Goal: Task Accomplishment & Management: Manage account settings

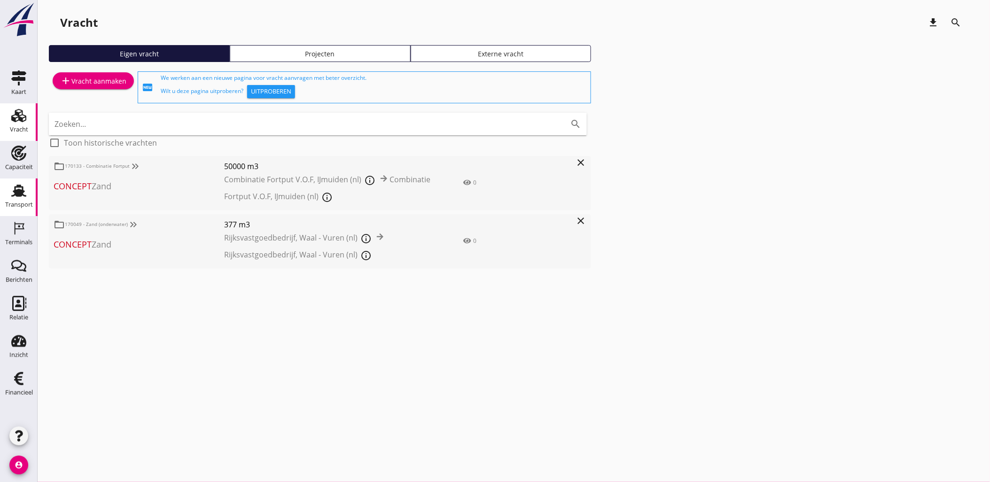
click at [24, 188] on icon "Transport" at bounding box center [18, 190] width 15 height 15
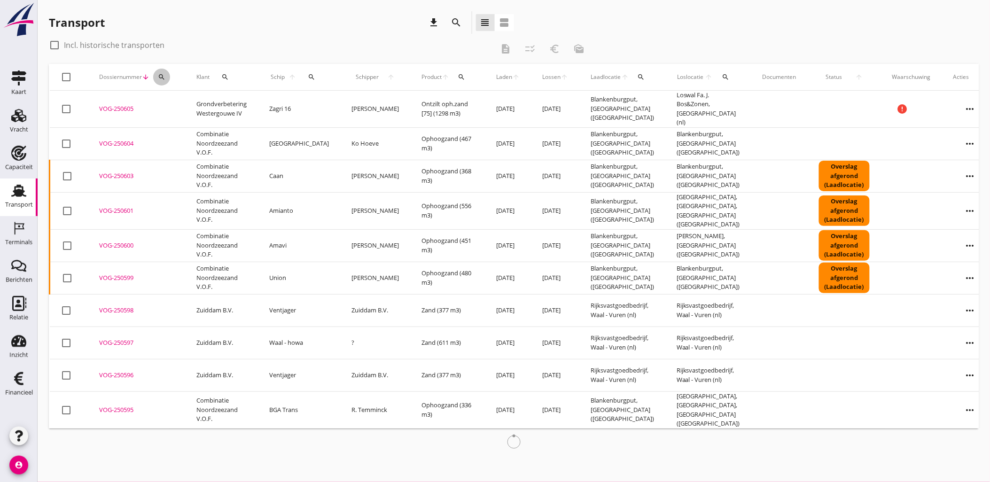
click at [161, 72] on button "search" at bounding box center [161, 77] width 17 height 17
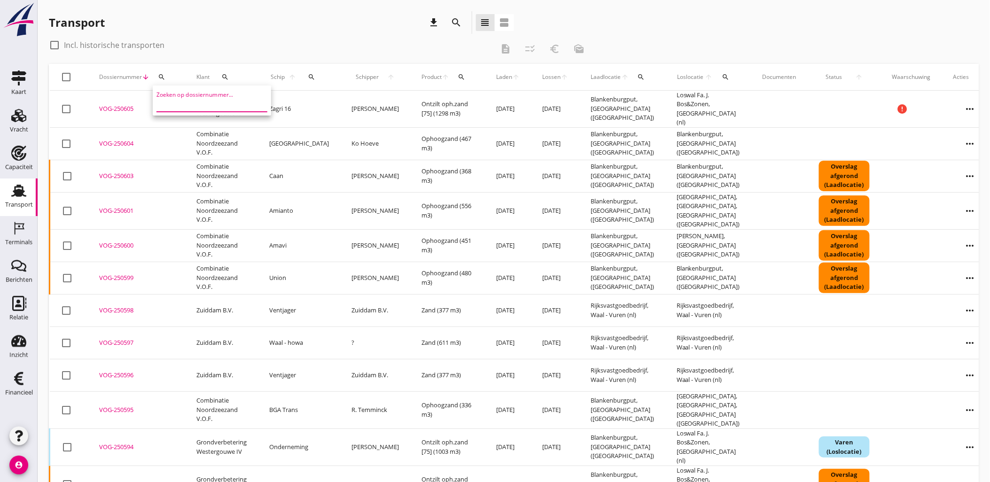
click at [232, 107] on input "Zoeken op dossiernummer..." at bounding box center [205, 104] width 98 height 15
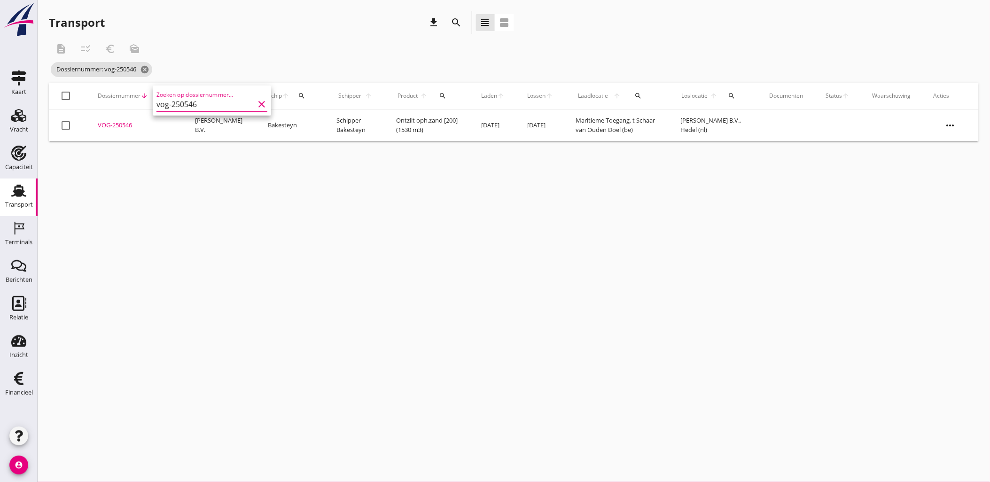
type input "vog-250546"
click at [111, 126] on div "VOG-250546" at bounding box center [135, 125] width 75 height 9
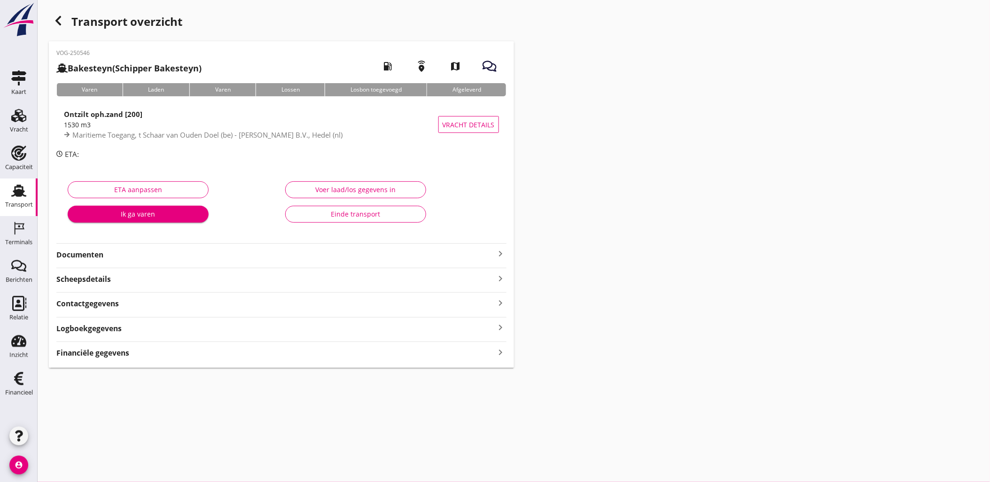
click at [149, 352] on div "Financiële gegevens keyboard_arrow_right" at bounding box center [281, 352] width 450 height 13
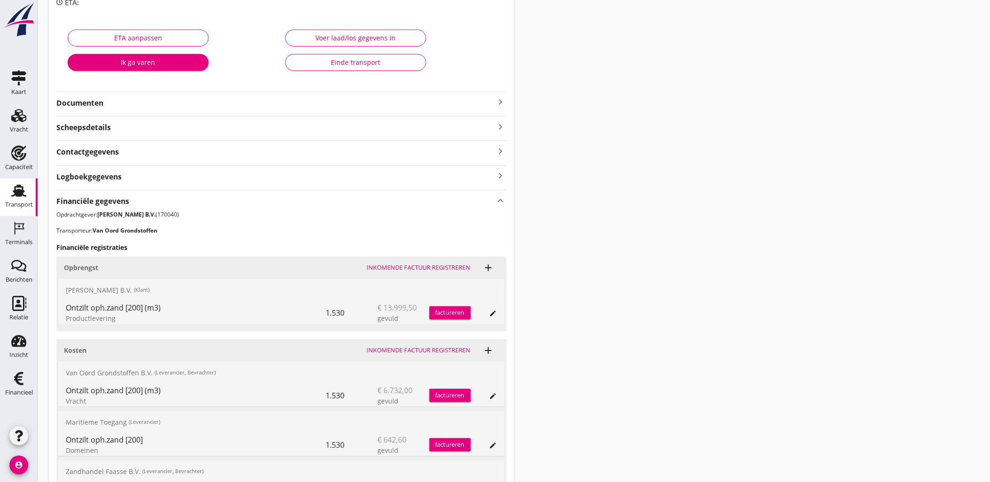
scroll to position [261, 0]
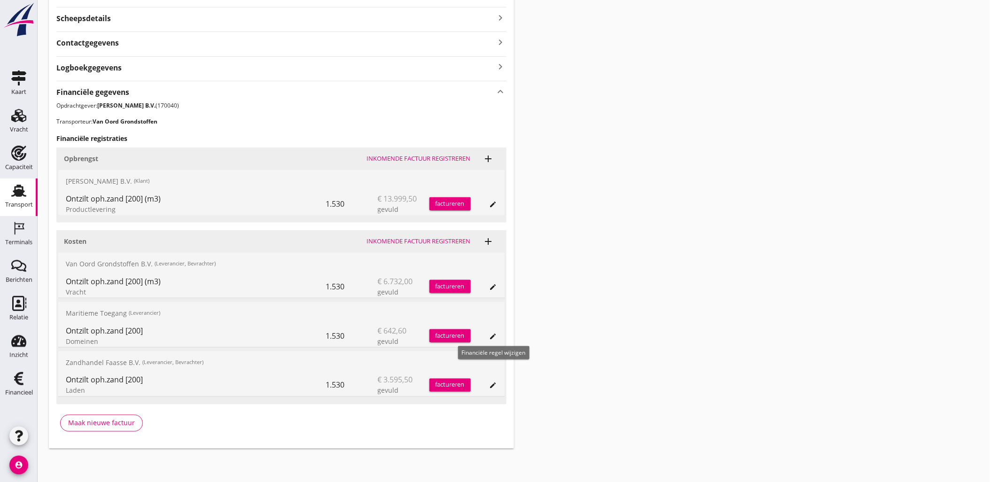
click at [494, 336] on icon "edit" at bounding box center [494, 337] width 8 height 8
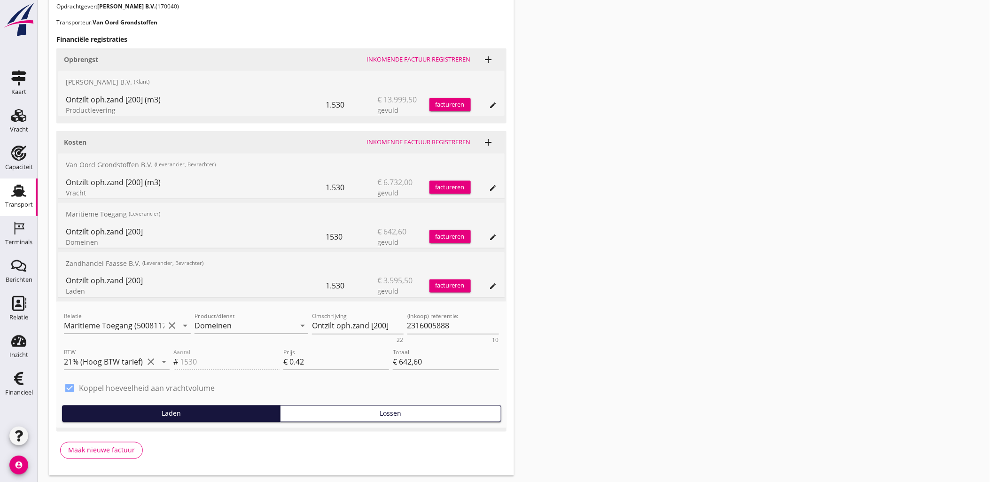
scroll to position [365, 0]
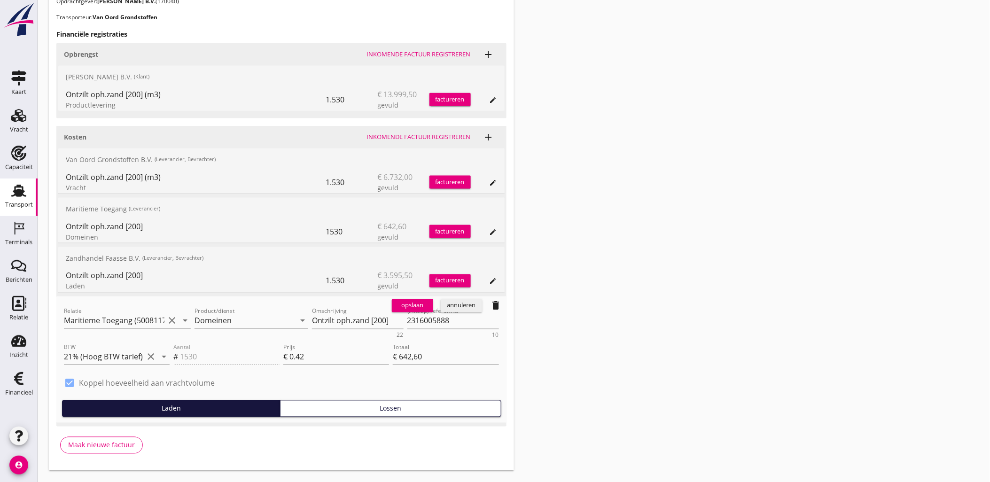
click at [160, 380] on label "Koppel hoeveelheid aan vrachtvolume" at bounding box center [147, 383] width 136 height 9
type input "0"
type input "€ 0,00"
checkbox input "false"
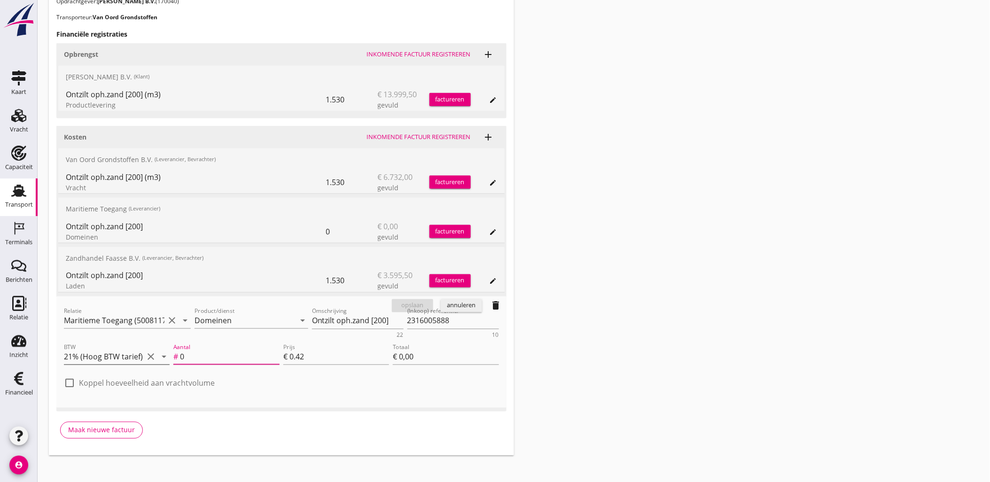
drag, startPoint x: 249, startPoint y: 358, endPoint x: 156, endPoint y: 358, distance: 93.0
click at [156, 358] on div "BTW 21% (Hoog BTW tarief) clear arrow_drop_down Aantal # 0 Prijs € 0.42 Totaal …" at bounding box center [281, 358] width 439 height 36
type input "1"
type input "€ 0,42"
type input "15"
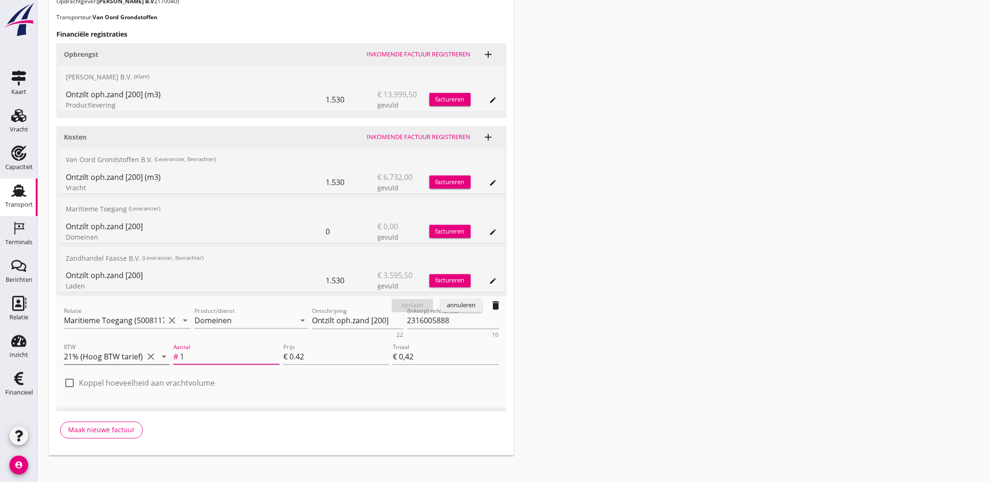
type input "€ 6,30"
type input "150"
type input "€ 63,00"
type input "1505"
type input "€ 632,10"
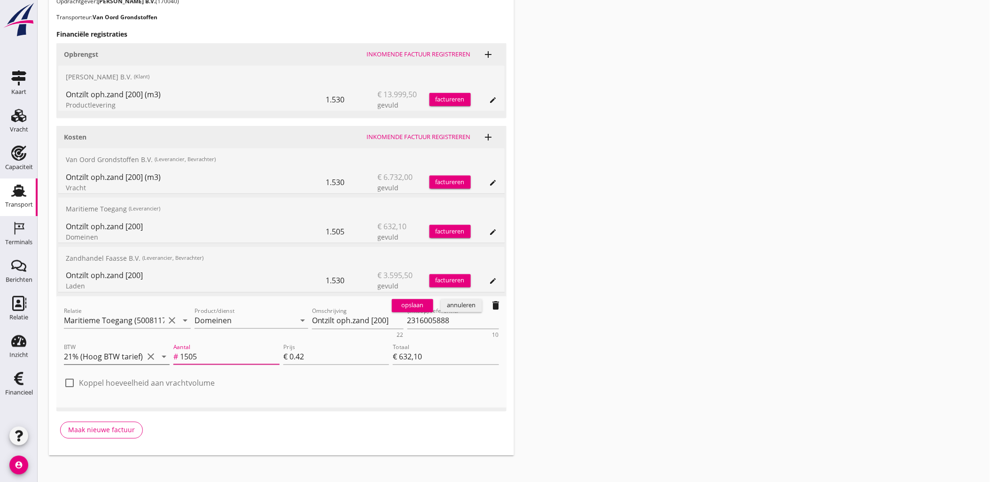
drag, startPoint x: 204, startPoint y: 356, endPoint x: 115, endPoint y: 356, distance: 88.8
click at [117, 357] on div "BTW 21% (Hoog BTW tarief) clear arrow_drop_down Aantal # 1505 Prijs € 0.42 Tota…" at bounding box center [281, 358] width 439 height 36
type input "1505"
click at [403, 304] on div "opslaan" at bounding box center [413, 305] width 34 height 9
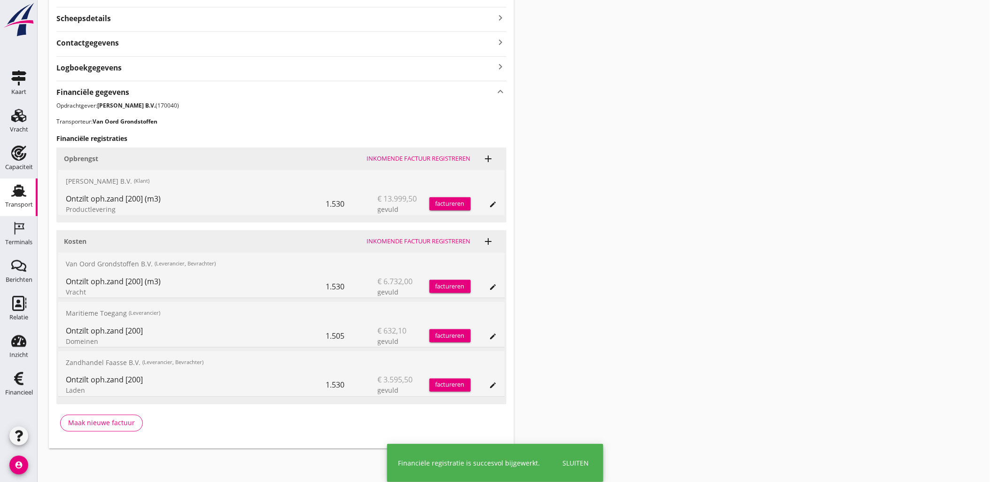
click at [496, 386] on div "edit" at bounding box center [493, 386] width 13 height 8
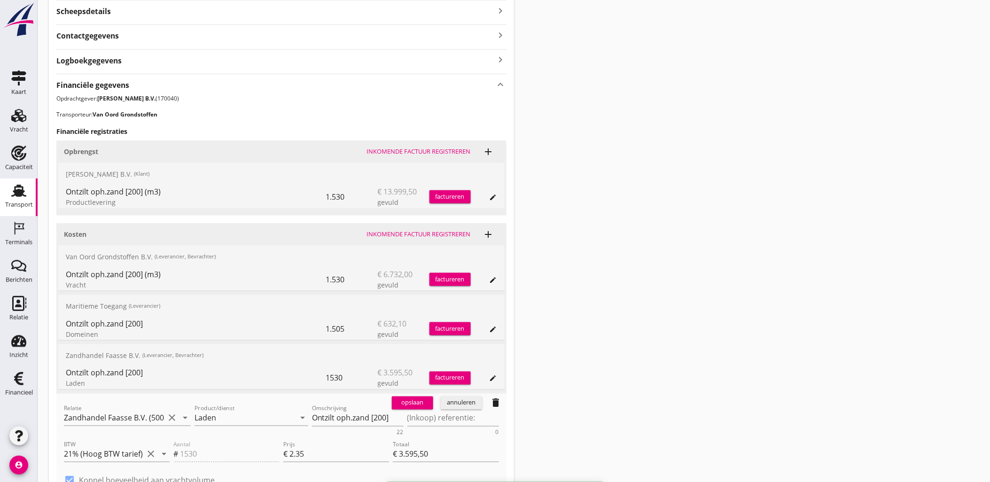
scroll to position [313, 0]
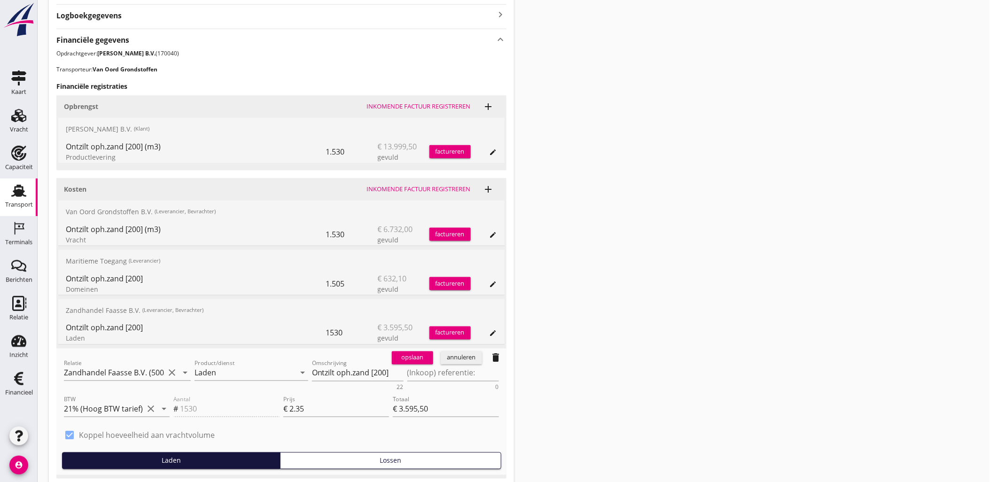
click at [185, 432] on label "Koppel hoeveelheid aan vrachtvolume" at bounding box center [147, 435] width 136 height 9
type input "0"
type input "€ 0,00"
checkbox input "false"
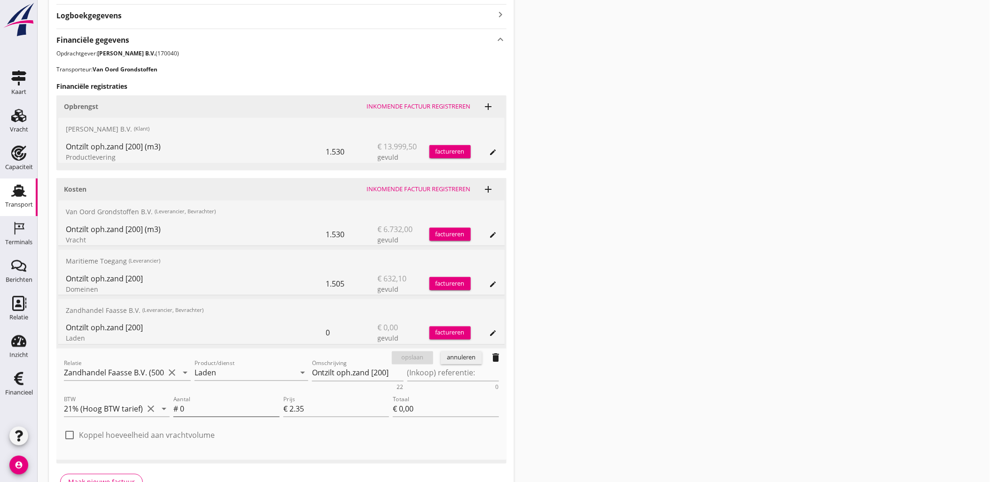
click at [197, 407] on input "0" at bounding box center [229, 409] width 99 height 15
drag, startPoint x: 193, startPoint y: 409, endPoint x: 174, endPoint y: 405, distance: 19.1
click at [175, 406] on div "Aantal # 0" at bounding box center [226, 409] width 106 height 15
paste input "1505"
type input "1505"
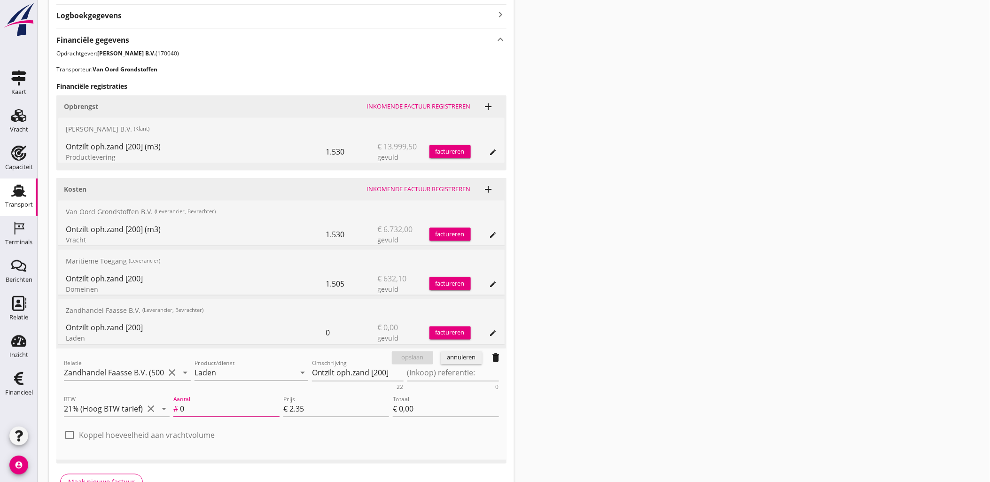
type input "€ 3.536,75"
type input "1505"
click at [419, 358] on div "opslaan" at bounding box center [413, 357] width 34 height 9
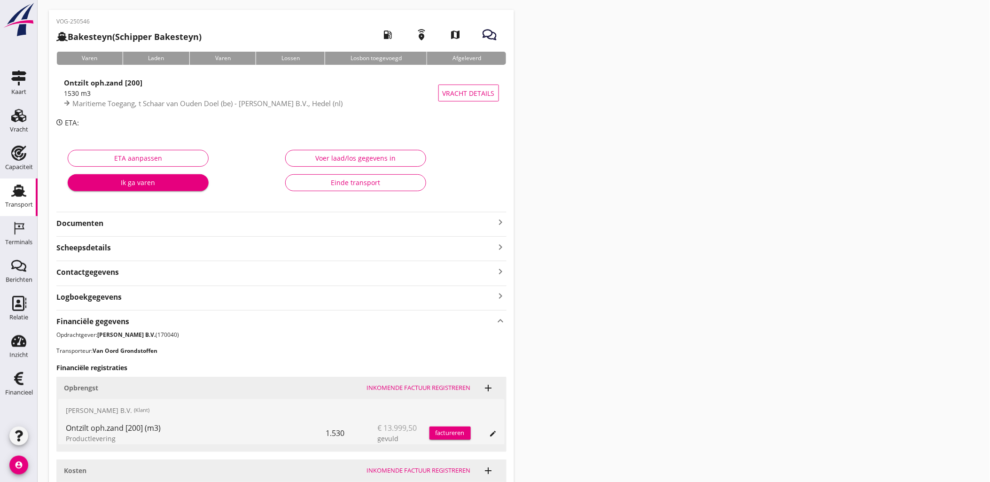
scroll to position [0, 0]
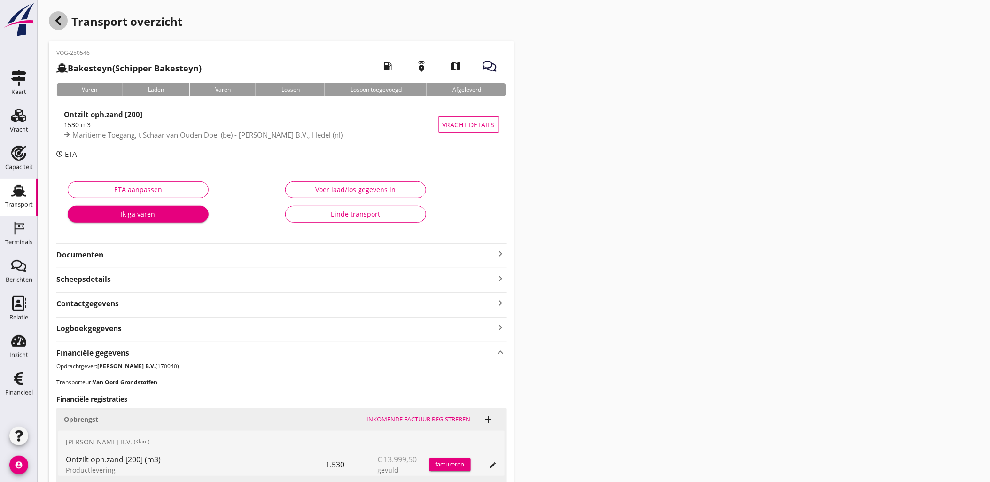
click at [57, 16] on icon "button" at bounding box center [58, 20] width 11 height 11
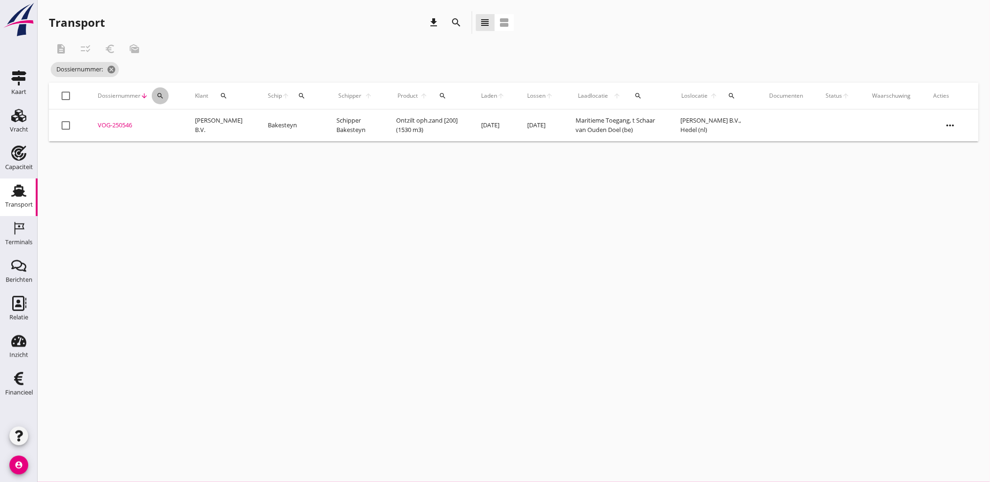
click at [160, 97] on icon "search" at bounding box center [160, 96] width 8 height 8
click at [183, 132] on div "Zoeken op dossiernummer..." at bounding box center [211, 119] width 118 height 30
click at [182, 130] on input "Zoeken op dossiernummer..." at bounding box center [204, 123] width 98 height 15
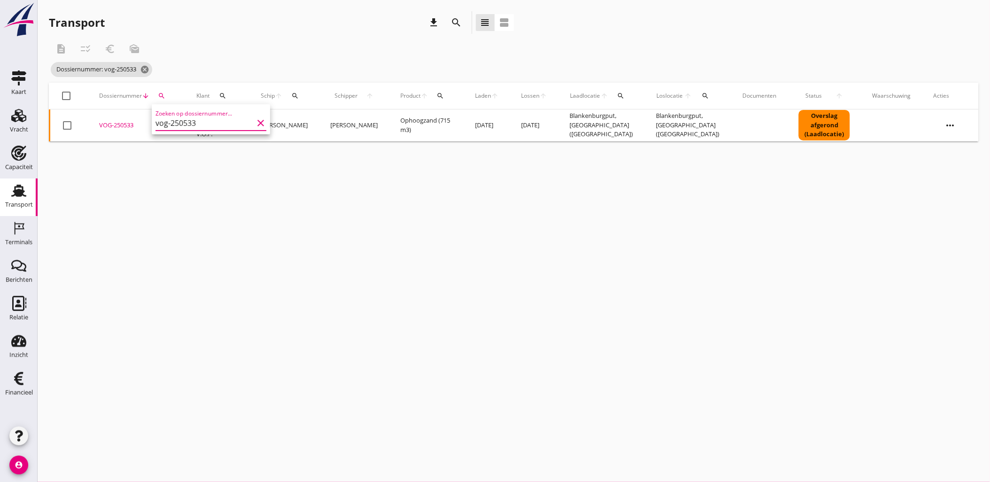
type input "vog-250533"
click at [130, 125] on div "VOG-250533" at bounding box center [136, 125] width 75 height 9
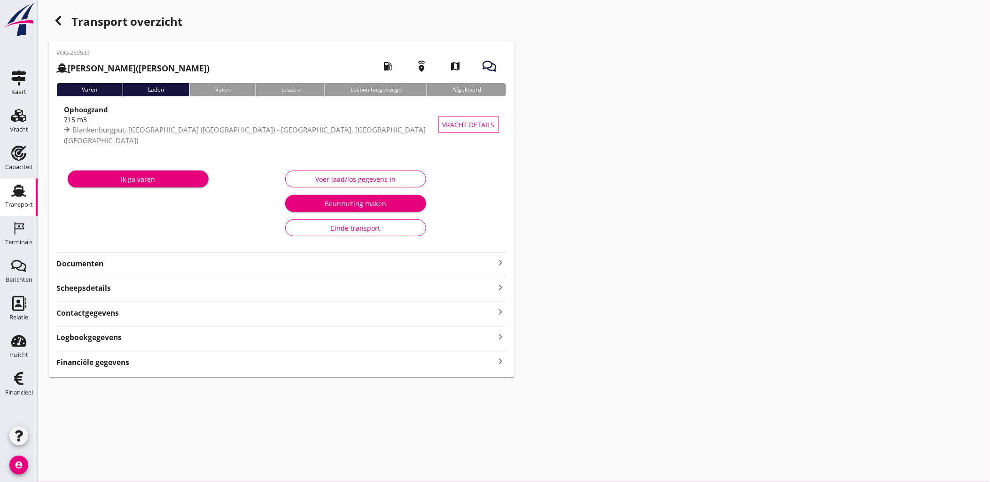
click at [167, 338] on div "Logboekgegevens keyboard_arrow_right" at bounding box center [281, 336] width 450 height 13
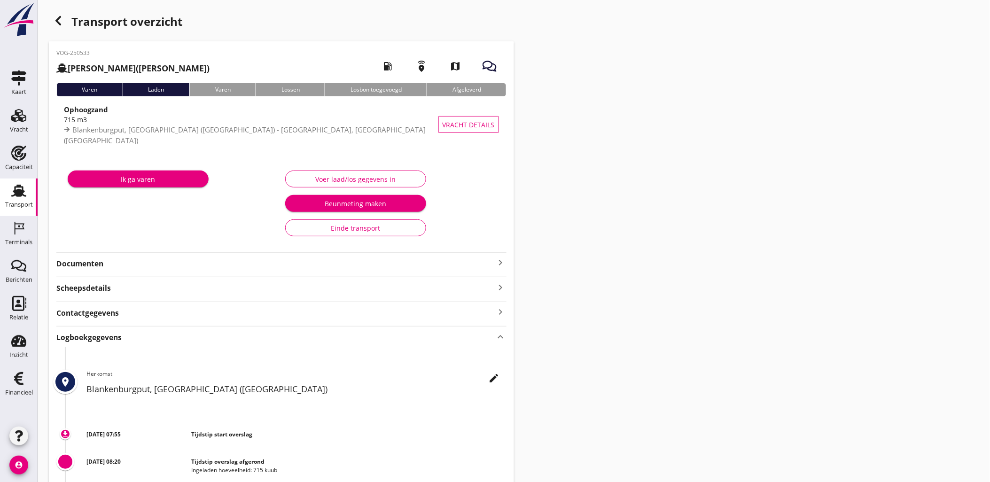
click at [167, 338] on div "Logboekgegevens keyboard_arrow_up" at bounding box center [281, 336] width 450 height 13
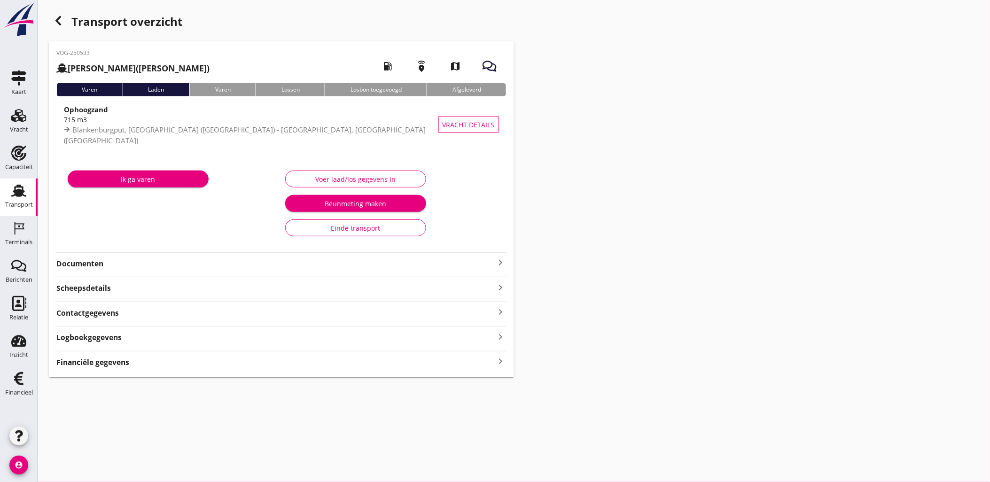
click at [147, 364] on div "Financiële gegevens keyboard_arrow_right" at bounding box center [281, 361] width 450 height 13
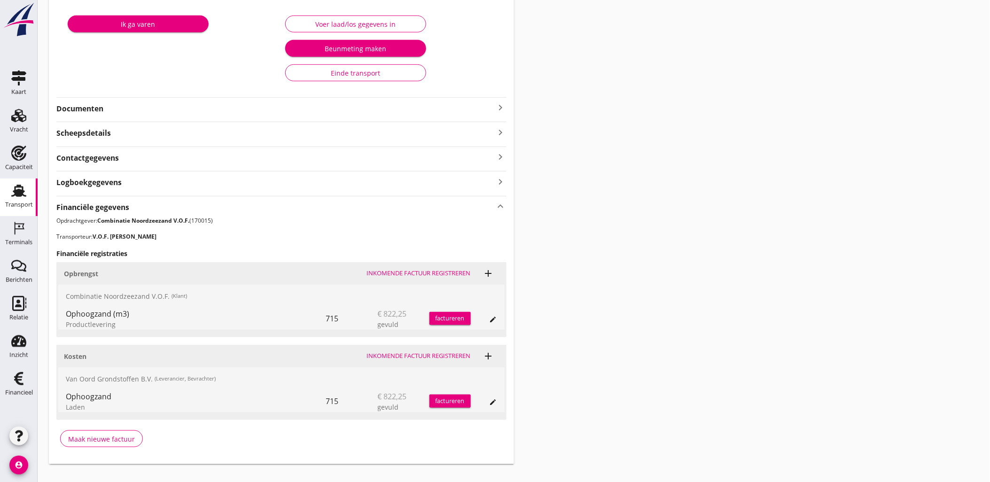
scroll to position [156, 0]
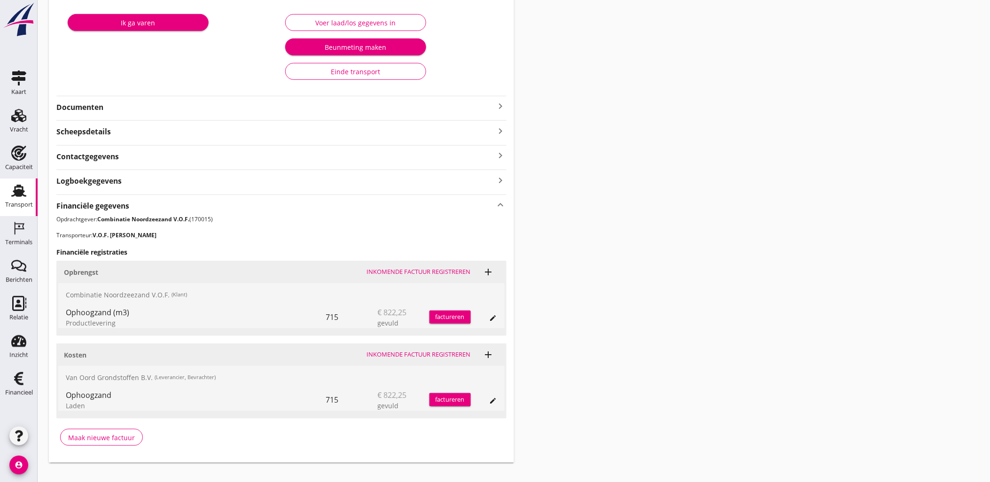
click at [173, 208] on div "Financiële gegevens keyboard_arrow_up" at bounding box center [281, 205] width 450 height 13
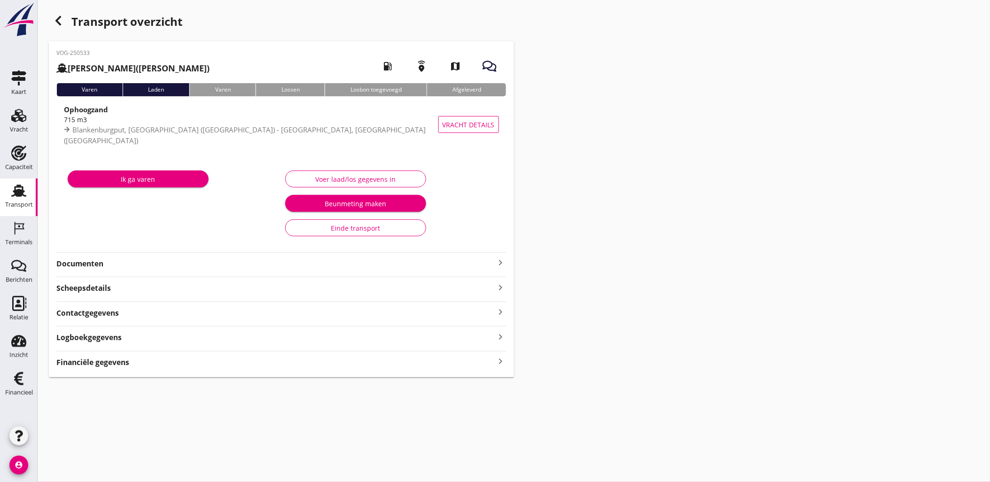
click at [173, 208] on div "Ik ga varen" at bounding box center [173, 203] width 218 height 79
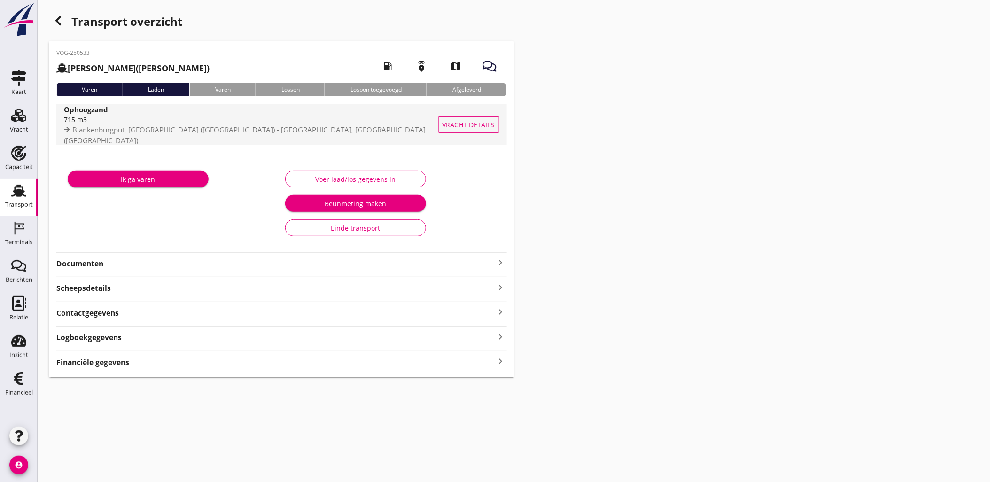
click at [457, 121] on span "Vracht details" at bounding box center [469, 125] width 52 height 10
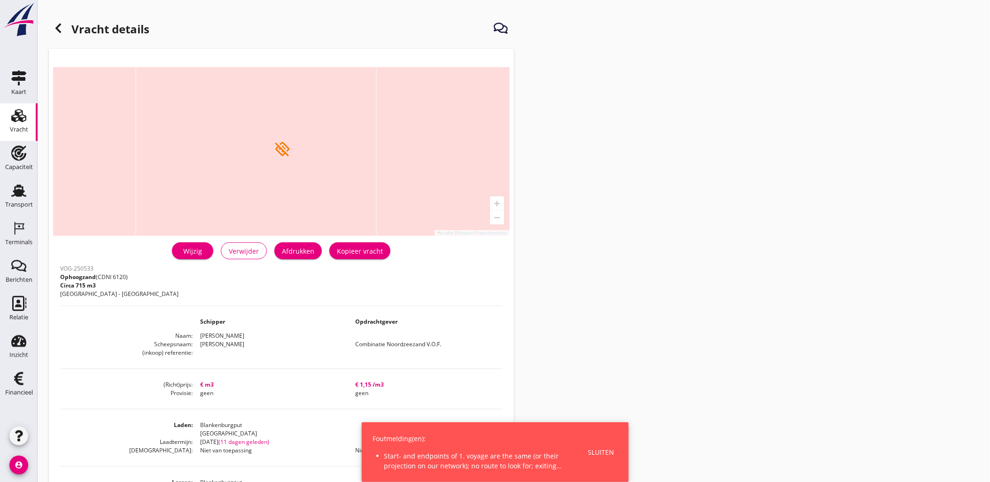
click at [191, 252] on div "Wijzig" at bounding box center [192, 251] width 26 height 10
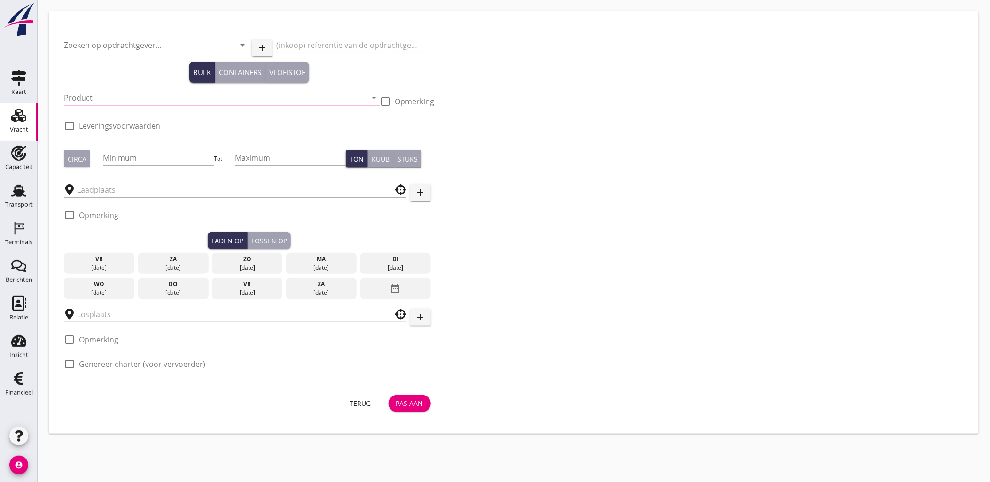
type input "Combinatie Noordzeezand V.O.F."
type input "Ophoogzand (6120)"
type input "718"
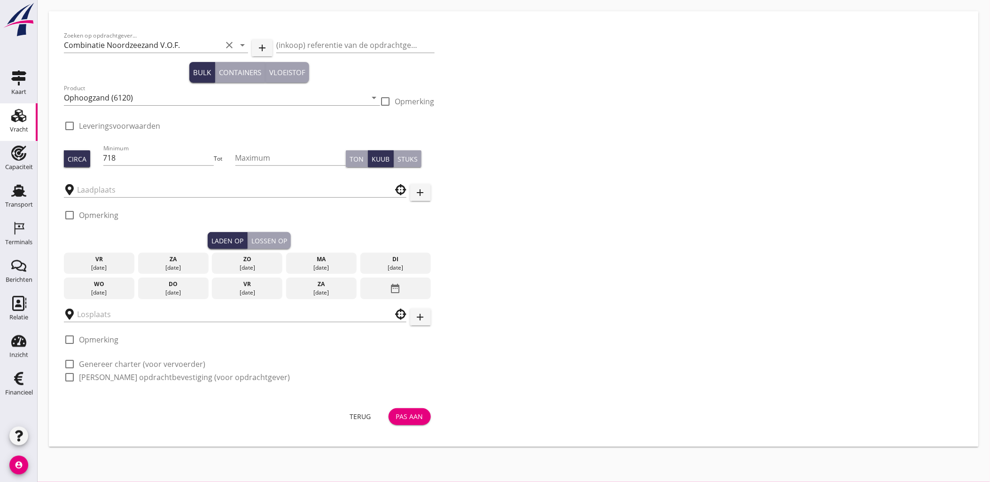
type input "Blankenburgput"
checkbox input "true"
type input "Blankenburgput"
checkbox input "true"
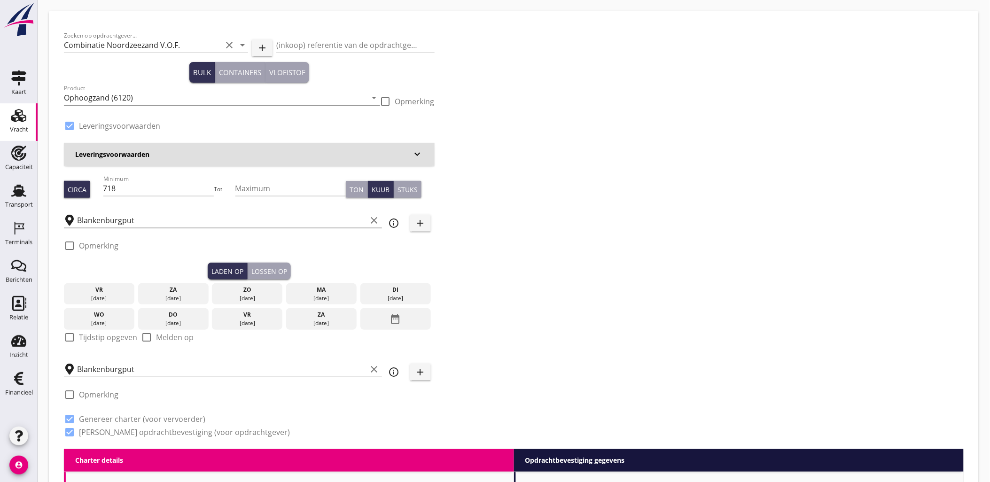
type input "0"
radio input "false"
type input "1.15"
radio input "false"
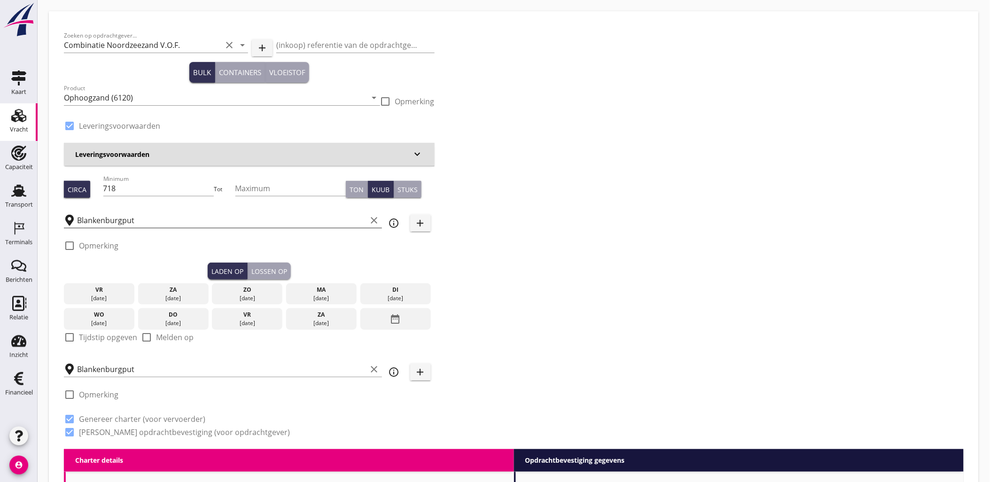
radio input "false"
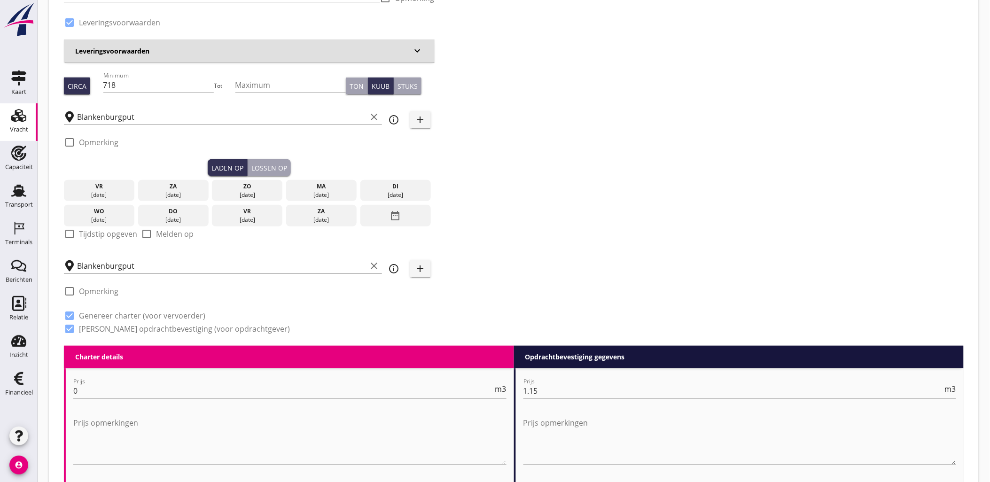
scroll to position [104, 0]
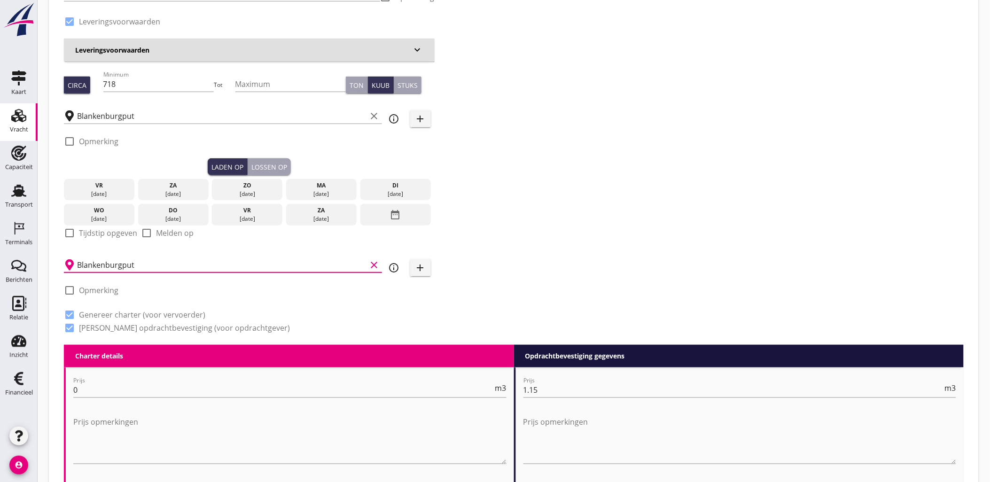
click at [162, 265] on input "Blankenburgput" at bounding box center [222, 264] width 290 height 15
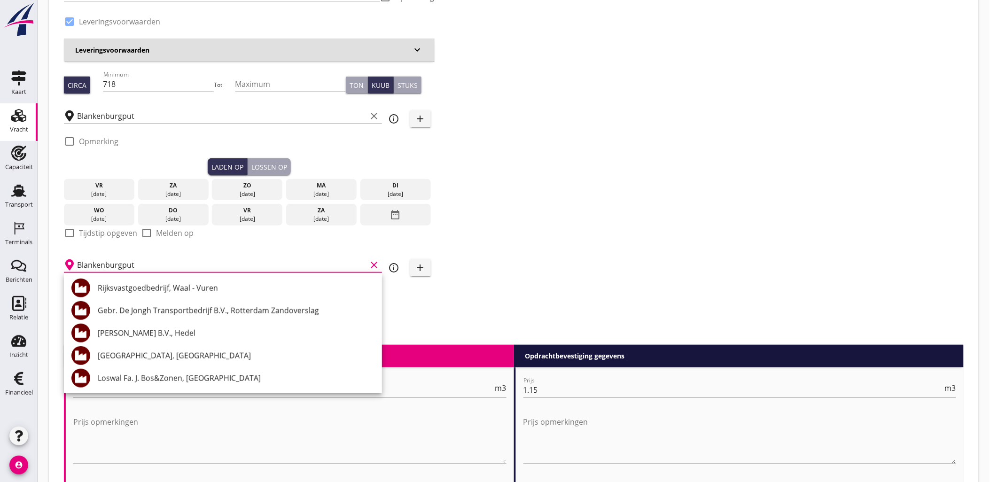
click at [688, 228] on div "Zoeken op opdrachtgever... Combinatie Noordzeezand V.O.F. clear arrow_drop_down…" at bounding box center [513, 133] width 907 height 423
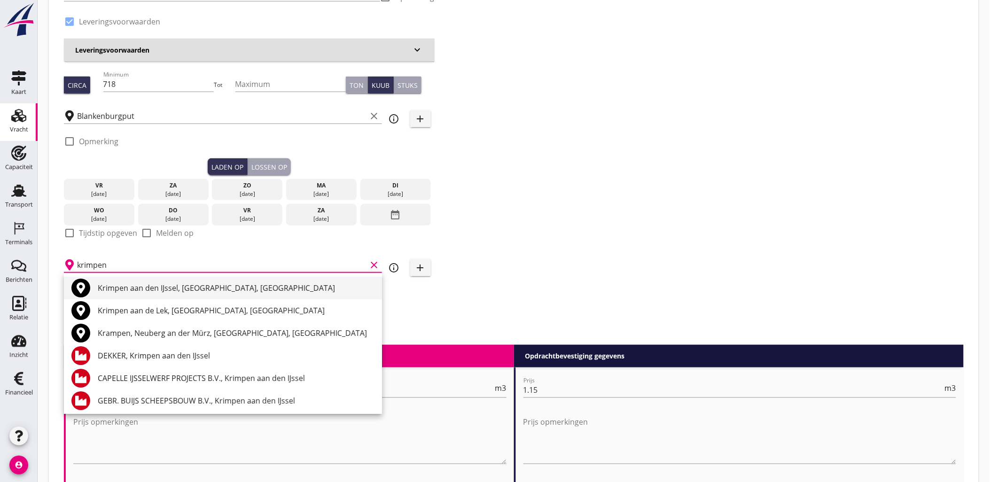
click at [170, 292] on div "Krimpen aan den IJssel, South Holland, Netherlands" at bounding box center [236, 287] width 277 height 11
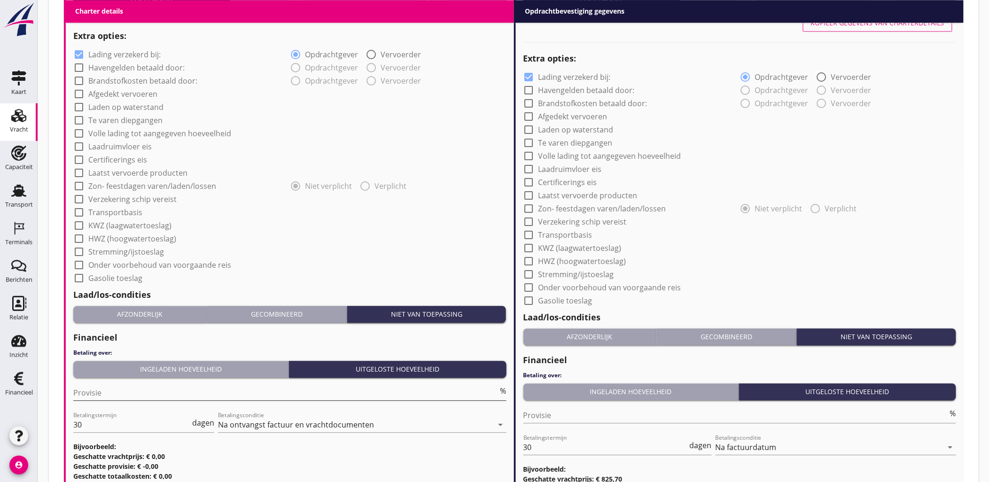
scroll to position [757, 0]
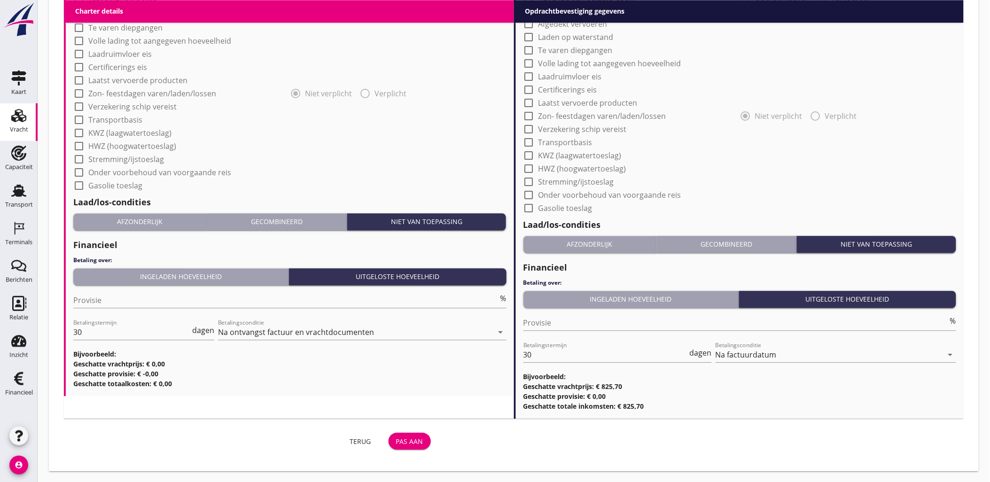
type input "Krimpen aan den IJssel, South Holland, Netherlands"
click at [401, 439] on div "Pas aan" at bounding box center [409, 441] width 27 height 10
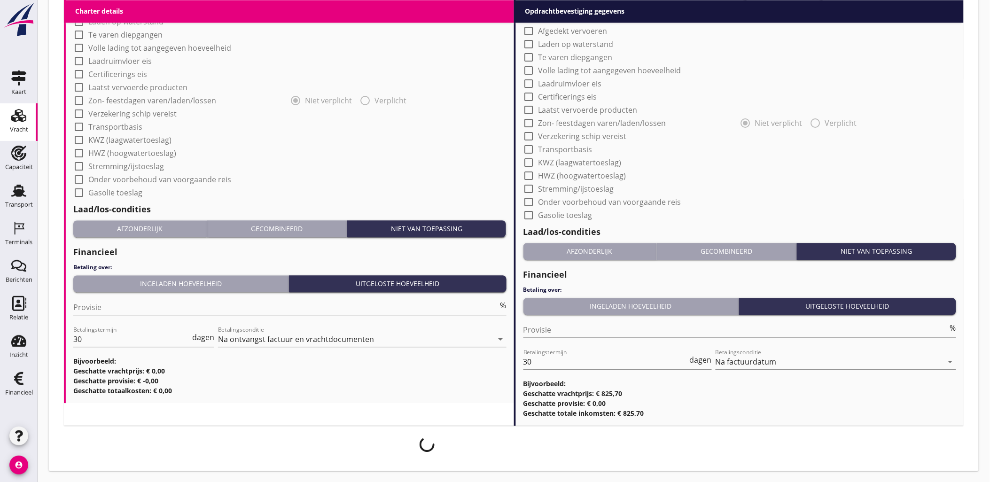
scroll to position [749, 0]
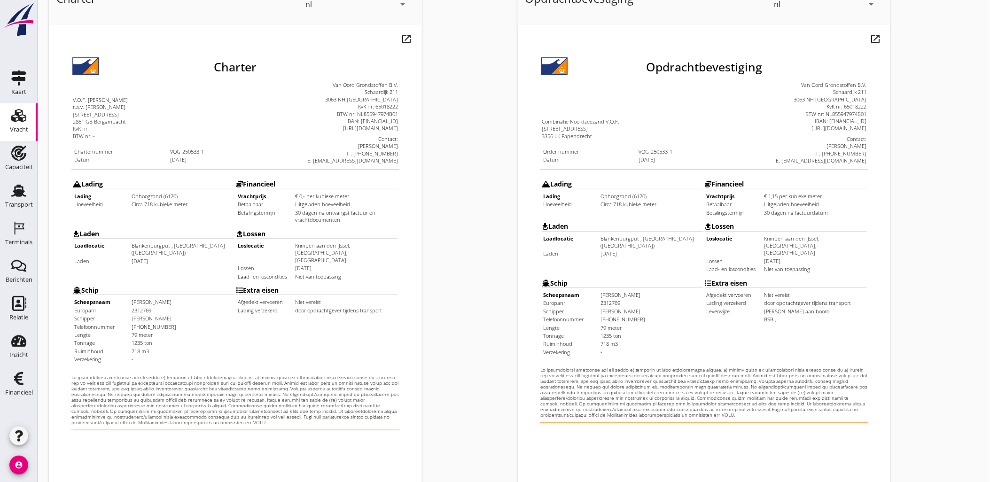
scroll to position [213, 0]
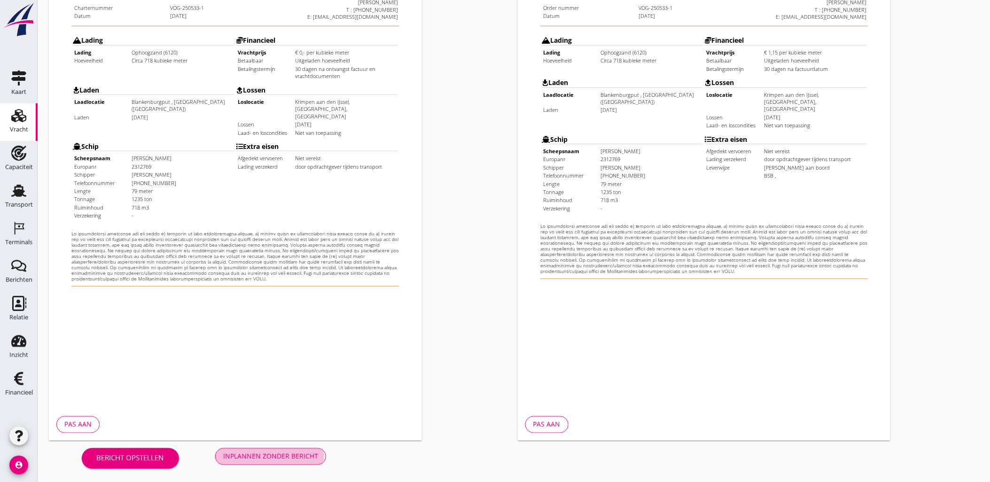
click at [288, 458] on div "Inplannen zonder bericht" at bounding box center [270, 456] width 95 height 10
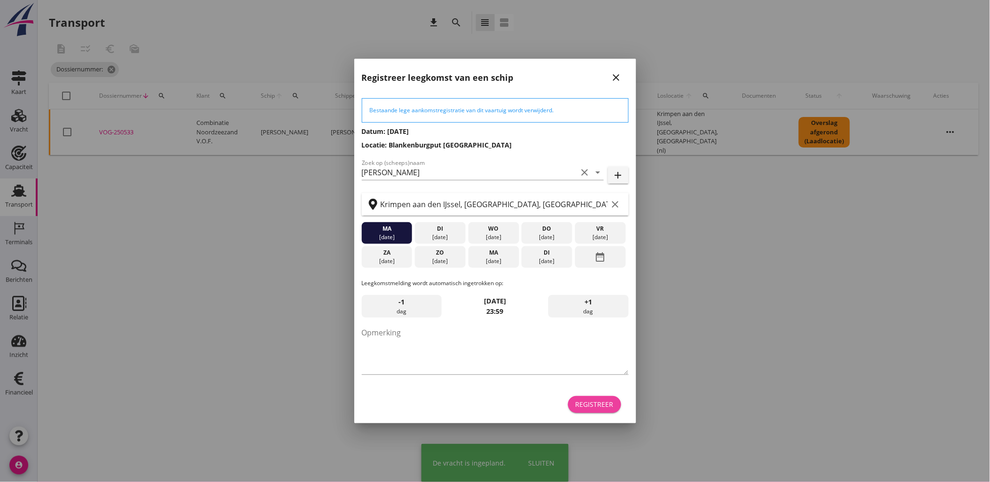
click at [605, 400] on div "Registreer" at bounding box center [594, 404] width 38 height 10
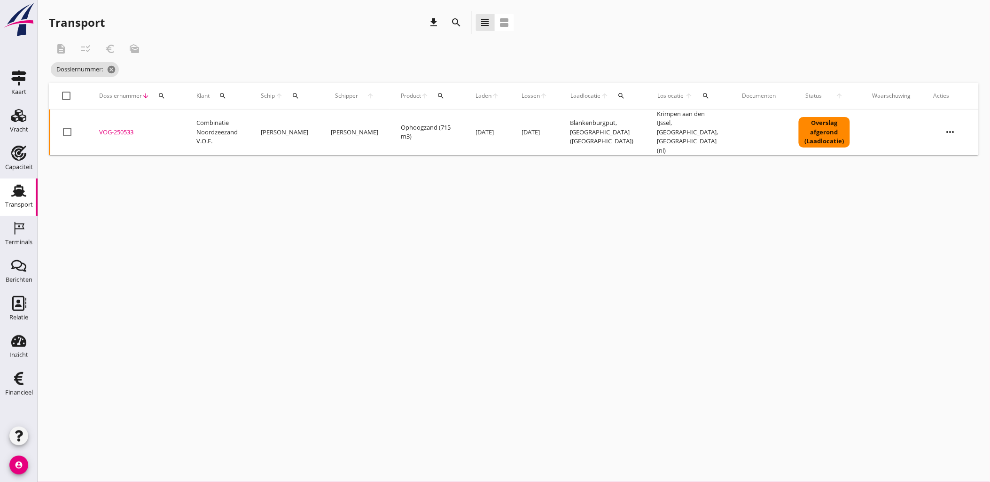
click at [119, 128] on div "VOG-250533" at bounding box center [136, 132] width 75 height 9
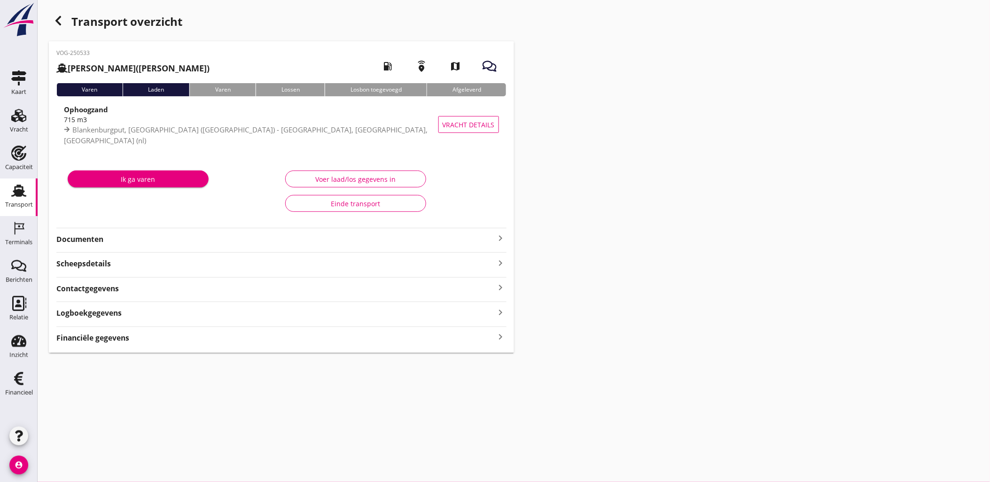
click at [411, 182] on div "Voer laad/los gegevens in" at bounding box center [355, 179] width 125 height 10
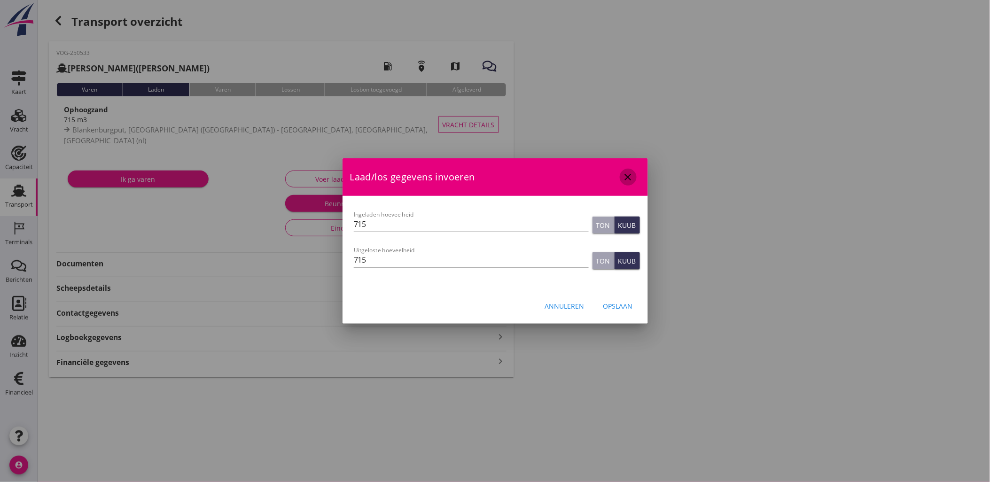
click at [627, 172] on icon "close" at bounding box center [627, 176] width 11 height 11
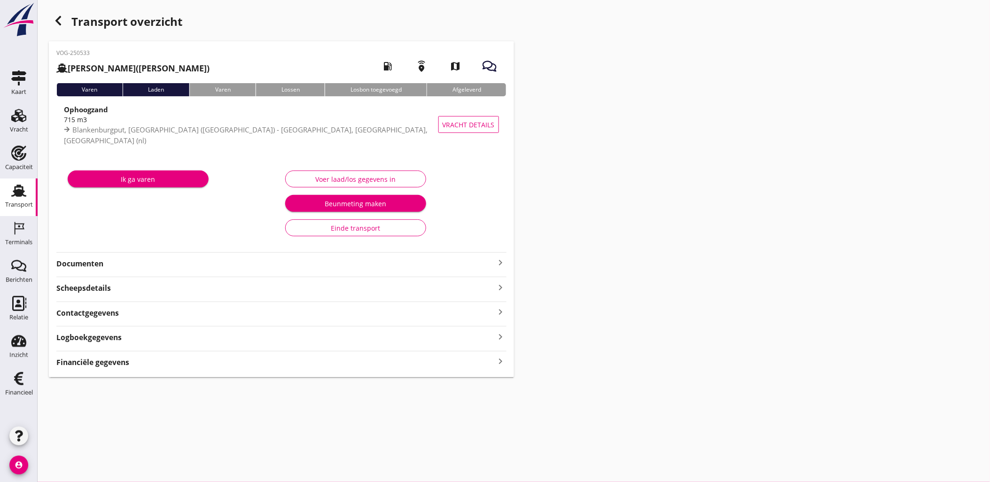
click at [60, 22] on icon "button" at bounding box center [58, 20] width 11 height 11
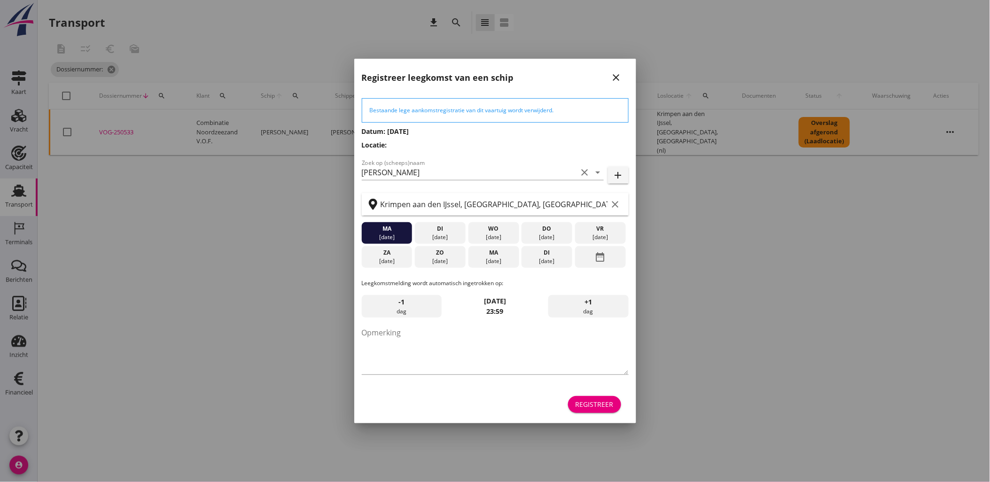
click at [598, 406] on div "Registreer" at bounding box center [594, 404] width 38 height 10
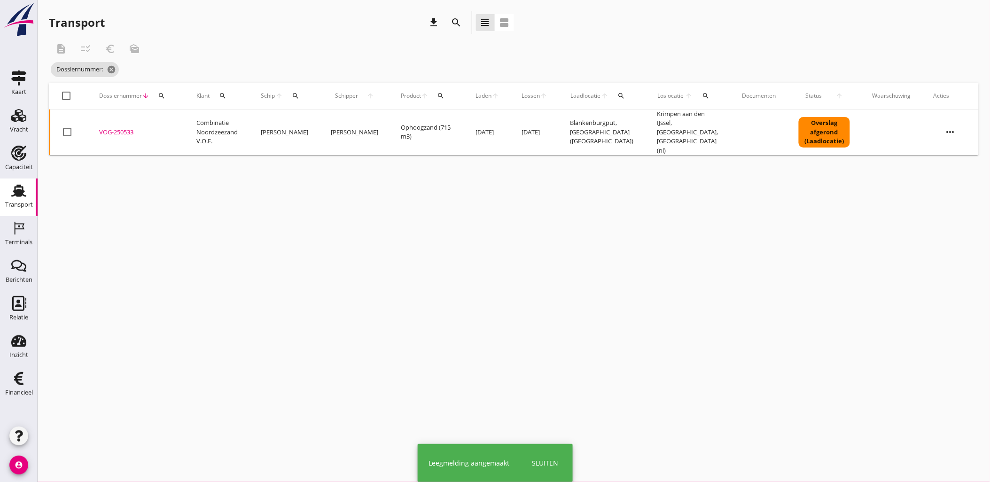
click at [165, 97] on div "search" at bounding box center [161, 96] width 17 height 8
click at [196, 124] on input "Zoeken op dossiernummer..." at bounding box center [205, 123] width 98 height 15
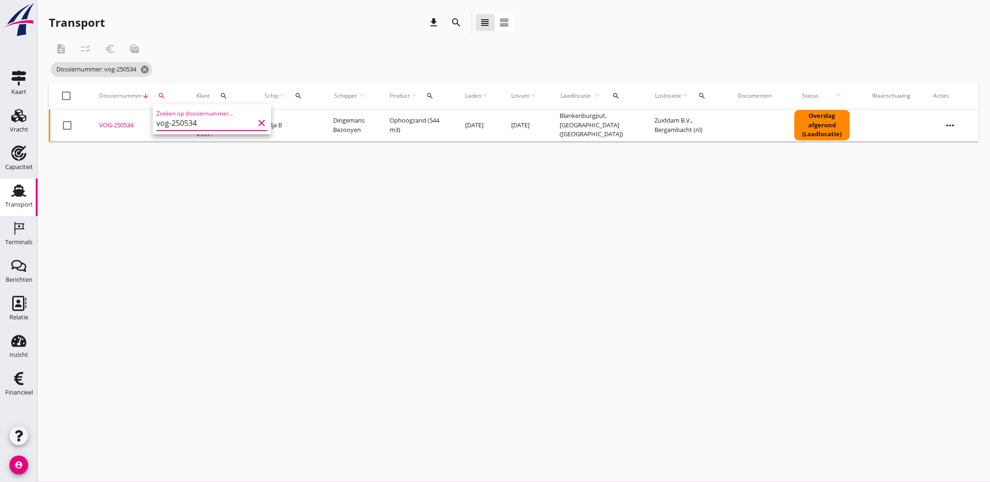
type input "vog-250534"
click at [111, 124] on div "VOG-250534" at bounding box center [136, 125] width 75 height 9
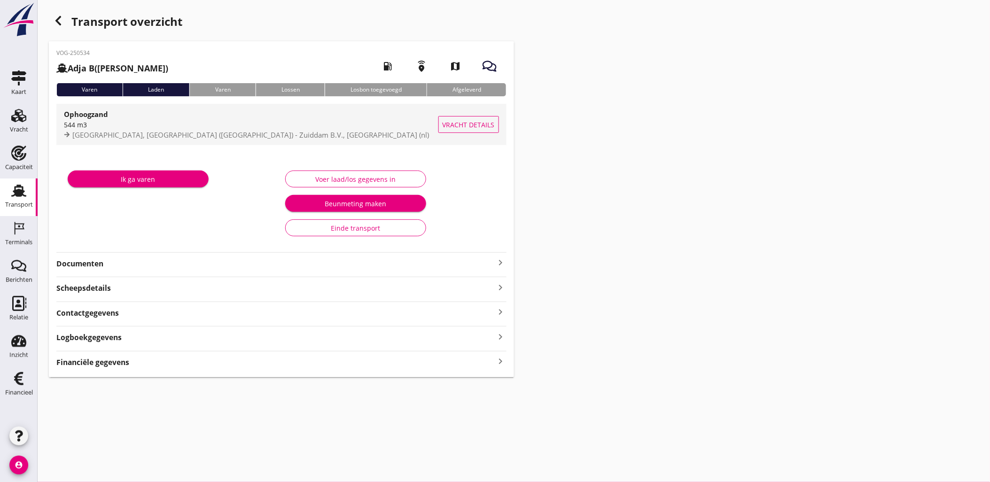
click at [453, 120] on span "Vracht details" at bounding box center [469, 125] width 52 height 10
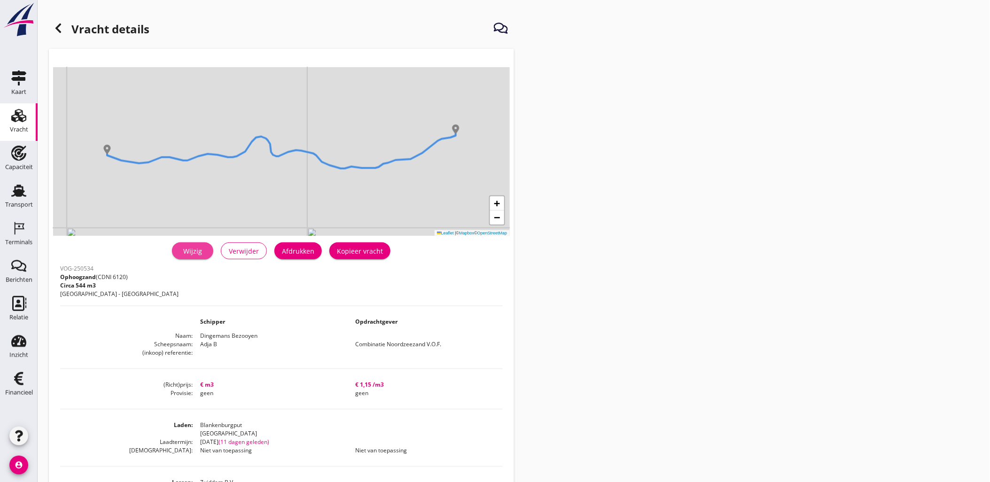
click at [194, 252] on div "Wijzig" at bounding box center [192, 251] width 26 height 10
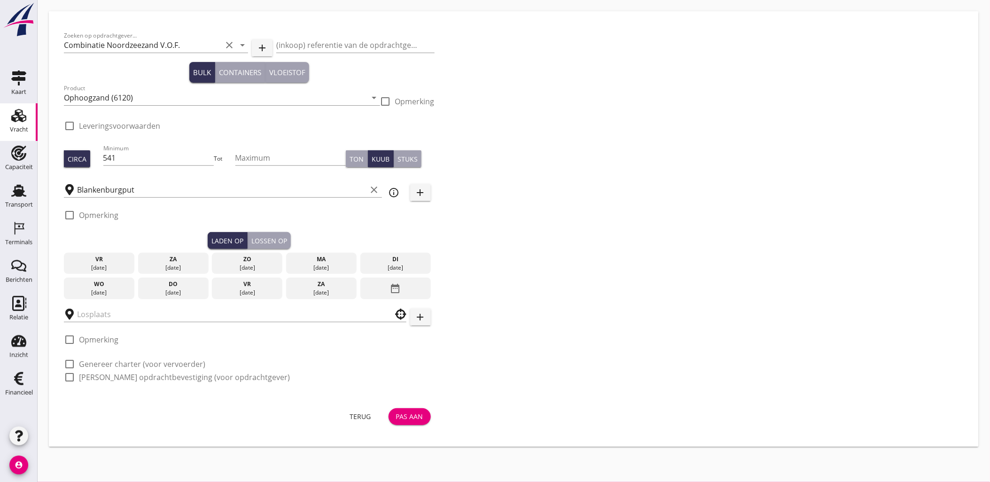
checkbox input "true"
type input "Zuiddam B.V."
checkbox input "true"
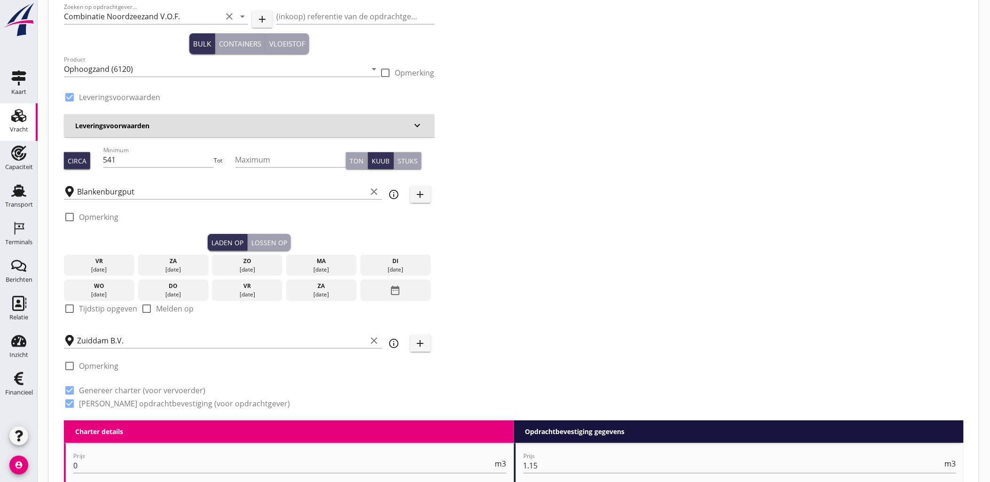
scroll to position [52, 0]
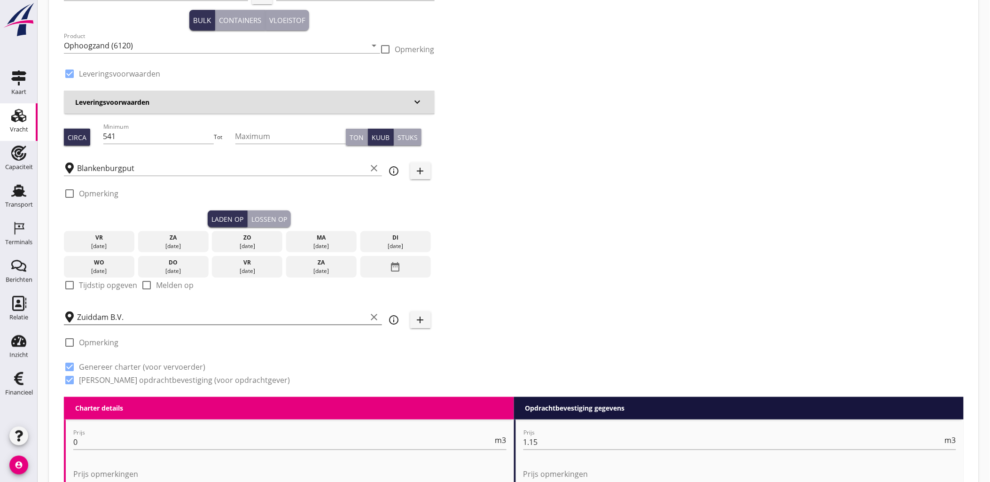
click at [184, 318] on input "Zuiddam B.V." at bounding box center [222, 317] width 290 height 15
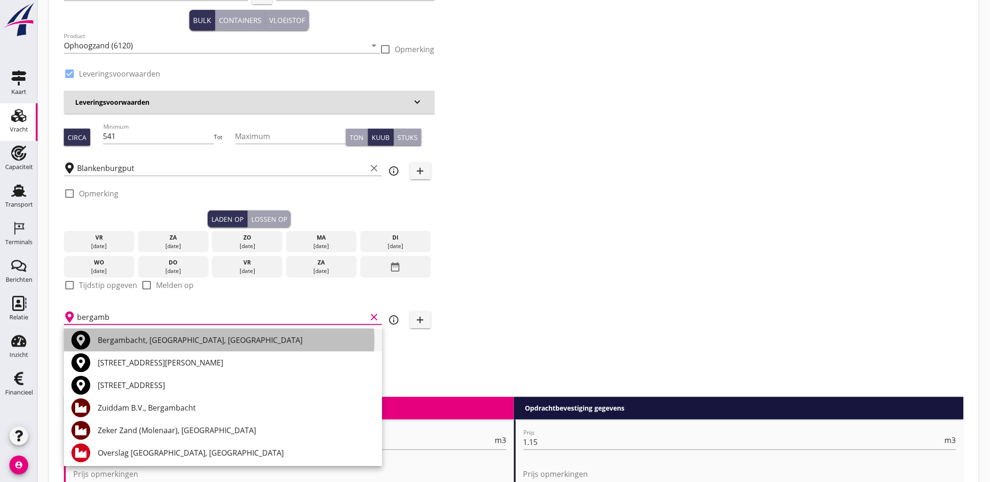
click at [190, 343] on div "Bergambacht, South Holland, Netherlands" at bounding box center [236, 339] width 277 height 11
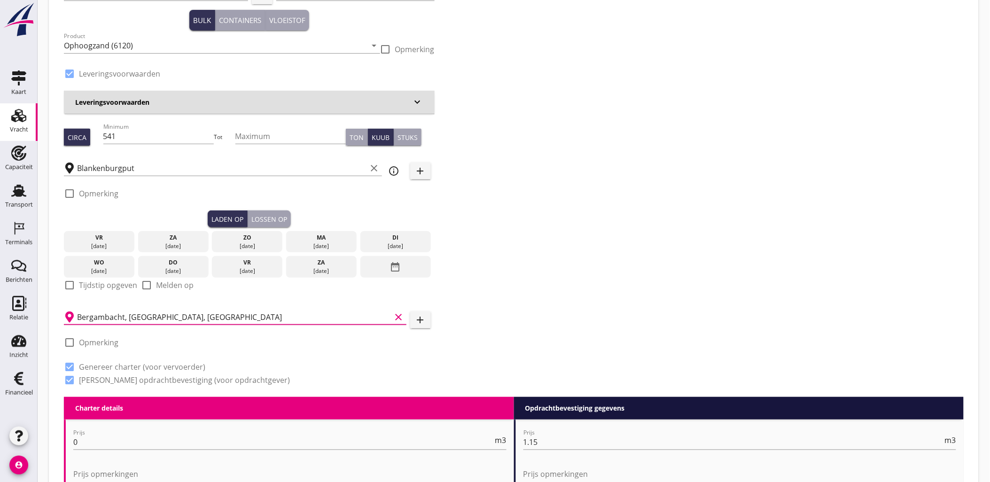
type input "Bergambacht, South Holland, Netherlands"
click at [645, 274] on div "Zoeken op opdrachtgever... Combinatie Noordzeezand V.O.F. clear arrow_drop_down…" at bounding box center [513, 185] width 907 height 423
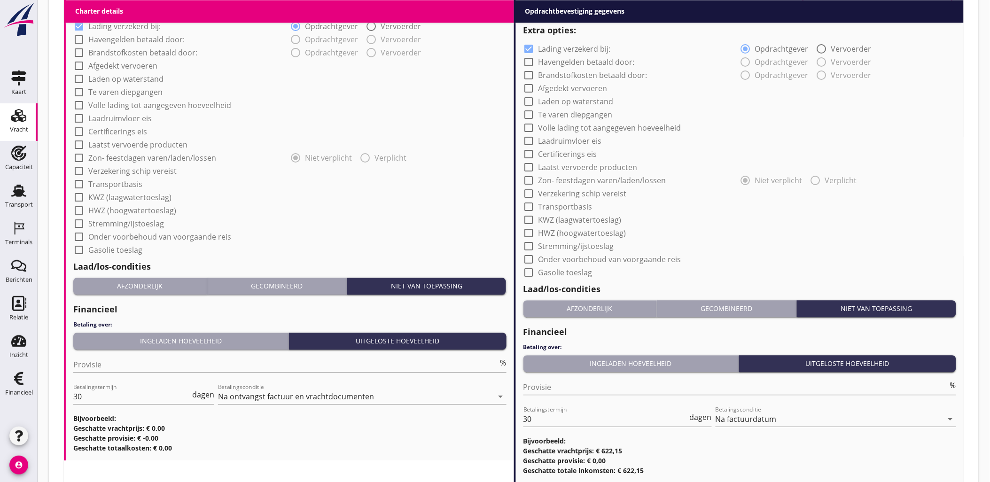
scroll to position [757, 0]
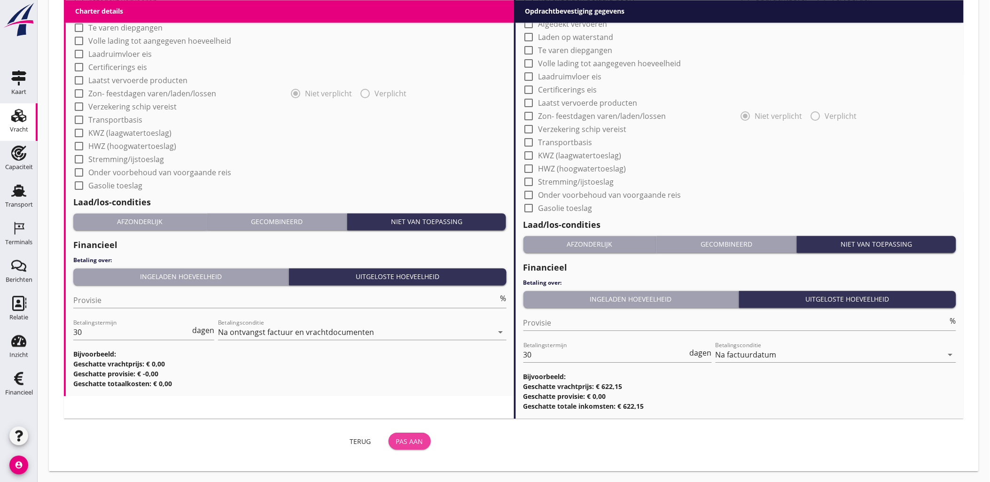
click at [406, 437] on div "Pas aan" at bounding box center [409, 441] width 27 height 10
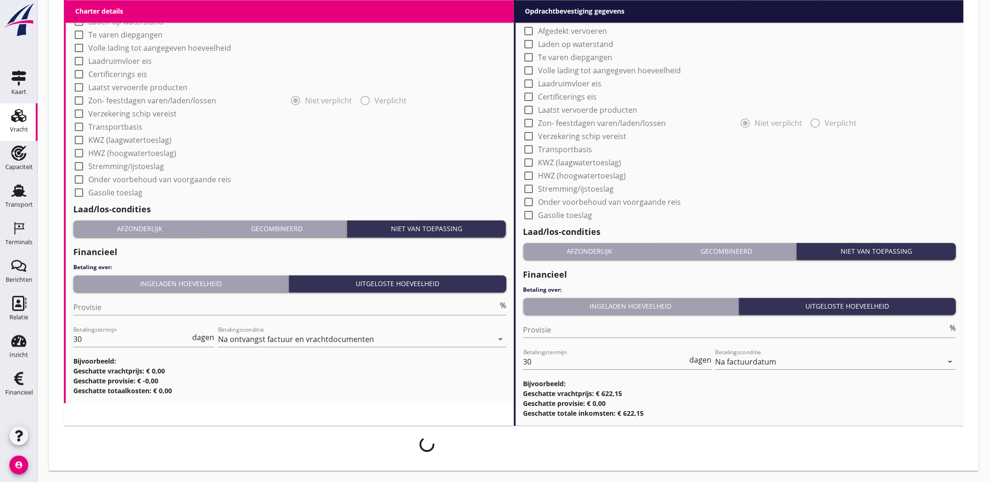
scroll to position [749, 0]
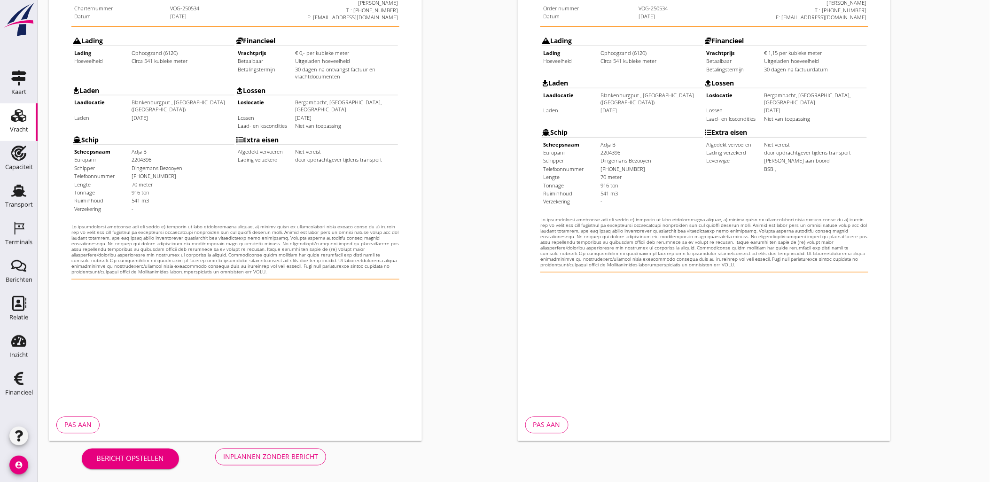
scroll to position [213, 0]
click at [304, 456] on div "Inplannen zonder bericht" at bounding box center [270, 456] width 95 height 10
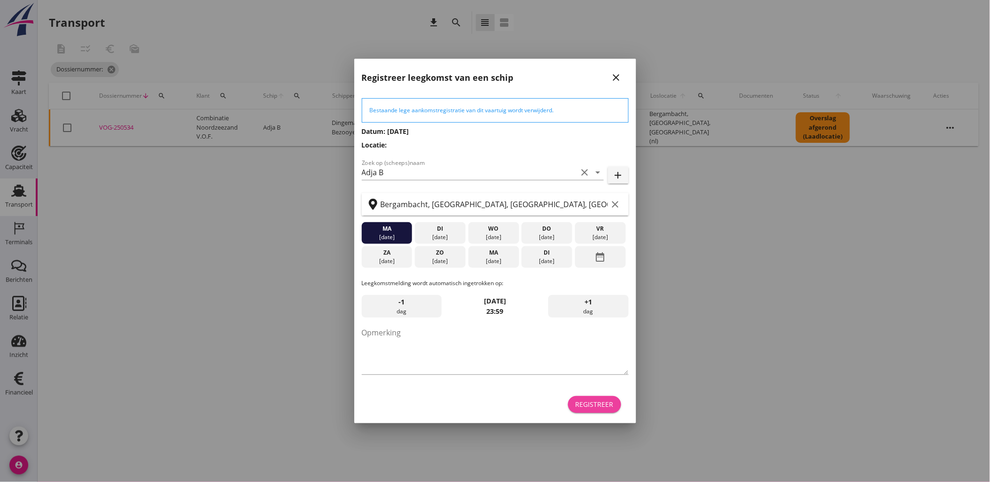
click at [605, 407] on div "Registreer" at bounding box center [594, 404] width 38 height 10
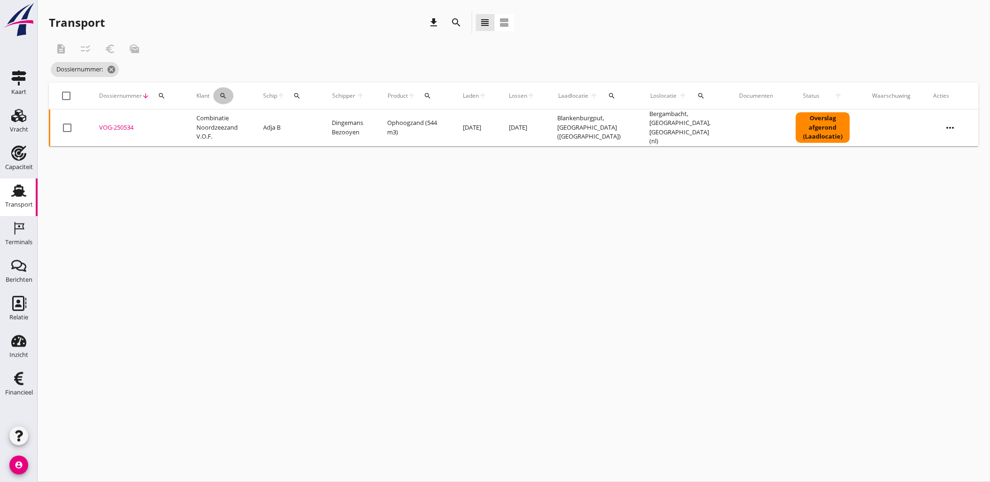
click at [228, 93] on div "search" at bounding box center [223, 96] width 20 height 8
click at [289, 127] on input "Zoeken op opdrachtgever..." at bounding box center [266, 123] width 98 height 15
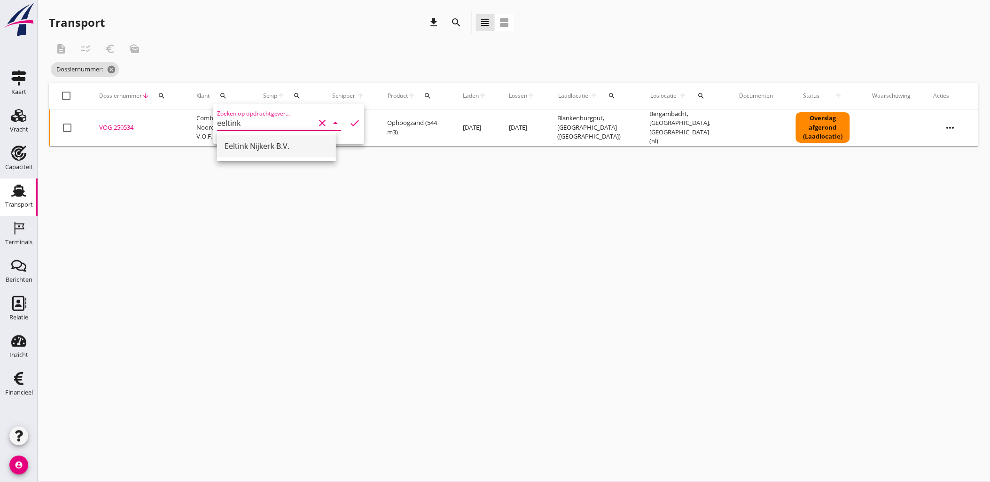
click at [280, 147] on div "Eeltink Nijkerk B.V." at bounding box center [277, 145] width 104 height 11
type input "Eeltink Nijkerk B.V."
click at [349, 124] on icon "check" at bounding box center [354, 122] width 11 height 11
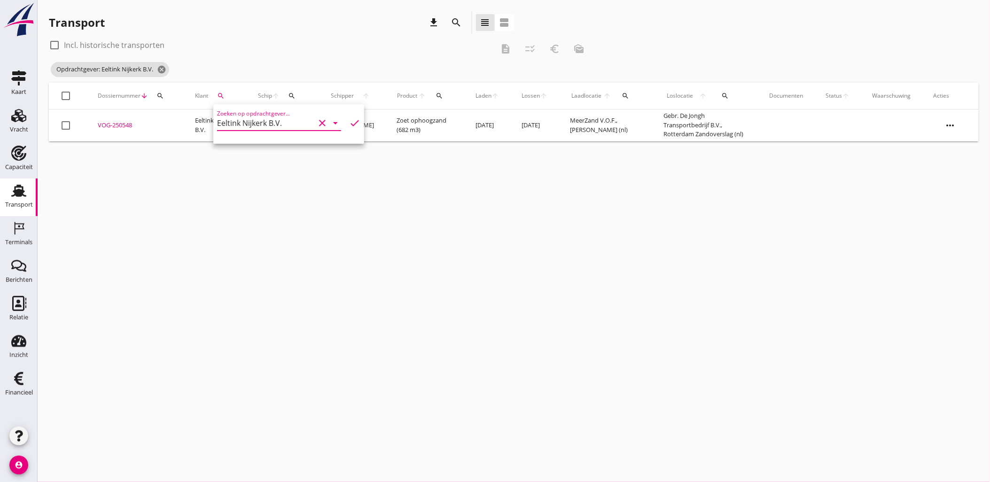
click at [131, 53] on div "check_box_outline_blank Incl. historische transporten description checklist_rtl…" at bounding box center [320, 49] width 542 height 23
click at [128, 48] on label "Incl. historische transporten" at bounding box center [114, 44] width 101 height 9
checkbox input "true"
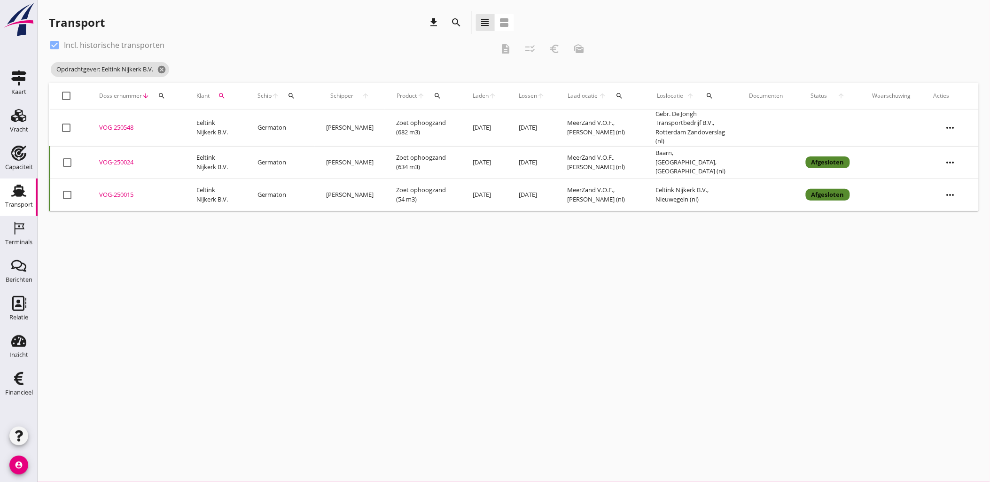
click at [120, 158] on div "VOG-250024" at bounding box center [136, 162] width 75 height 9
click at [125, 190] on div "VOG-250015" at bounding box center [136, 194] width 75 height 9
click at [128, 125] on div "VOG-250548" at bounding box center [136, 127] width 75 height 9
click at [127, 158] on div "VOG-250024" at bounding box center [136, 162] width 75 height 9
click at [166, 70] on icon "cancel" at bounding box center [161, 69] width 9 height 9
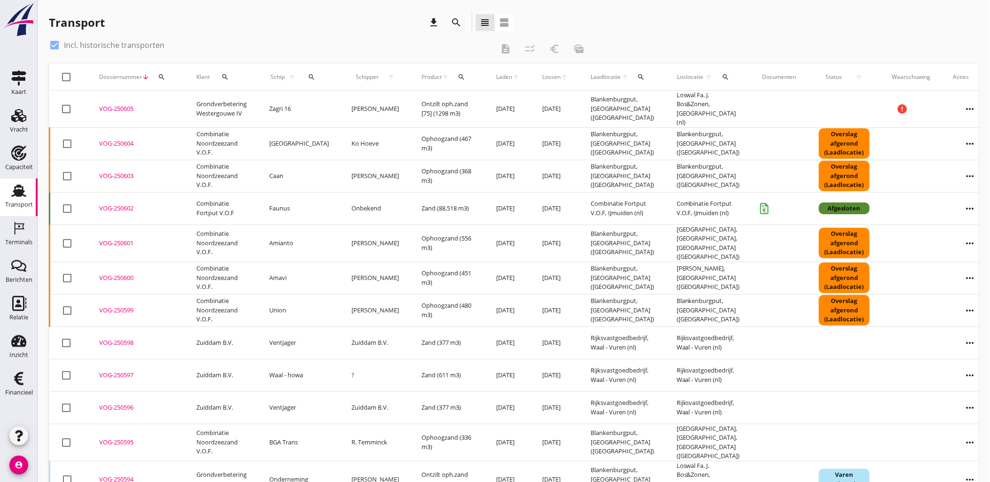
click at [722, 78] on icon "search" at bounding box center [726, 77] width 8 height 8
click at [725, 101] on input "text" at bounding box center [760, 104] width 98 height 15
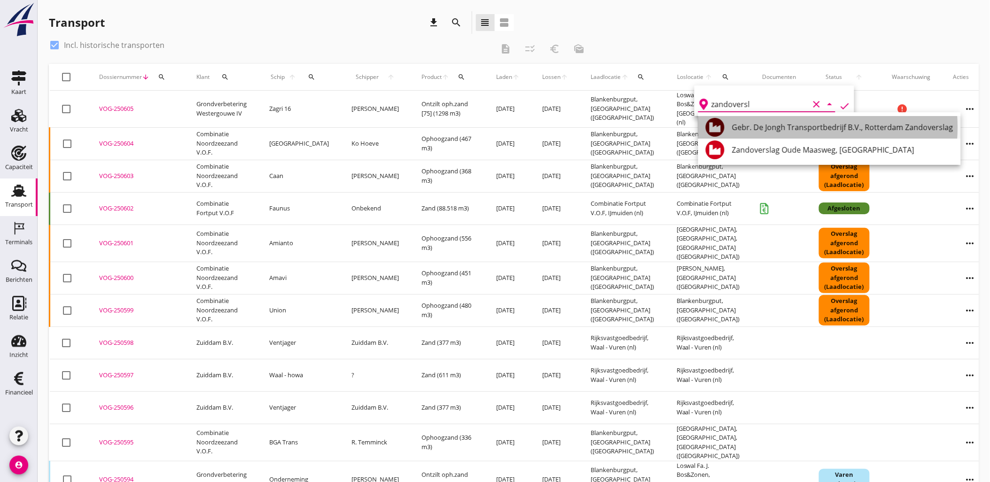
click at [796, 122] on div "Gebr. De Jongh Transportbedrijf B.V., Rotterdam Zandoverslag" at bounding box center [842, 127] width 221 height 11
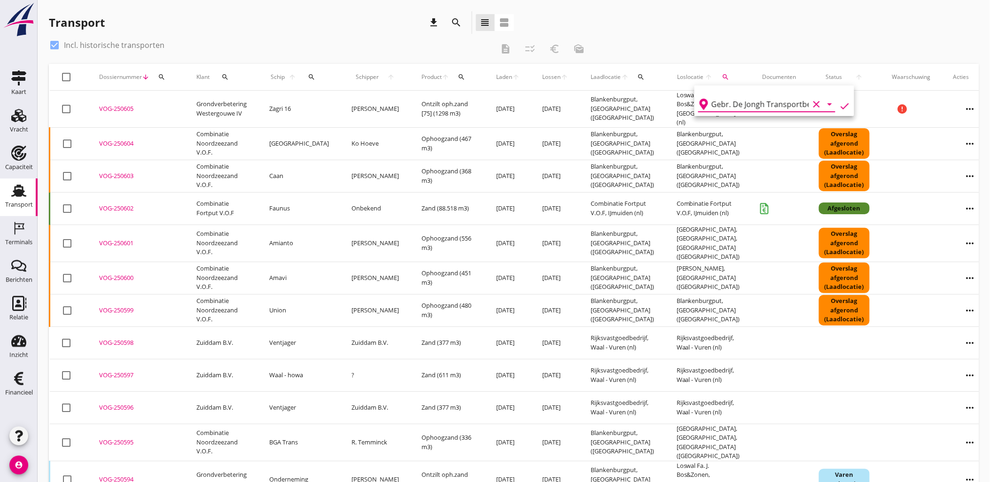
click at [839, 106] on icon "check" at bounding box center [844, 106] width 11 height 11
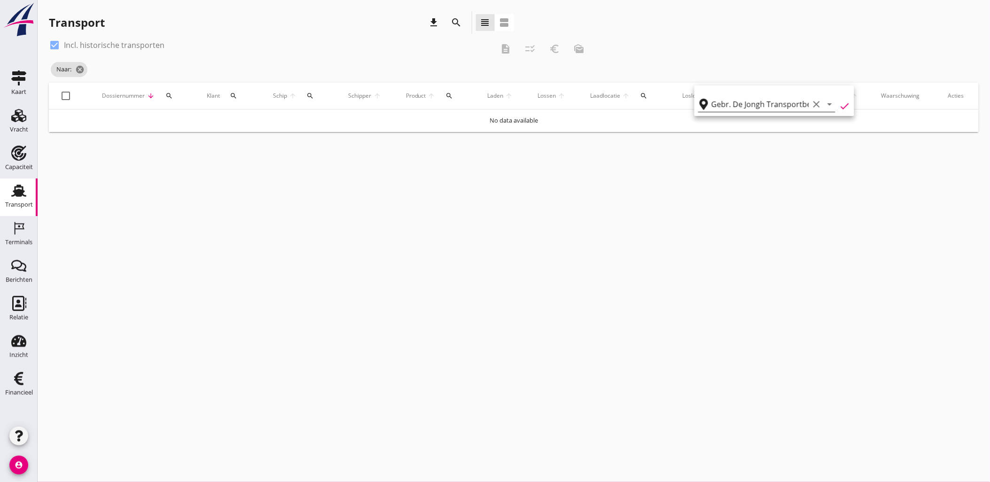
type input "Gebr. De Jongh Transportbedrijf B.V."
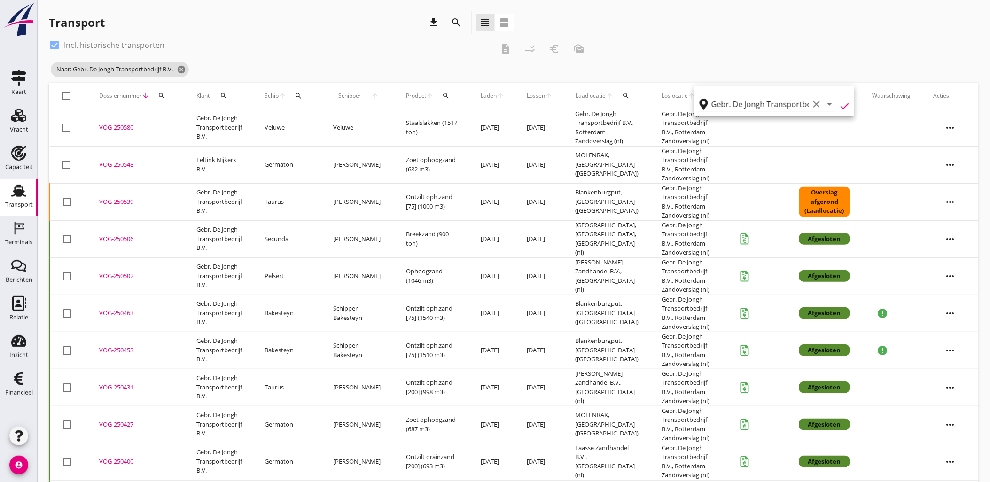
click at [450, 97] on icon "search" at bounding box center [447, 96] width 8 height 8
click at [487, 120] on input "Zoeken op product..." at bounding box center [498, 123] width 98 height 15
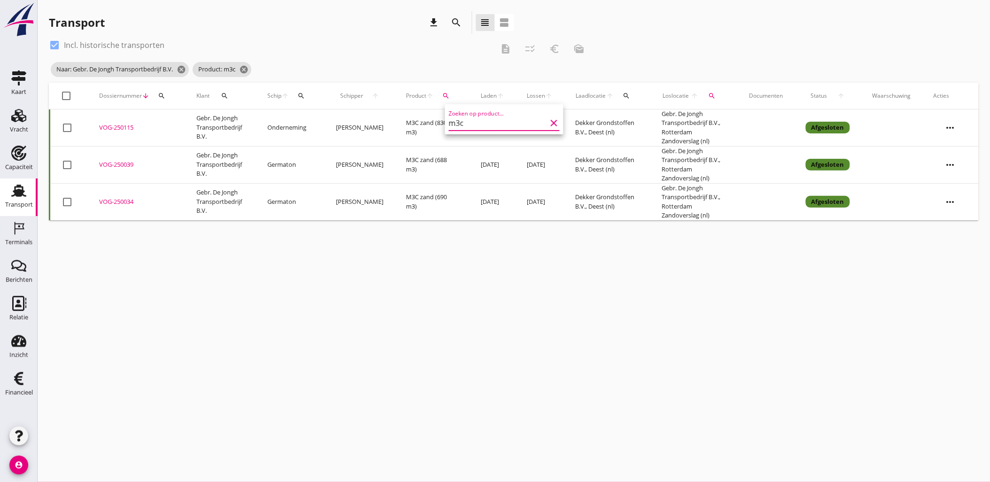
type input "m3c"
click at [124, 162] on div "VOG-250039" at bounding box center [136, 164] width 75 height 9
click at [121, 202] on div "VOG-250034" at bounding box center [136, 201] width 75 height 9
click at [6, 109] on link "Vracht Vracht" at bounding box center [19, 122] width 38 height 38
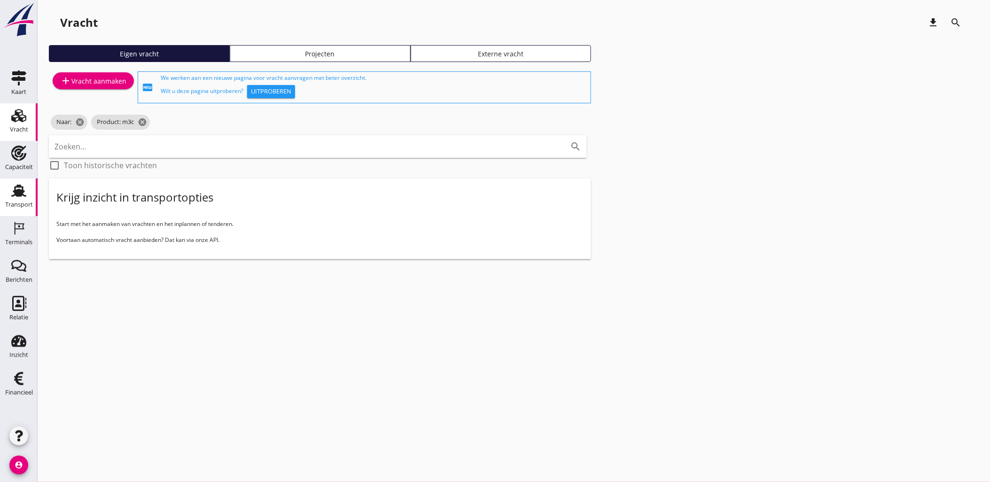
click at [17, 191] on use at bounding box center [18, 191] width 15 height 12
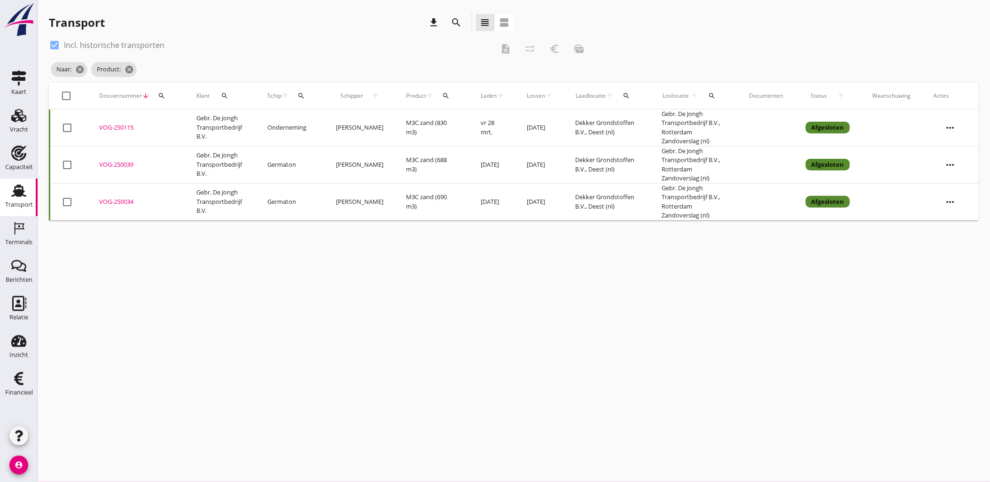
click at [166, 94] on div "search" at bounding box center [161, 96] width 17 height 8
click at [251, 45] on div "check_box Incl. historische transporten" at bounding box center [271, 45] width 444 height 15
click at [130, 70] on icon "cancel" at bounding box center [128, 69] width 9 height 9
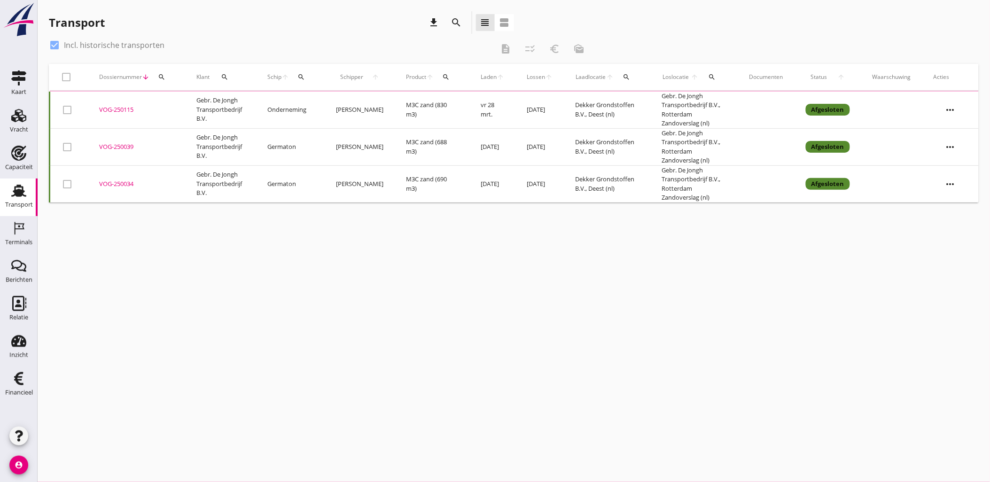
click at [167, 78] on div "search" at bounding box center [161, 77] width 17 height 8
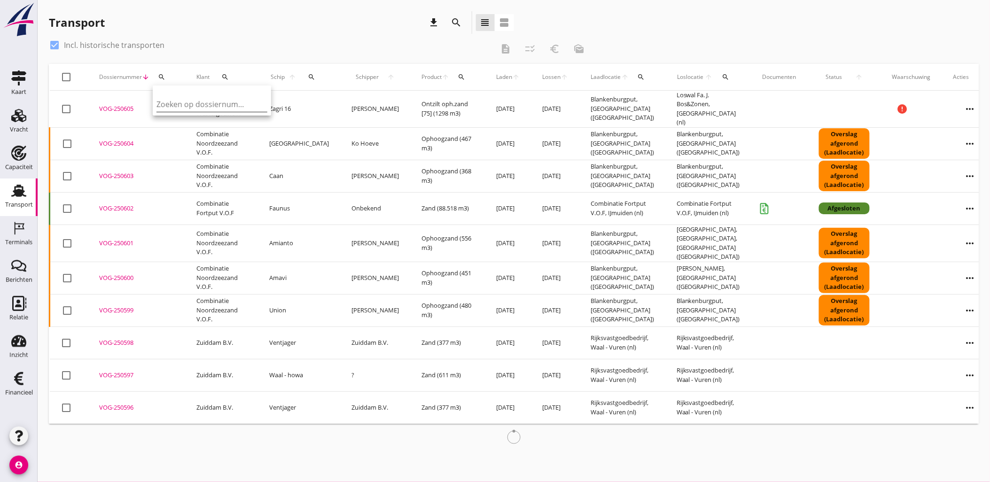
click at [182, 107] on input "Zoeken op dossiernummer..." at bounding box center [205, 104] width 98 height 15
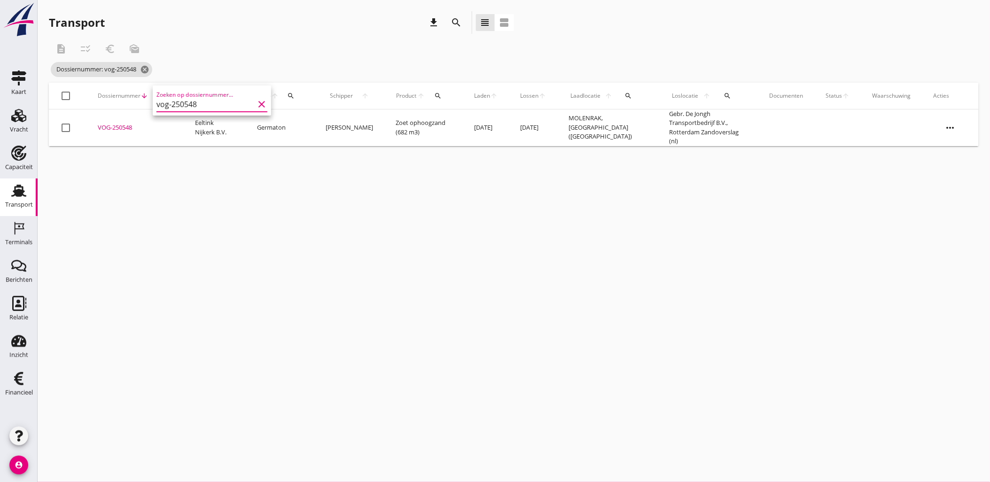
type input "vog-250548"
click at [116, 124] on div "VOG-250548" at bounding box center [135, 127] width 75 height 9
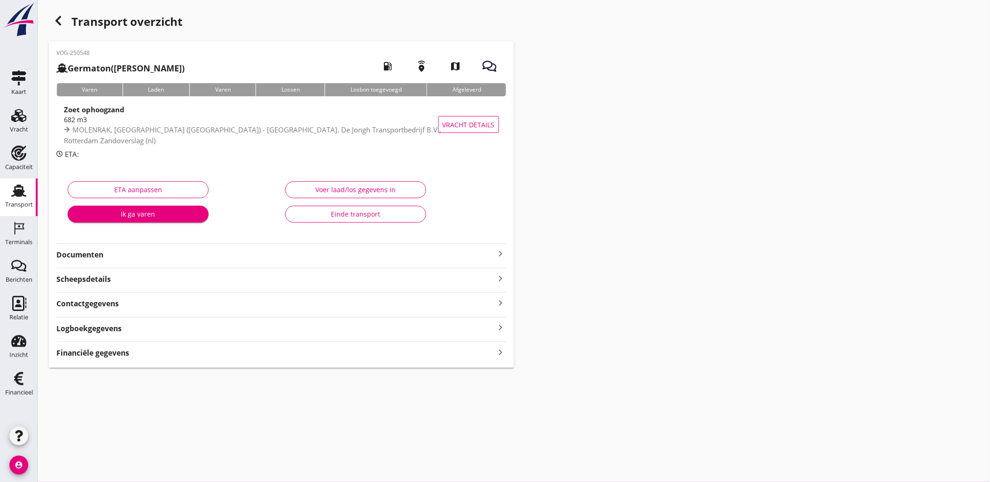
click at [116, 359] on div "VOG-250548 Germaton (Tonny Busker) local_gas_station emergency_share map Varen …" at bounding box center [281, 204] width 465 height 326
drag, startPoint x: 116, startPoint y: 359, endPoint x: 110, endPoint y: 355, distance: 7.0
click at [110, 355] on strong "Financiële gegevens" at bounding box center [92, 353] width 73 height 11
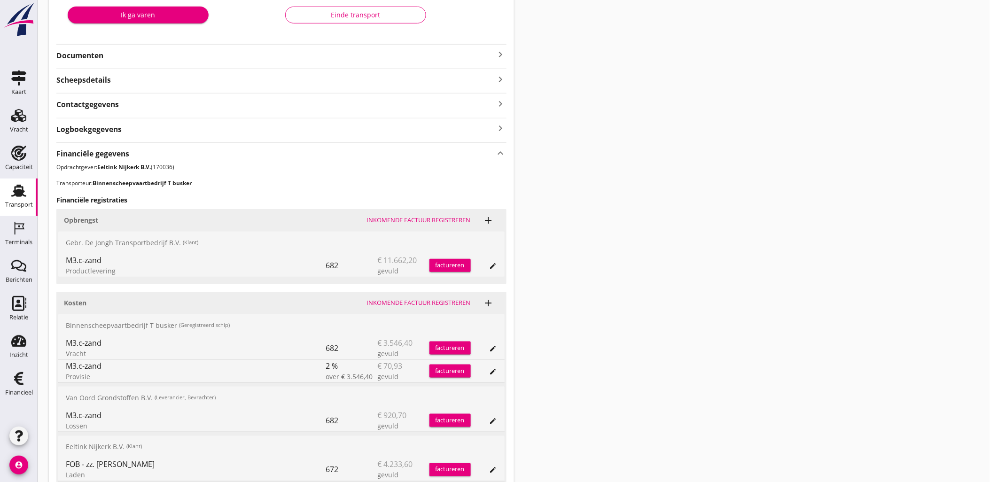
scroll to position [284, 0]
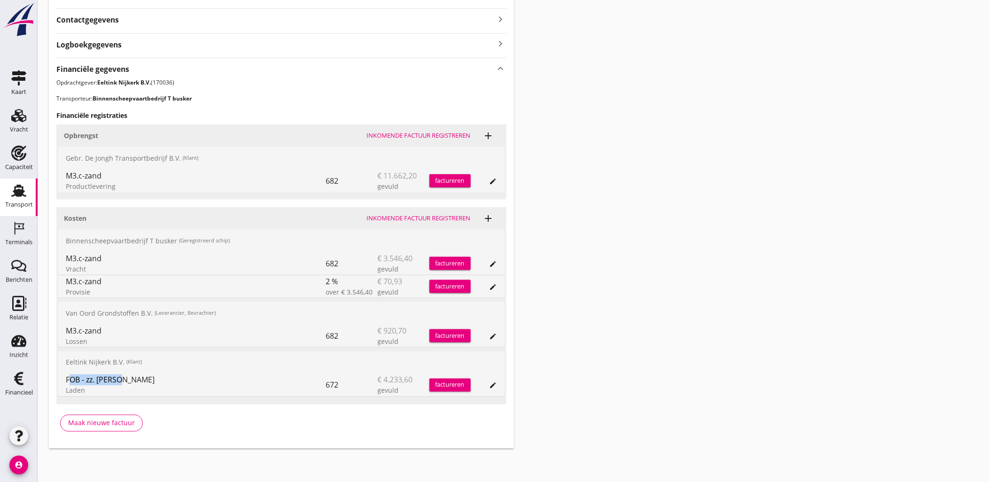
drag, startPoint x: 166, startPoint y: 381, endPoint x: 63, endPoint y: 377, distance: 102.9
click at [63, 377] on div "FOB - zz. Linda Laden 672 € 4.233,60 gevuld factureren edit" at bounding box center [281, 385] width 446 height 23
drag, startPoint x: 63, startPoint y: 377, endPoint x: 129, endPoint y: 379, distance: 65.8
click at [129, 379] on div "FOB - zz. Linda Laden 672 € 4.233,60 gevuld factureren edit" at bounding box center [281, 385] width 446 height 23
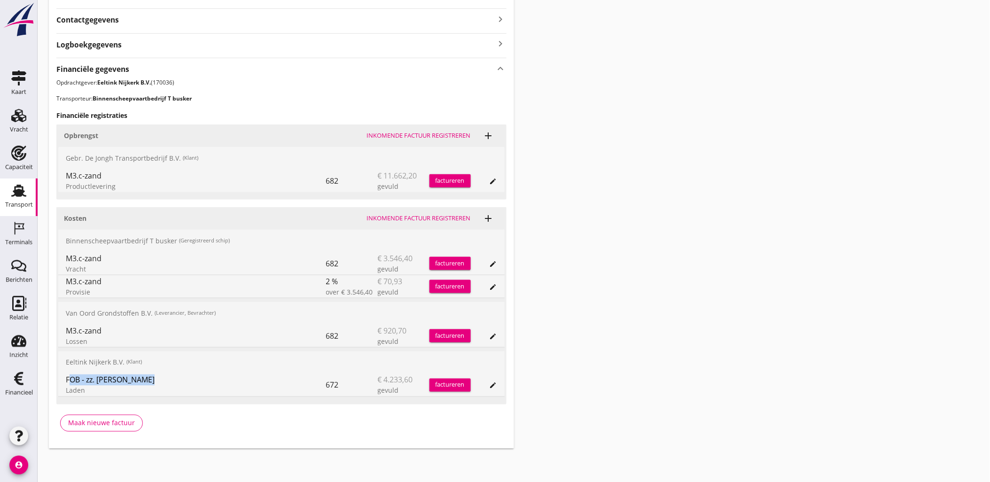
click at [128, 379] on div "FOB - zz. [PERSON_NAME]" at bounding box center [196, 379] width 260 height 11
click at [62, 380] on div "FOB - zz. Linda Laden 672 € 4.233,60 gevuld factureren edit" at bounding box center [281, 385] width 446 height 23
drag, startPoint x: 67, startPoint y: 382, endPoint x: 160, endPoint y: 381, distance: 92.6
click at [160, 381] on div "FOB - zz. [PERSON_NAME]" at bounding box center [196, 379] width 260 height 11
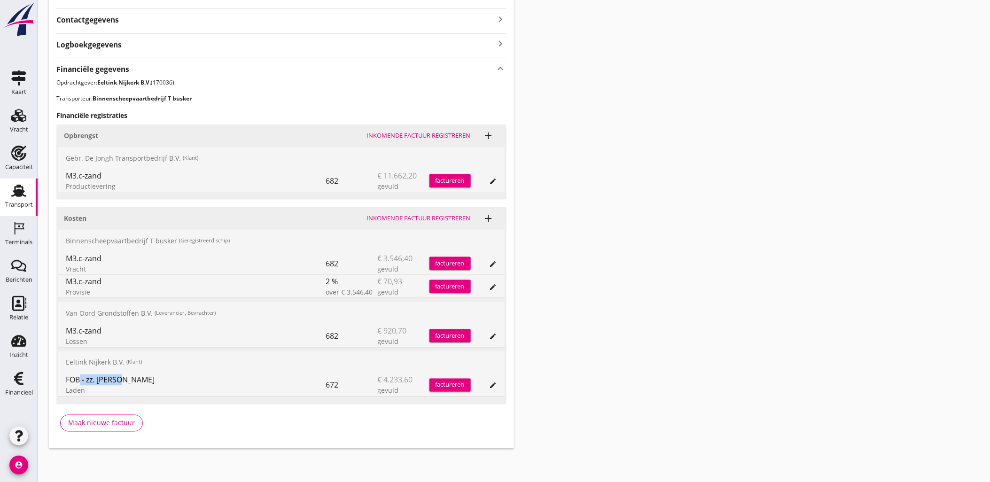
drag, startPoint x: 146, startPoint y: 381, endPoint x: 76, endPoint y: 381, distance: 70.5
click at [76, 381] on div "FOB - zz. [PERSON_NAME]" at bounding box center [196, 379] width 260 height 11
drag, startPoint x: 76, startPoint y: 381, endPoint x: 121, endPoint y: 380, distance: 45.1
click at [121, 380] on div "FOB - zz. [PERSON_NAME]" at bounding box center [196, 379] width 260 height 11
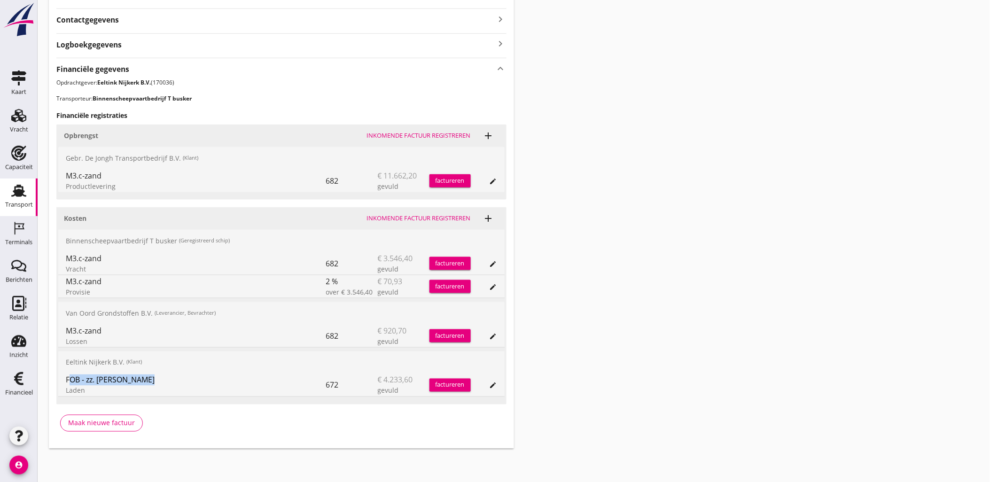
click at [121, 380] on div "FOB - zz. [PERSON_NAME]" at bounding box center [196, 379] width 260 height 11
drag, startPoint x: 120, startPoint y: 380, endPoint x: 78, endPoint y: 378, distance: 42.8
click at [78, 378] on div "FOB - zz. [PERSON_NAME]" at bounding box center [196, 379] width 260 height 11
click at [77, 378] on div "FOB - zz. [PERSON_NAME]" at bounding box center [196, 379] width 260 height 11
drag, startPoint x: 77, startPoint y: 378, endPoint x: 134, endPoint y: 377, distance: 57.3
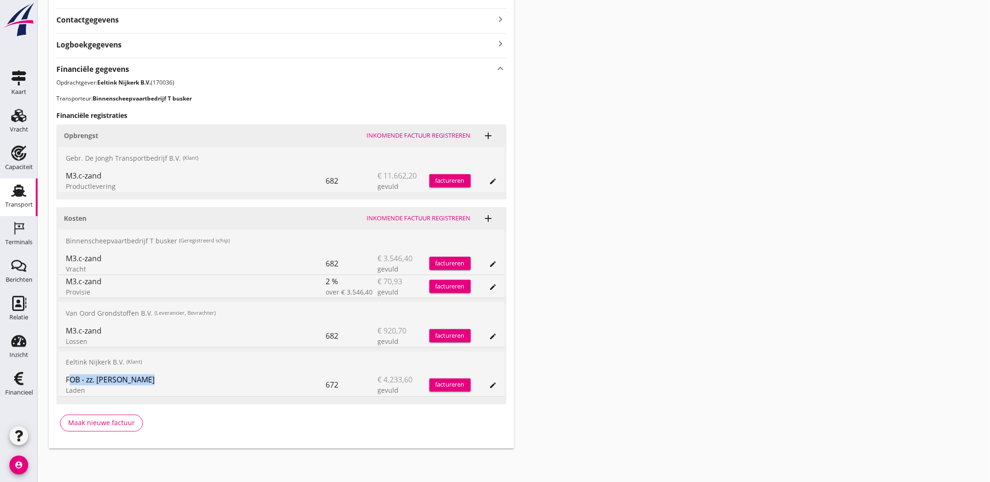
click at [134, 377] on div "FOB - zz. [PERSON_NAME]" at bounding box center [196, 379] width 260 height 11
drag, startPoint x: 128, startPoint y: 378, endPoint x: 67, endPoint y: 380, distance: 61.1
click at [67, 380] on div "FOB - zz. [PERSON_NAME]" at bounding box center [196, 379] width 260 height 11
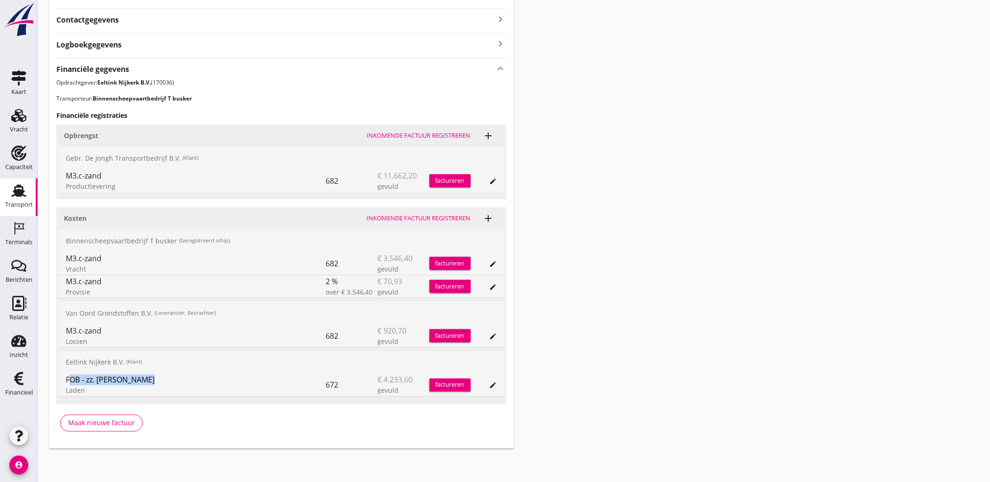
drag, startPoint x: 67, startPoint y: 380, endPoint x: 118, endPoint y: 381, distance: 50.7
click at [118, 381] on div "FOB - zz. [PERSON_NAME]" at bounding box center [196, 379] width 260 height 11
drag, startPoint x: 118, startPoint y: 381, endPoint x: 107, endPoint y: 370, distance: 15.3
click at [118, 381] on div "FOB - zz. [PERSON_NAME]" at bounding box center [196, 379] width 260 height 11
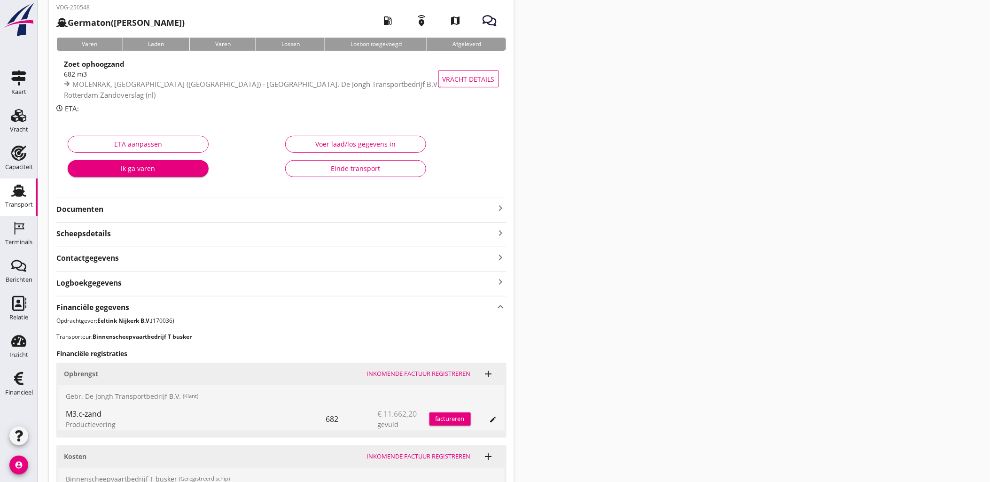
scroll to position [0, 0]
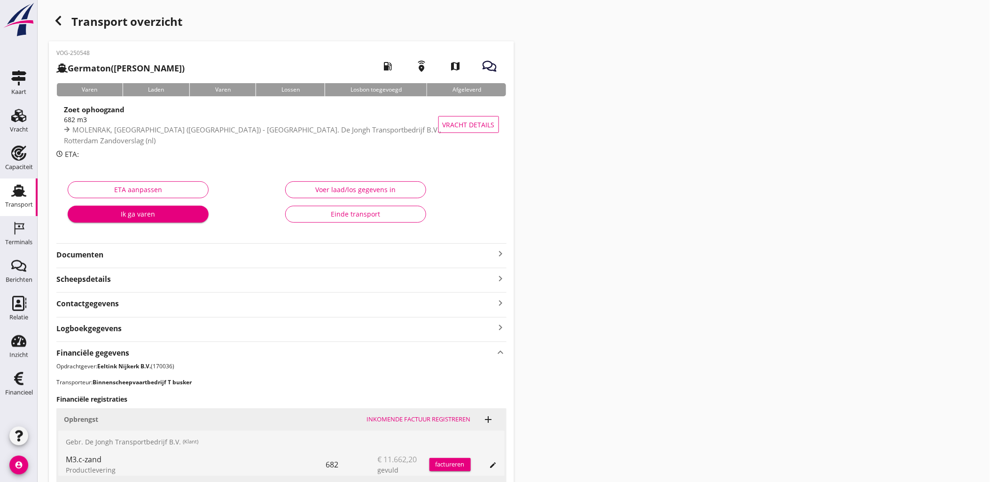
click at [62, 26] on icon "button" at bounding box center [58, 20] width 11 height 11
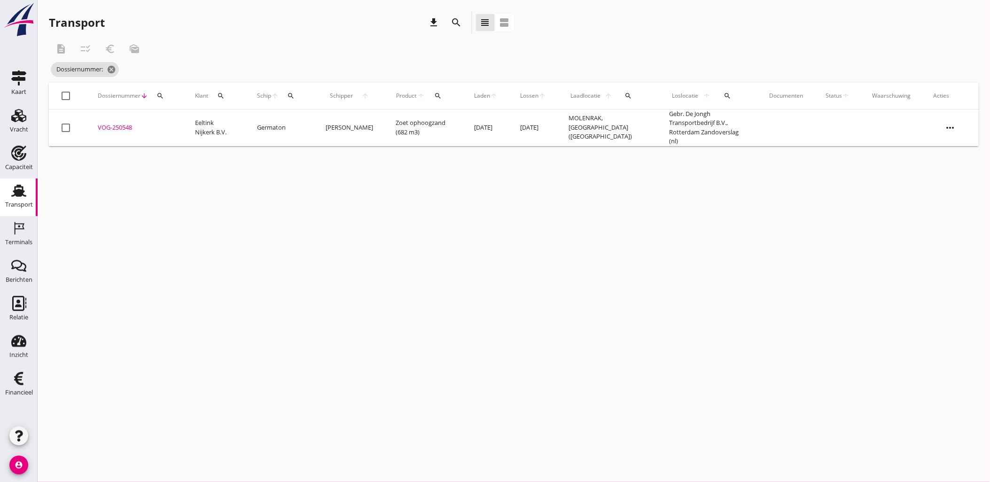
click at [162, 91] on button "search" at bounding box center [160, 95] width 17 height 17
click at [187, 127] on input "Zoeken op dossiernummer..." at bounding box center [204, 123] width 98 height 15
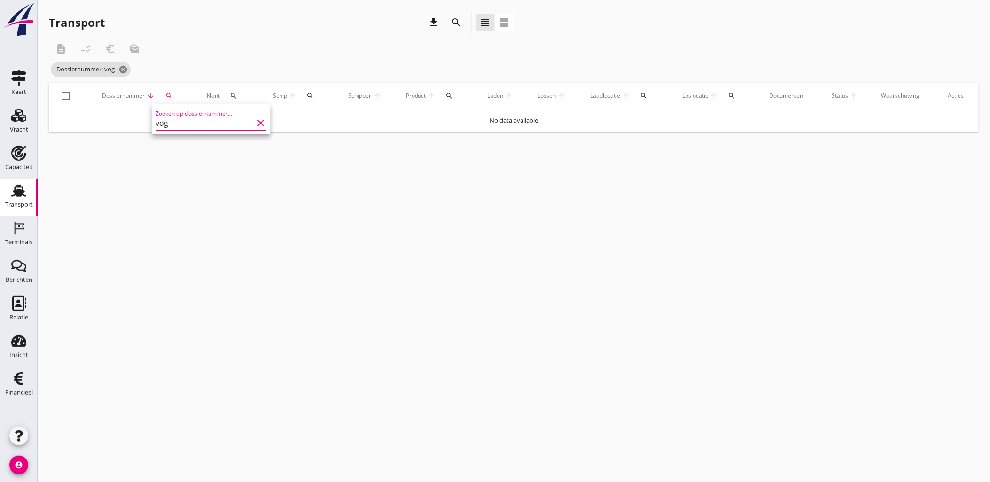
type input "vog="
click at [128, 73] on icon "cancel" at bounding box center [126, 69] width 9 height 9
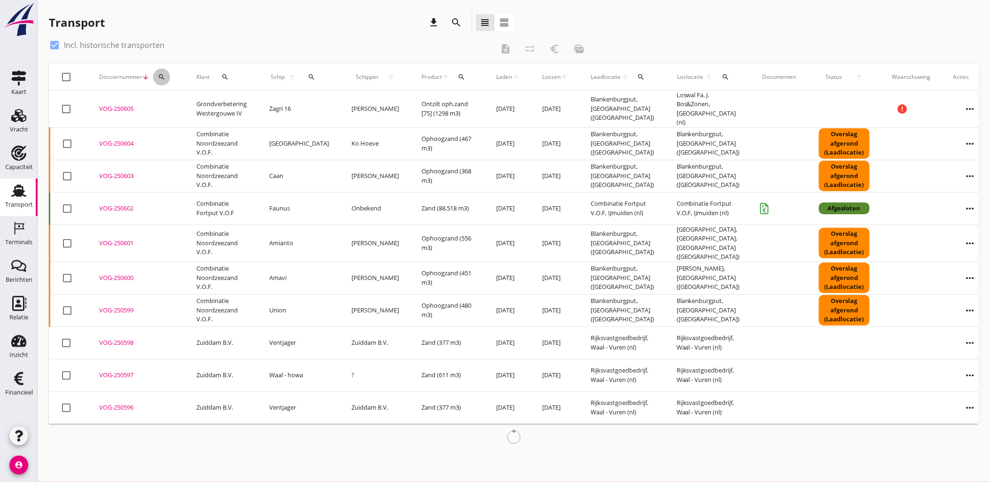
click at [158, 78] on icon "search" at bounding box center [162, 77] width 8 height 8
click at [171, 104] on input "Zoeken op dossiernummer..." at bounding box center [205, 104] width 98 height 15
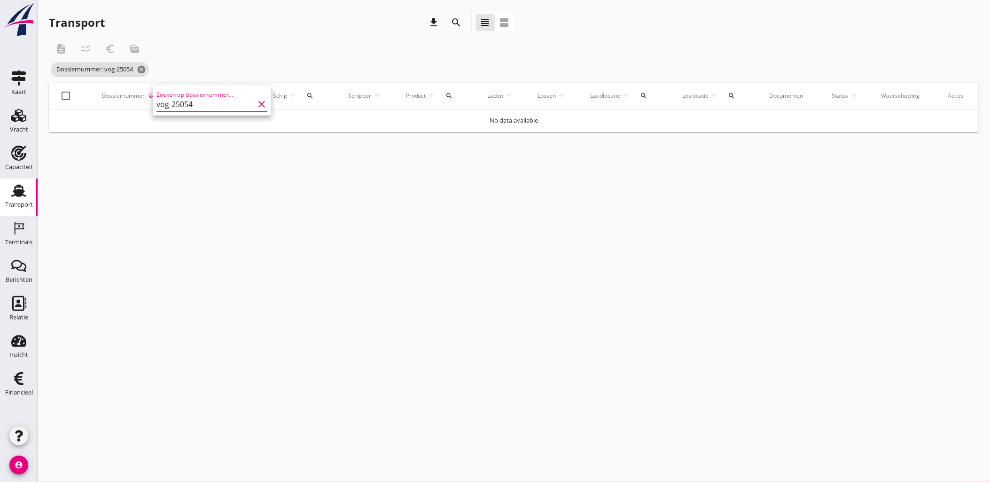
type input "vog-250549"
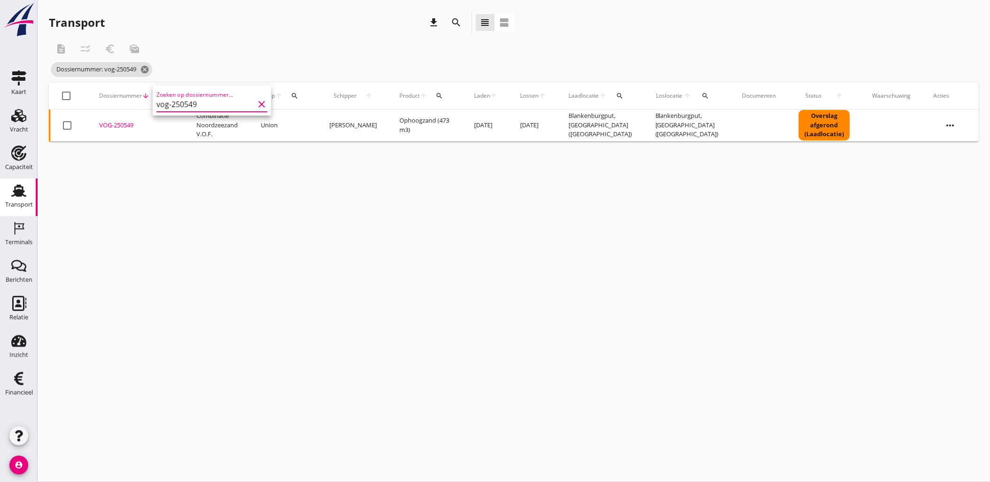
click at [111, 127] on div "VOG-250549" at bounding box center [136, 125] width 75 height 9
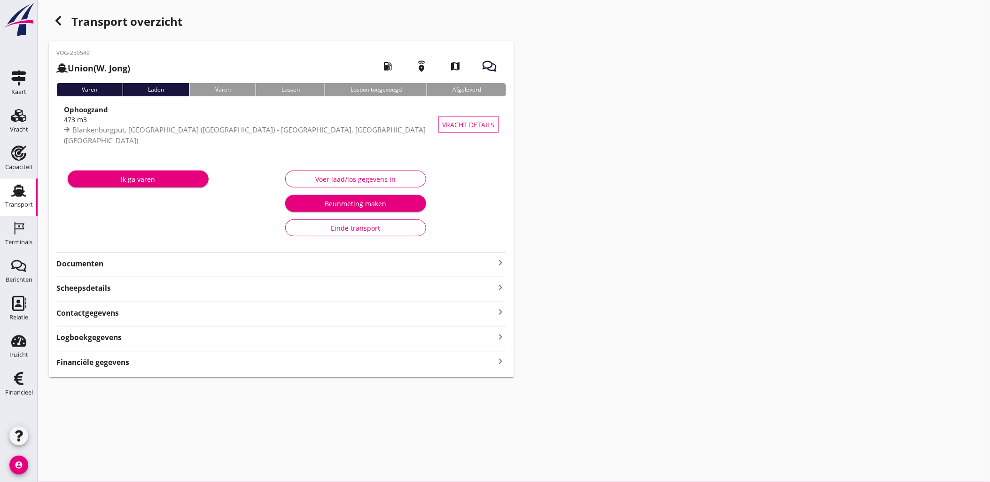
click at [308, 176] on div "Voer laad/los gegevens in" at bounding box center [355, 179] width 125 height 10
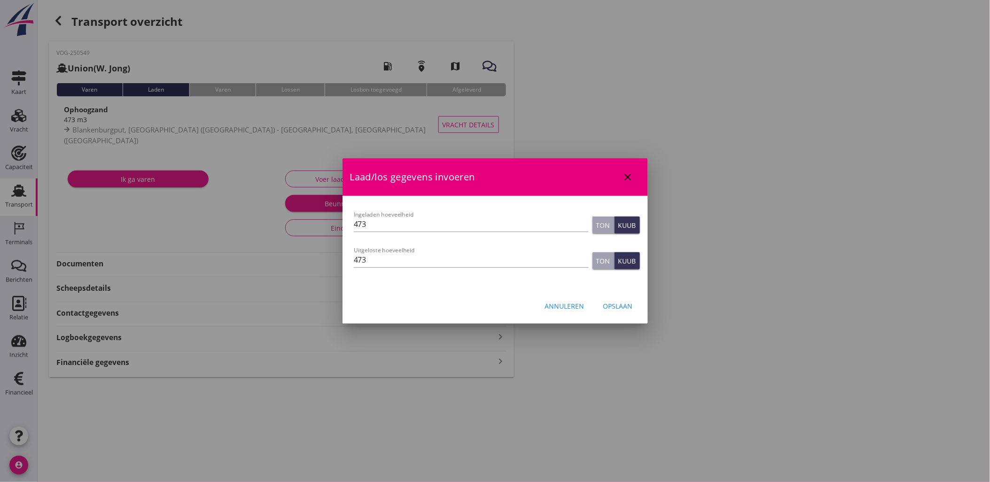
click at [628, 177] on icon "close" at bounding box center [627, 176] width 11 height 11
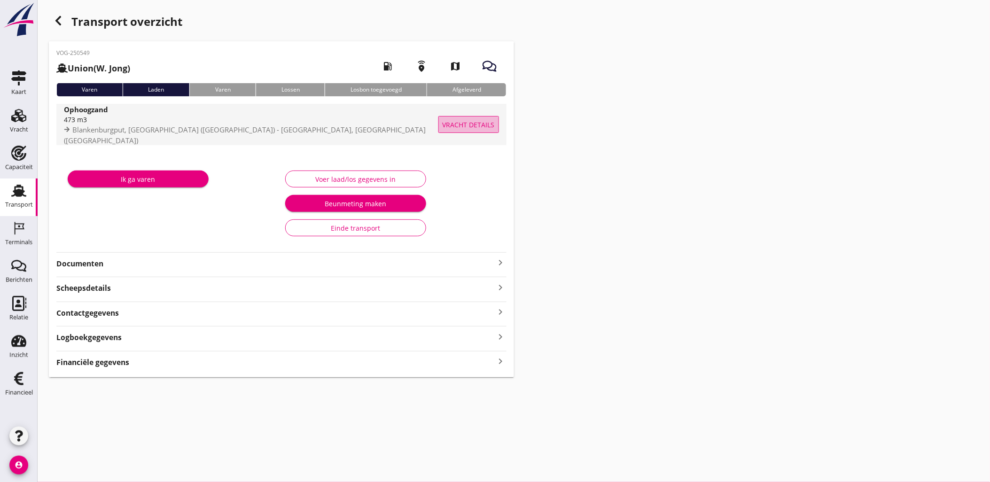
click at [456, 121] on span "Vracht details" at bounding box center [469, 125] width 52 height 10
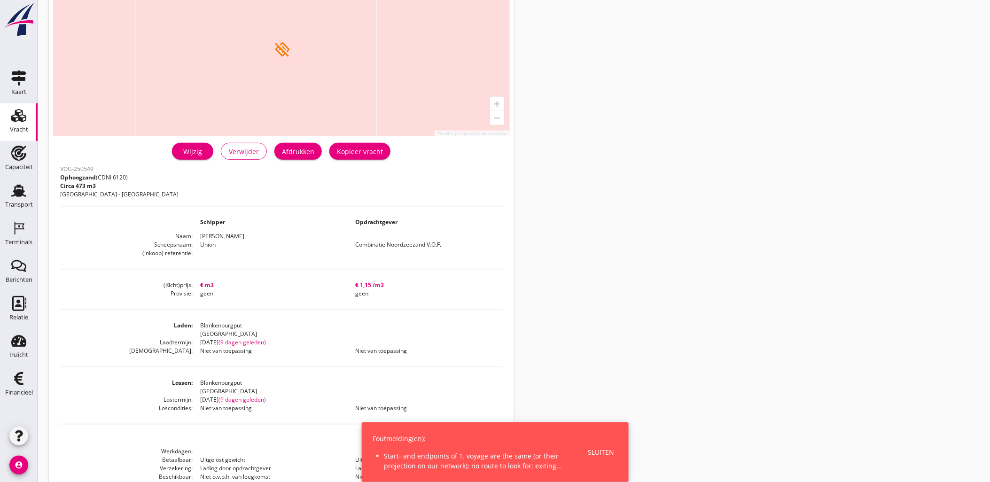
scroll to position [39, 0]
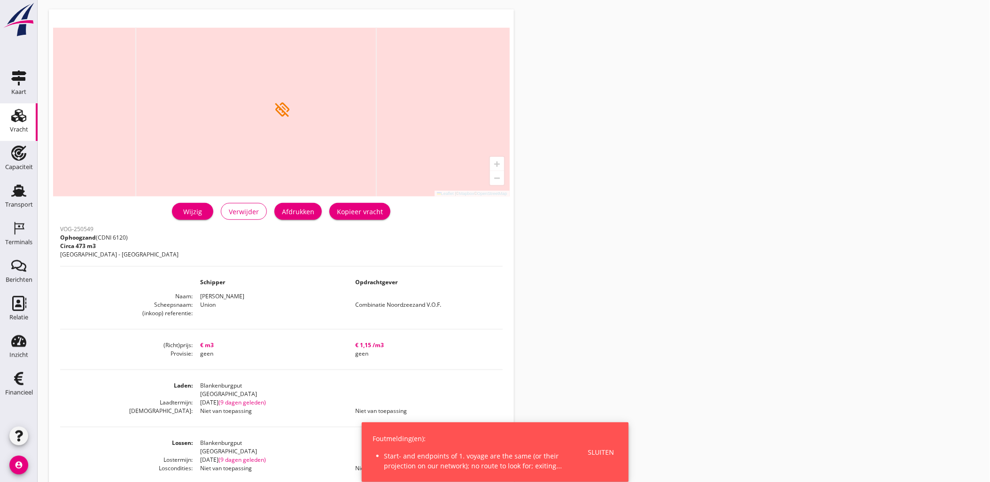
click at [196, 210] on div "Wijzig" at bounding box center [192, 212] width 26 height 10
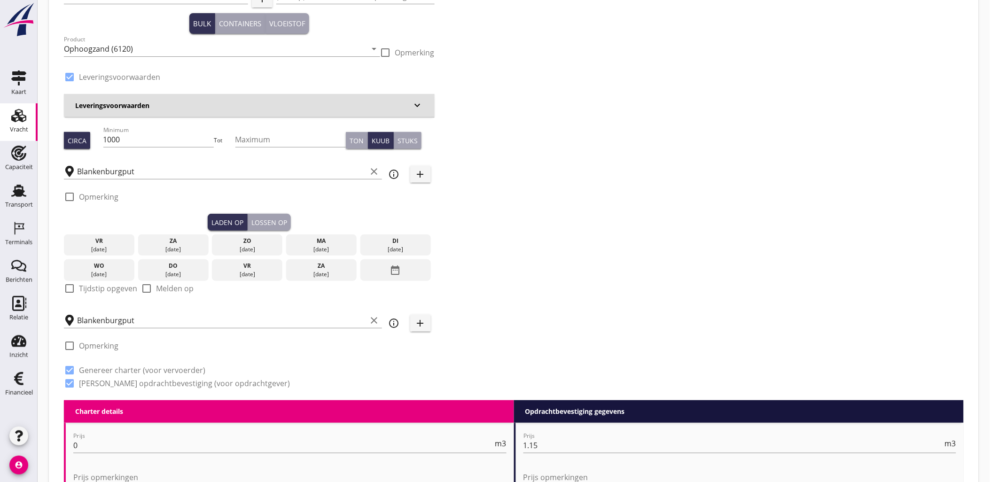
scroll to position [52, 0]
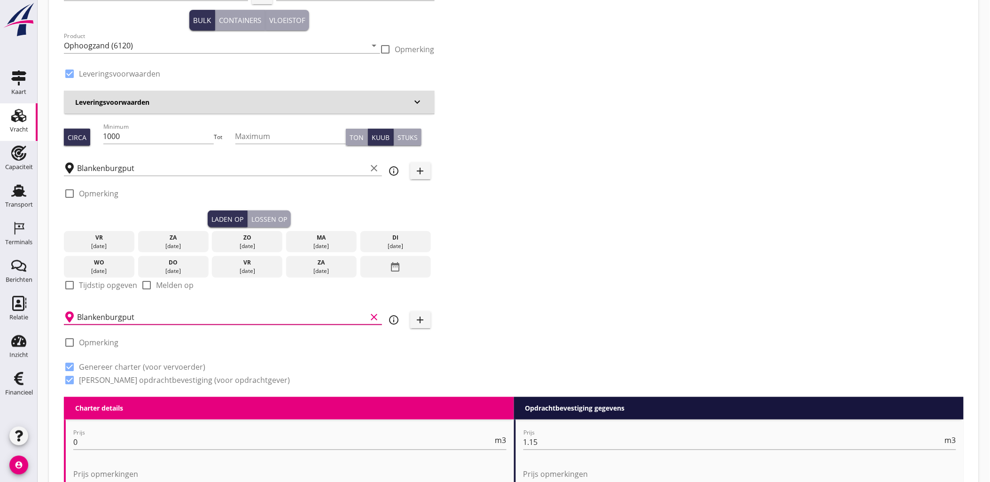
click at [153, 321] on input "Blankenburgput" at bounding box center [222, 317] width 290 height 15
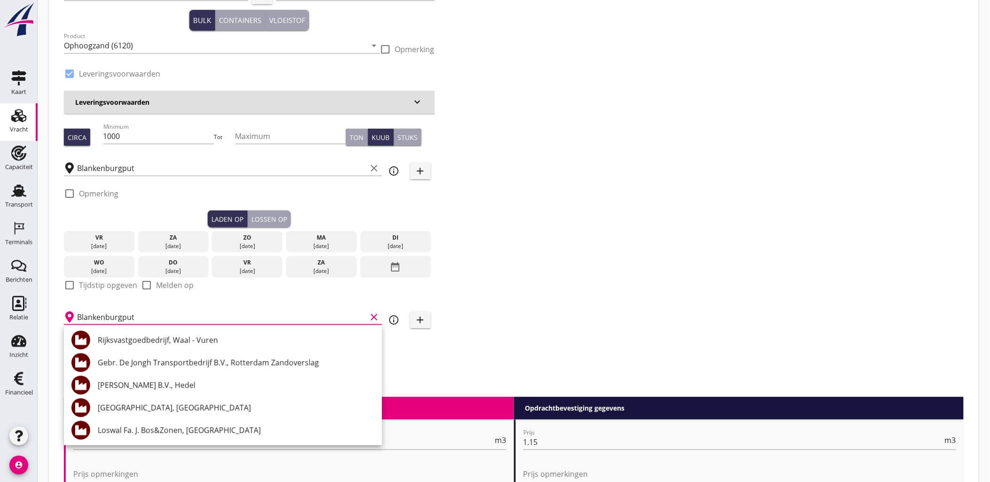
type input ";"
type input "l"
click at [146, 315] on input "l" at bounding box center [216, 317] width 279 height 15
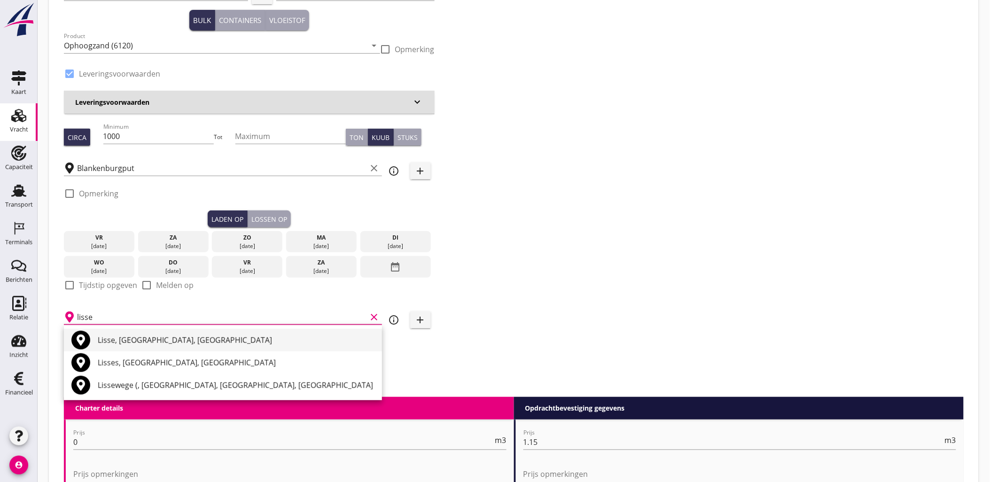
click at [207, 340] on div "Lisse, South Holland, Netherlands" at bounding box center [236, 339] width 277 height 11
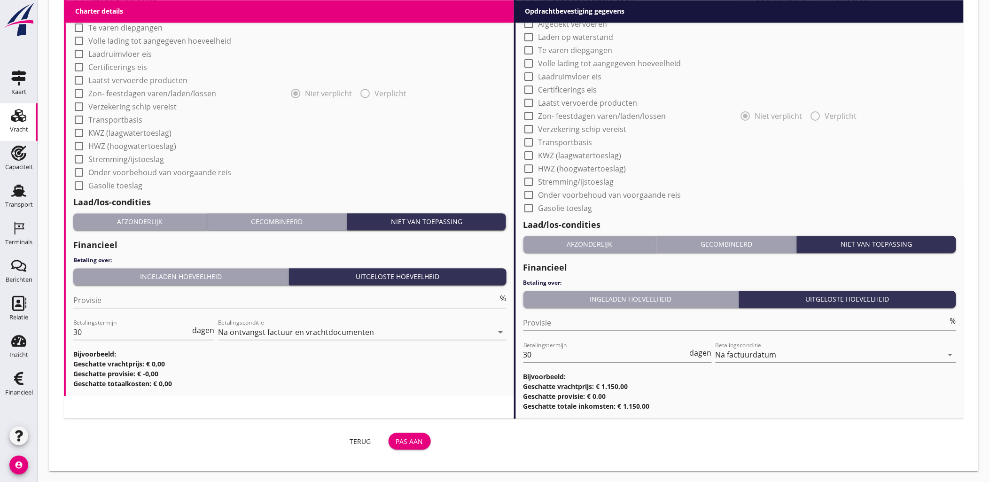
type input "Lisse, South Holland, Netherlands"
click at [397, 447] on button "Pas aan" at bounding box center [410, 441] width 42 height 17
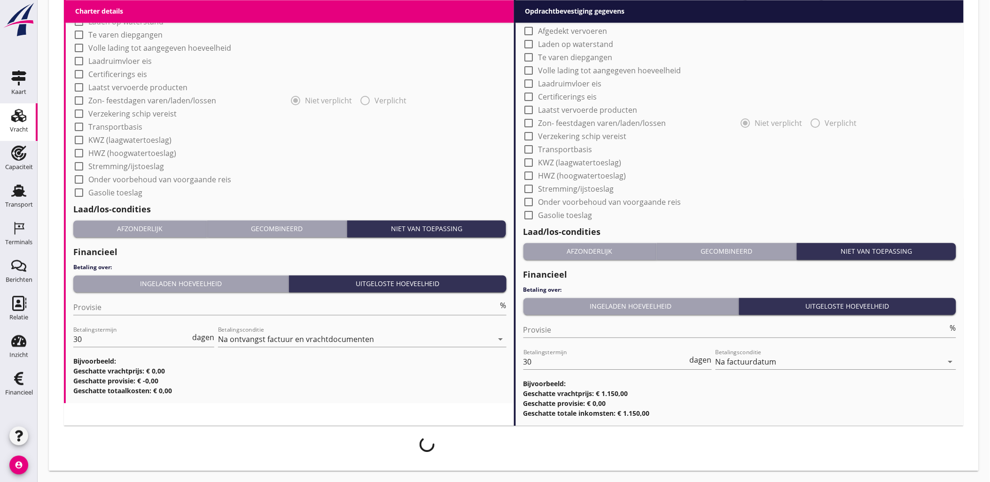
scroll to position [749, 0]
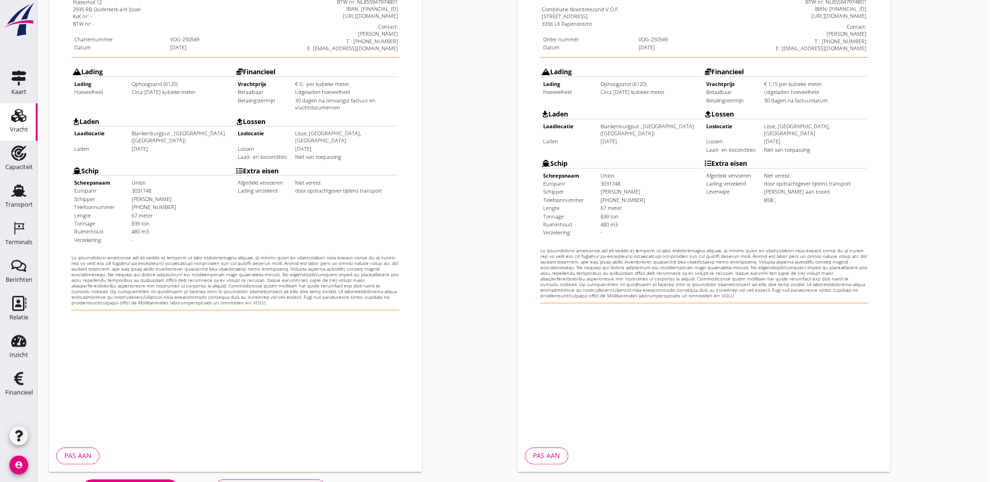
scroll to position [213, 0]
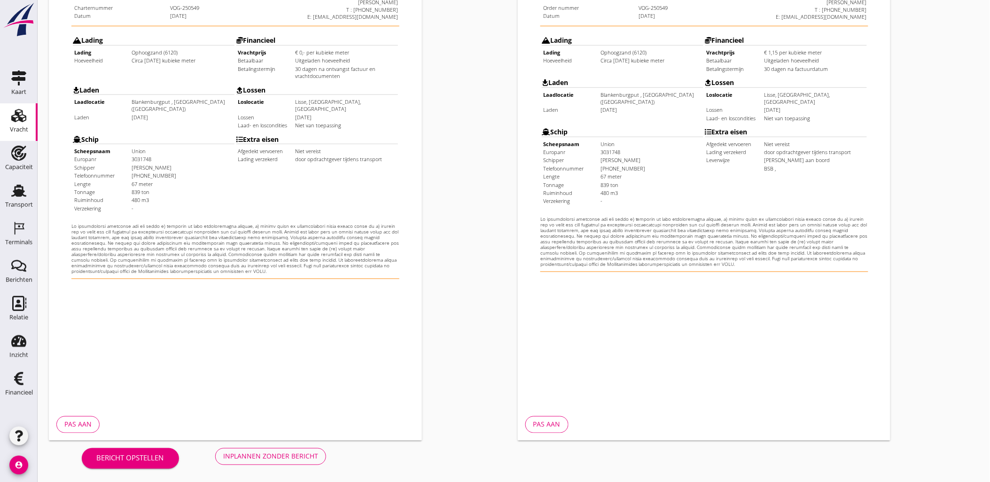
click at [289, 459] on div "Inplannen zonder bericht" at bounding box center [270, 456] width 95 height 10
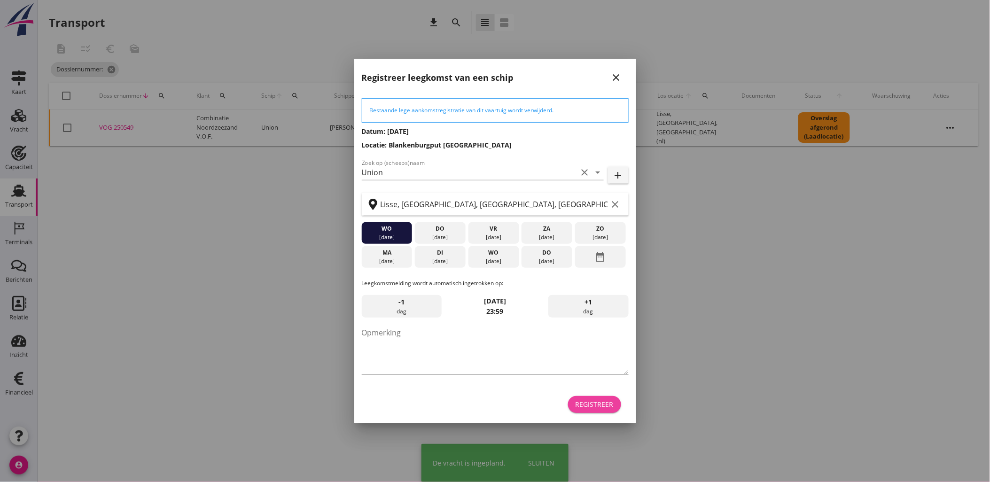
click at [591, 404] on div "Registreer" at bounding box center [594, 404] width 38 height 10
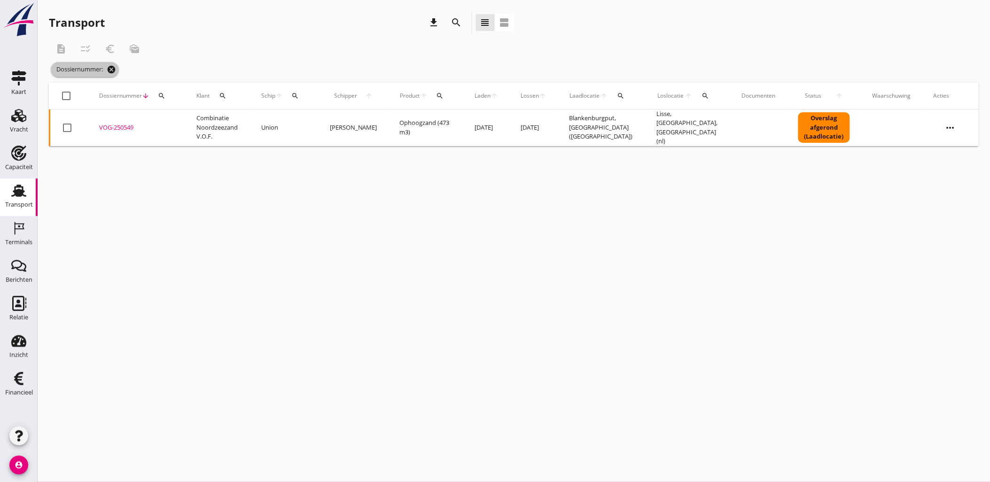
click at [113, 69] on icon "cancel" at bounding box center [111, 69] width 9 height 9
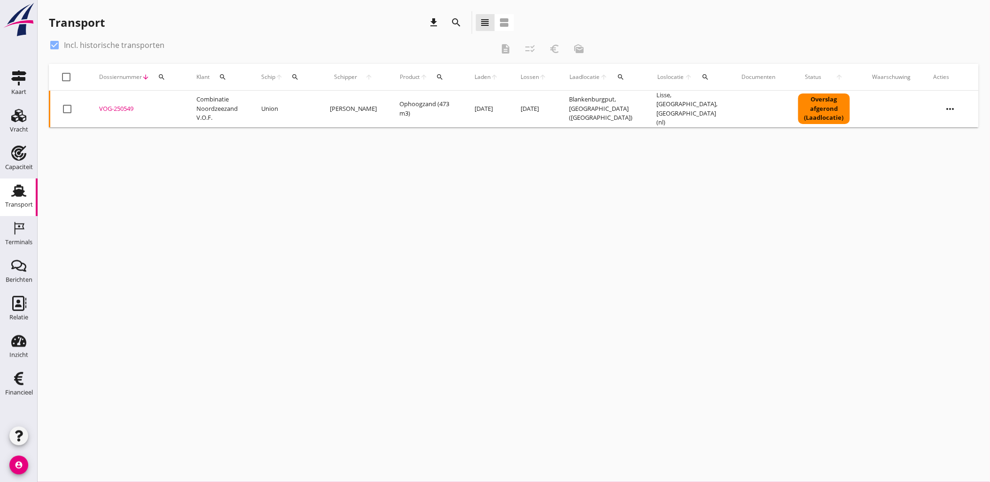
click at [156, 77] on div "search" at bounding box center [161, 77] width 17 height 8
click at [183, 109] on input "Zoeken op dossiernummer..." at bounding box center [205, 104] width 98 height 15
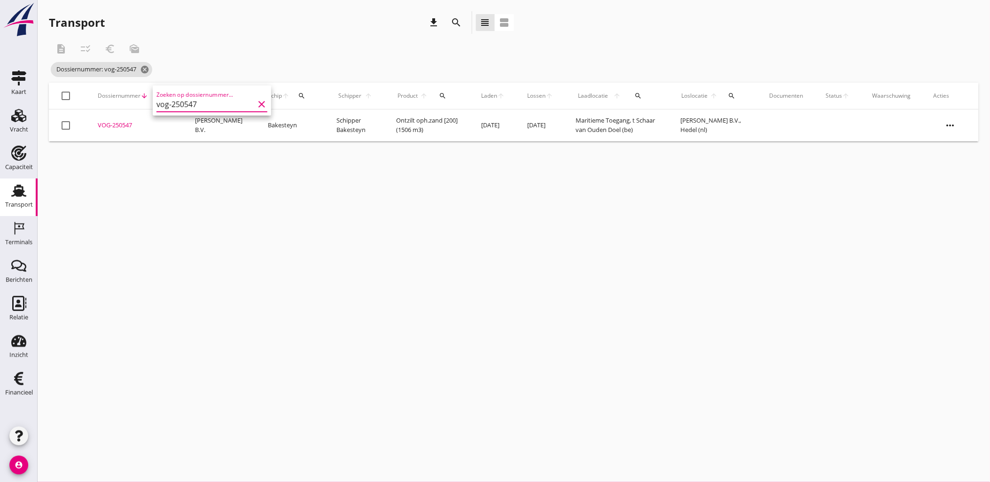
type input "vog-250547"
click at [119, 125] on div "VOG-250547" at bounding box center [135, 125] width 75 height 9
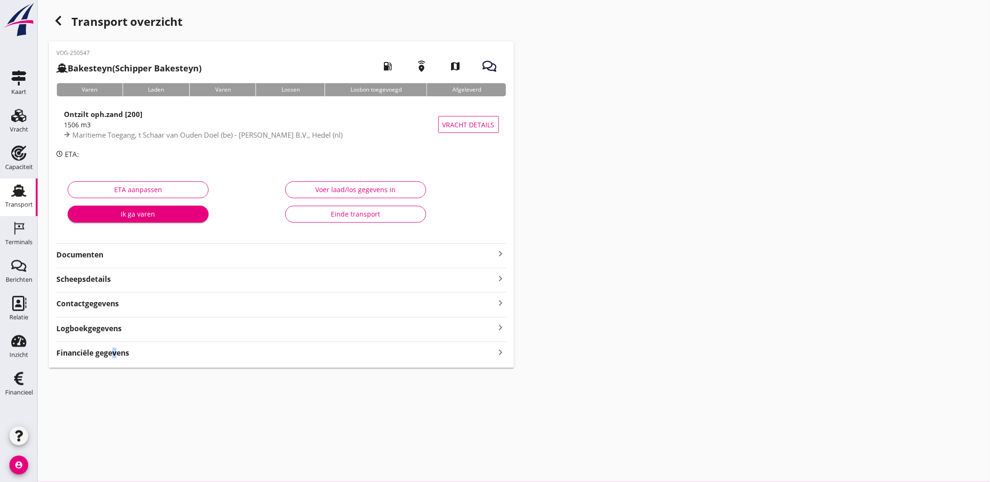
click at [110, 355] on strong "Financiële gegevens" at bounding box center [92, 353] width 73 height 11
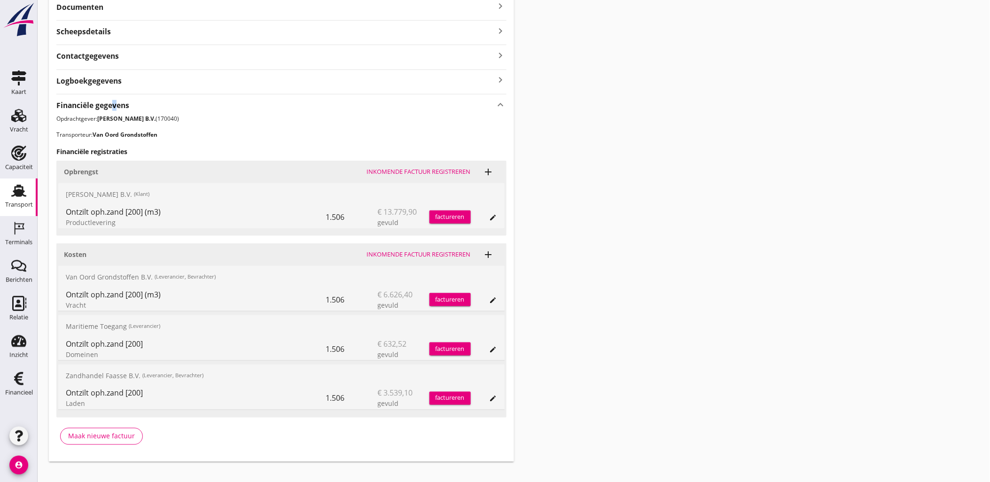
scroll to position [261, 0]
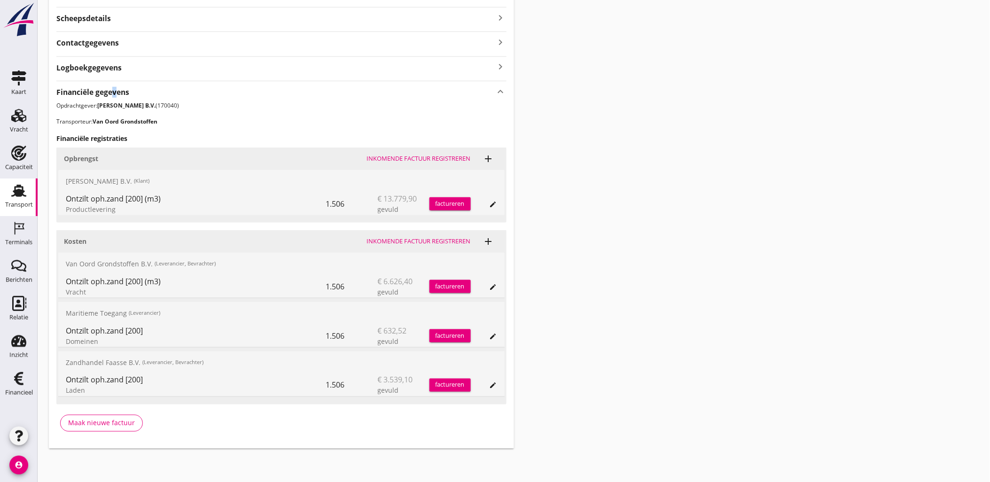
click at [492, 342] on button "edit" at bounding box center [493, 336] width 13 height 13
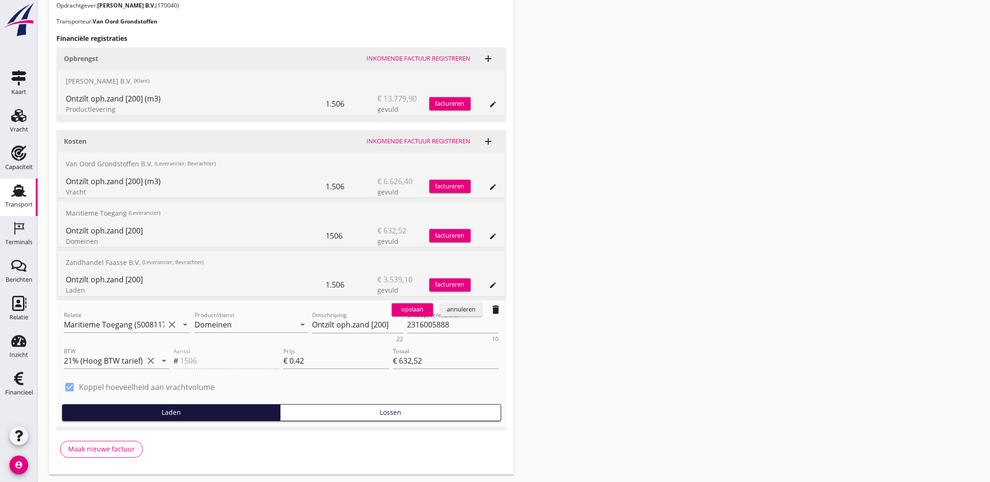
scroll to position [365, 0]
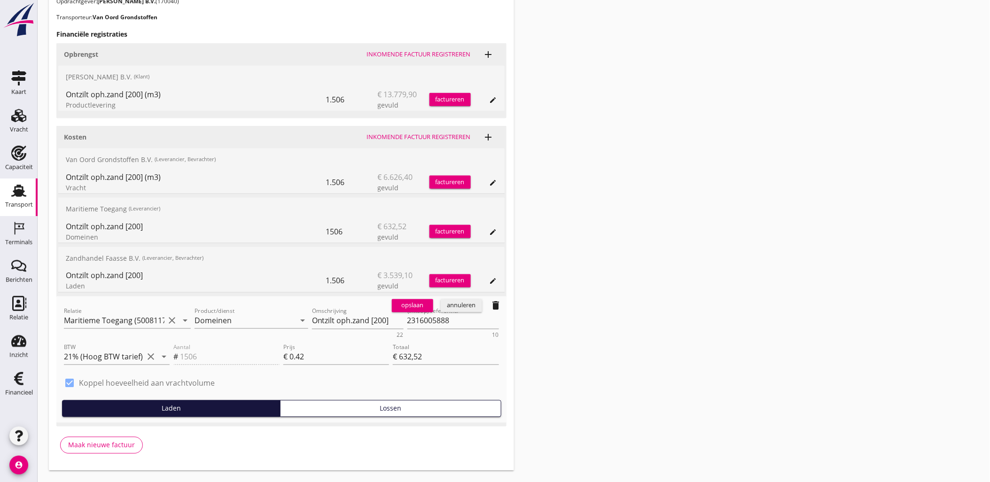
click at [184, 386] on label "Koppel hoeveelheid aan vrachtvolume" at bounding box center [147, 383] width 136 height 9
type input "0"
type input "€ 0,00"
checkbox input "false"
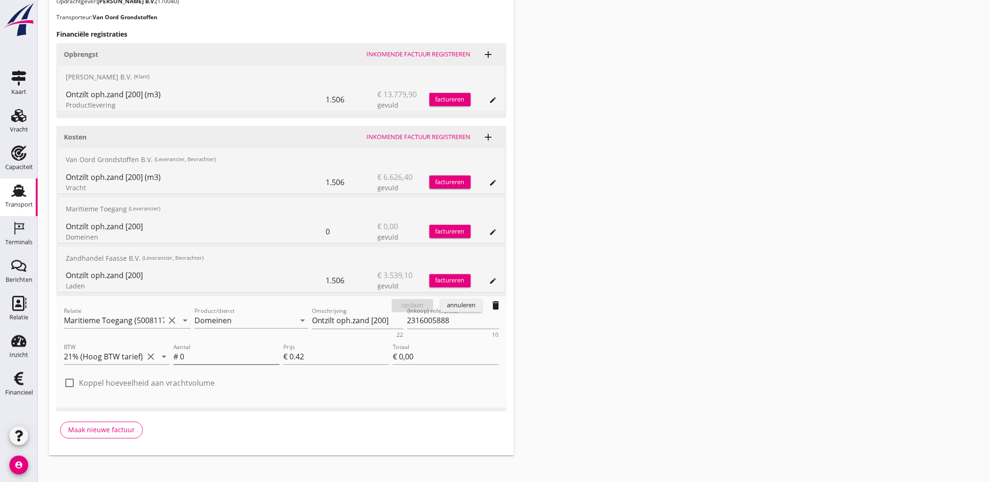
click at [199, 359] on input "0" at bounding box center [229, 357] width 99 height 15
drag, startPoint x: 199, startPoint y: 359, endPoint x: 183, endPoint y: 342, distance: 23.6
click at [171, 348] on div "Aantal # 0" at bounding box center [225, 358] width 109 height 36
type input "1"
type input "€ 0,42"
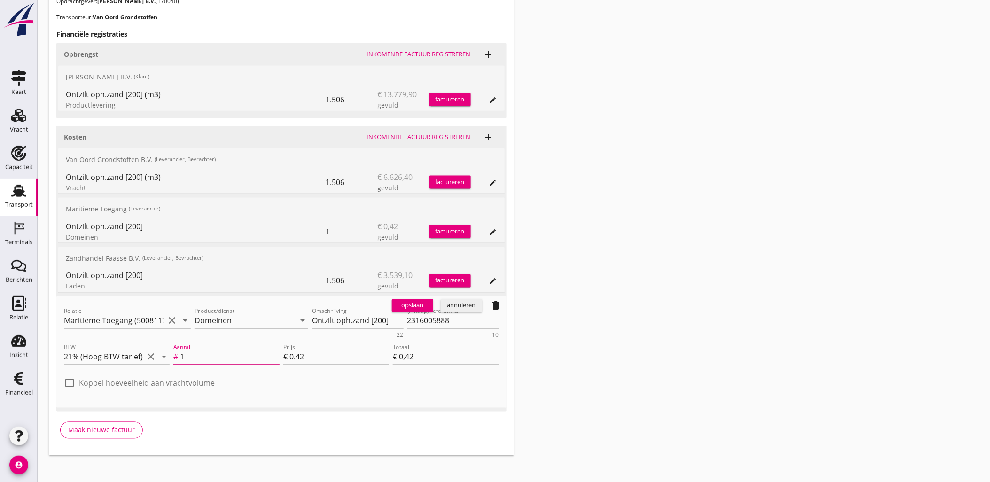
type input "15"
type input "€ 6,30"
type input "150"
type input "€ 63,00"
type input "1505"
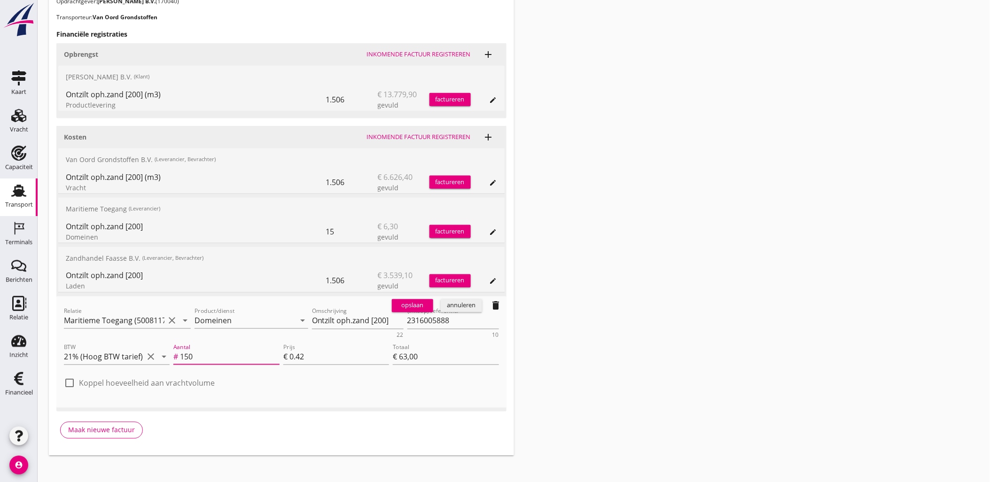
type input "€ 632,10"
drag, startPoint x: 221, startPoint y: 355, endPoint x: 76, endPoint y: 350, distance: 145.3
click at [76, 350] on div "BTW 21% (Hoog BTW tarief) clear arrow_drop_down Aantal # 1505 Prijs € 0.42 Tota…" at bounding box center [281, 358] width 439 height 36
type input "1505"
click at [409, 309] on div "opslaan" at bounding box center [413, 305] width 34 height 9
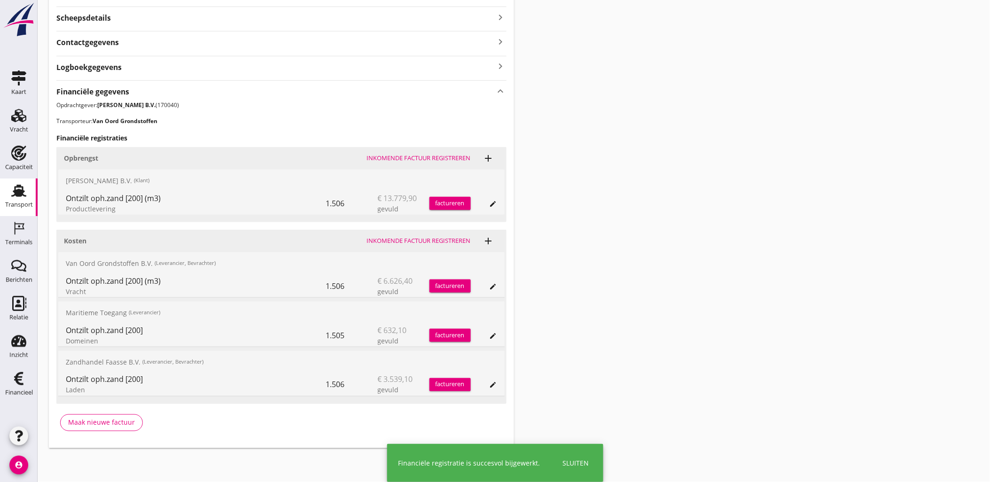
scroll to position [261, 0]
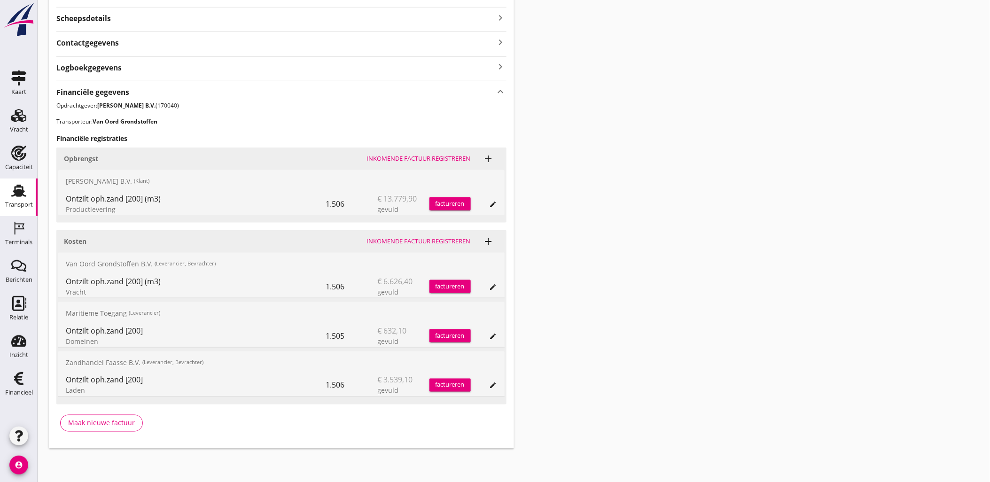
click at [495, 386] on icon "edit" at bounding box center [494, 386] width 8 height 8
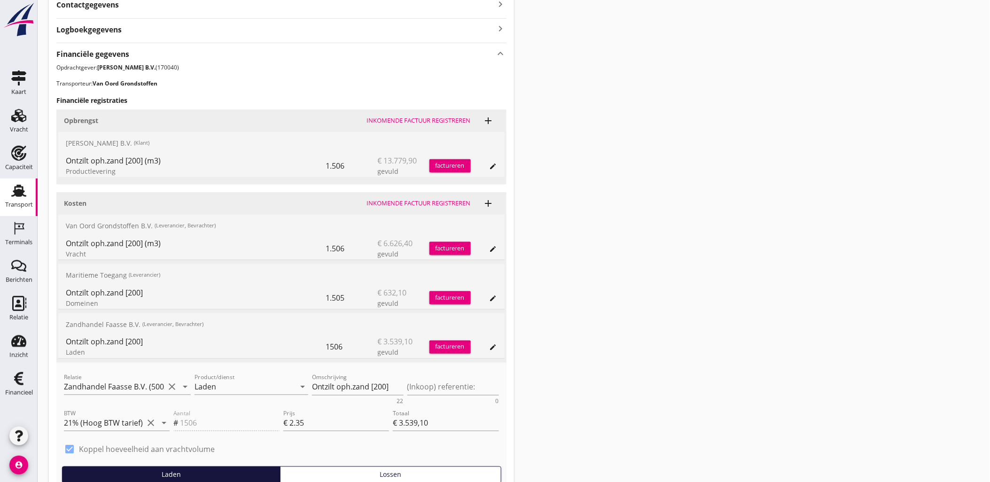
scroll to position [365, 0]
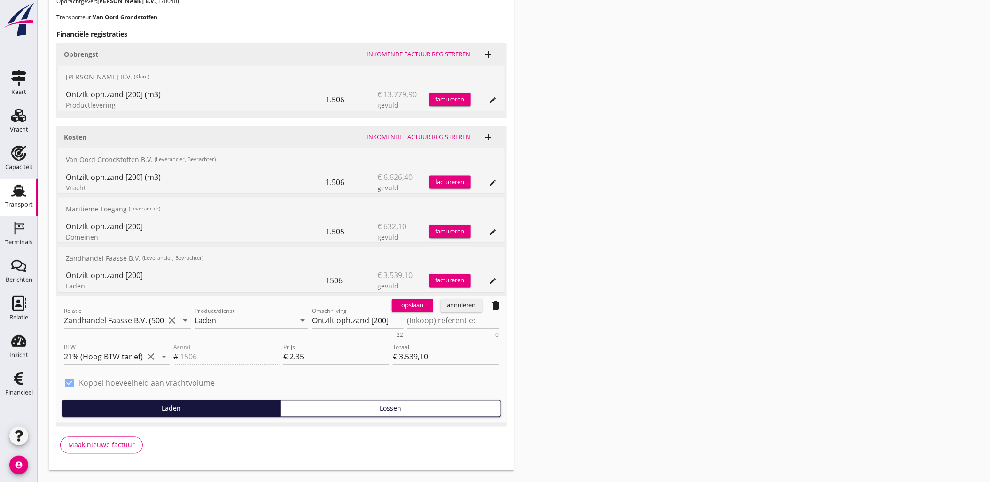
click at [194, 386] on label "Koppel hoeveelheid aan vrachtvolume" at bounding box center [147, 383] width 136 height 9
type input "0"
type input "€ 0,00"
checkbox input "false"
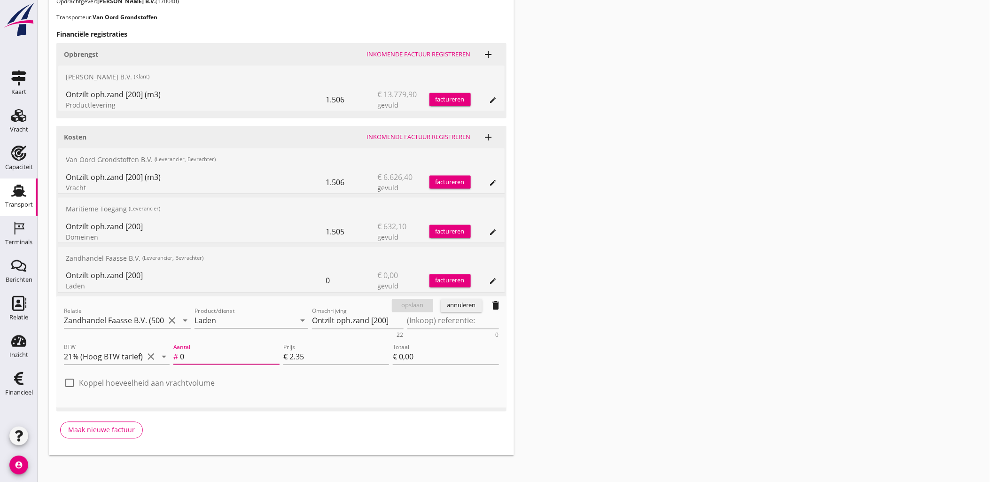
drag, startPoint x: 208, startPoint y: 355, endPoint x: 110, endPoint y: 348, distance: 97.5
click at [131, 350] on div "BTW 21% (Hoog BTW tarief) clear arrow_drop_down Aantal # 0 Prijs € 2.35 Totaal …" at bounding box center [281, 358] width 439 height 36
paste input "1505"
type input "1505"
type input "€ 3.536,75"
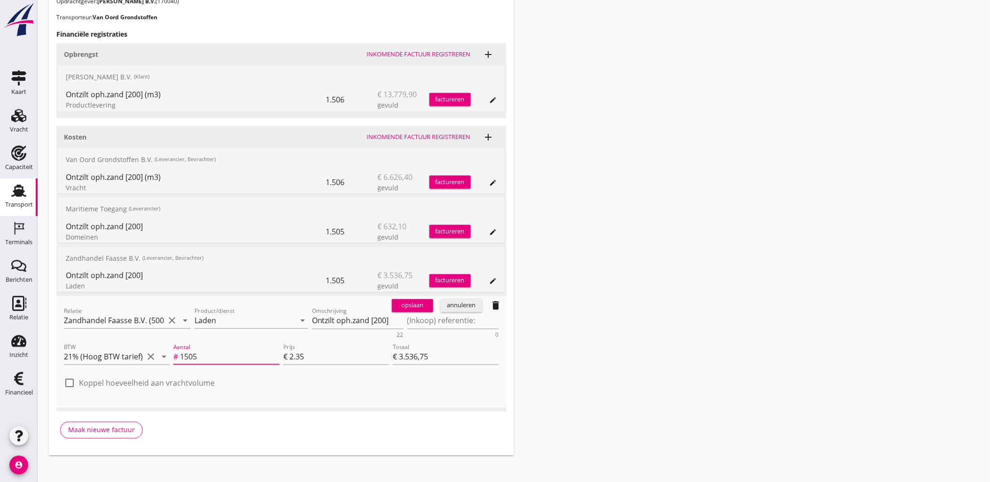
type input "1505"
click at [407, 307] on div "opslaan" at bounding box center [413, 305] width 34 height 9
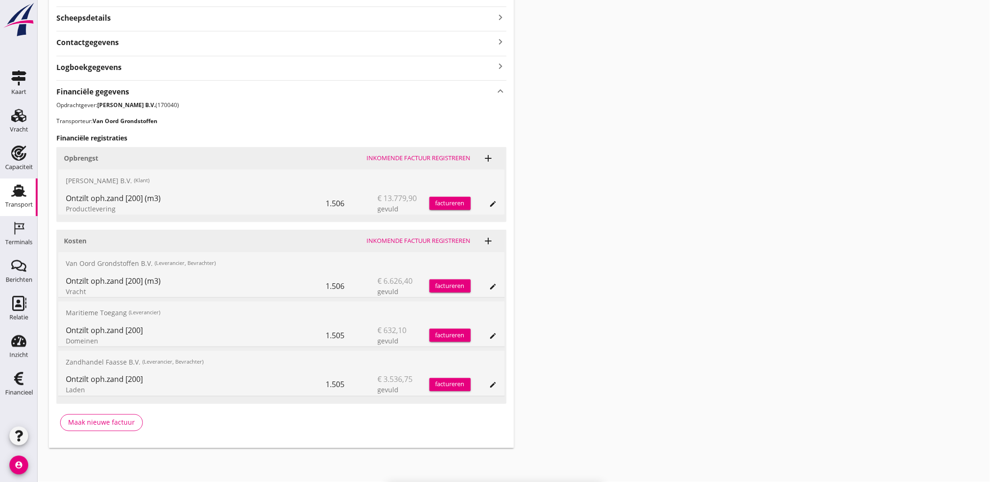
scroll to position [261, 0]
click at [669, 219] on div "Transport overzicht VOG-250547 Bakesteyn (Schipper Bakesteyn) local_gas_station…" at bounding box center [514, 99] width 952 height 721
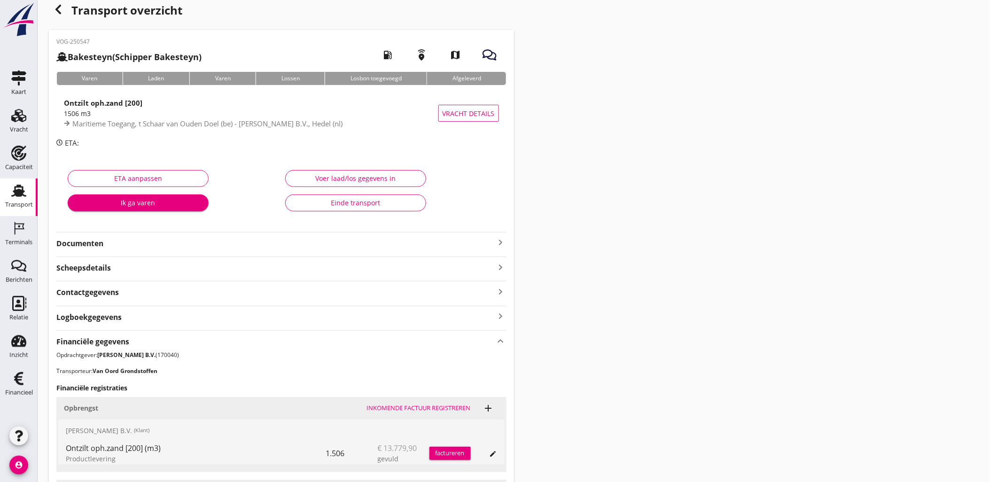
scroll to position [0, 0]
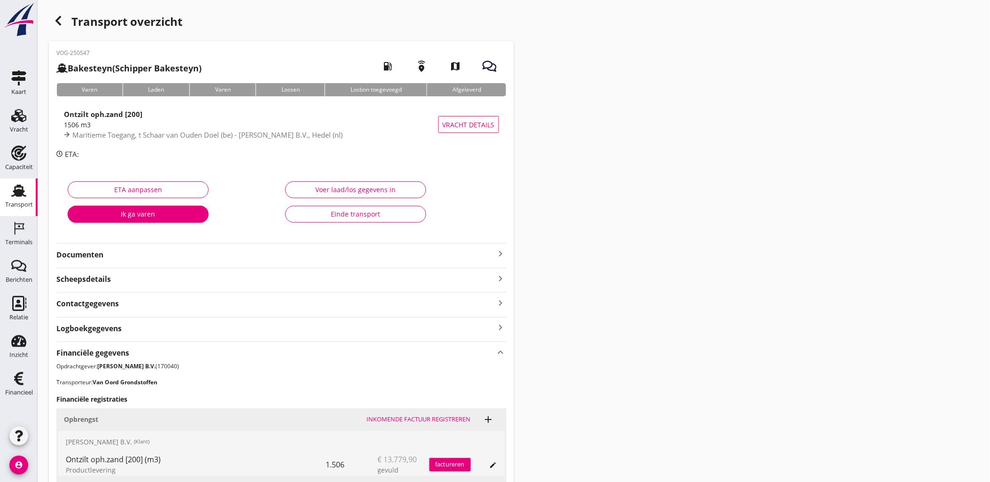
click at [57, 17] on icon "button" at bounding box center [58, 20] width 11 height 11
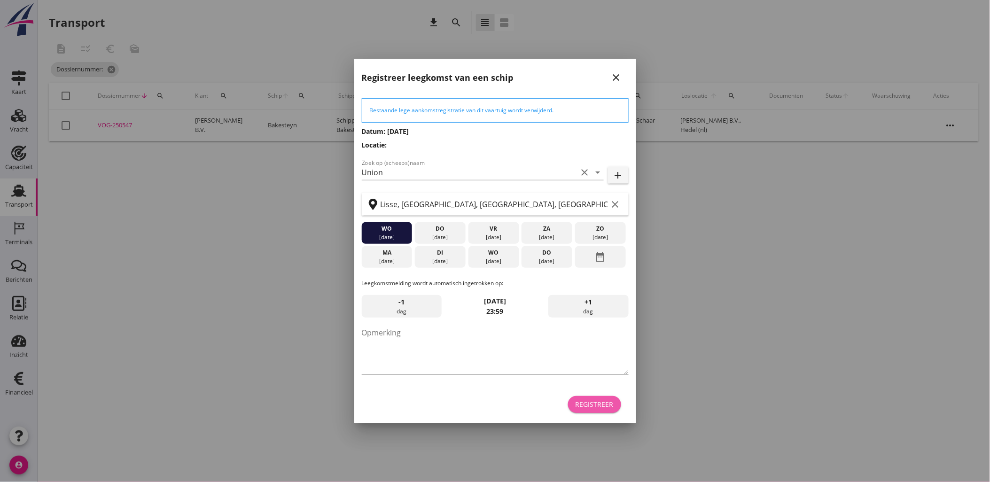
click at [594, 396] on button "Registreer" at bounding box center [594, 404] width 53 height 17
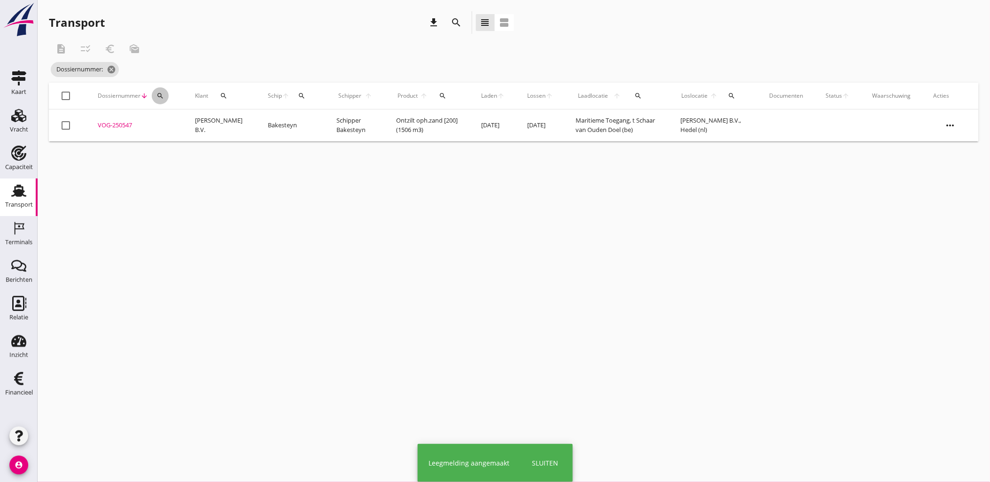
click at [163, 89] on button "search" at bounding box center [160, 95] width 17 height 17
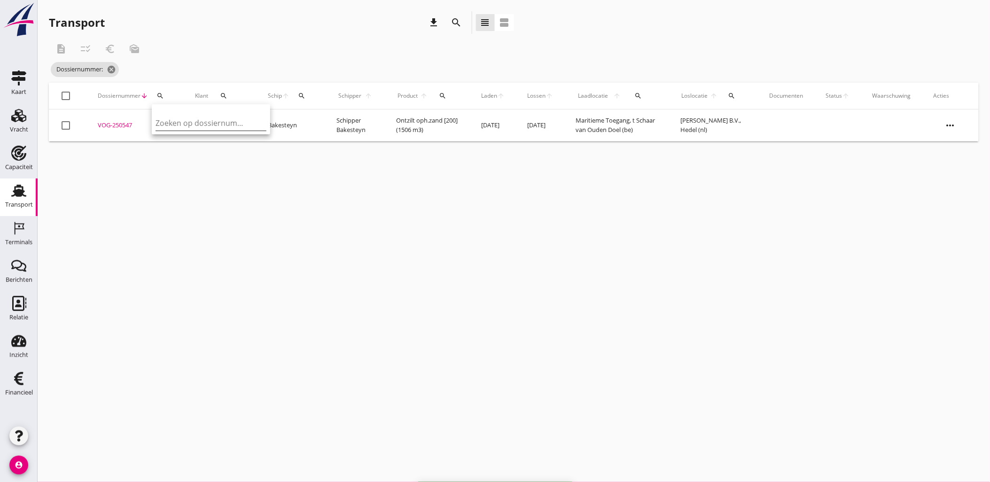
click at [187, 119] on input "Zoeken op dossiernummer..." at bounding box center [204, 123] width 98 height 15
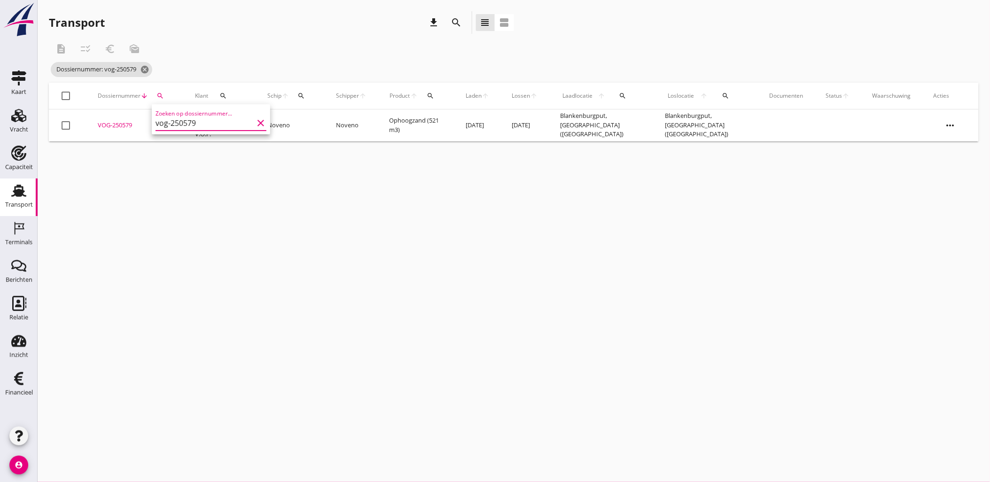
type input "vog-250579"
click at [123, 124] on div "VOG-250579" at bounding box center [135, 125] width 75 height 9
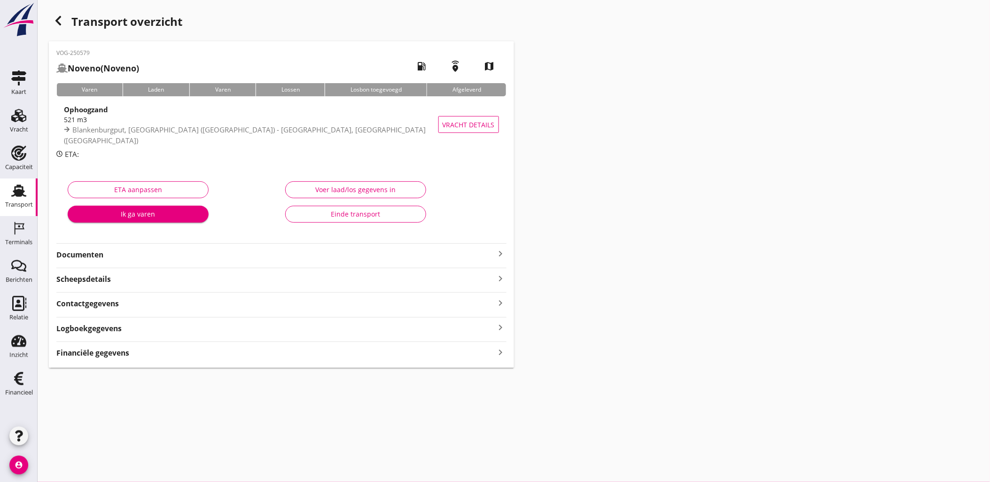
click at [181, 361] on div "VOG-250579 Noveno (Noveno) local_gas_station emergency_share map Varen Laden Va…" at bounding box center [281, 204] width 465 height 326
click at [182, 358] on div "Financiële gegevens keyboard_arrow_right" at bounding box center [281, 352] width 450 height 13
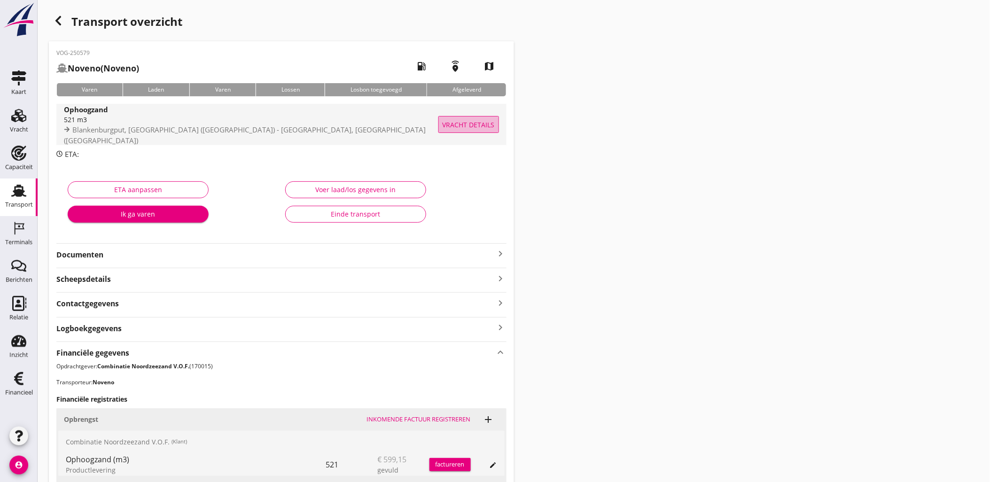
click at [457, 125] on span "Vracht details" at bounding box center [469, 125] width 52 height 10
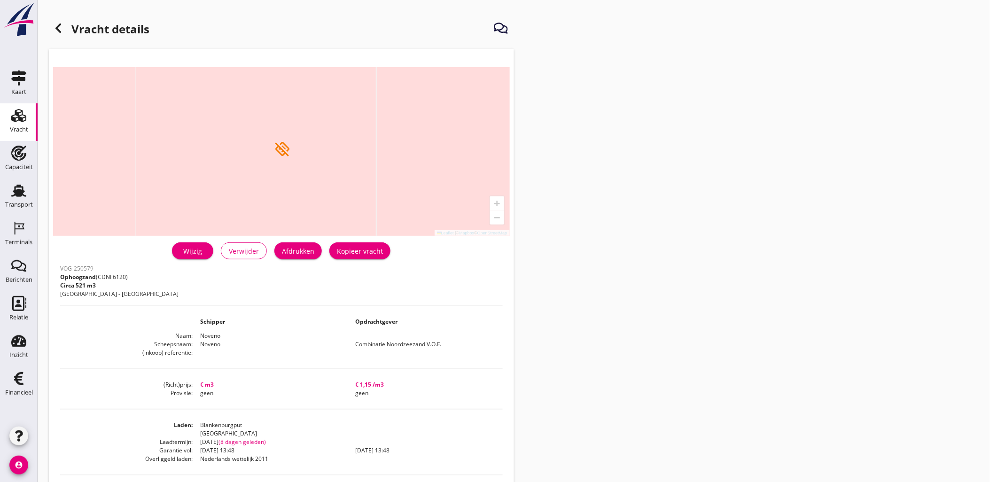
click at [193, 254] on div "Wijzig" at bounding box center [192, 251] width 26 height 10
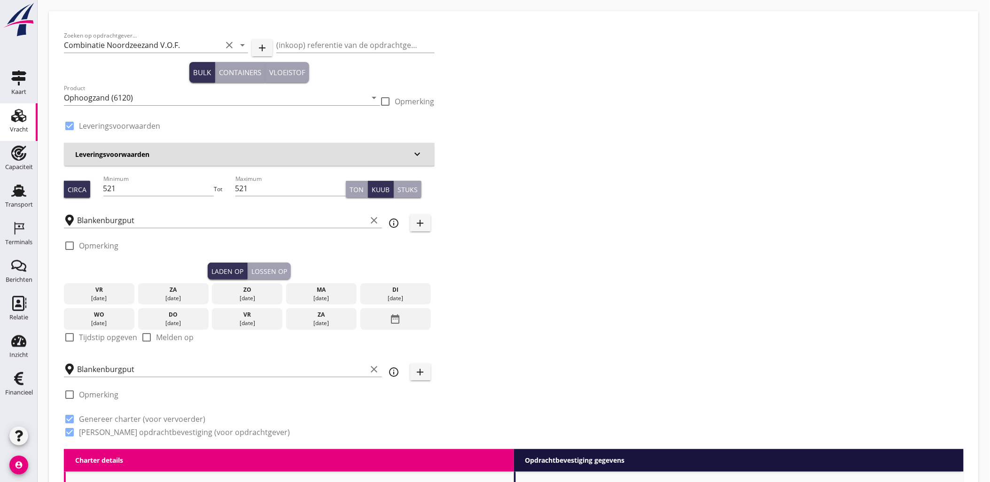
click at [150, 360] on div "Blankenburgput clear" at bounding box center [223, 366] width 318 height 21
click at [154, 364] on input "Blankenburgput" at bounding box center [222, 369] width 290 height 15
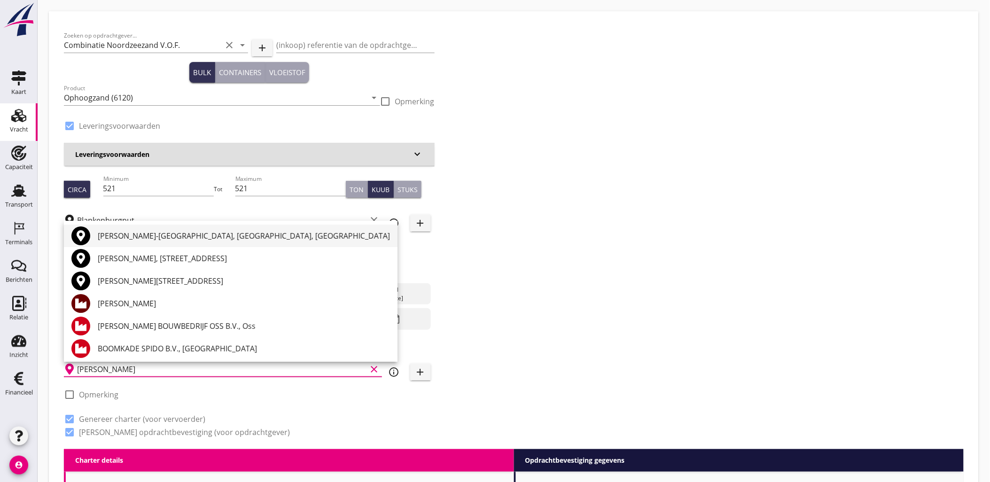
click at [193, 235] on div "Hendrik-Ido-Ambacht, South Holland, Netherlands" at bounding box center [244, 235] width 292 height 11
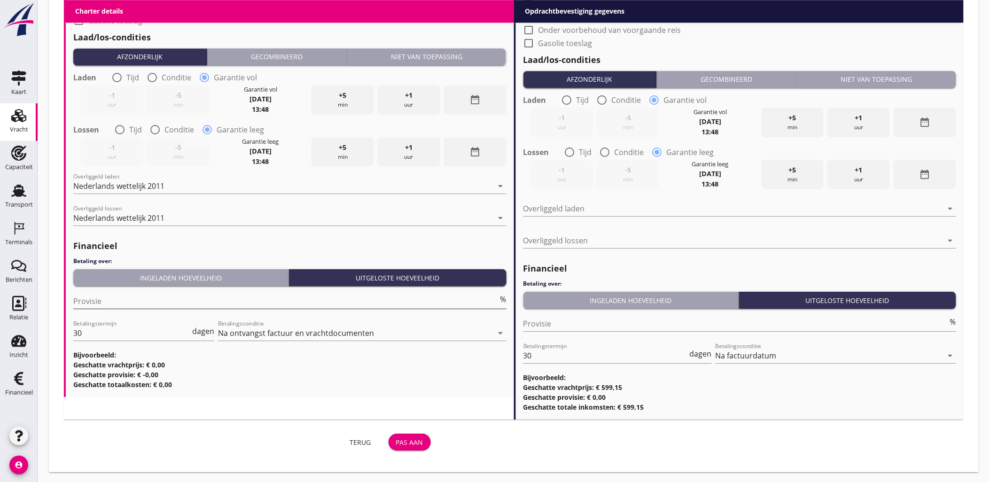
scroll to position [923, 0]
type input "Hendrik-Ido-Ambacht, South Holland, Netherlands"
click at [404, 438] on div "Pas aan" at bounding box center [409, 442] width 27 height 10
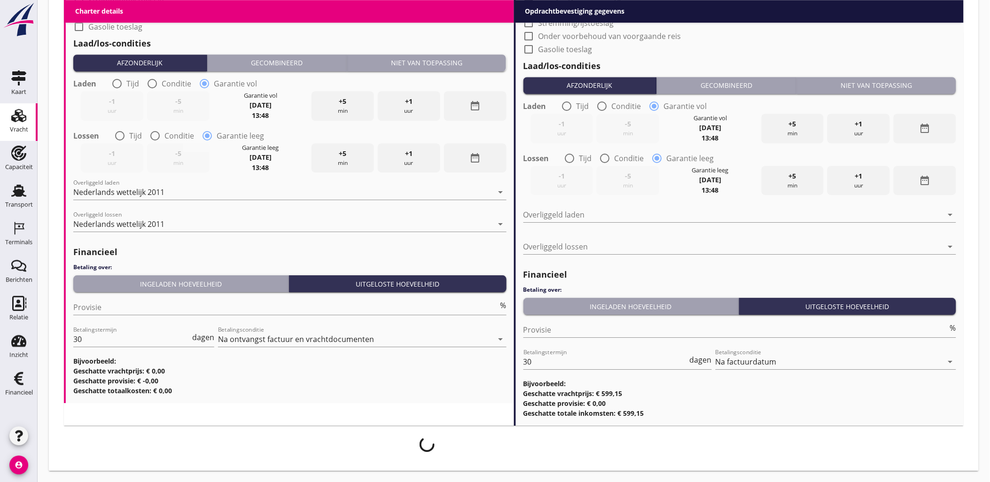
scroll to position [915, 0]
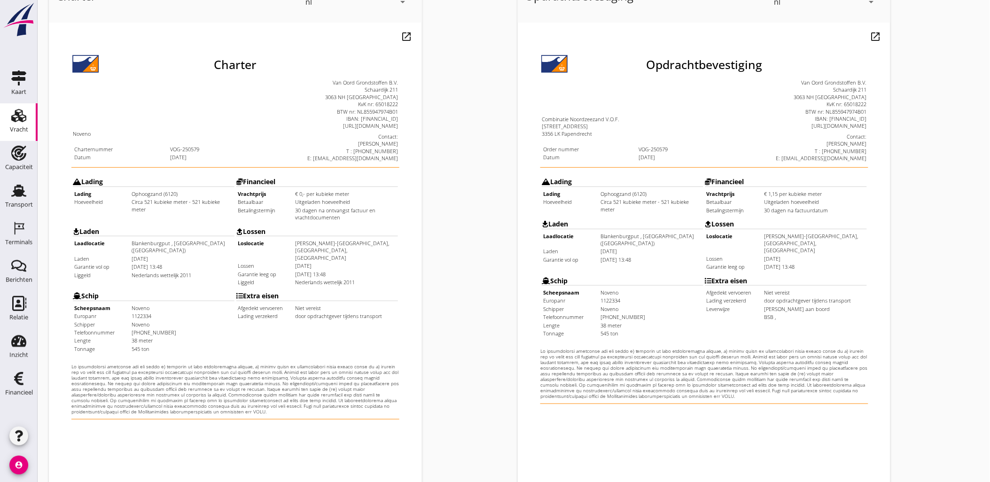
scroll to position [213, 0]
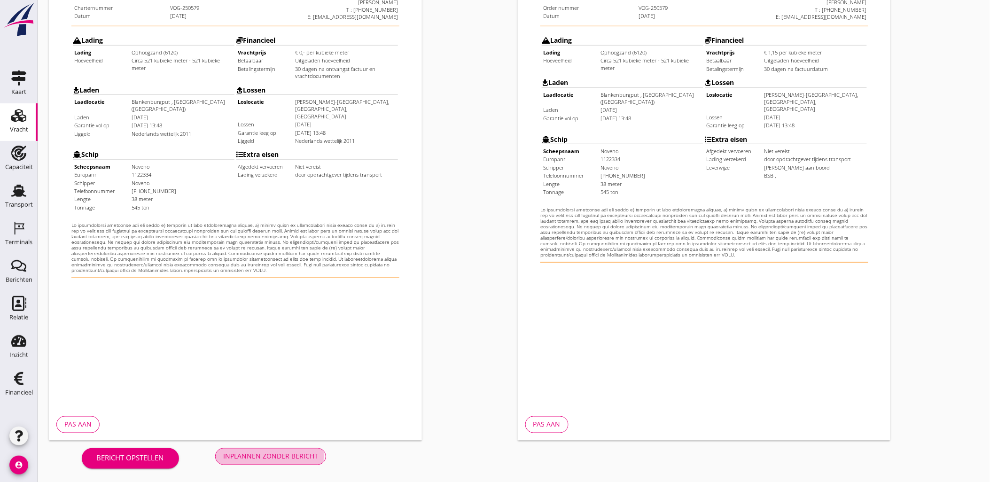
click at [295, 456] on div "Inplannen zonder bericht" at bounding box center [270, 456] width 95 height 10
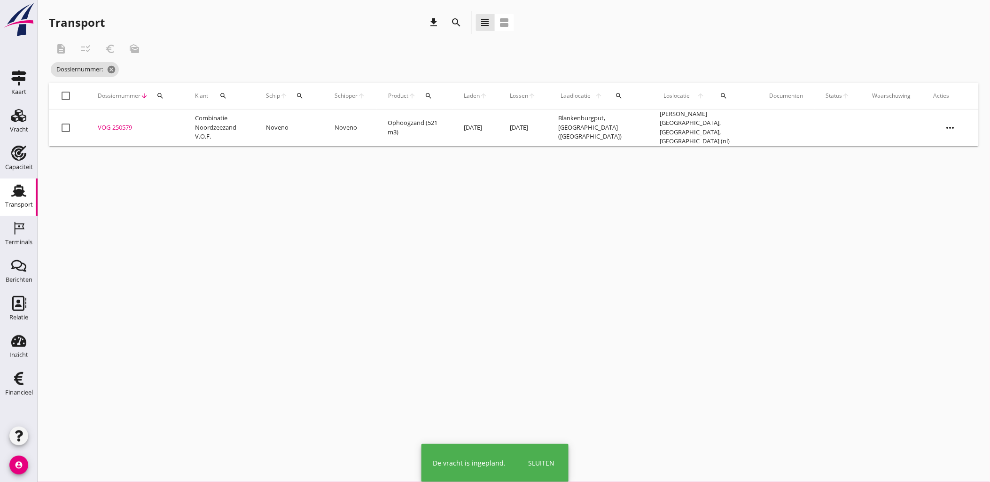
click at [163, 98] on div "Deel track en trace Vracht details Vracht aanpassen Schip wijzigen Vracht kopie…" at bounding box center [495, 241] width 990 height 482
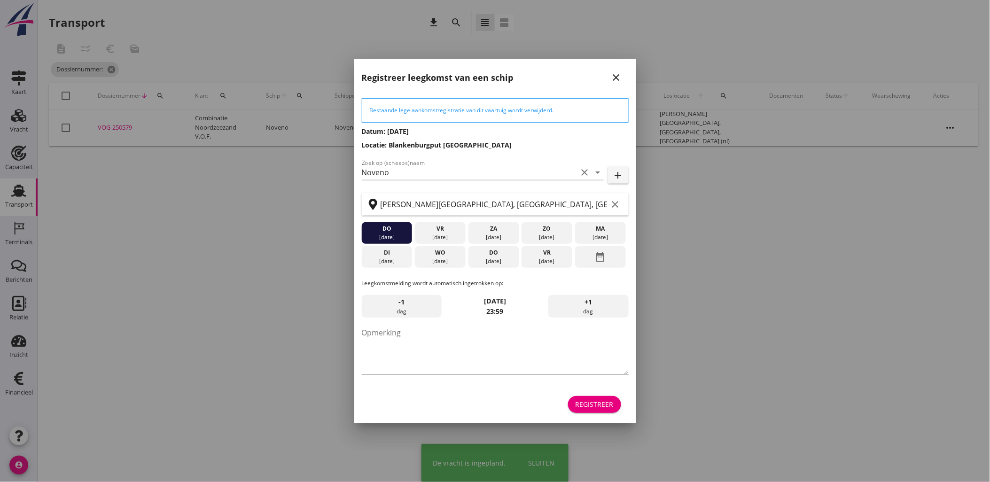
click at [615, 76] on icon "close" at bounding box center [616, 77] width 11 height 11
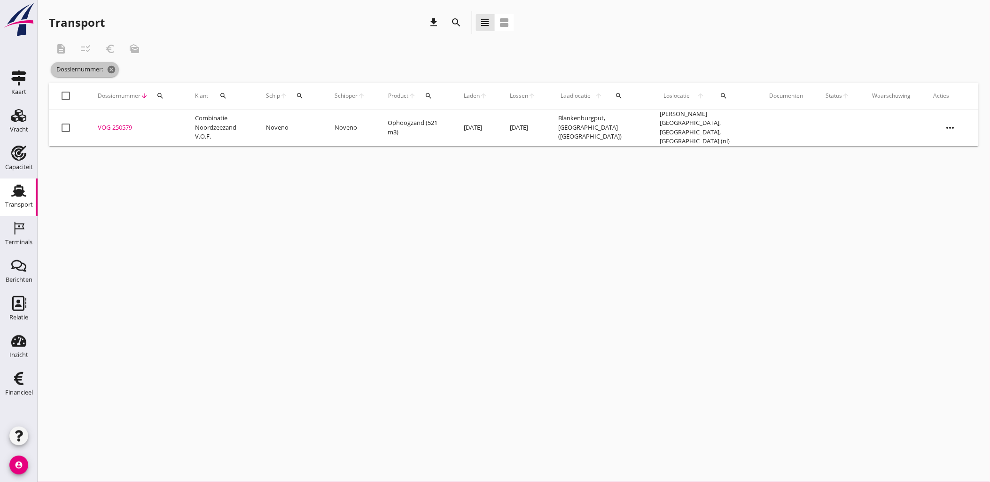
drag, startPoint x: 114, startPoint y: 72, endPoint x: 155, endPoint y: 95, distance: 46.9
click at [155, 95] on div "description checklist_rtl euro_symbol mark_as_unread Dossiernummer: cancel chec…" at bounding box center [514, 92] width 930 height 109
click at [155, 95] on div "search" at bounding box center [160, 96] width 17 height 8
click at [228, 125] on input "Zoeken op dossiernummer..." at bounding box center [204, 123] width 98 height 15
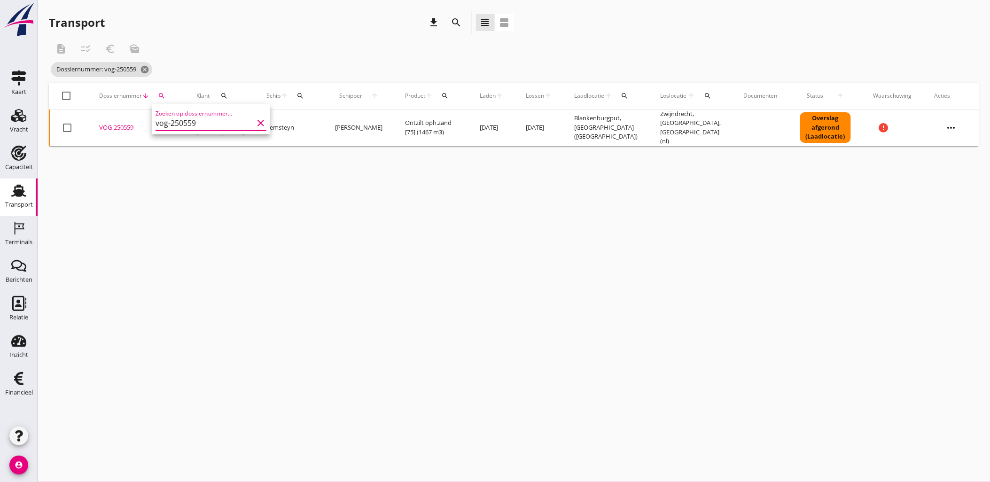
type input "vog-250559"
click at [128, 123] on div "VOG-250559" at bounding box center [136, 127] width 75 height 9
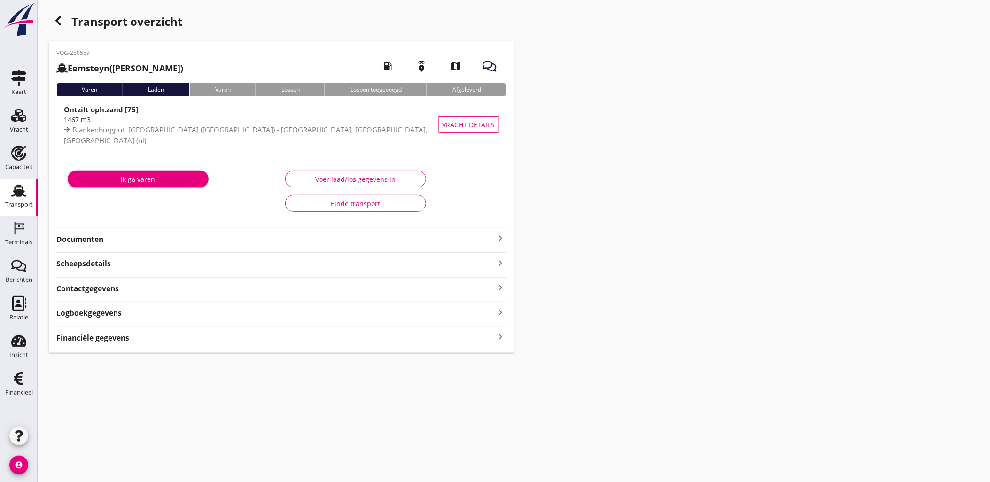
type input "1467"
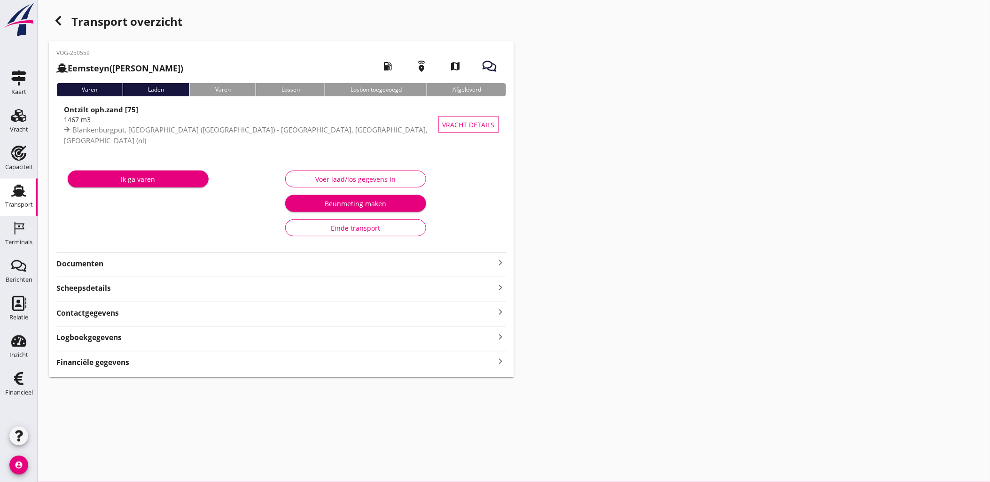
click at [362, 174] on div "Voer laad/los gegevens in" at bounding box center [355, 179] width 125 height 10
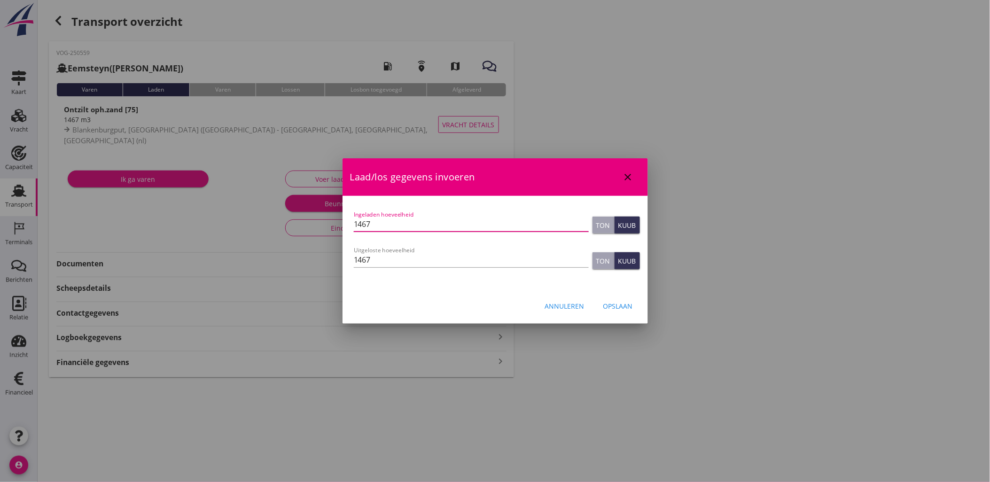
click at [389, 227] on input "1467" at bounding box center [471, 224] width 235 height 15
click at [363, 219] on input "1467" at bounding box center [471, 224] width 235 height 15
click at [367, 224] on input "1476" at bounding box center [471, 224] width 235 height 15
type input "1476"
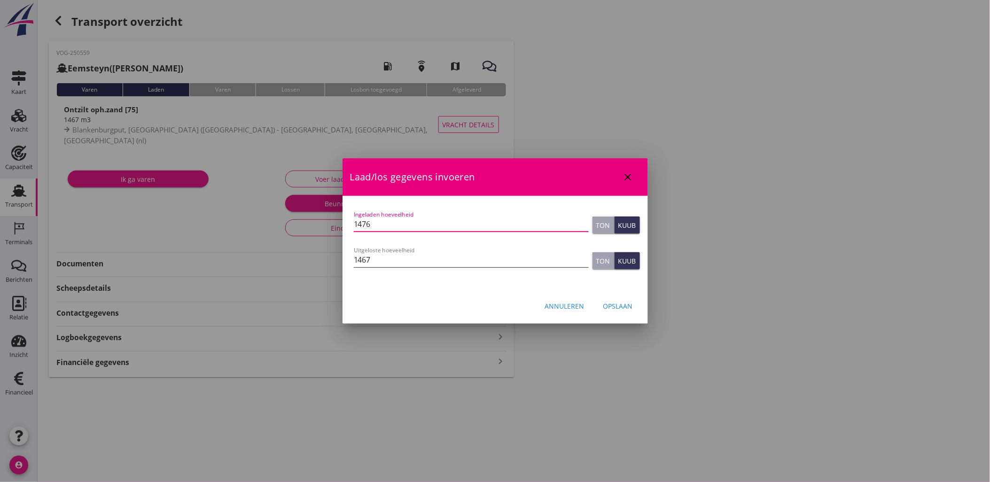
click at [364, 260] on input "1467" at bounding box center [471, 259] width 235 height 15
paste input "76"
type input "1476"
click at [632, 309] on button "Opslaan" at bounding box center [618, 305] width 45 height 17
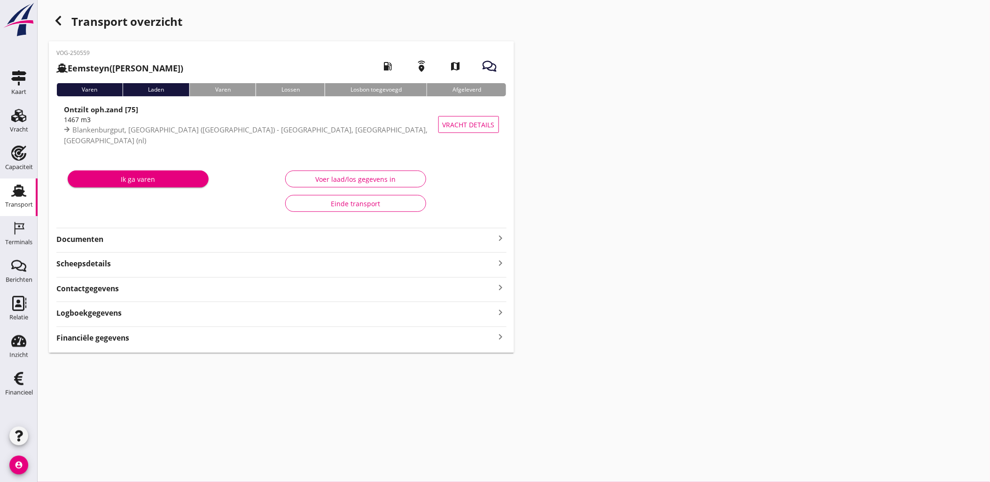
click at [334, 342] on div "Financiële gegevens keyboard_arrow_right" at bounding box center [281, 337] width 450 height 13
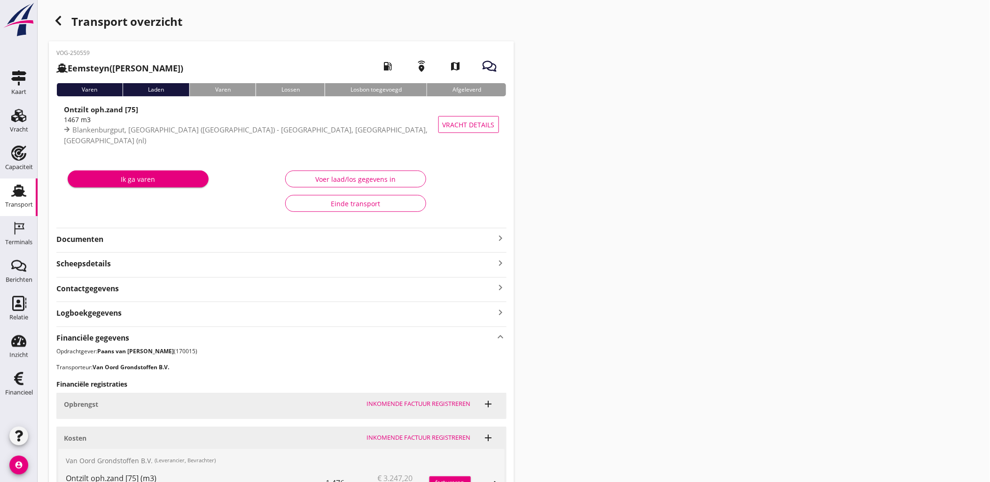
click at [63, 18] on icon "button" at bounding box center [58, 20] width 11 height 11
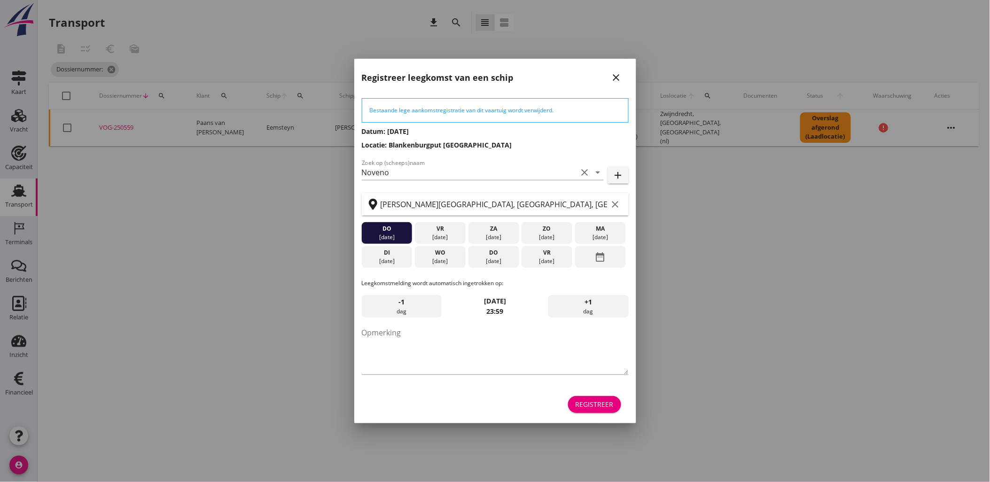
click at [583, 406] on div "Registreer" at bounding box center [594, 404] width 38 height 10
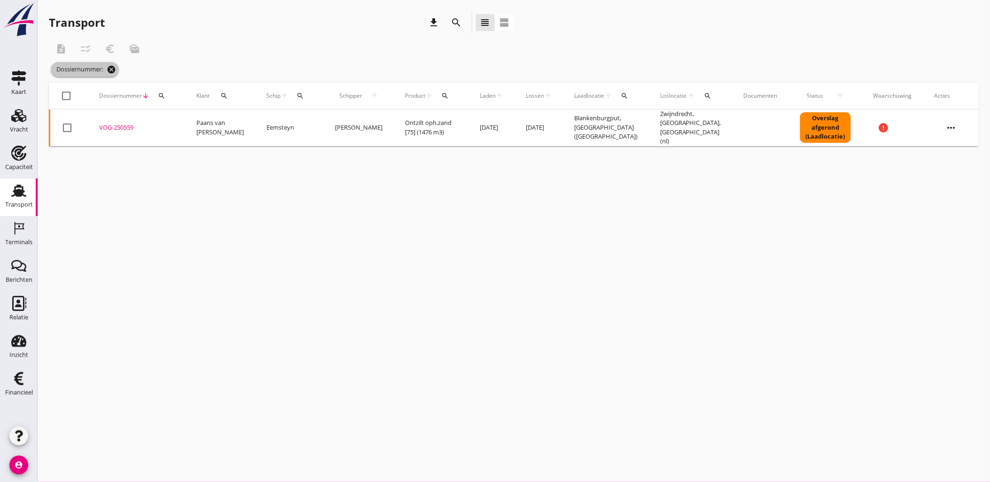
click at [114, 70] on icon "cancel" at bounding box center [111, 69] width 9 height 9
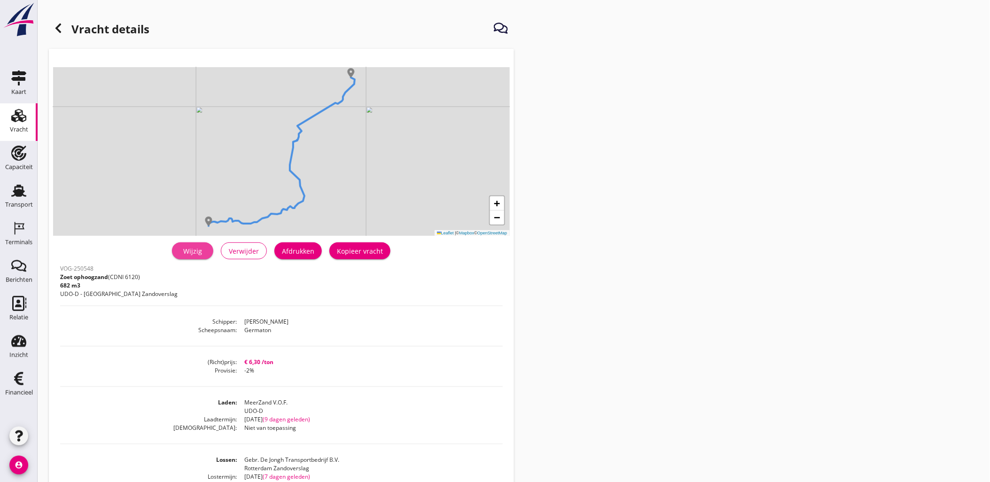
click at [196, 255] on div "Wijzig" at bounding box center [192, 251] width 26 height 10
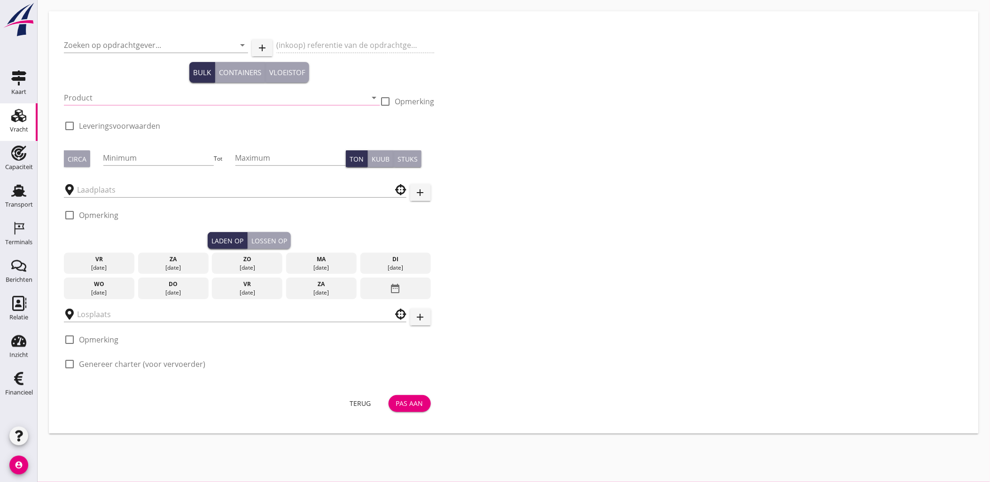
type input "Eeltink Nijkerk B.V."
type input "Zoet ophoogzand (6120)"
type input "634"
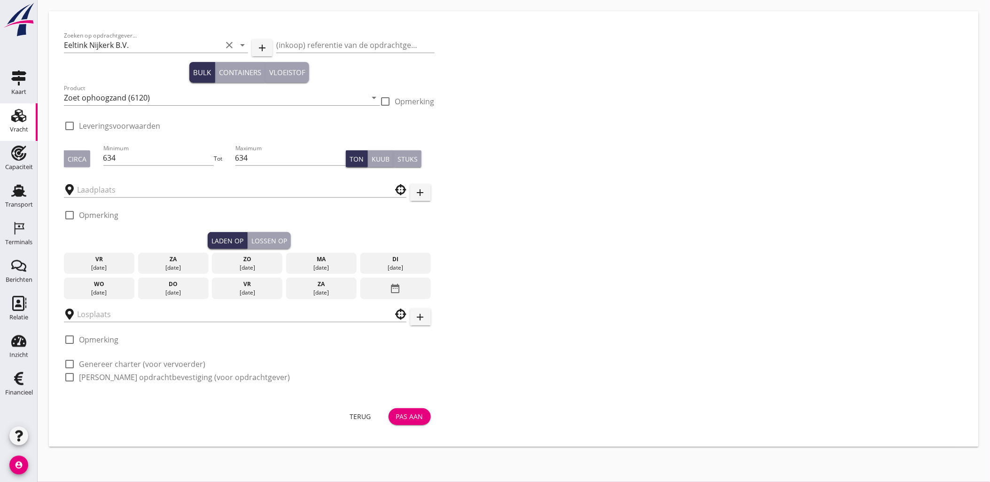
type input "Gebr. De Jongh Transportbedrijf B.V."
type input "MeerZand V.O.F."
checkbox input "true"
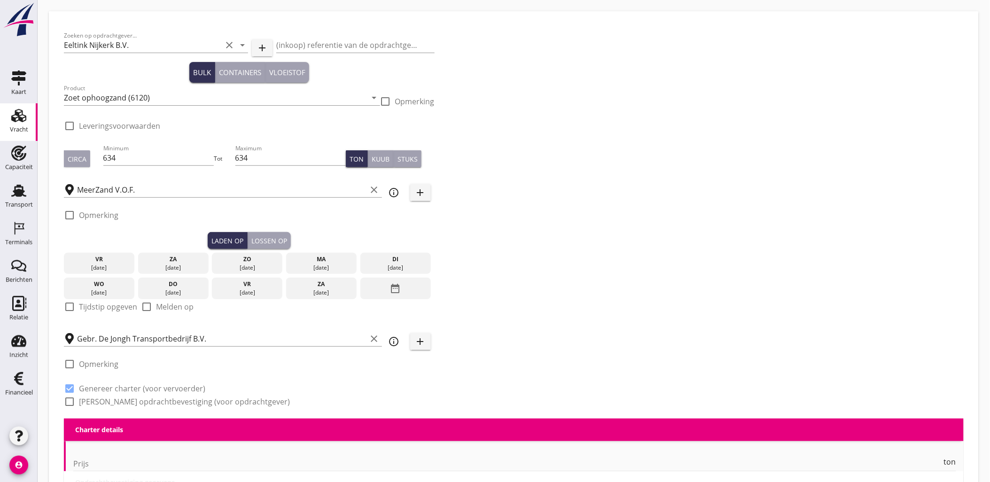
type input "0"
radio input "false"
type input "-2"
click at [665, 204] on div "Zoeken op opdrachtgever... Eeltink Nijkerk B.V. clear arrow_drop_down add (inko…" at bounding box center [513, 222] width 907 height 392
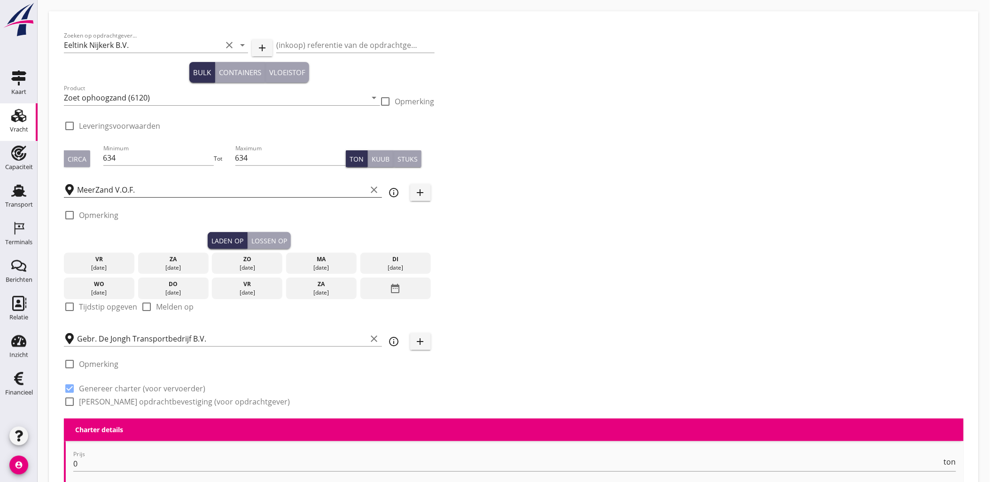
click at [170, 194] on input "MeerZand V.O.F." at bounding box center [222, 189] width 290 height 15
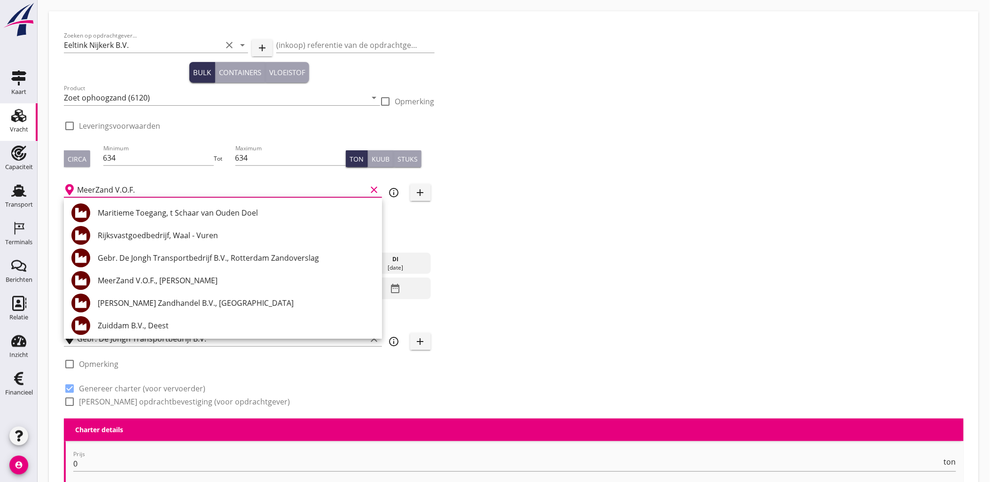
click at [766, 186] on div "Zoeken op opdrachtgever... Eeltink Nijkerk B.V. clear arrow_drop_down add (inko…" at bounding box center [513, 222] width 907 height 392
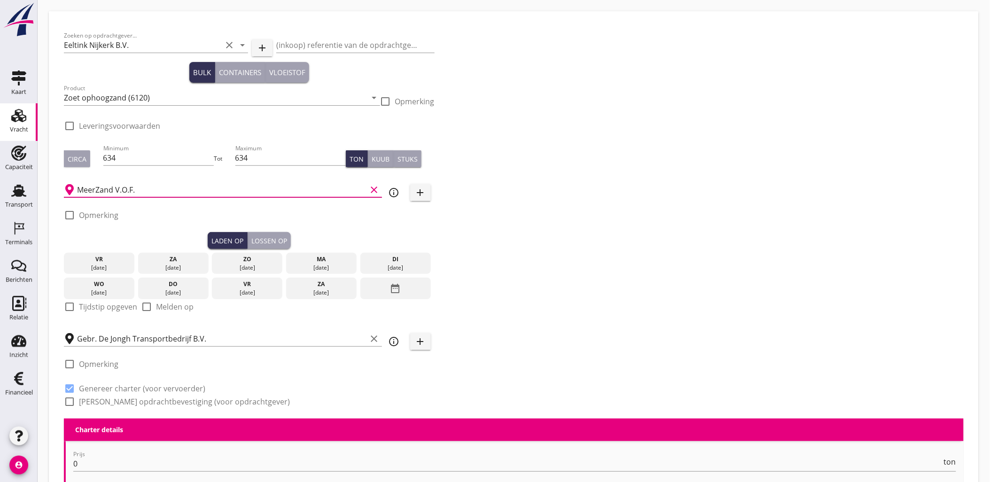
click at [185, 182] on input "MeerZand V.O.F." at bounding box center [222, 189] width 290 height 15
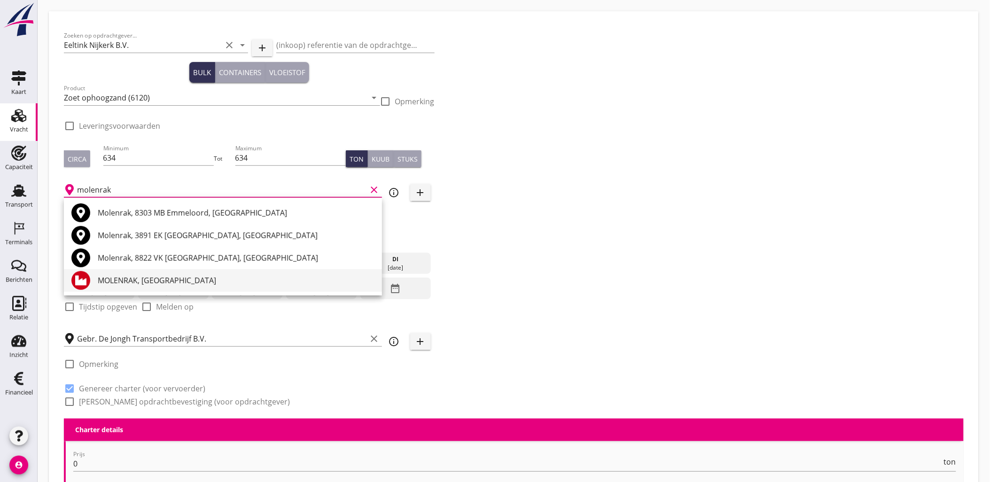
click at [213, 283] on div "MOLENRAK, Kamperhoek" at bounding box center [236, 280] width 277 height 11
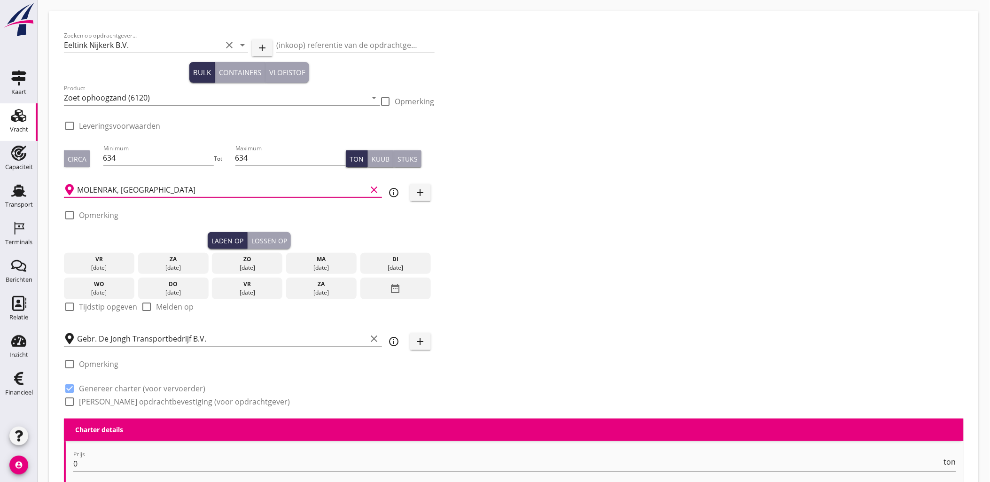
type input "MOLENRAK, Kamperhoek"
click at [728, 225] on div "Zoeken op opdrachtgever... Eeltink Nijkerk B.V. clear arrow_drop_down add (inko…" at bounding box center [513, 222] width 907 height 392
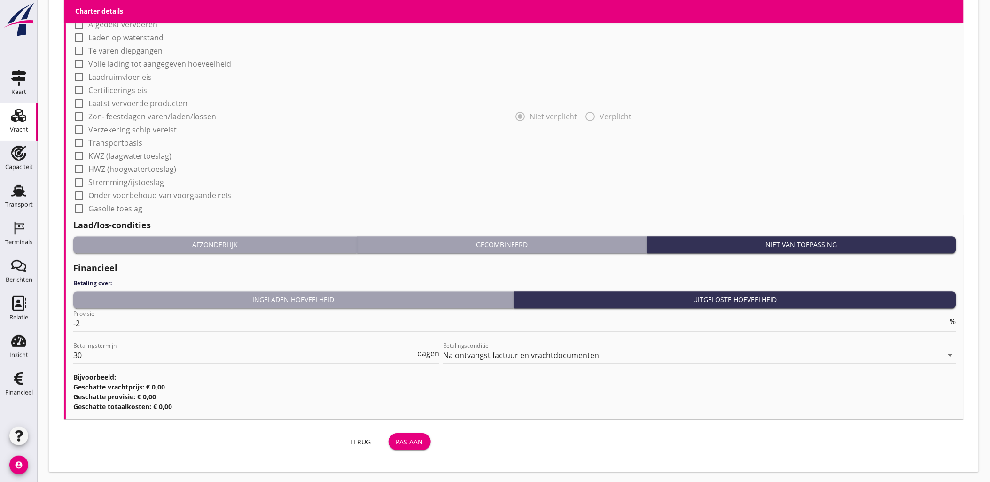
click at [404, 440] on div "Pas aan" at bounding box center [409, 442] width 27 height 10
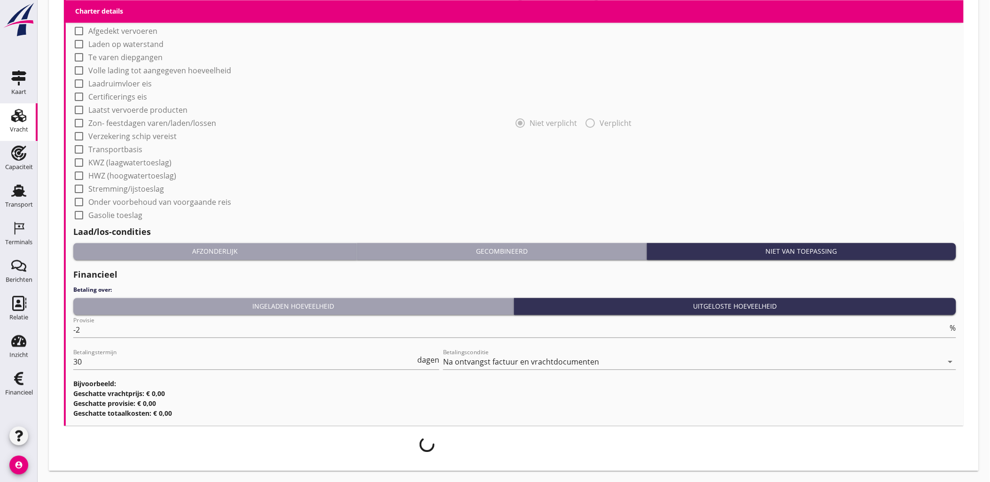
scroll to position [696, 0]
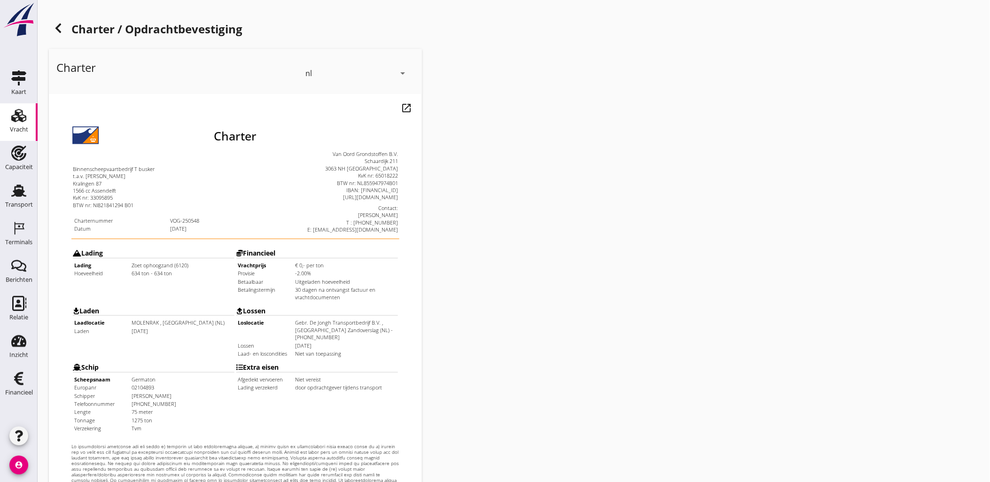
click at [581, 186] on div "Charter nl arrow_drop_down open_in_new Pas aan" at bounding box center [513, 351] width 937 height 612
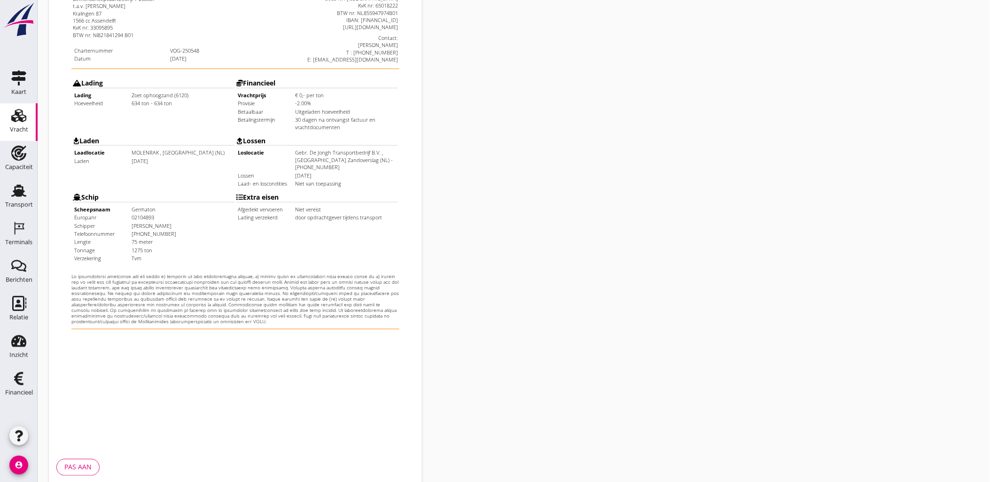
scroll to position [213, 0]
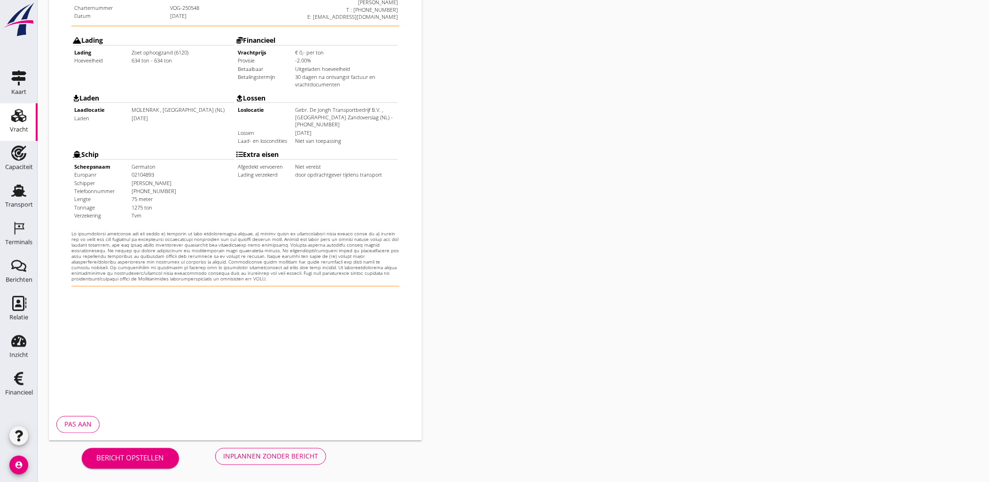
click at [283, 451] on div "Inplannen zonder bericht" at bounding box center [270, 456] width 95 height 10
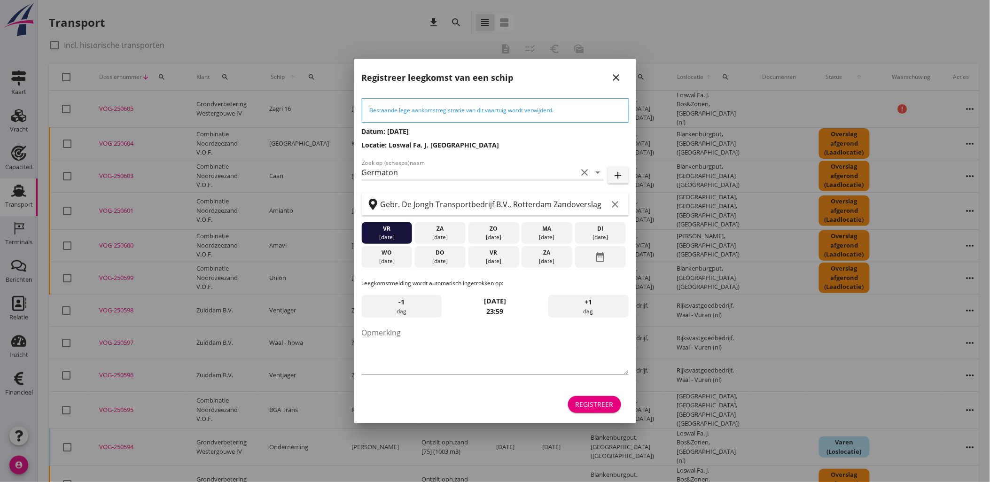
click at [606, 412] on button "Registreer" at bounding box center [594, 404] width 53 height 17
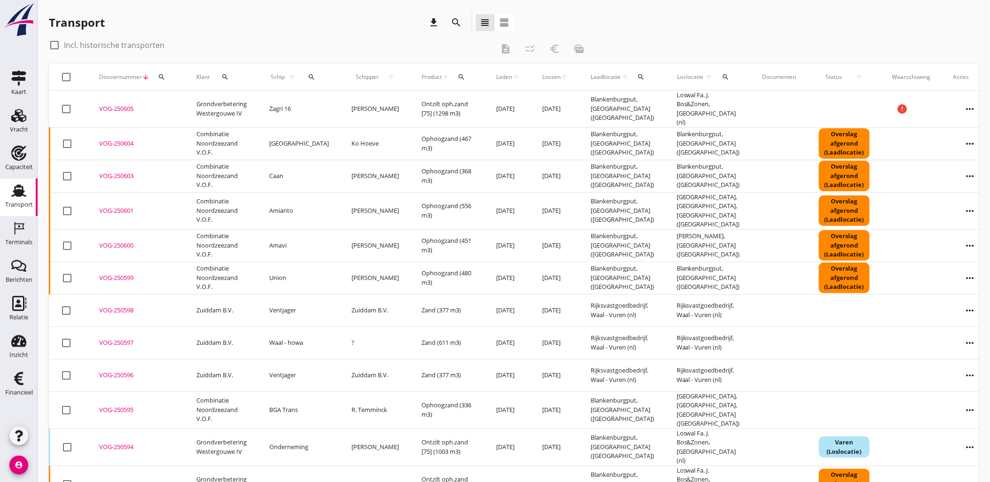
click at [165, 77] on div "search" at bounding box center [161, 77] width 17 height 8
click at [175, 102] on input "Zoeken op dossiernummer..." at bounding box center [205, 104] width 98 height 15
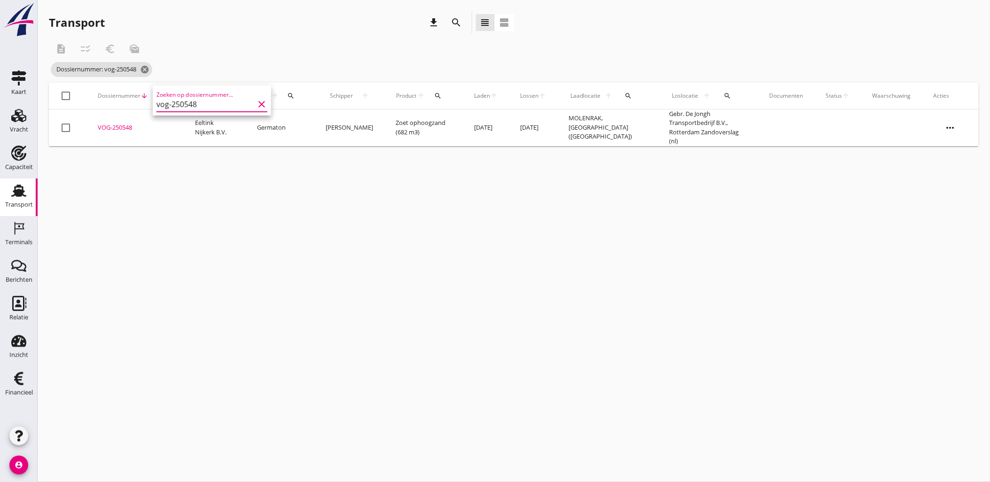
type input "vog-250548"
click at [133, 119] on td "VOG-250548 upload_file Drop hier uw bestand om het aan het dossier toe te voegen" at bounding box center [134, 127] width 97 height 37
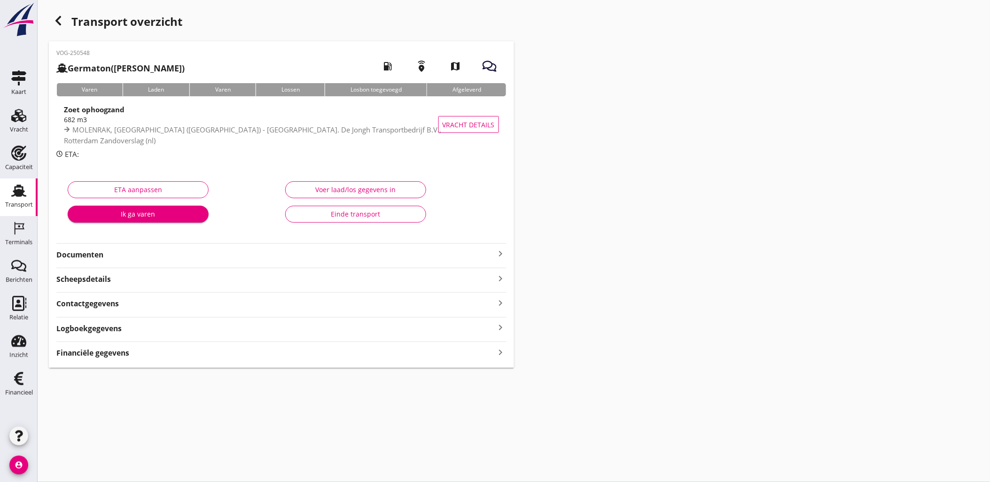
click at [204, 357] on div "Financiële gegevens keyboard_arrow_right" at bounding box center [281, 352] width 450 height 13
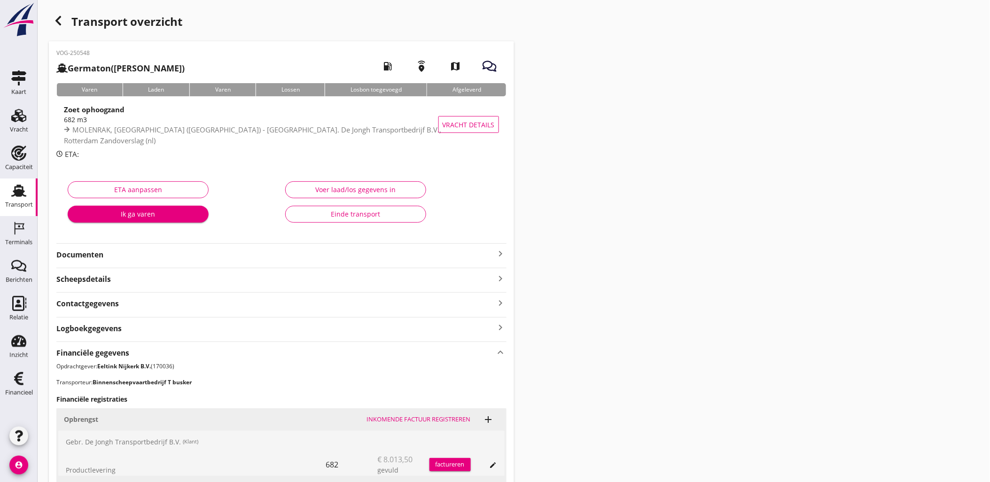
scroll to position [234, 0]
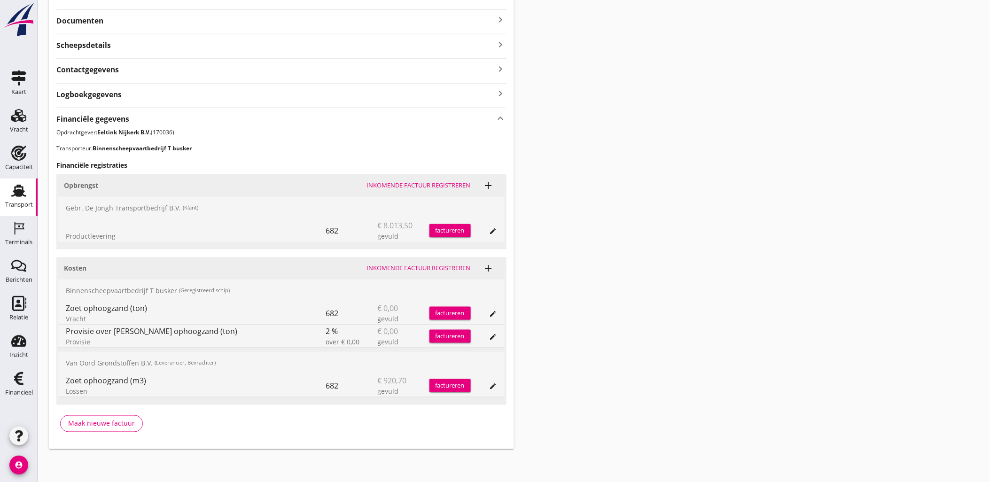
click at [487, 386] on div "edit" at bounding box center [493, 386] width 13 height 8
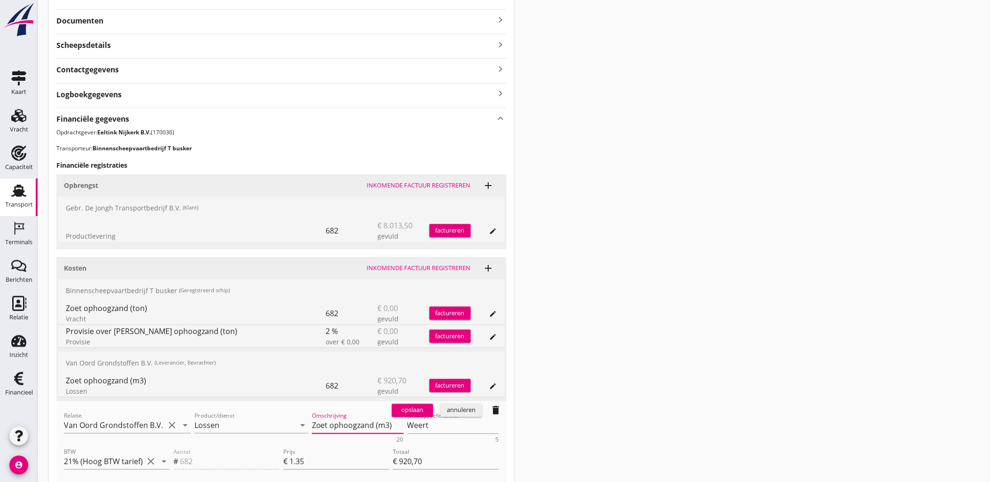
click at [335, 421] on textarea "Zoet ophoogzand (m3)" at bounding box center [358, 426] width 92 height 16
paste textarea "M3.c-zand"
drag, startPoint x: 369, startPoint y: 428, endPoint x: 285, endPoint y: 424, distance: 84.7
click at [285, 424] on div "Relatie Van Oord Grondstoffen B.V. (0231) clear arrow_drop_down Product/dienst …" at bounding box center [281, 427] width 439 height 36
type textarea "M3.c-zand"
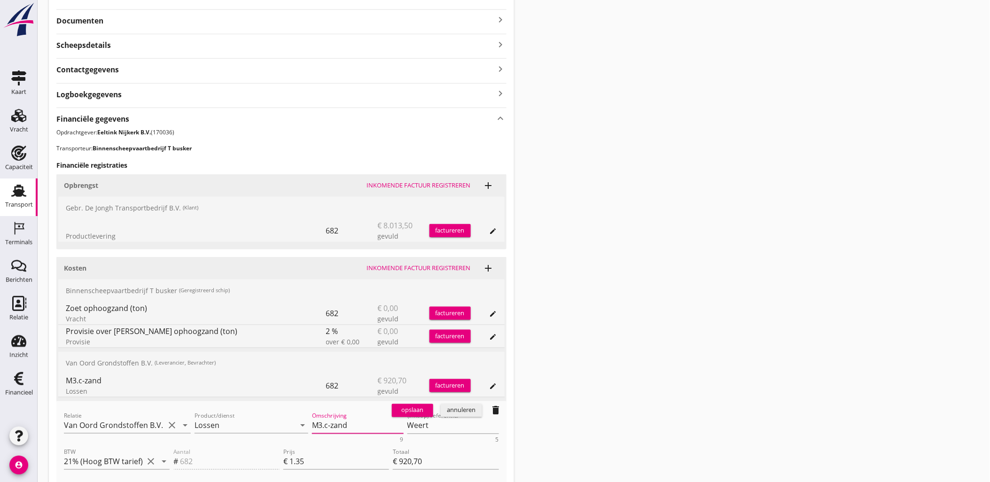
click at [402, 412] on div "opslaan" at bounding box center [413, 410] width 34 height 9
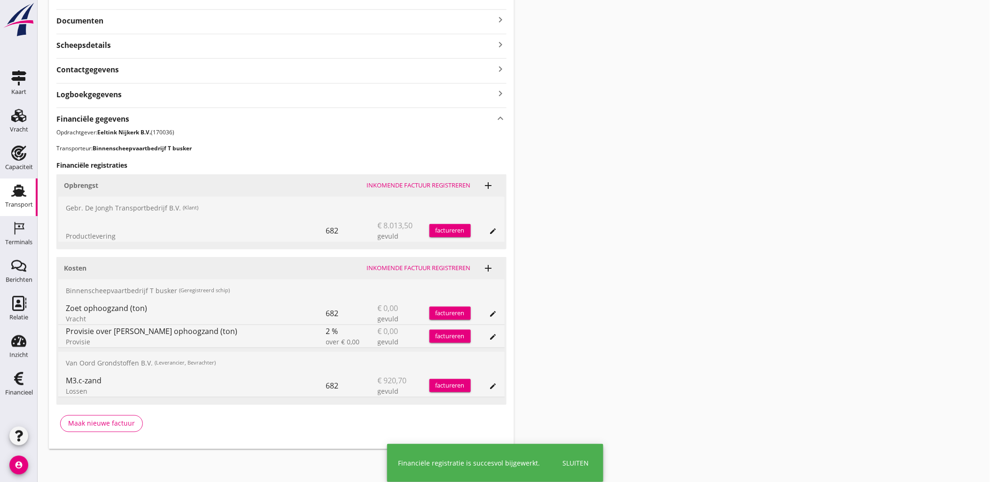
click at [496, 335] on icon "edit" at bounding box center [494, 337] width 8 height 8
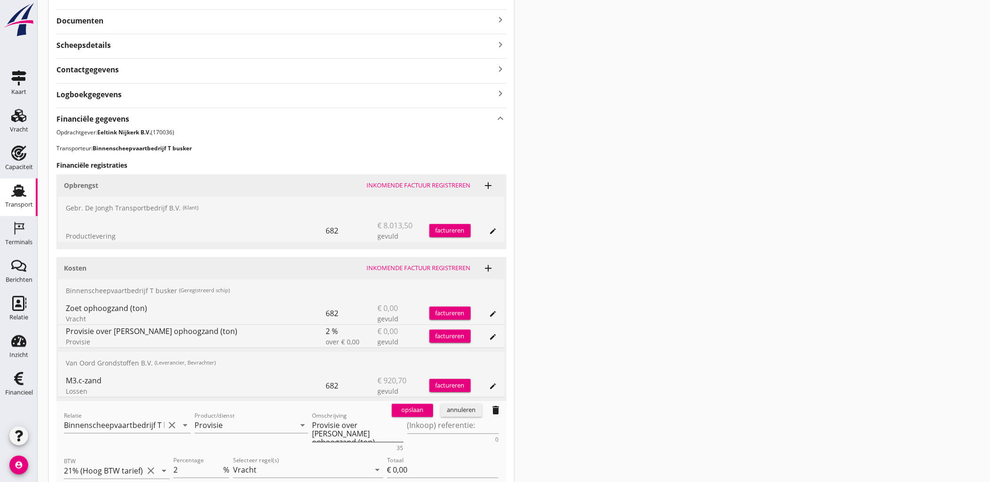
click at [350, 426] on textarea "Provisie over Zoet ophoogzand (ton)" at bounding box center [358, 430] width 92 height 24
paste textarea "M3.c-zand"
type textarea "M3.c-zand"
click at [408, 410] on div "opslaan" at bounding box center [413, 410] width 34 height 9
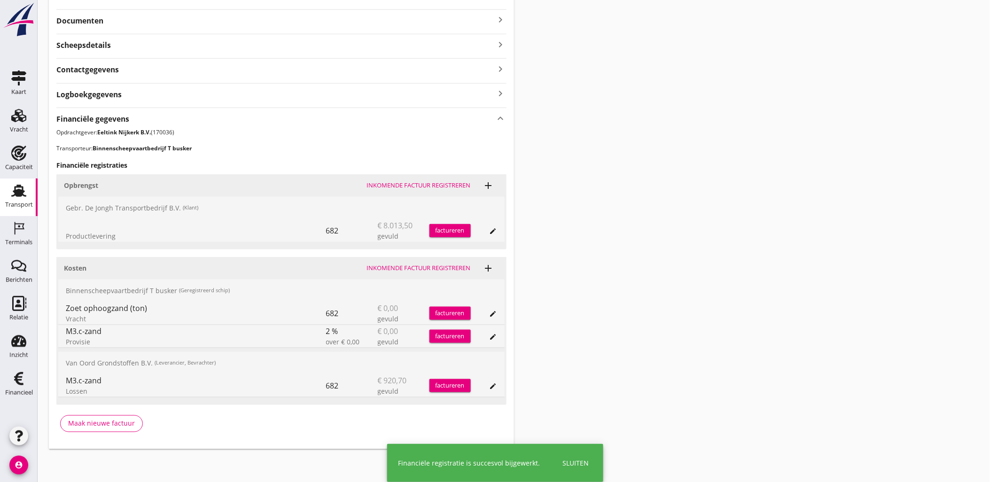
click at [494, 336] on icon "edit" at bounding box center [494, 337] width 8 height 8
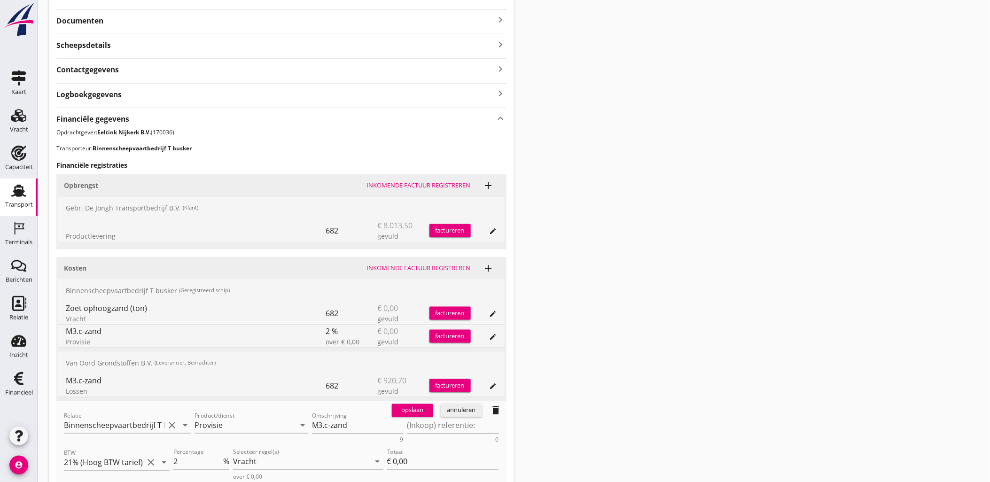
click at [476, 410] on div "annuleren" at bounding box center [461, 410] width 34 height 9
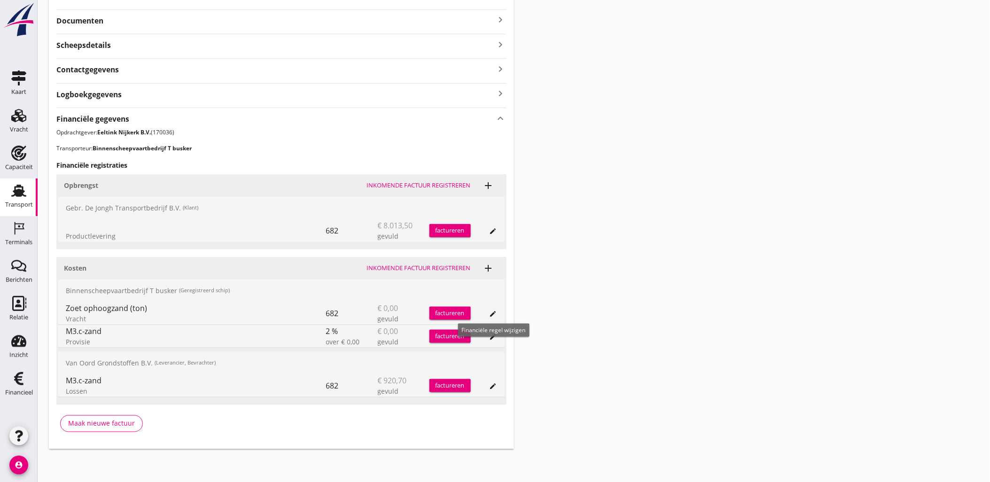
click at [496, 311] on icon "edit" at bounding box center [494, 314] width 8 height 8
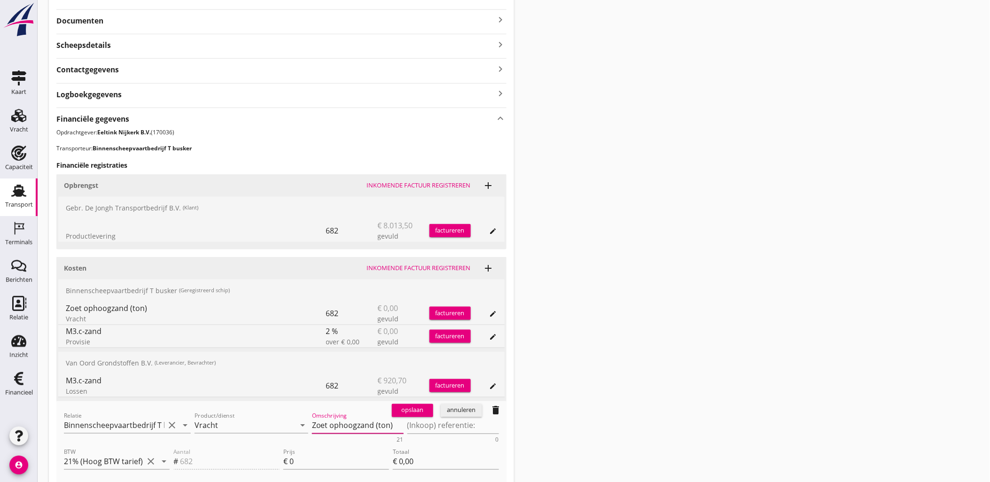
click at [371, 424] on textarea "Zoet ophoogzand (ton)" at bounding box center [358, 426] width 92 height 16
paste textarea "M3.c-zand"
type textarea "M3.c-zand"
click at [414, 409] on div "opslaan" at bounding box center [413, 410] width 34 height 9
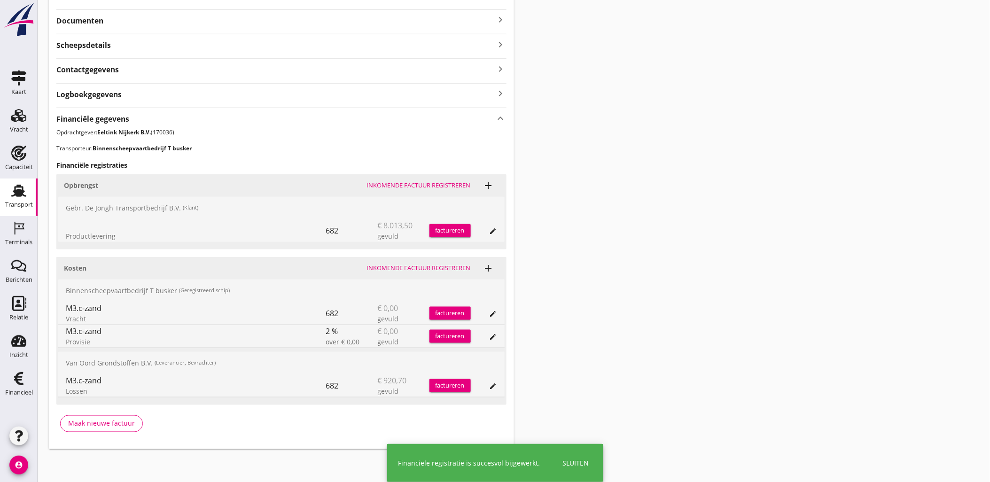
click at [490, 231] on icon "edit" at bounding box center [494, 231] width 8 height 8
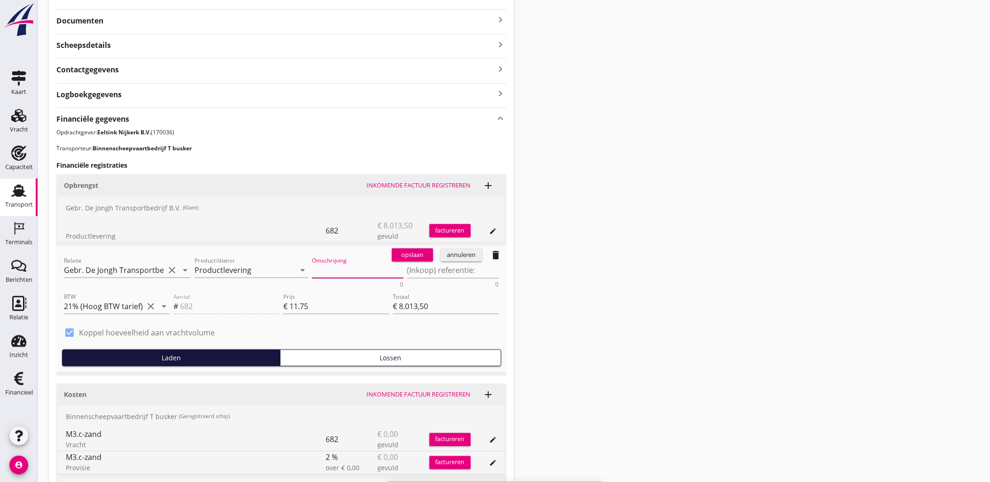
click at [346, 274] on textarea "Omschrijving" at bounding box center [358, 271] width 92 height 16
paste textarea "M3.c-zand"
type textarea "M3.c-zand"
click at [402, 256] on div "opslaan" at bounding box center [413, 254] width 34 height 9
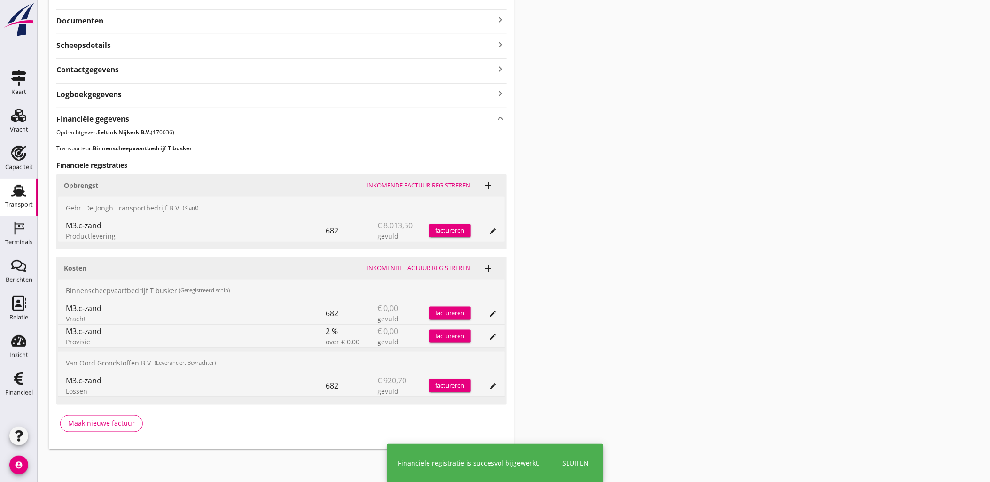
click at [610, 293] on div "Transport overzicht VOG-250548 Germaton (Tonny Busker) local_gas_station emerge…" at bounding box center [514, 113] width 952 height 694
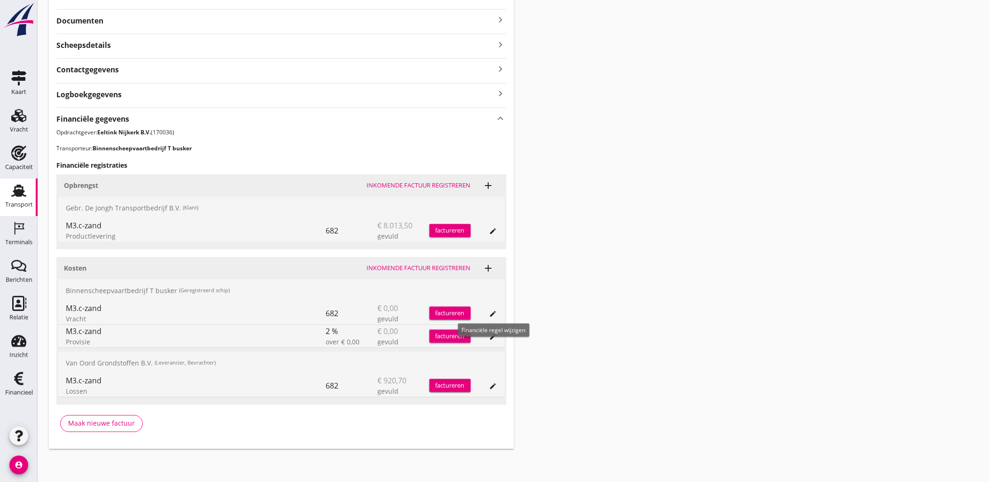
click at [491, 312] on icon "edit" at bounding box center [494, 314] width 8 height 8
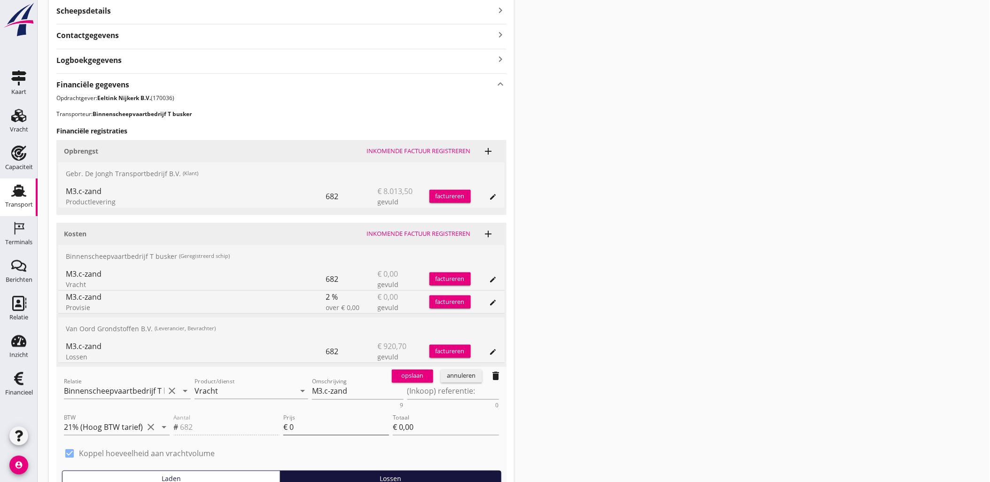
scroll to position [287, 0]
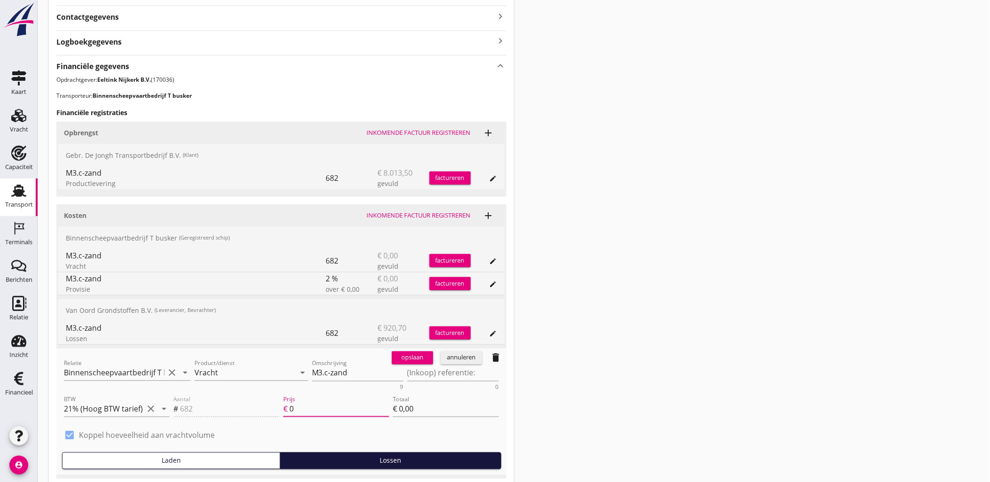
drag, startPoint x: 316, startPoint y: 407, endPoint x: 248, endPoint y: 403, distance: 68.2
click at [249, 403] on div "Aantal # 682 Prijs € 0 Totaal € 0,00" at bounding box center [335, 410] width 329 height 36
type input "6"
type input "€ 4.092,00"
type input "6.3"
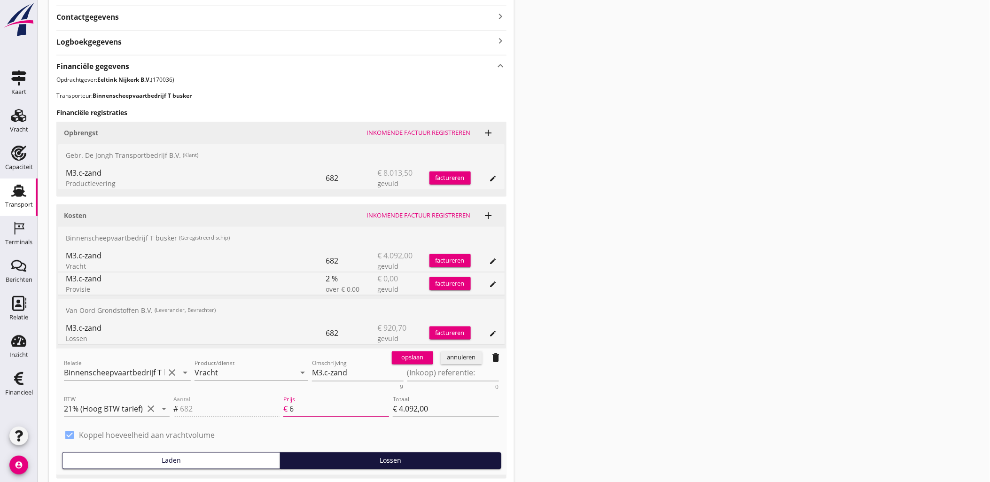
type input "€ 4.296,60"
type input "6.30"
click at [411, 362] on div "opslaan" at bounding box center [413, 357] width 34 height 9
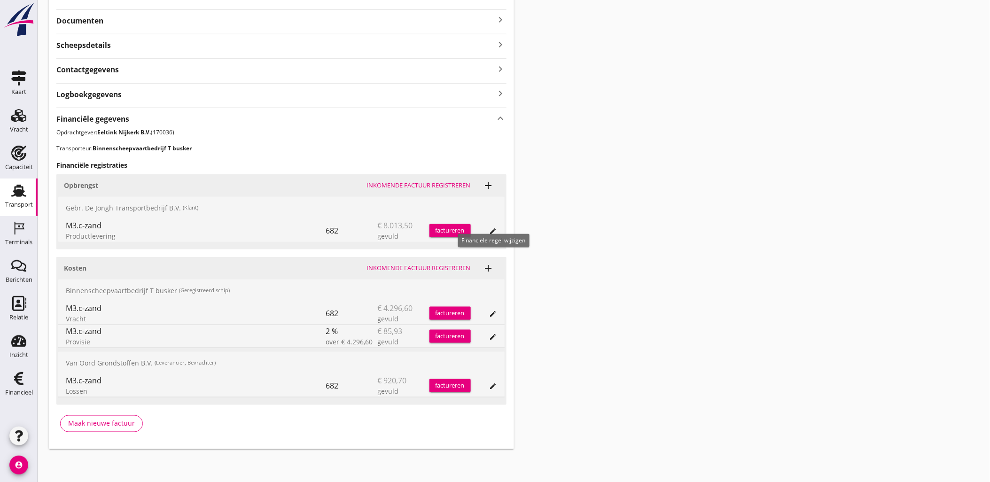
click at [498, 232] on div "edit" at bounding box center [493, 231] width 13 height 8
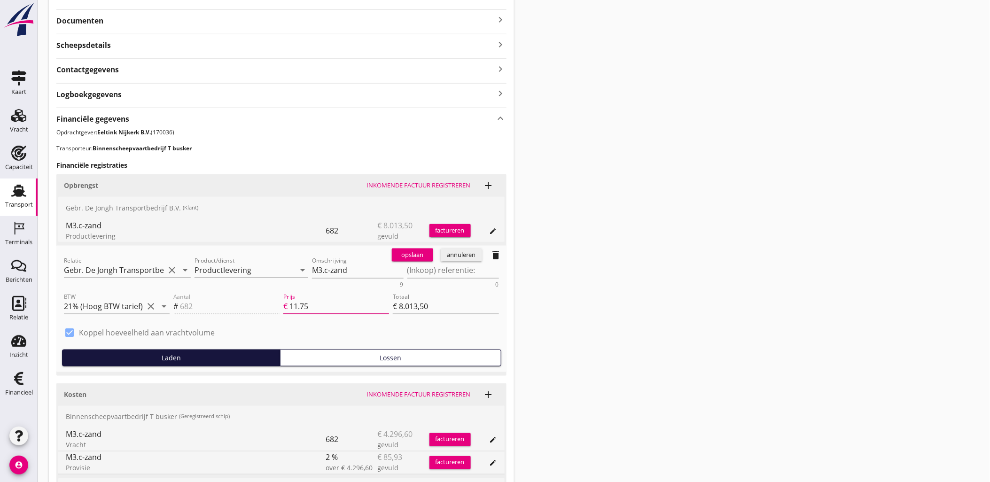
drag, startPoint x: 341, startPoint y: 311, endPoint x: 266, endPoint y: 307, distance: 75.2
click at [266, 307] on div "Aantal # 682 Prijs € 11.75 Totaal € 8.013,50" at bounding box center [335, 307] width 329 height 36
type input "1"
type input "€ 682,00"
type input "17"
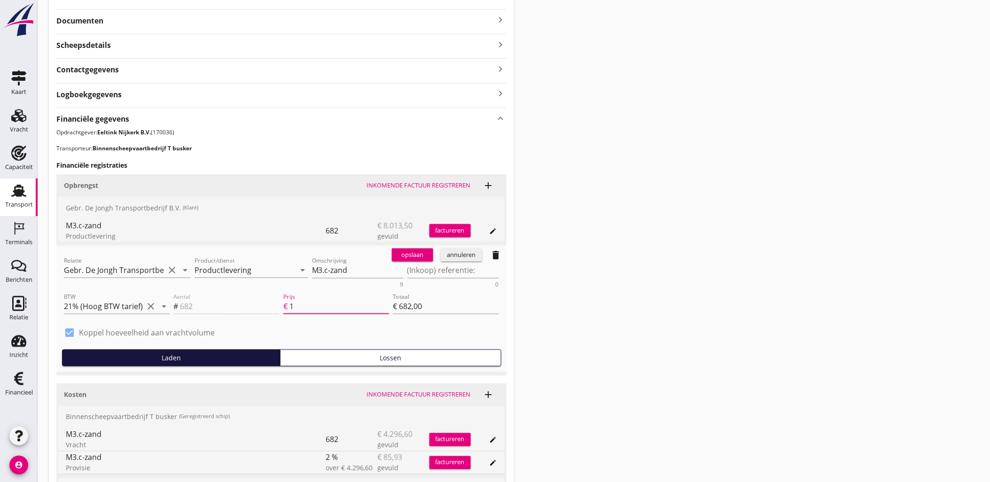
type input "€ 11.594,00"
type input "17.1"
type input "€ 11.662,20"
type input "17.10"
click at [414, 256] on div "opslaan" at bounding box center [413, 254] width 34 height 9
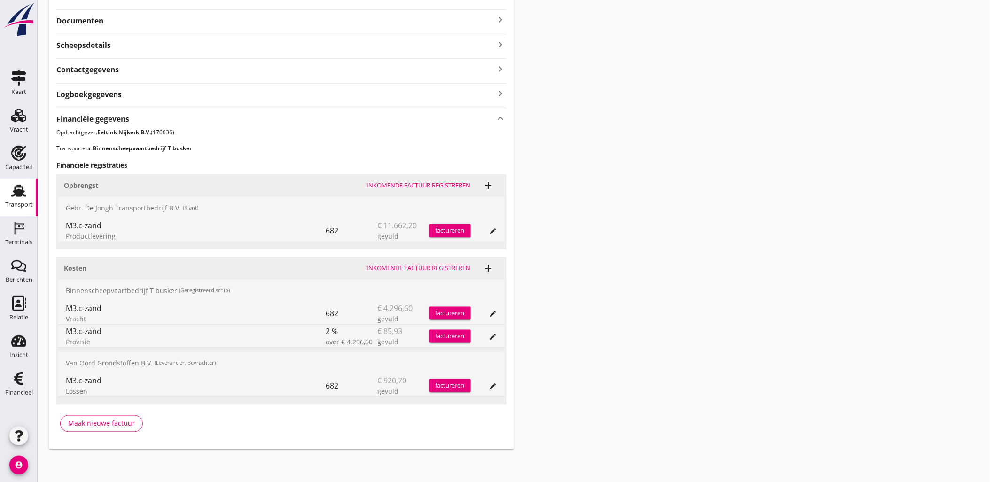
click at [598, 269] on div "Transport overzicht VOG-250548 Germaton (Tonny Busker) local_gas_station emerge…" at bounding box center [514, 113] width 952 height 694
click at [492, 390] on button "edit" at bounding box center [493, 386] width 13 height 13
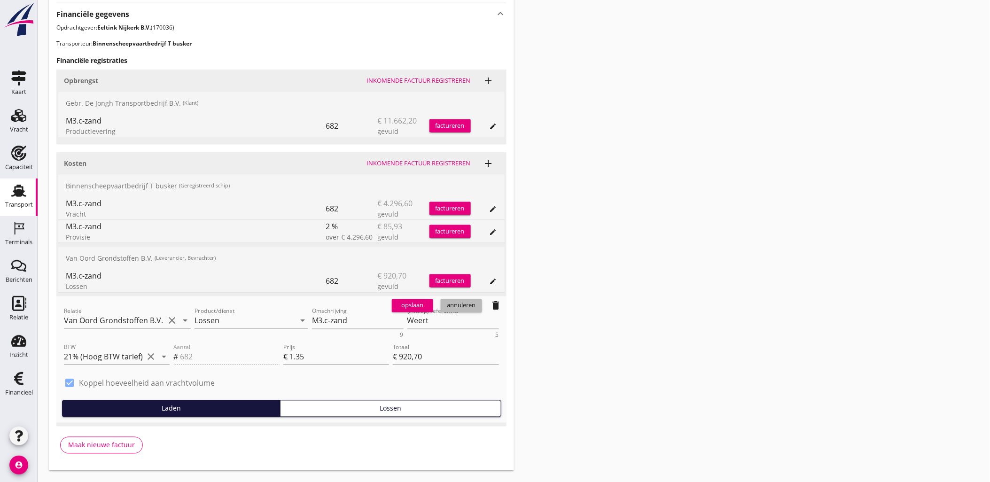
click at [476, 305] on div "annuleren" at bounding box center [461, 305] width 34 height 9
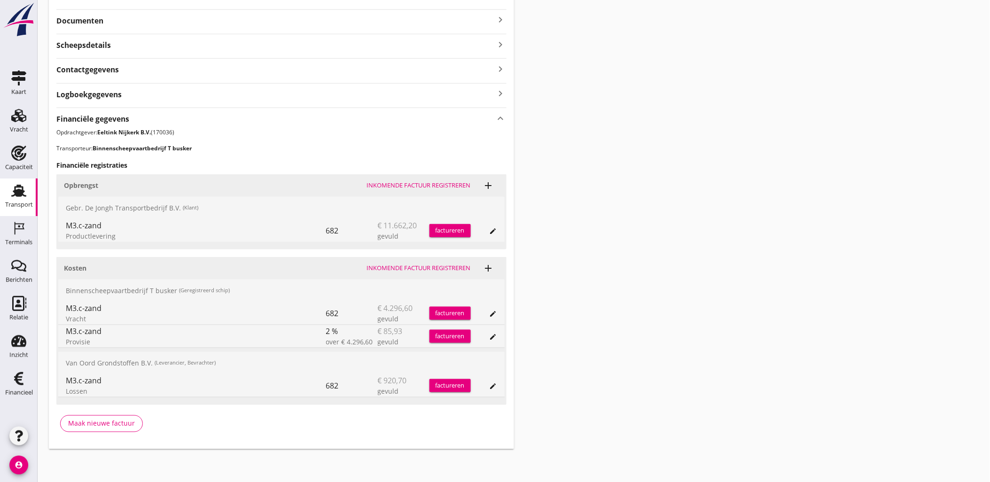
click at [677, 330] on div "Transport overzicht VOG-250548 Germaton (Tonny Busker) local_gas_station emerge…" at bounding box center [514, 113] width 952 height 694
click at [495, 313] on icon "edit" at bounding box center [494, 314] width 8 height 8
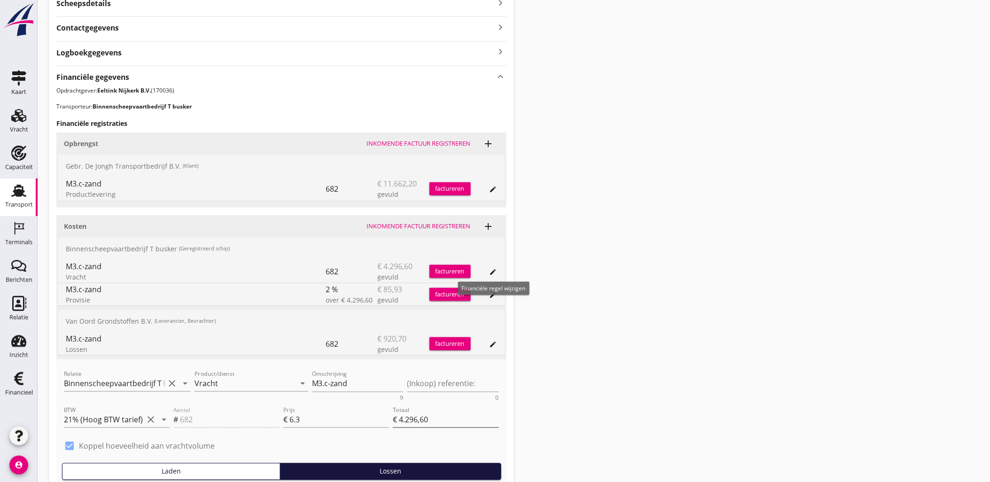
scroll to position [339, 0]
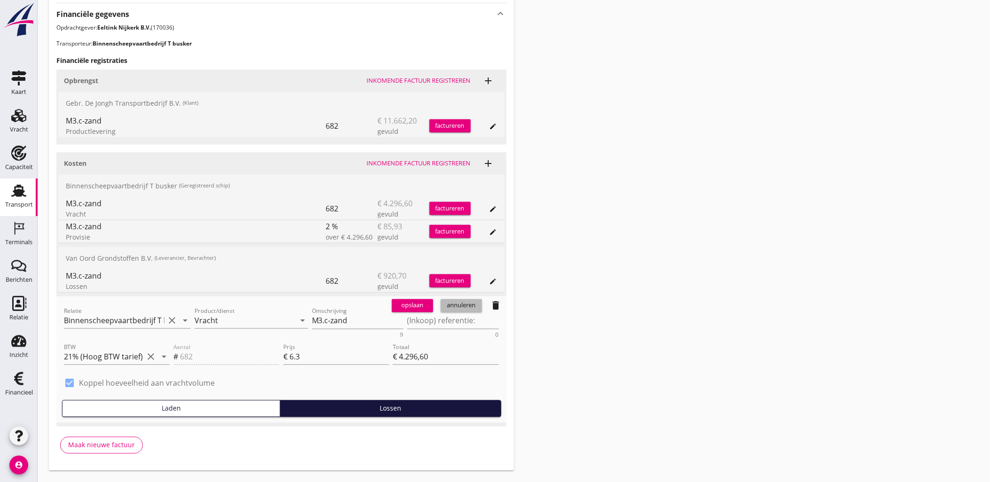
click at [470, 311] on button "annuleren" at bounding box center [461, 305] width 41 height 13
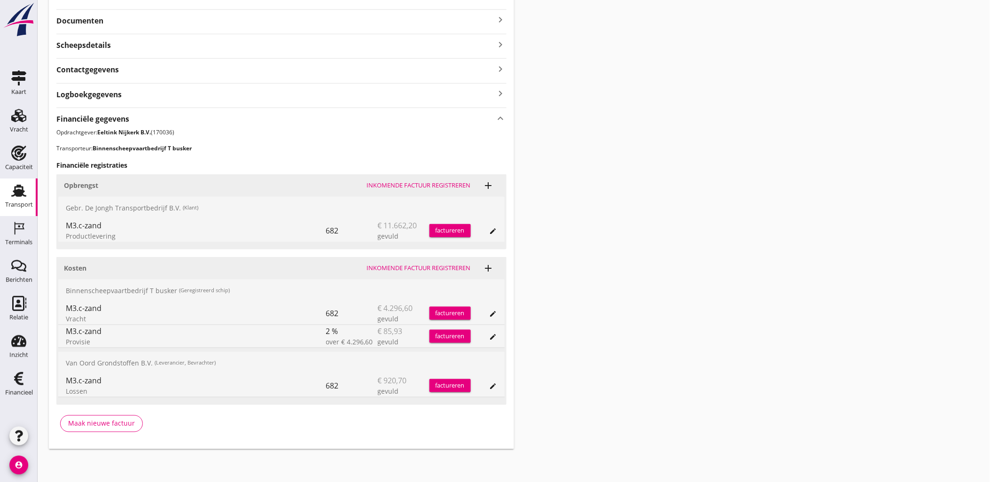
click at [494, 317] on button "edit" at bounding box center [493, 313] width 13 height 13
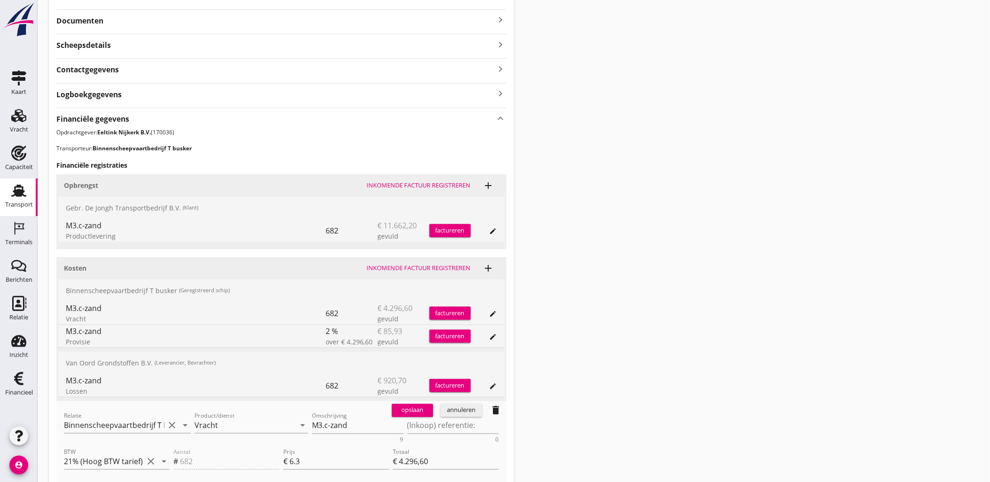
drag, startPoint x: 318, startPoint y: 462, endPoint x: 266, endPoint y: 461, distance: 51.7
click at [266, 461] on div "Aantal # 682 Prijs € 6.3 Totaal € 4.296,60" at bounding box center [335, 463] width 329 height 36
type input "5"
type input "€ 3.410,00"
type input "5.2"
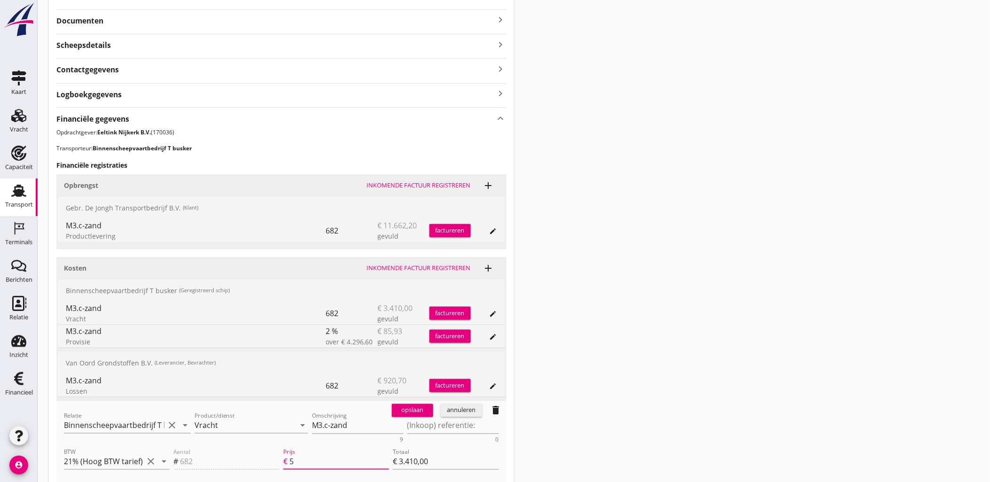
type input "€ 3.546,40"
type input "5.20"
click at [420, 414] on div "opslaan" at bounding box center [413, 410] width 34 height 9
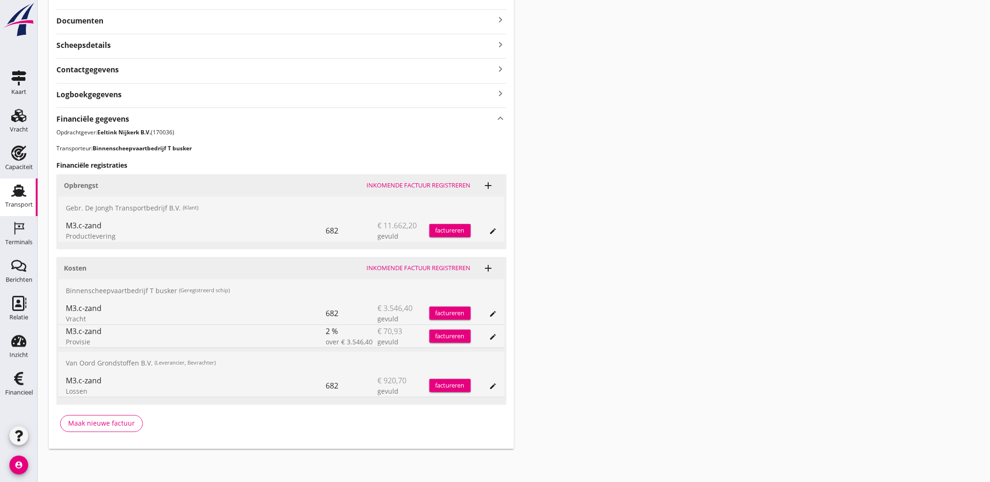
click at [641, 333] on div "Transport overzicht VOG-250548 Germaton (Tonny Busker) local_gas_station emerge…" at bounding box center [514, 113] width 952 height 694
click at [490, 266] on icon "add" at bounding box center [488, 268] width 11 height 11
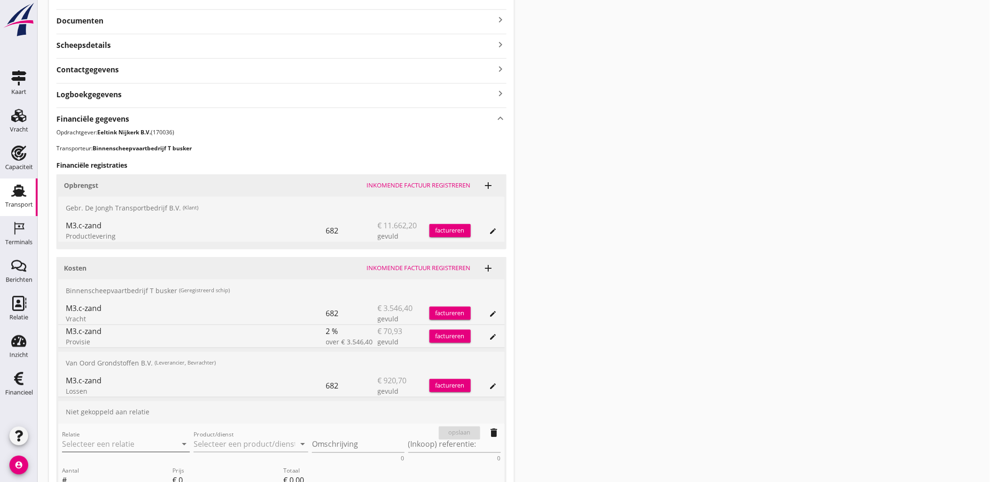
click at [121, 437] on input "Relatie" at bounding box center [112, 444] width 101 height 15
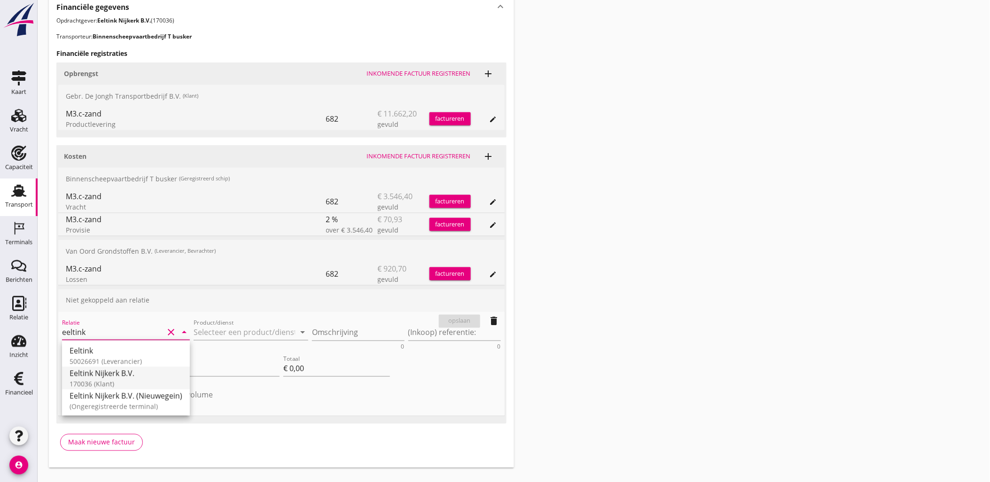
scroll to position [365, 0]
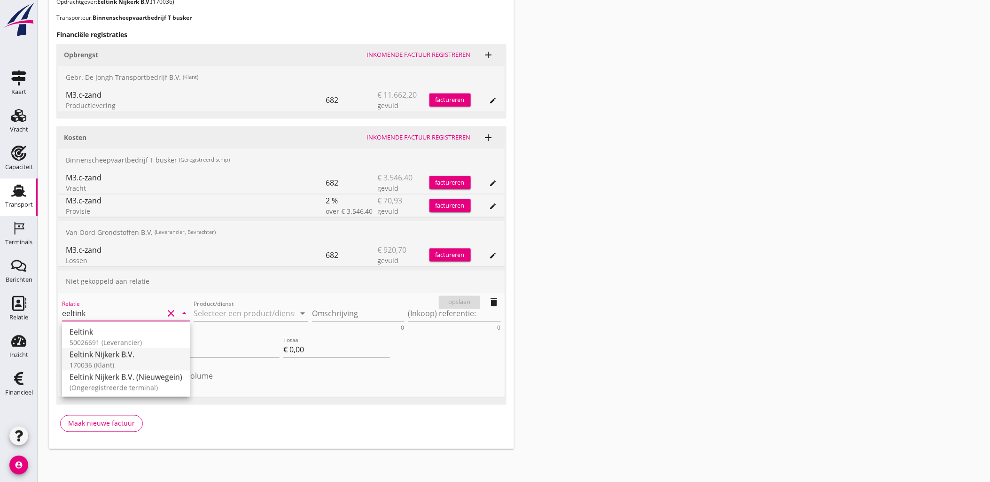
click at [150, 355] on div "Eeltink Nijkerk B.V." at bounding box center [126, 354] width 113 height 11
type input "Eeltink Nijkerk B.V. (170036)"
click at [246, 316] on input "Product/dienst" at bounding box center [244, 313] width 101 height 15
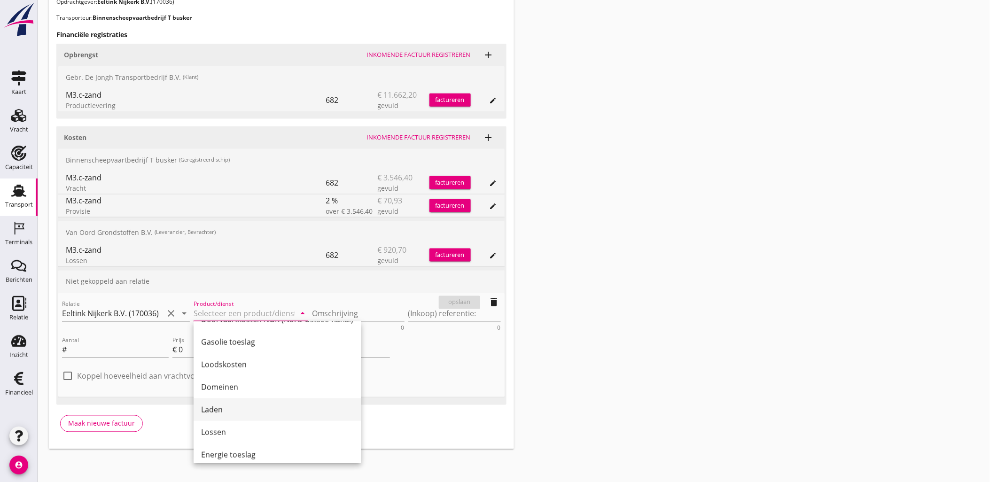
scroll to position [385, 0]
click at [238, 402] on div "Laden" at bounding box center [277, 402] width 152 height 11
type input "Laden"
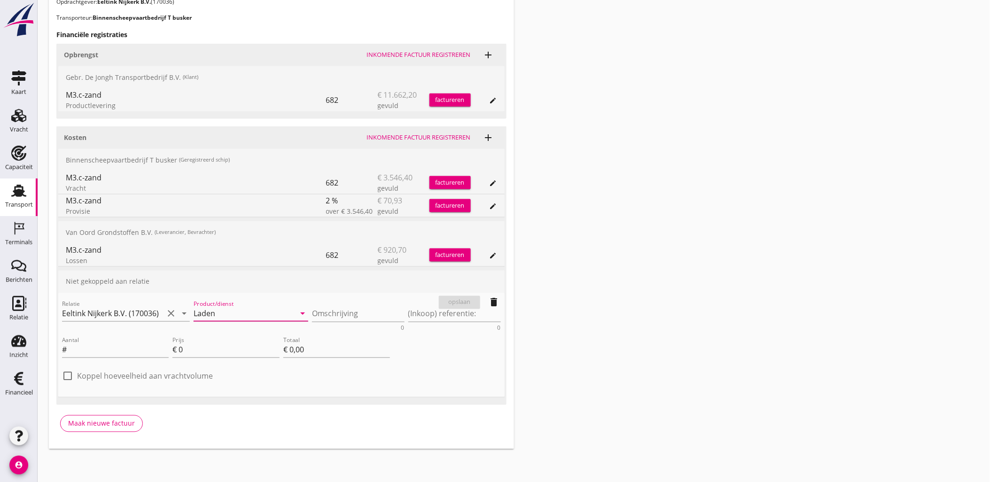
click at [337, 304] on div "Omschrijving 0" at bounding box center [358, 316] width 93 height 31
click at [342, 308] on textarea "Omschrijving" at bounding box center [358, 314] width 93 height 16
click at [356, 311] on textarea "FOB - zz." at bounding box center [358, 314] width 93 height 16
type textarea "FOB - zz. [PERSON_NAME]"
click at [430, 313] on textarea "(Inkoop) referentie:" at bounding box center [454, 314] width 93 height 16
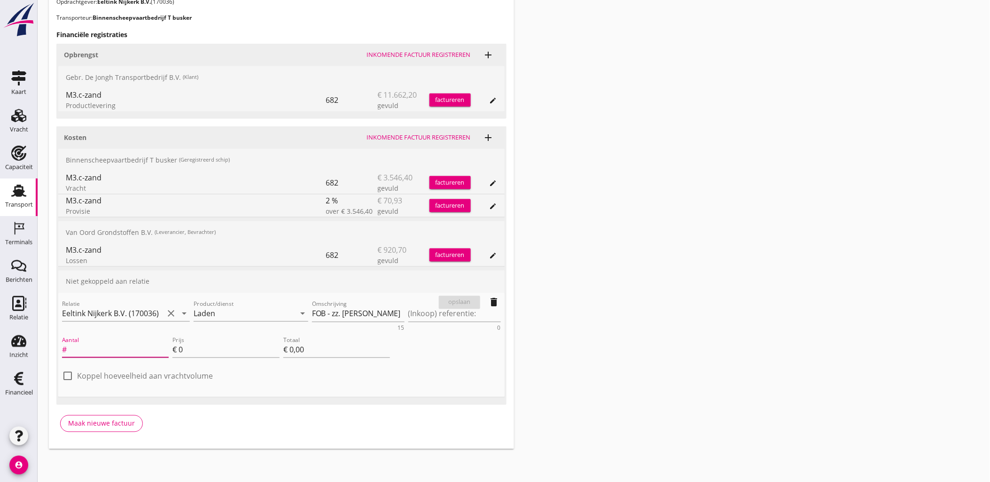
click at [109, 345] on input "Aantal" at bounding box center [119, 349] width 100 height 15
type input "672"
type input "6"
type input "€ 4.032,00"
type input "63"
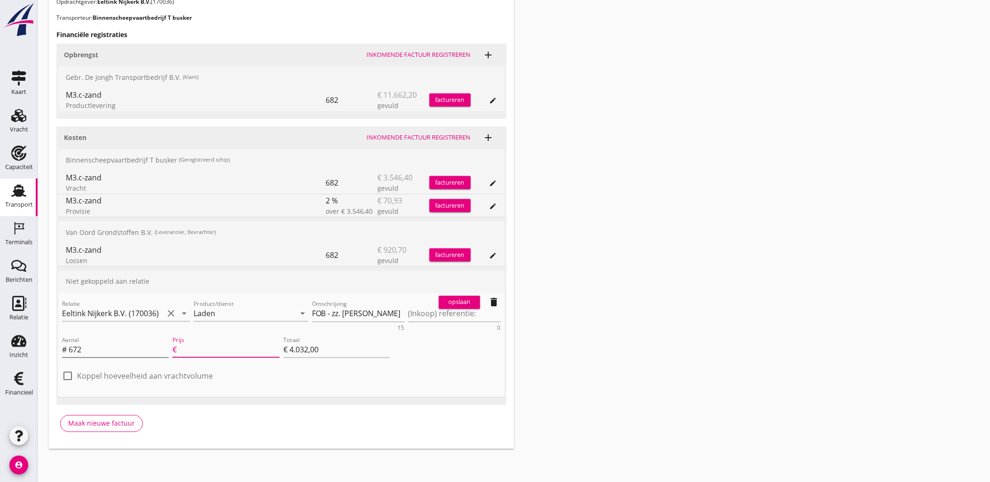
type input "€ 0,00"
type input "63"
type input "€ 42.336,00"
type input "6"
type input "€ 4.032,00"
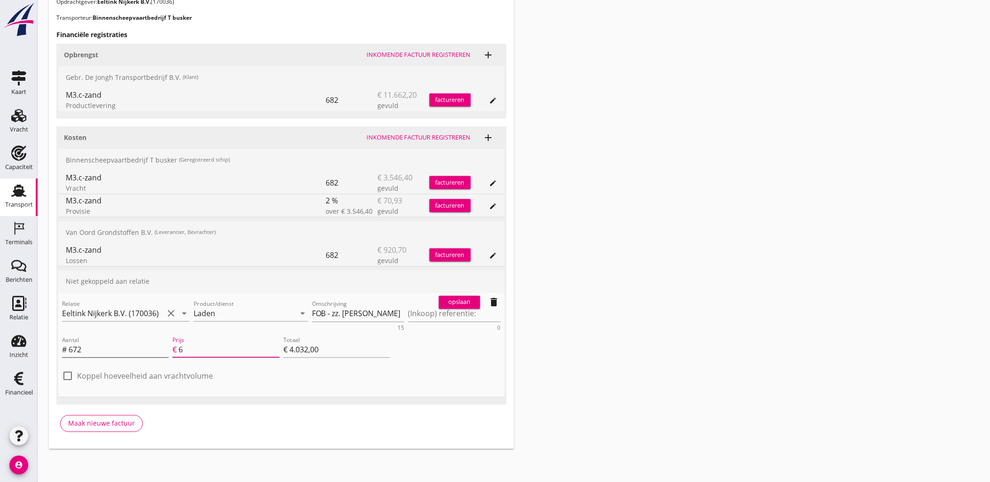
type input "6.3"
type input "€ 4.233,60"
type input "6.30"
click at [458, 301] on div "opslaan" at bounding box center [460, 302] width 34 height 9
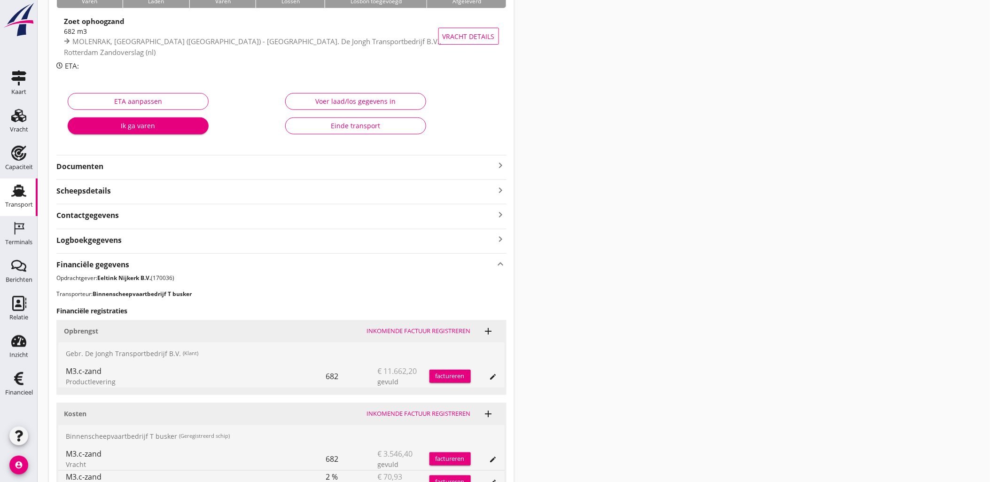
scroll to position [284, 0]
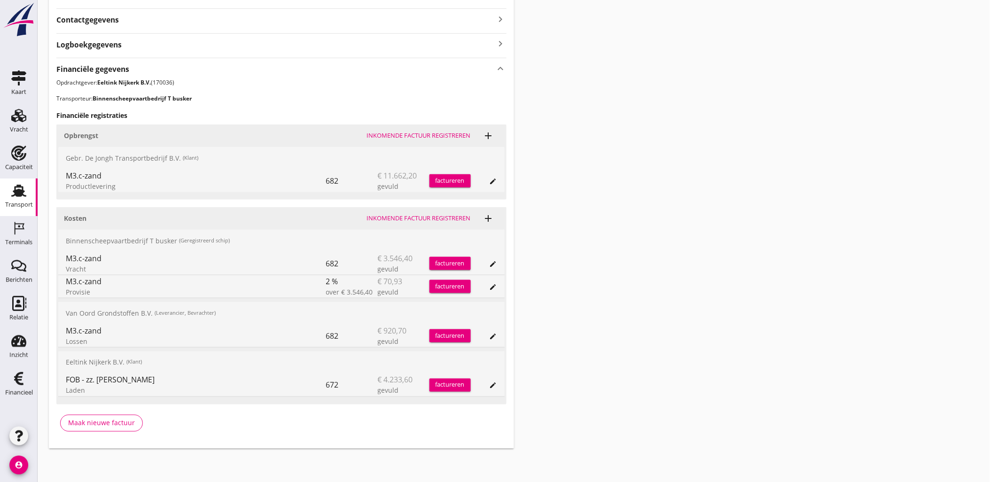
click at [590, 334] on div "Transport overzicht VOG-250548 Germaton (Tonny Busker) local_gas_station emerge…" at bounding box center [514, 88] width 952 height 744
drag, startPoint x: 101, startPoint y: 288, endPoint x: 63, endPoint y: 281, distance: 38.2
click at [63, 281] on div "M3.c-zand Provisie 2 % over € 3.546,40 € 70,93 gevuld factureren edit" at bounding box center [281, 286] width 446 height 23
drag, startPoint x: 63, startPoint y: 281, endPoint x: 105, endPoint y: 291, distance: 42.6
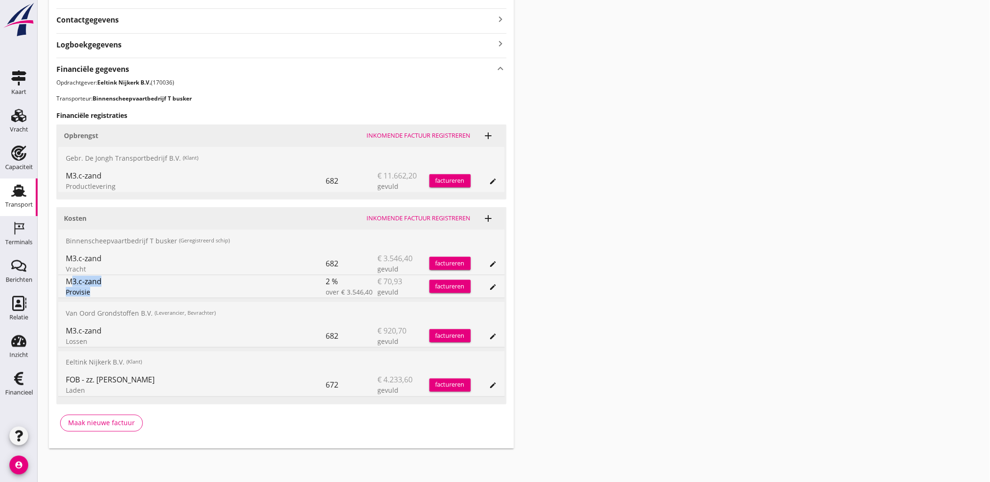
click at [105, 291] on div "M3.c-zand Provisie 2 % over € 3.546,40 € 70,93 gevuld factureren edit" at bounding box center [281, 286] width 446 height 23
drag, startPoint x: 105, startPoint y: 291, endPoint x: 100, endPoint y: 288, distance: 6.1
click at [104, 291] on div "Provisie" at bounding box center [196, 292] width 260 height 10
click at [113, 285] on div "M3.c-zand" at bounding box center [196, 281] width 260 height 11
click at [493, 181] on icon "edit" at bounding box center [494, 182] width 8 height 8
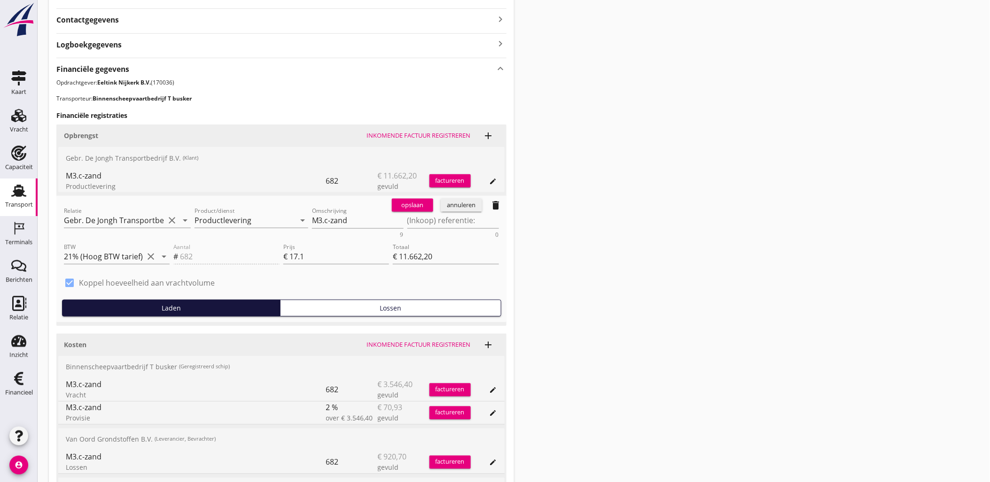
click at [467, 212] on div "opslaan annuleren delete" at bounding box center [447, 205] width 118 height 19
click at [465, 208] on div "annuleren" at bounding box center [461, 205] width 34 height 9
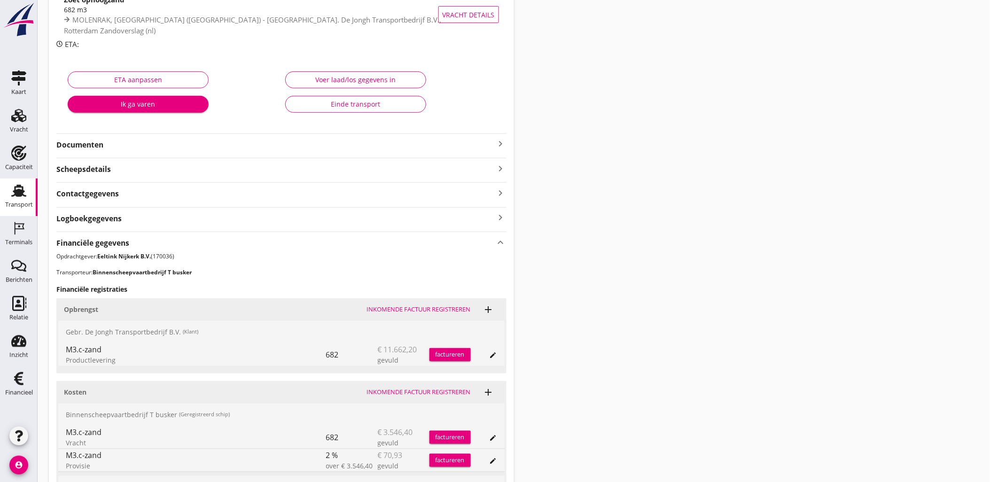
scroll to position [75, 0]
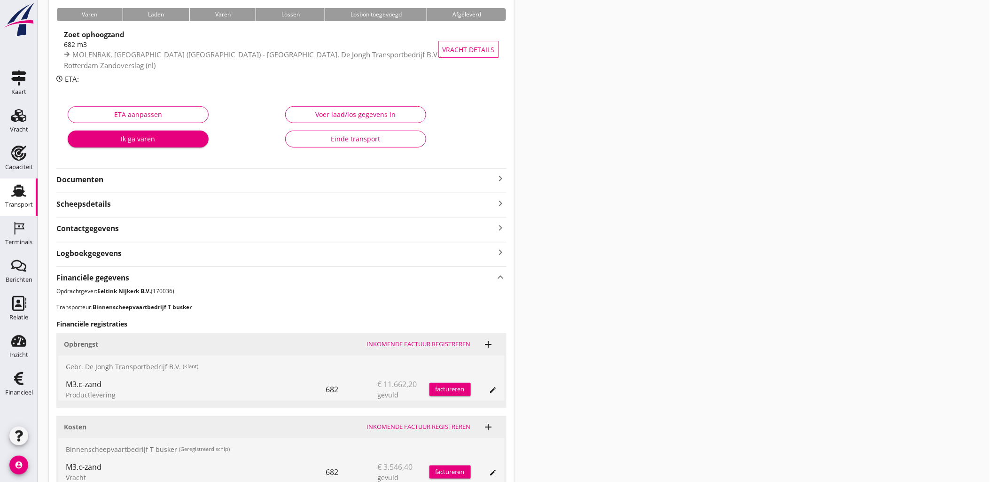
click at [569, 273] on div "Transport overzicht VOG-250548 Germaton (Tonny Busker) local_gas_station emerge…" at bounding box center [514, 297] width 952 height 744
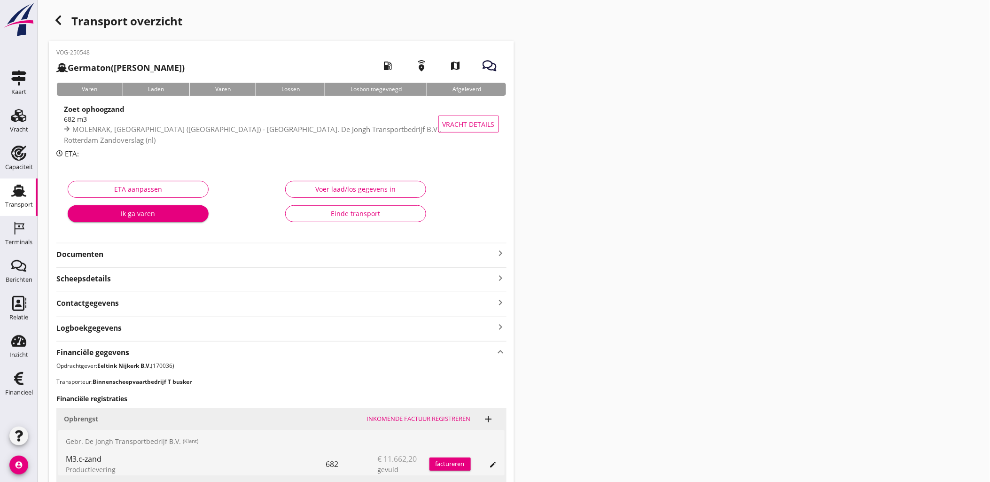
scroll to position [0, 0]
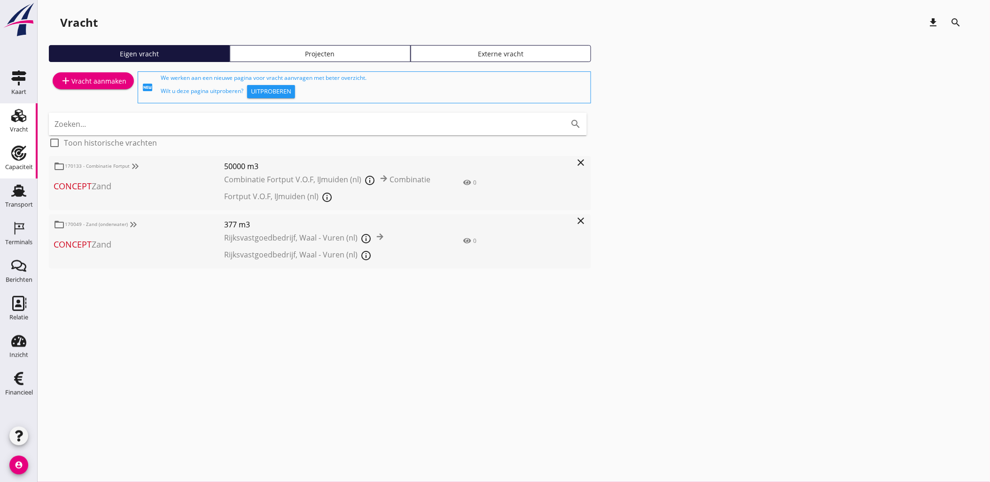
click at [24, 171] on div "Capaciteit" at bounding box center [19, 167] width 28 height 13
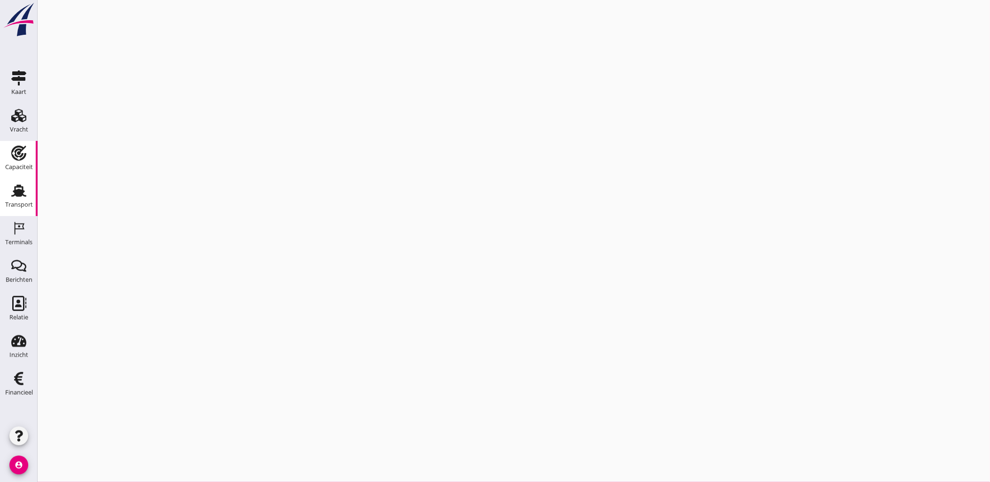
click at [22, 187] on use at bounding box center [18, 191] width 15 height 12
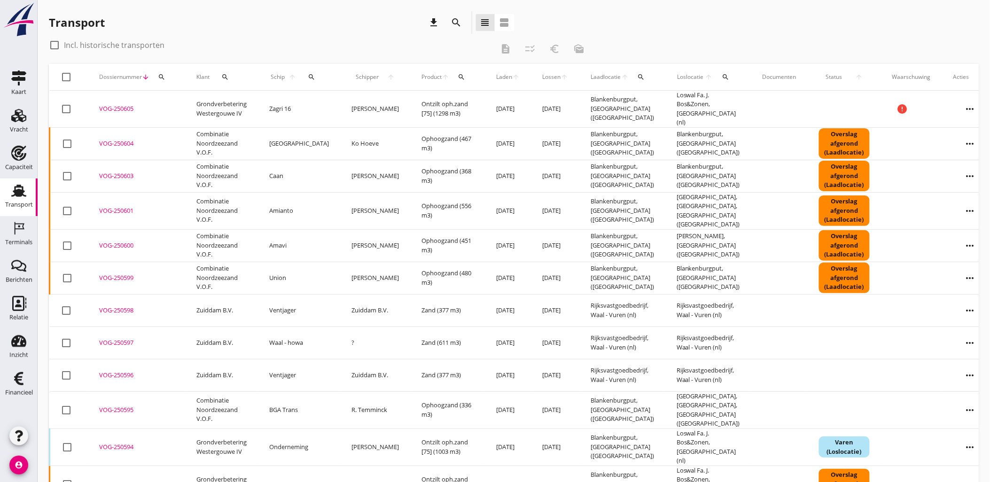
click at [454, 21] on icon "search" at bounding box center [456, 22] width 11 height 11
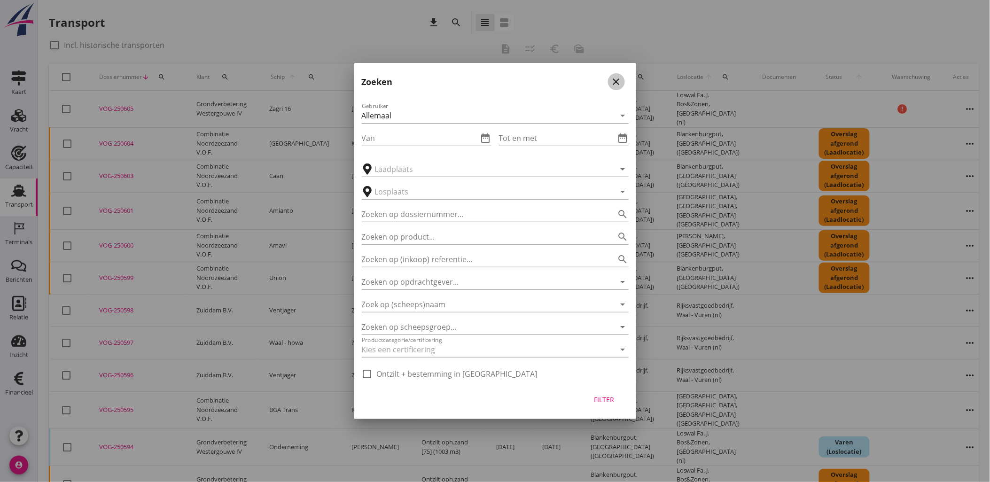
click at [614, 79] on icon "close" at bounding box center [616, 81] width 11 height 11
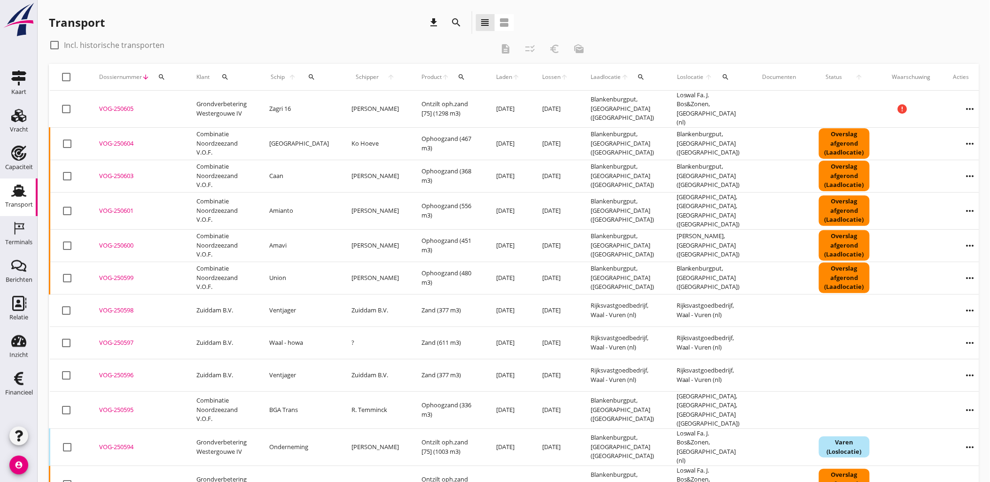
click at [165, 76] on div "search" at bounding box center [161, 77] width 17 height 8
click at [241, 101] on input "Zoeken op dossiernummer..." at bounding box center [205, 104] width 98 height 15
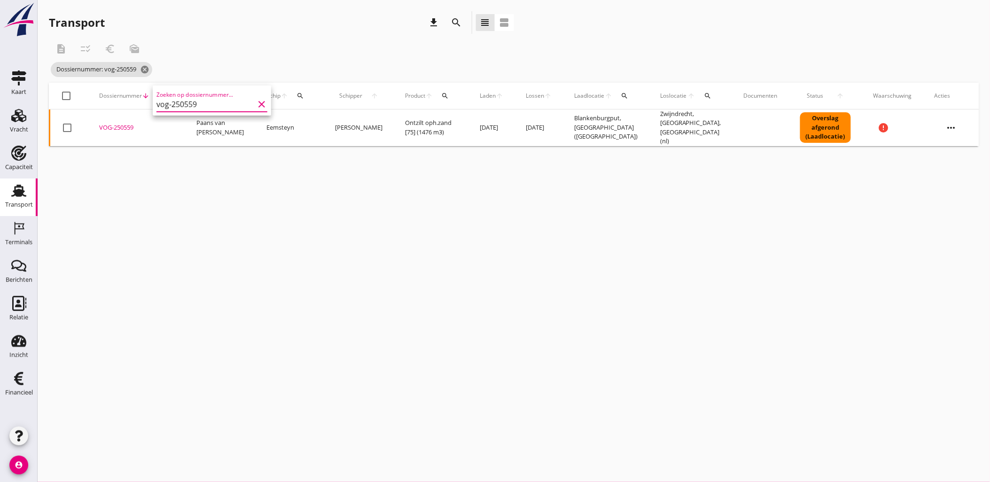
type input "vog-250559"
click at [128, 123] on div "VOG-250559" at bounding box center [136, 127] width 75 height 9
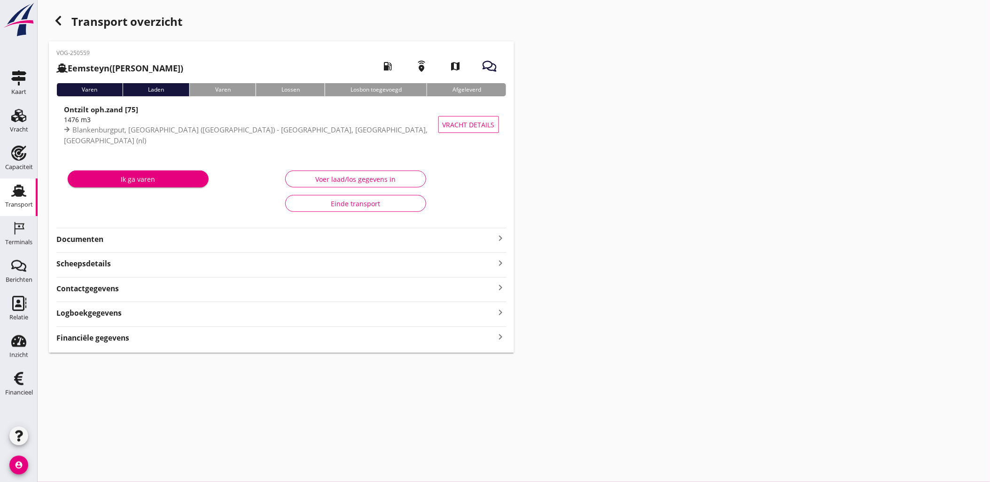
click at [264, 266] on div "Scheepsdetails keyboard_arrow_right" at bounding box center [281, 262] width 450 height 13
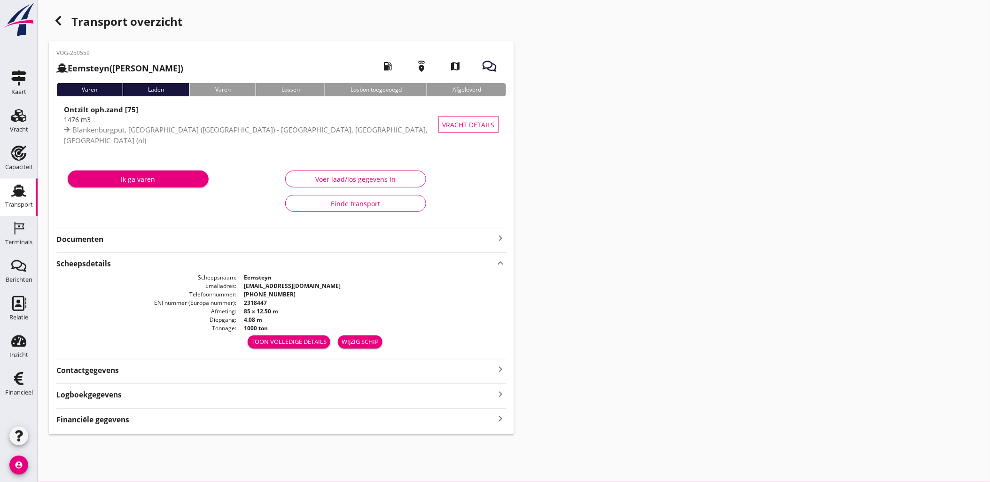
click at [264, 266] on div "Scheepsdetails keyboard_arrow_up" at bounding box center [281, 262] width 450 height 13
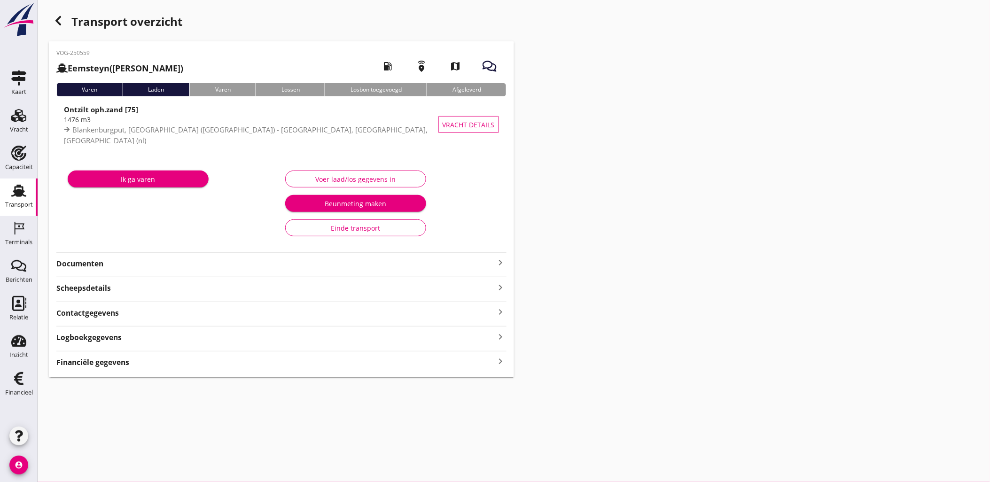
click at [302, 361] on div "Financiële gegevens keyboard_arrow_right" at bounding box center [281, 361] width 450 height 13
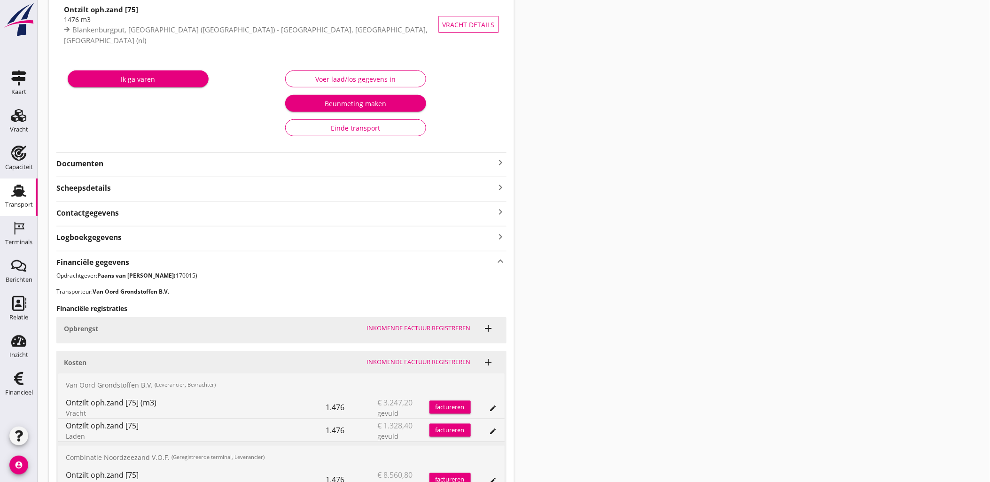
scroll to position [194, 0]
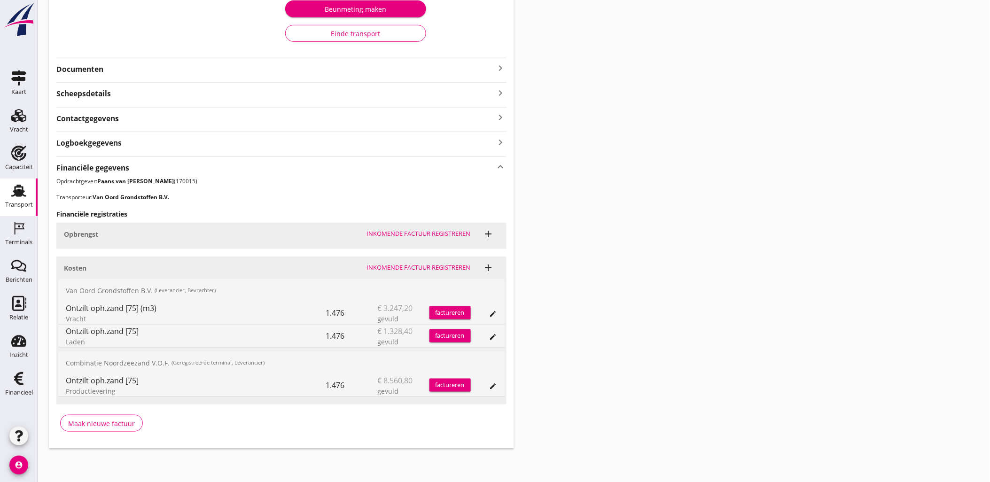
click at [492, 310] on icon "edit" at bounding box center [494, 314] width 8 height 8
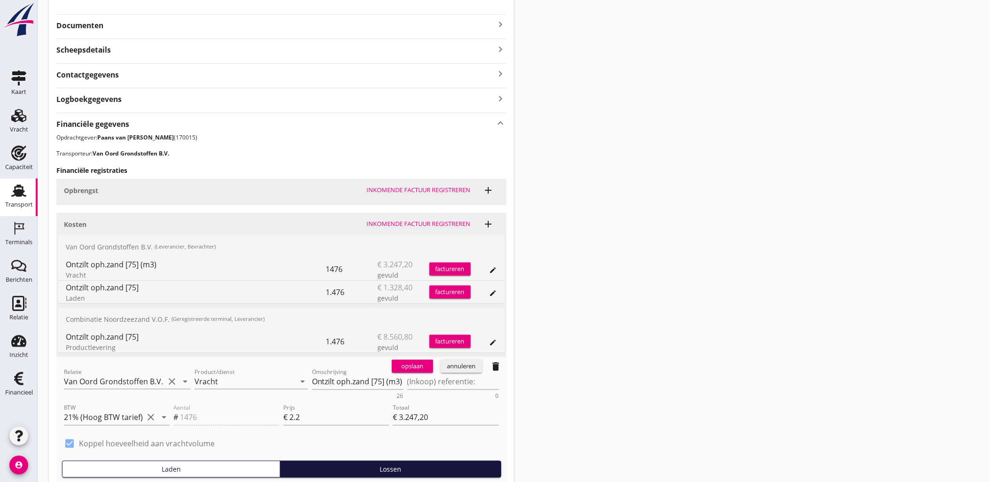
scroll to position [321, 0]
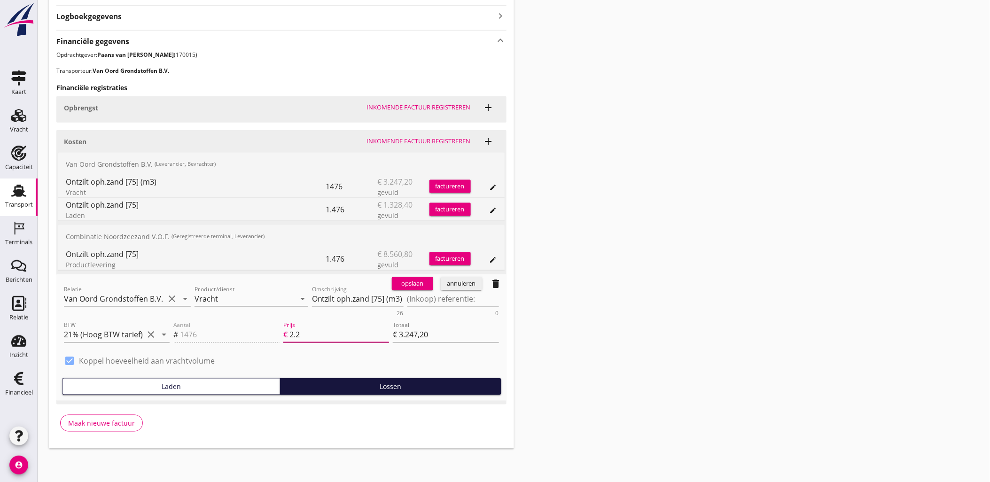
drag, startPoint x: 335, startPoint y: 338, endPoint x: 276, endPoint y: 333, distance: 59.5
click at [299, 332] on input "2.2" at bounding box center [339, 334] width 100 height 15
drag, startPoint x: 316, startPoint y: 333, endPoint x: 236, endPoint y: 328, distance: 79.5
click at [246, 331] on div "Aantal # 1476 Prijs € 2.2 Totaal € 3.247,20" at bounding box center [335, 336] width 329 height 36
type input "€ 0,00"
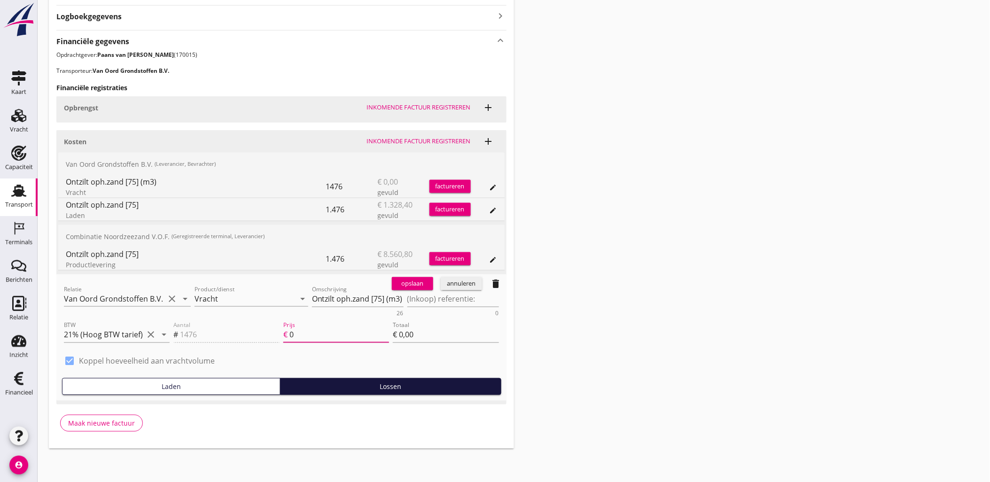
type input "0"
click at [407, 284] on div "opslaan" at bounding box center [413, 283] width 34 height 9
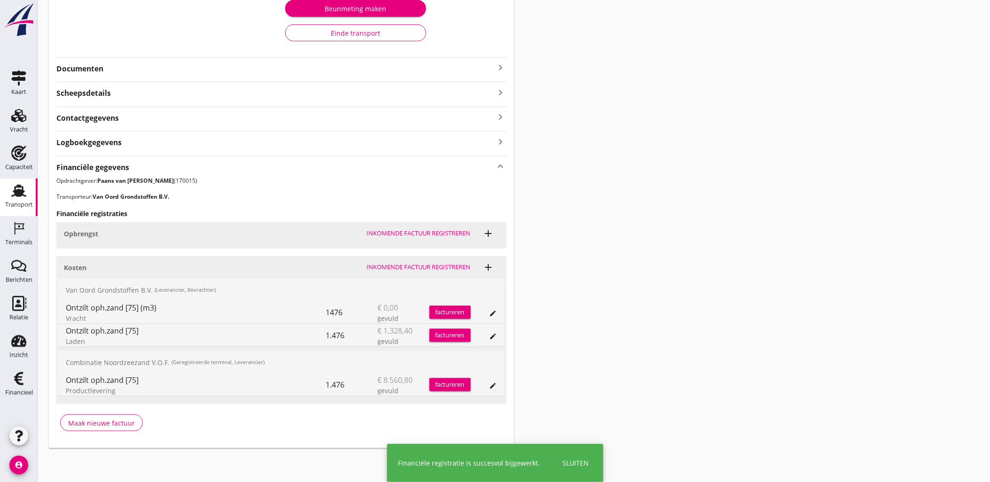
scroll to position [194, 0]
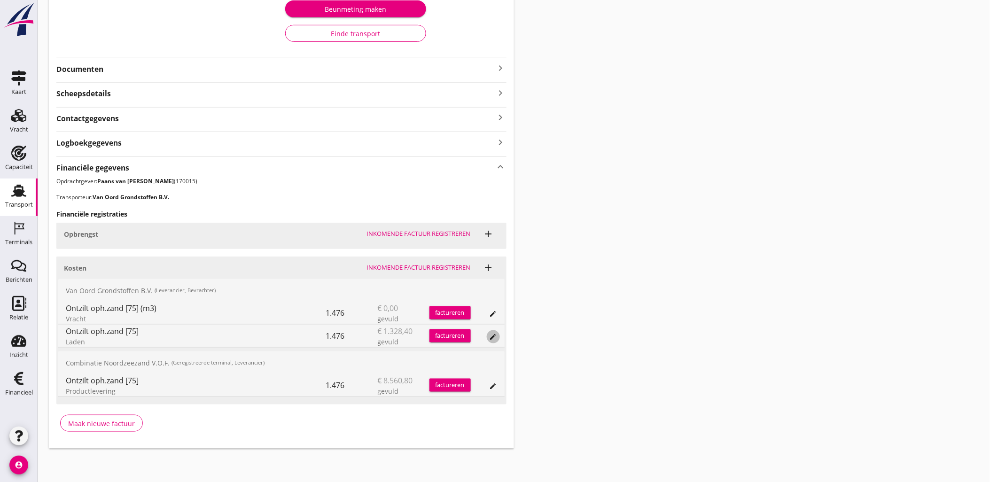
click at [493, 339] on icon "edit" at bounding box center [494, 337] width 8 height 8
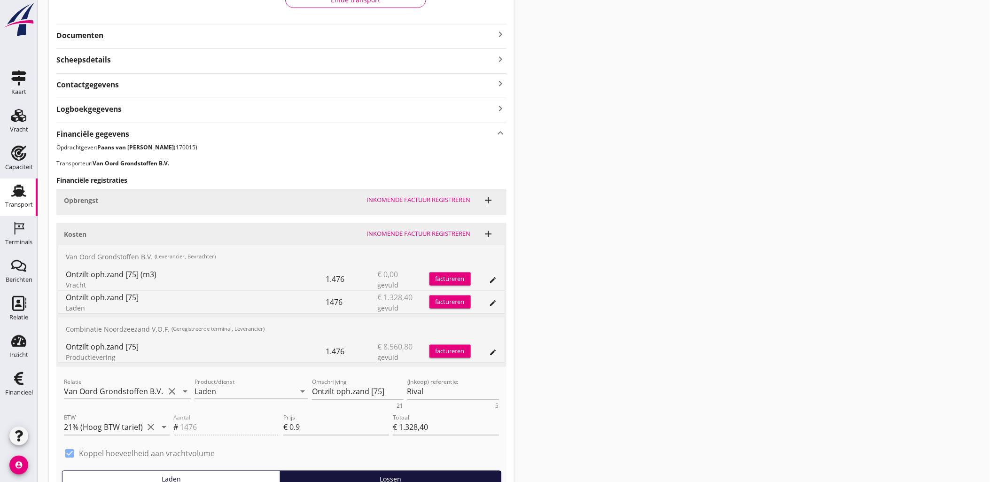
scroll to position [247, 0]
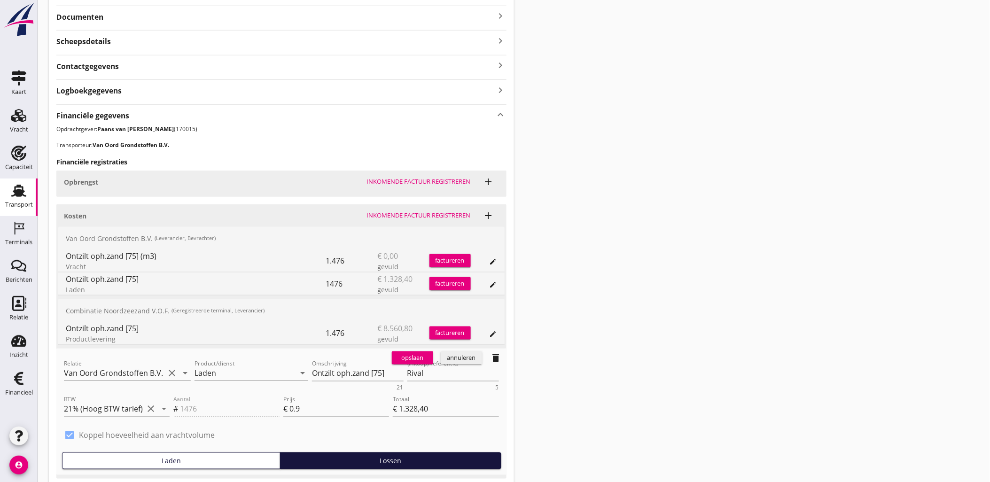
click at [464, 356] on div "annuleren" at bounding box center [461, 357] width 34 height 9
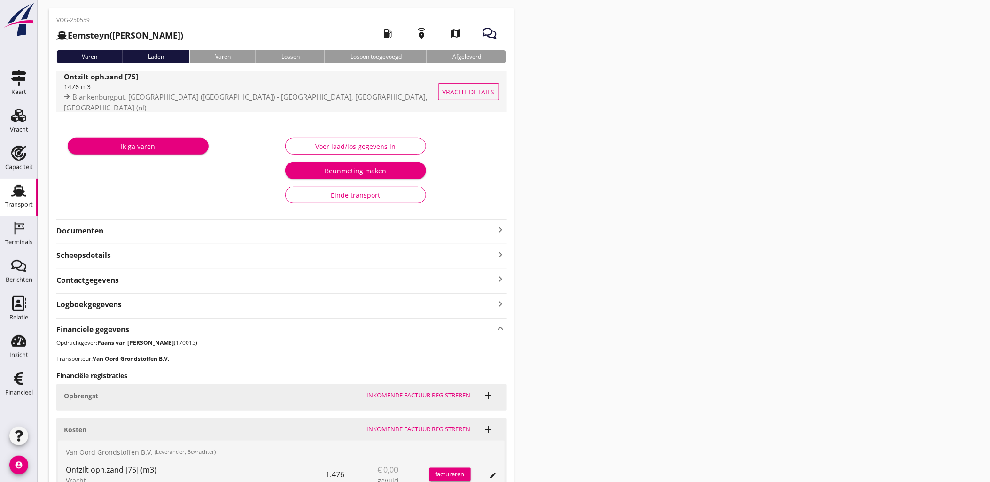
scroll to position [0, 0]
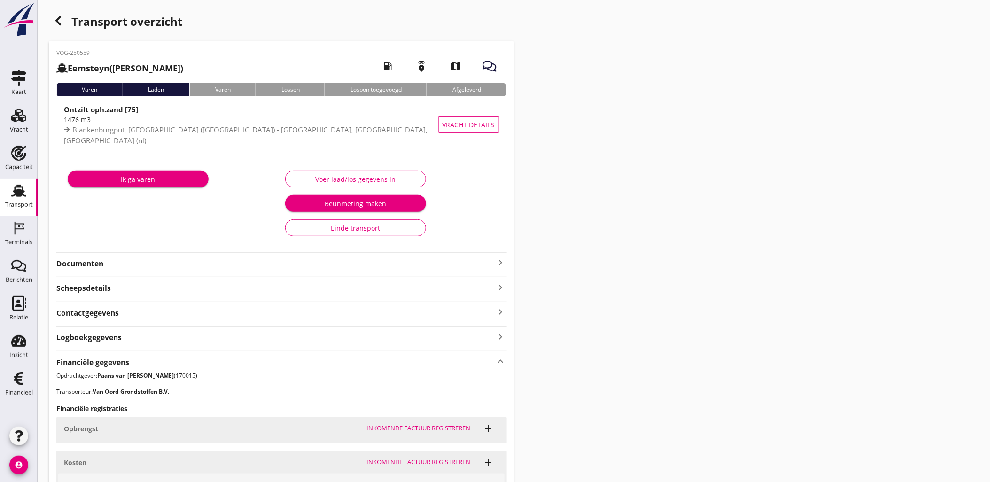
click at [57, 16] on icon "button" at bounding box center [58, 20] width 11 height 11
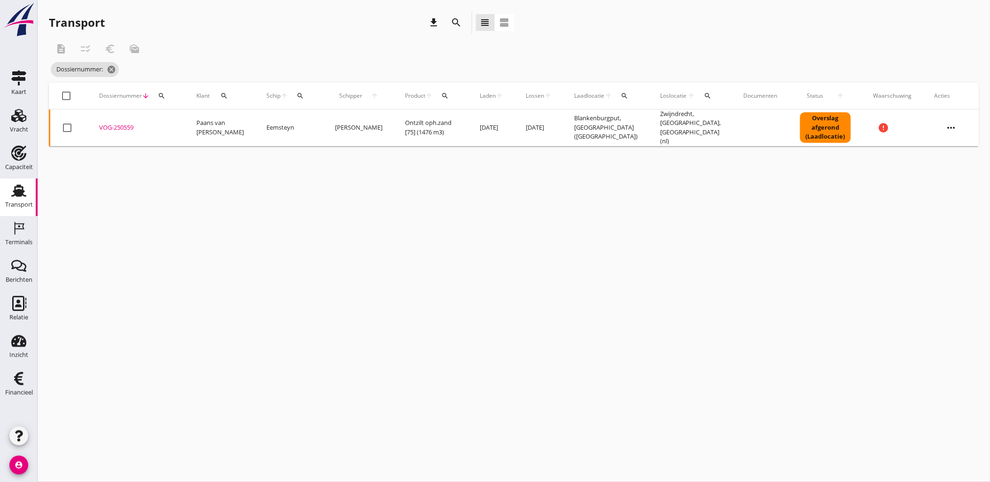
click at [513, 178] on div "cancel You are impersonating another user. Transport download search view_headl…" at bounding box center [514, 241] width 952 height 482
click at [19, 85] on div "Kaart" at bounding box center [18, 91] width 15 height 13
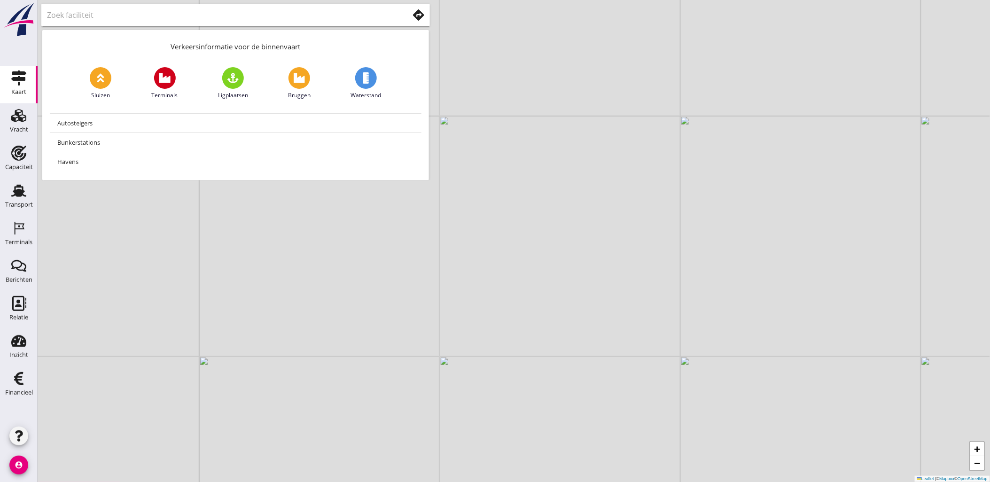
drag, startPoint x: 372, startPoint y: 324, endPoint x: 443, endPoint y: 322, distance: 71.4
click at [443, 322] on div "+ − Leaflet | © Mapbox © OpenStreetMap" at bounding box center [514, 241] width 952 height 482
click at [20, 195] on use at bounding box center [18, 191] width 15 height 12
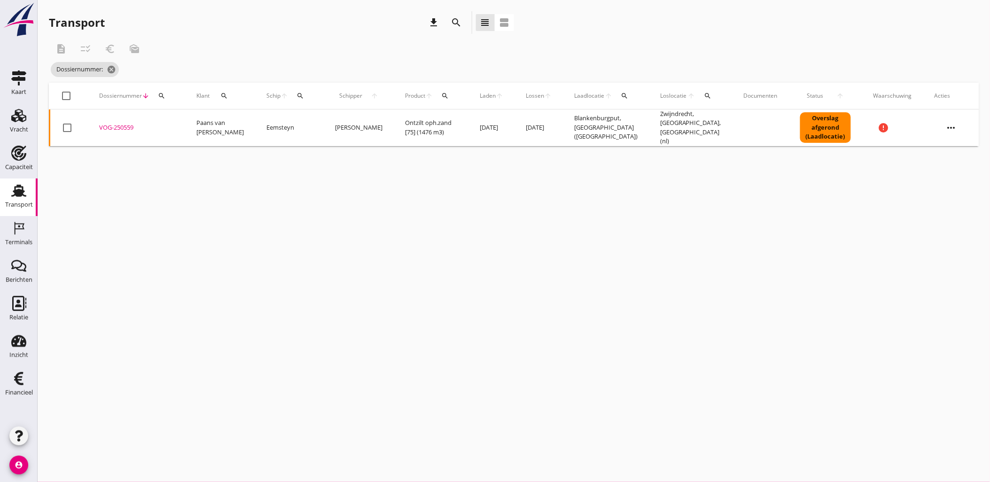
drag, startPoint x: 779, startPoint y: 257, endPoint x: 768, endPoint y: 252, distance: 12.4
click at [779, 257] on div "cancel You are impersonating another user. Transport download search view_headl…" at bounding box center [514, 241] width 952 height 482
click at [112, 69] on icon "cancel" at bounding box center [111, 69] width 9 height 9
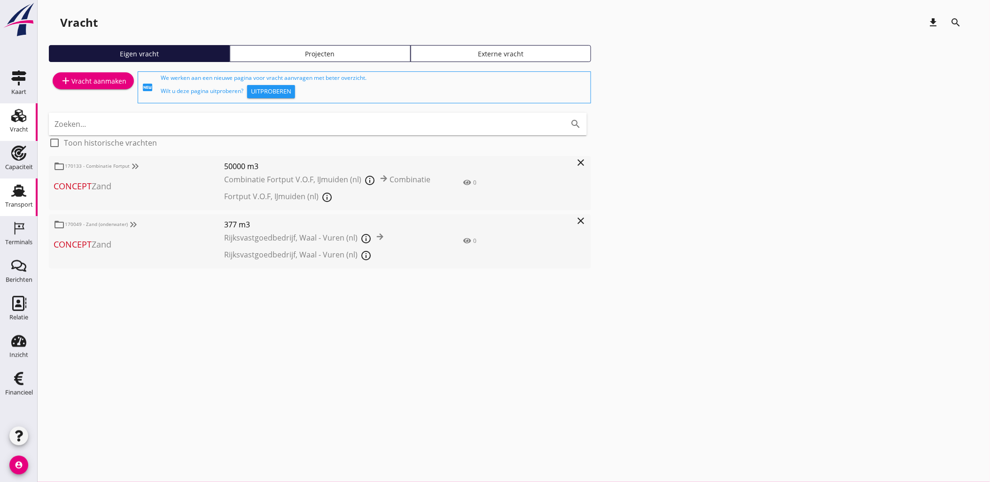
click at [31, 189] on link "Transport Transport" at bounding box center [19, 198] width 38 height 38
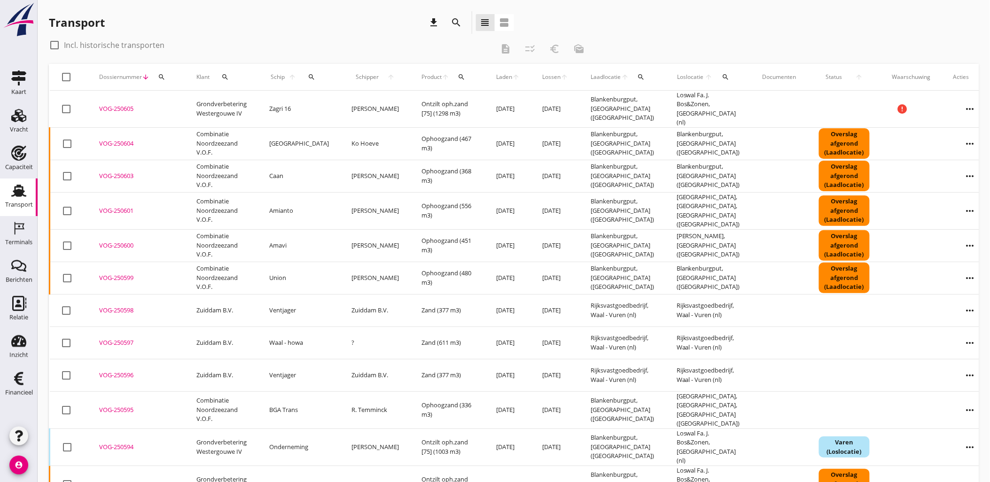
click at [465, 22] on div "search" at bounding box center [456, 22] width 23 height 23
click at [461, 22] on icon "search" at bounding box center [456, 22] width 11 height 11
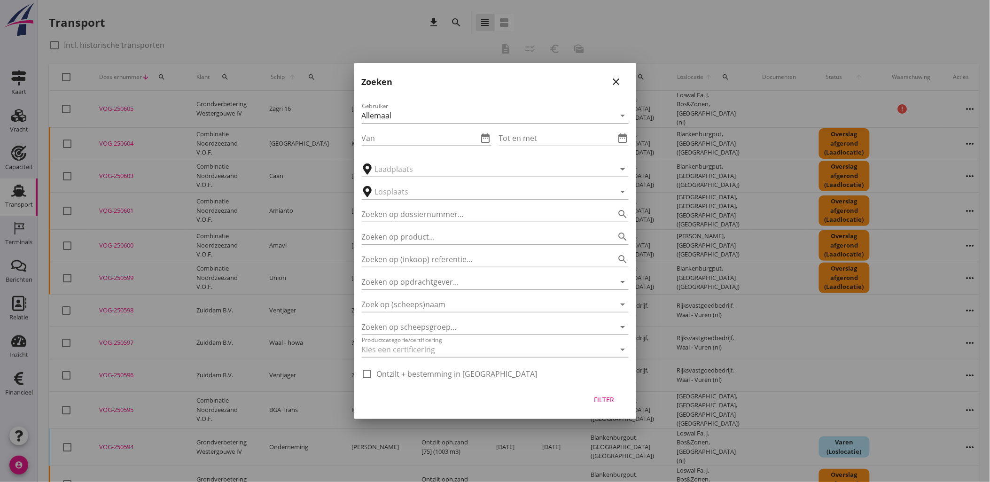
click at [485, 137] on icon "date_range" at bounding box center [485, 137] width 11 height 11
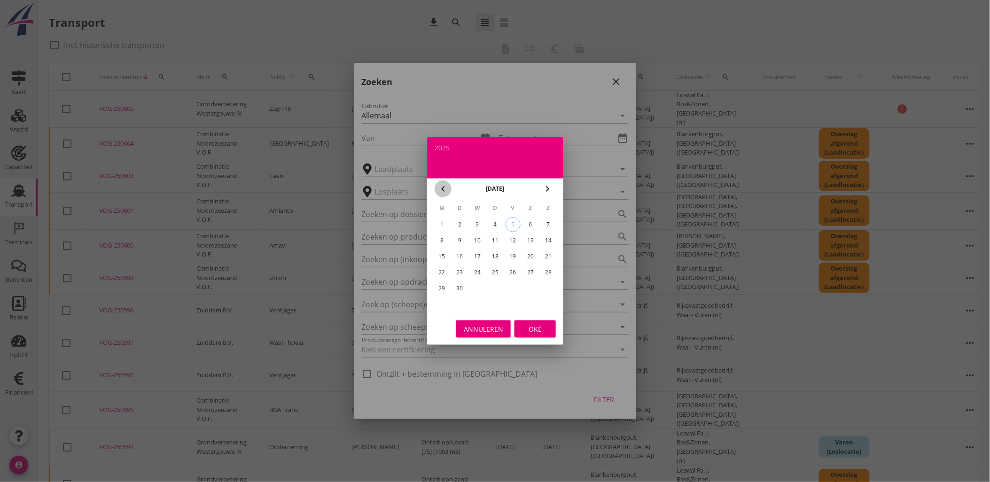
click at [437, 188] on icon "chevron_left" at bounding box center [442, 188] width 11 height 11
click at [528, 272] on div "23" at bounding box center [530, 272] width 15 height 15
type input "2025-08-23"
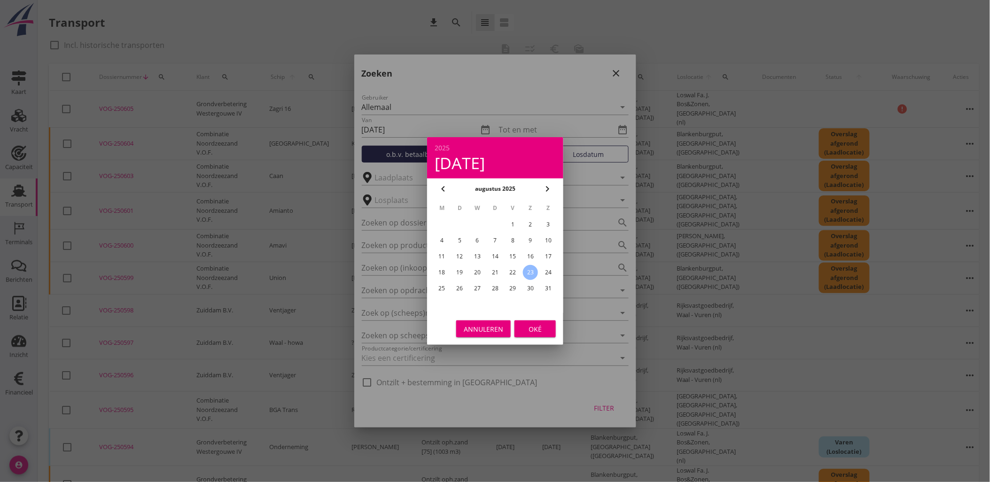
click at [543, 330] on div "Oké" at bounding box center [535, 329] width 26 height 10
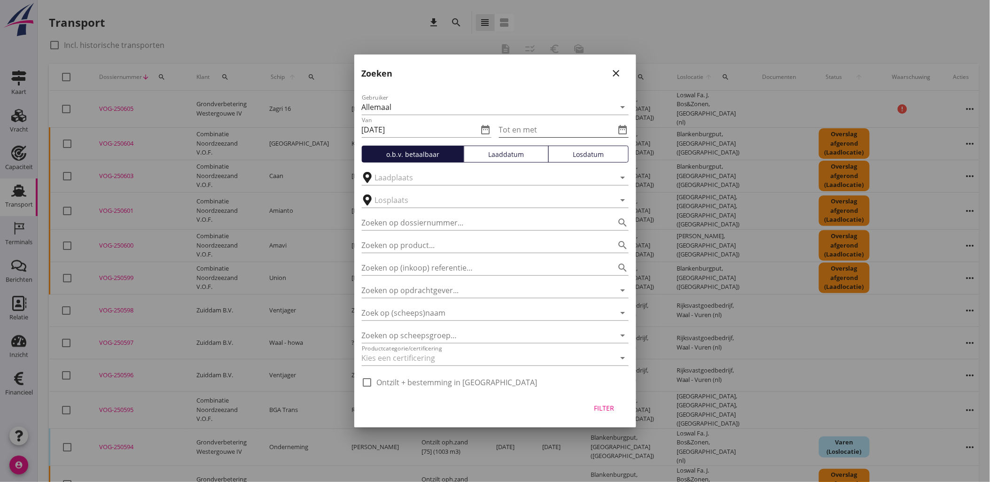
click at [622, 128] on icon "date_range" at bounding box center [622, 129] width 11 height 11
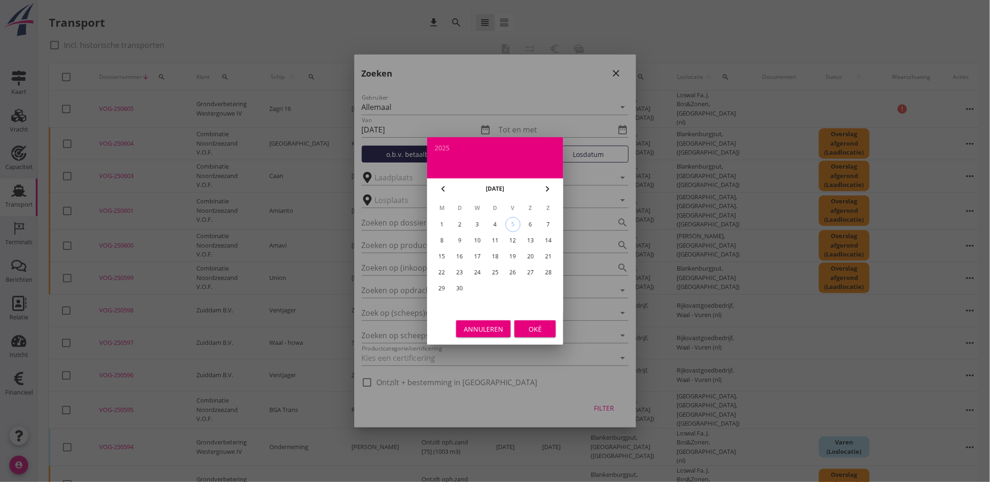
click at [437, 190] on icon "chevron_left" at bounding box center [442, 188] width 11 height 11
click at [546, 288] on div "31" at bounding box center [548, 288] width 15 height 15
type input "2025-08-31"
click at [543, 330] on div "Oké" at bounding box center [535, 329] width 26 height 10
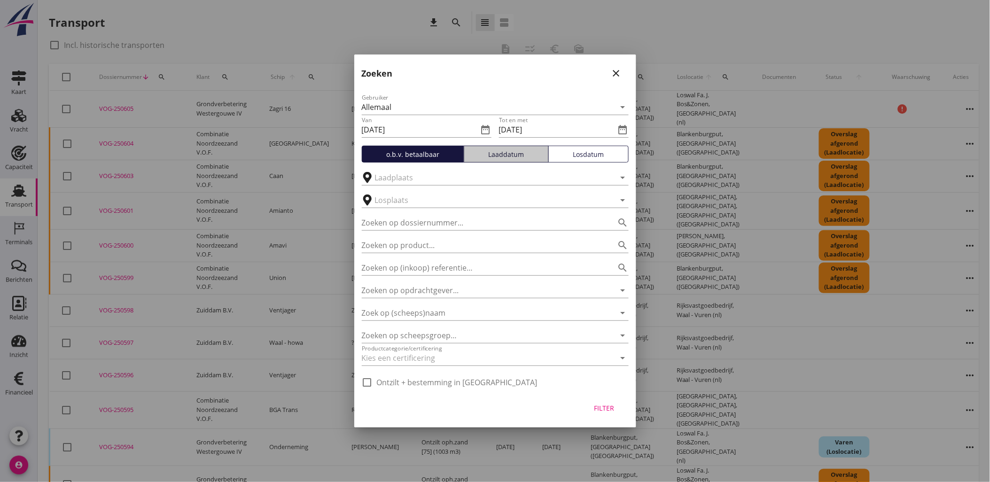
click at [511, 161] on button "Laaddatum" at bounding box center [506, 154] width 85 height 17
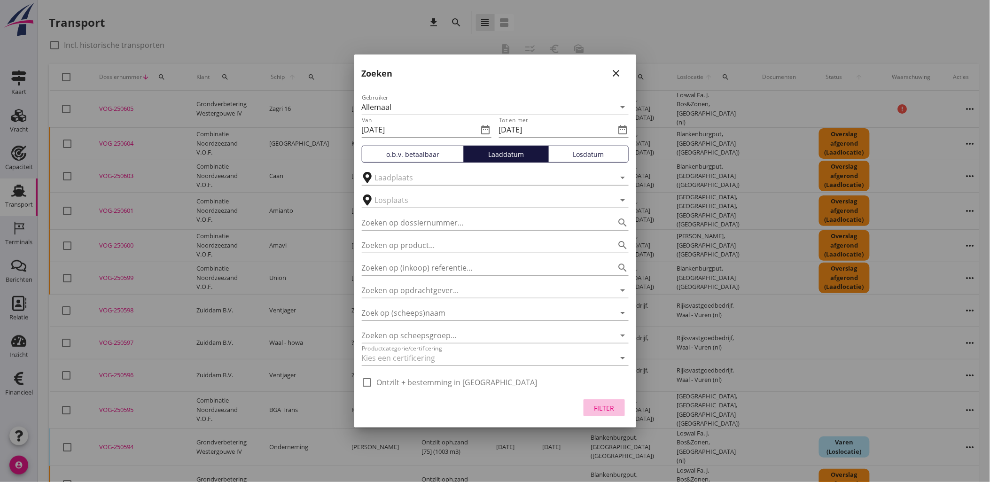
click at [604, 410] on div "Filter" at bounding box center [604, 408] width 26 height 10
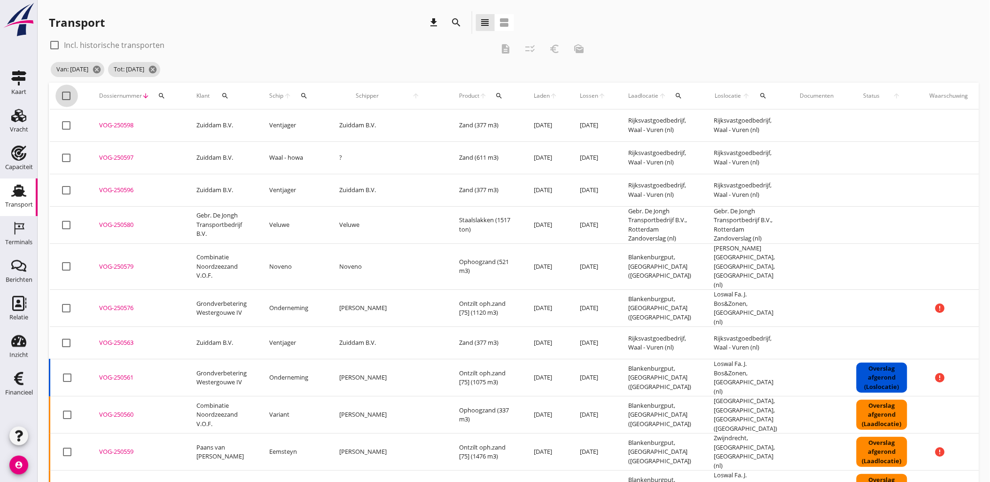
click at [66, 95] on div at bounding box center [67, 96] width 16 height 16
checkbox input "true"
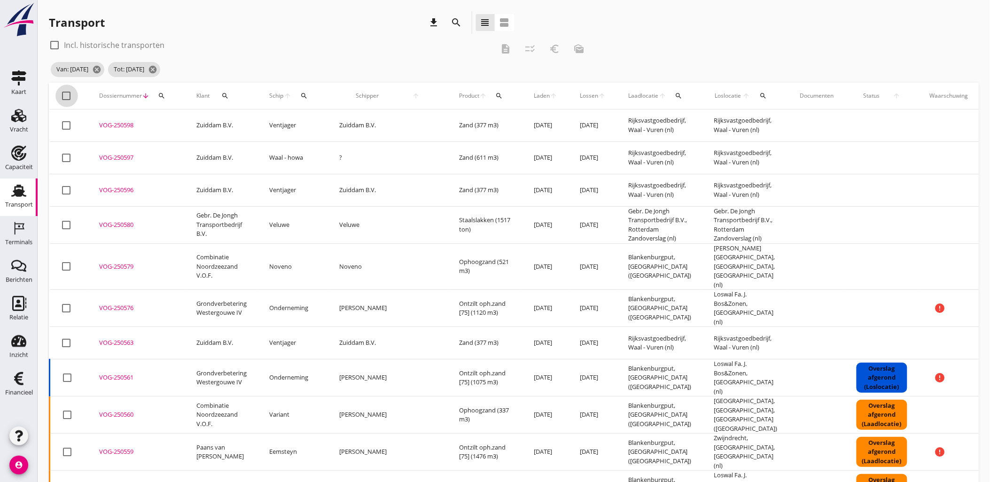
checkbox input "true"
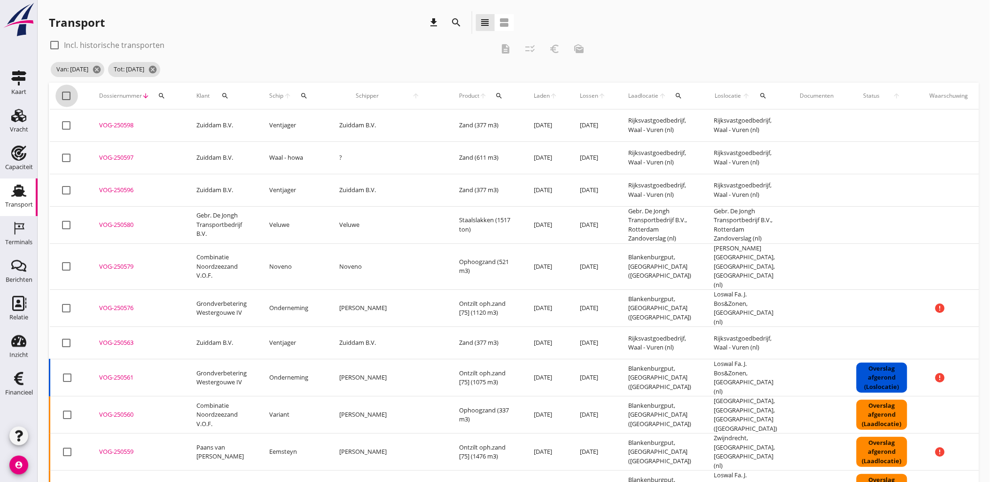
checkbox input "true"
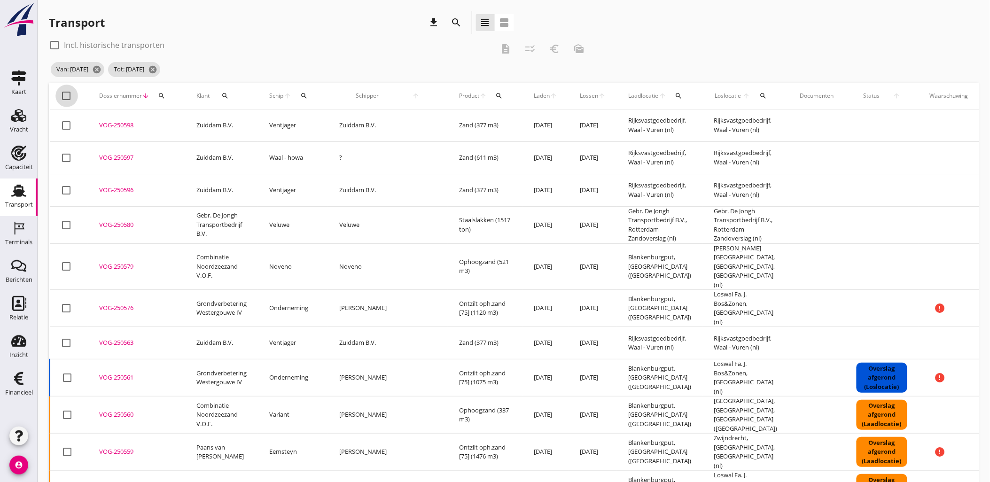
checkbox input "true"
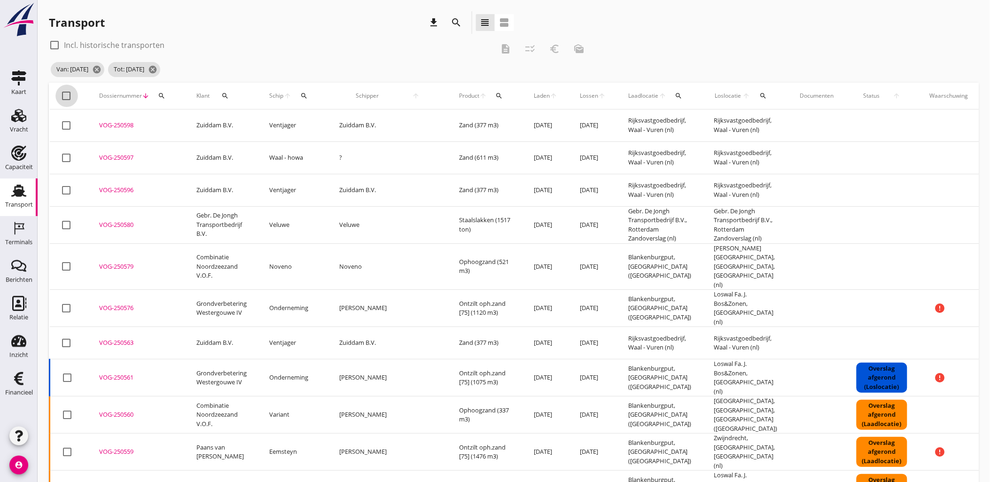
checkbox input "true"
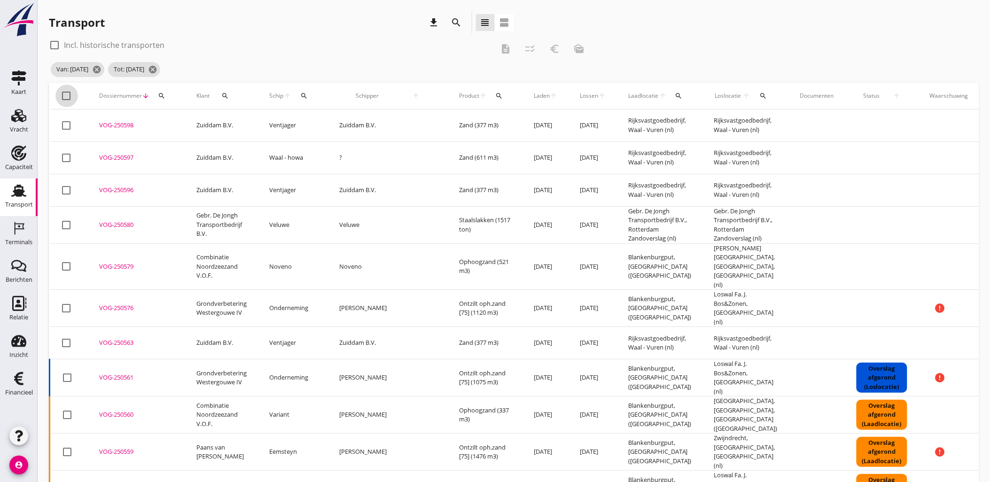
checkbox input "true"
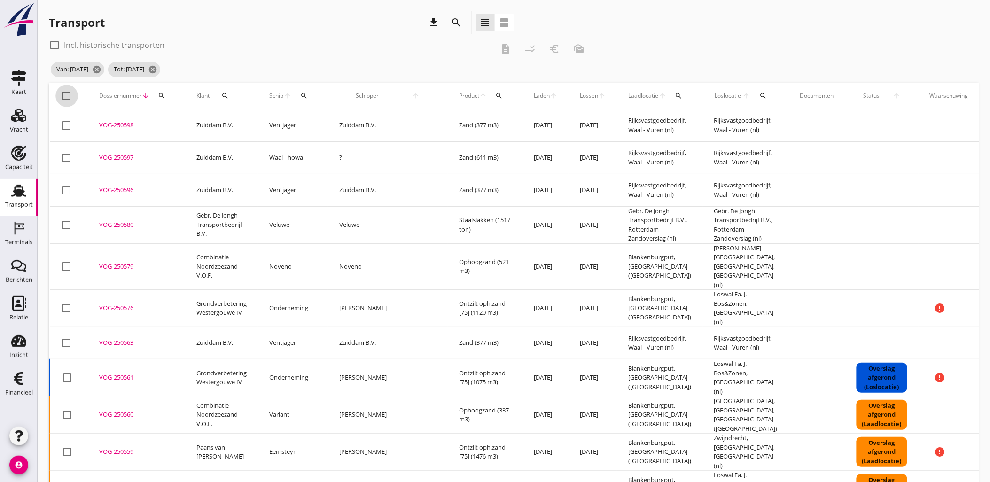
checkbox input "true"
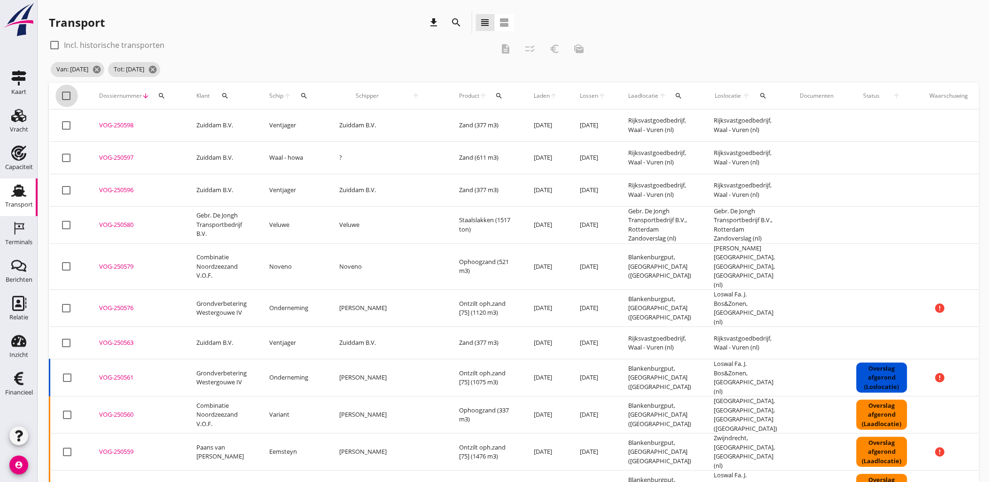
checkbox input "true"
click at [534, 51] on icon "checklist_rtl" at bounding box center [529, 48] width 11 height 11
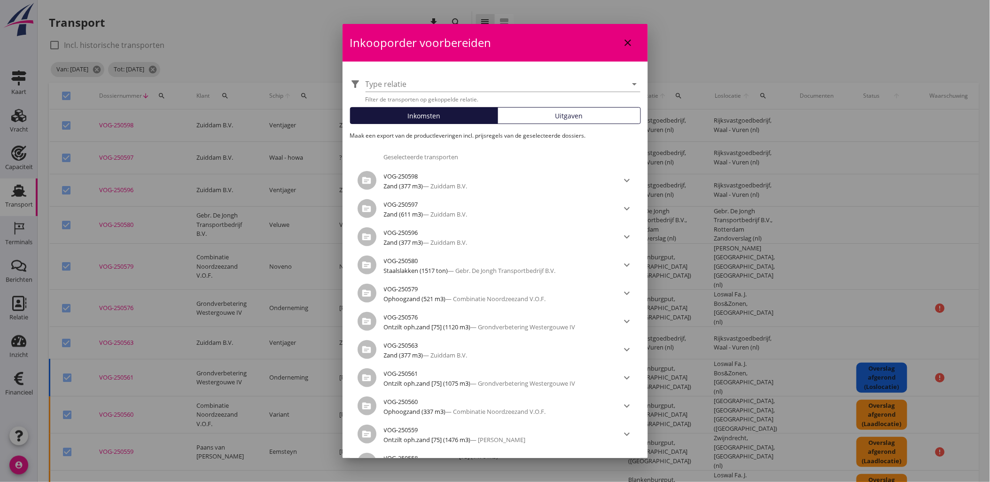
click at [560, 114] on span "Uitgaven" at bounding box center [569, 116] width 28 height 10
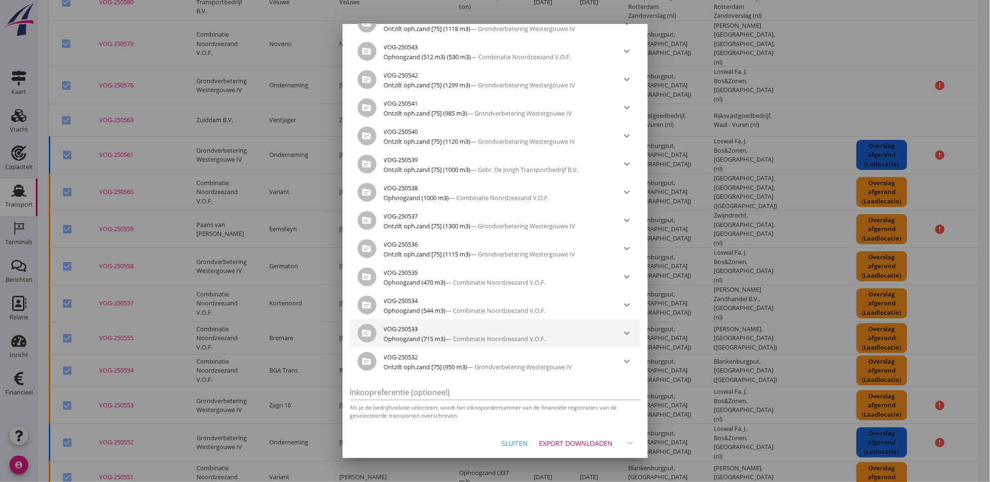
scroll to position [365, 0]
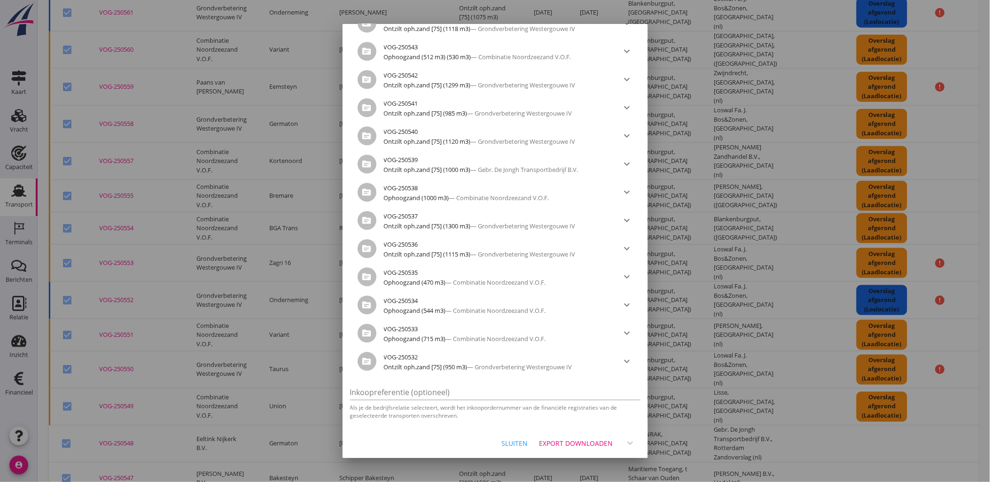
click at [581, 445] on div "Export downloaden" at bounding box center [576, 443] width 74 height 10
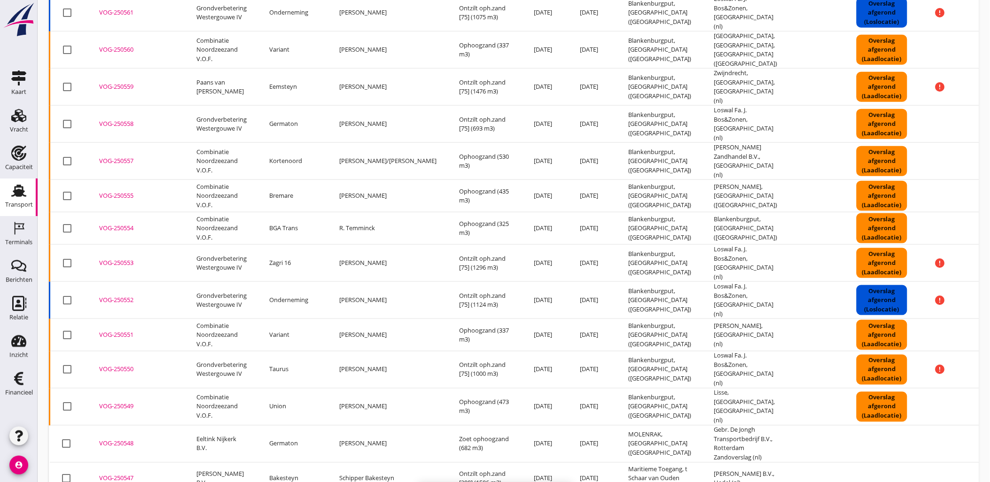
checkbox input "false"
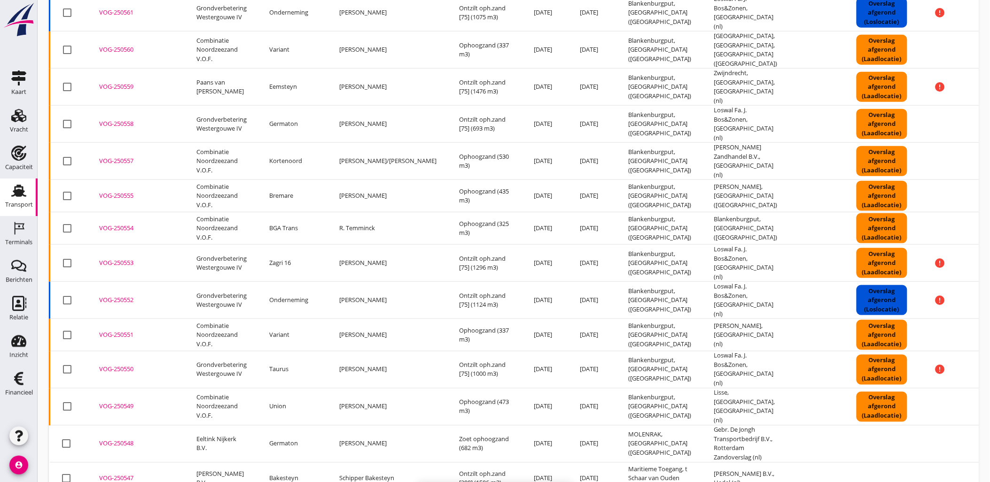
checkbox input "false"
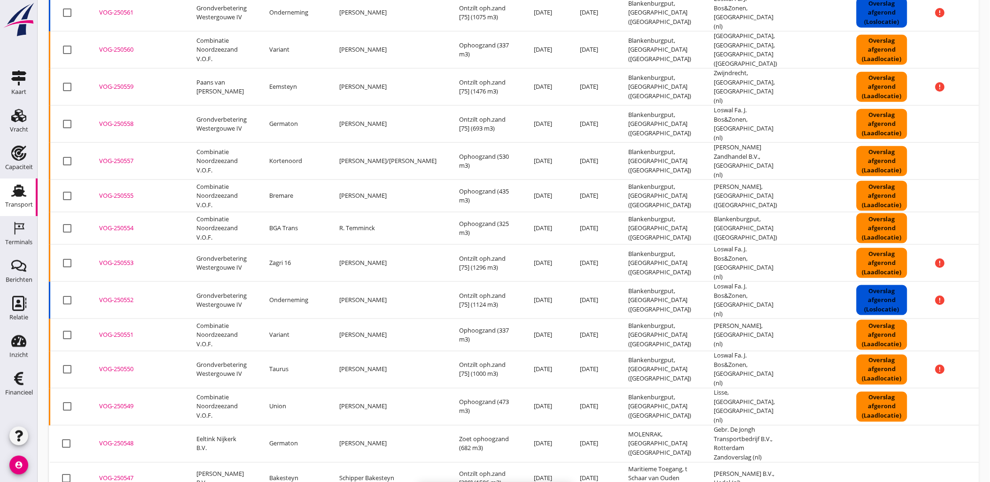
checkbox input "false"
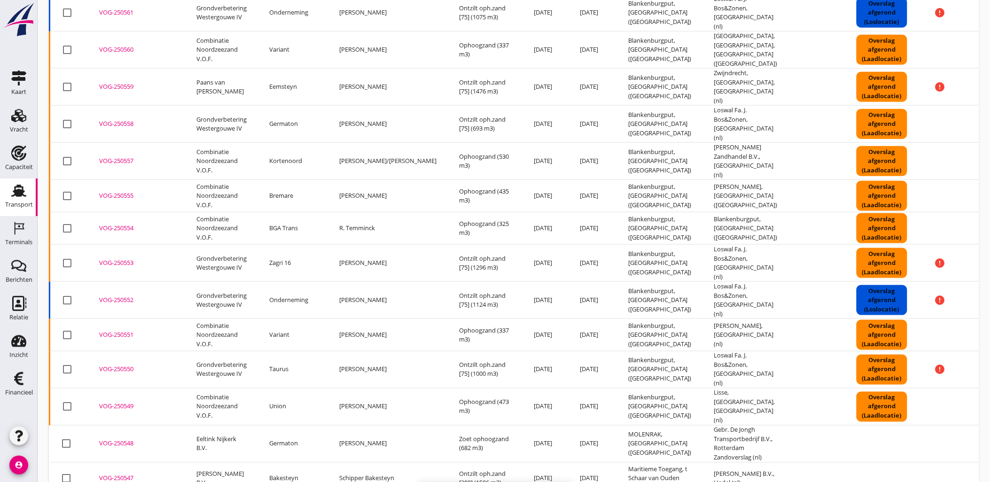
checkbox input "false"
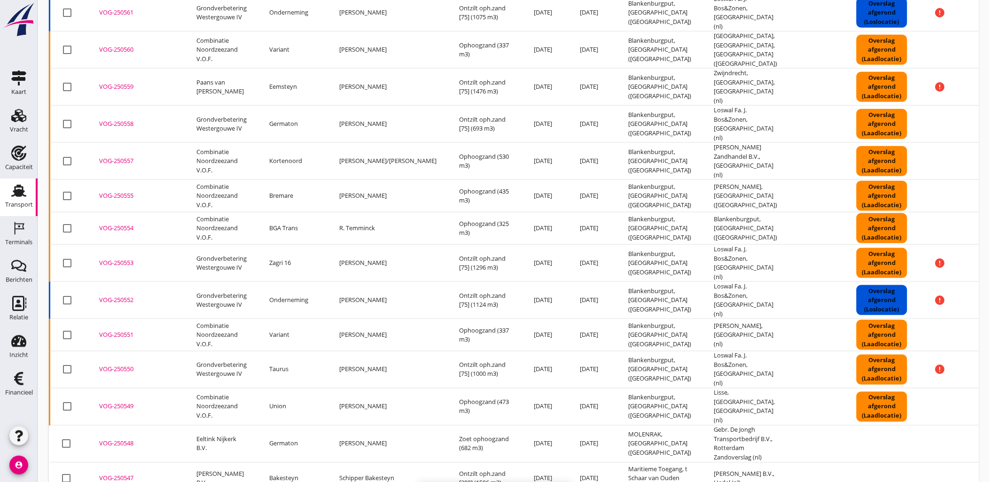
checkbox input "false"
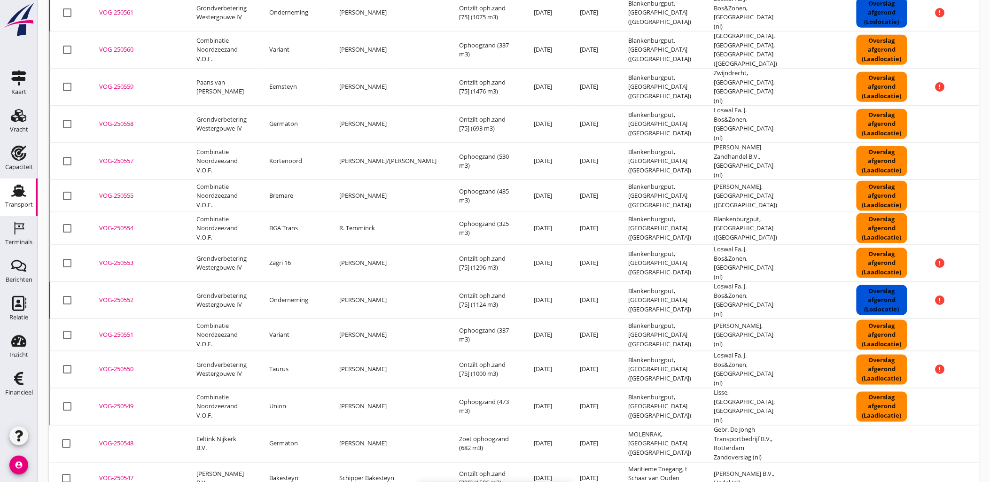
checkbox input "false"
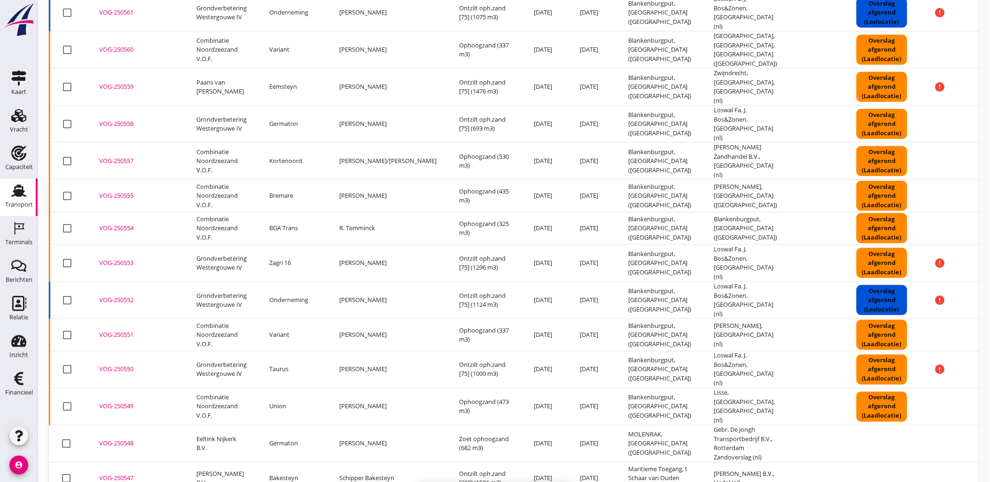
checkbox input "false"
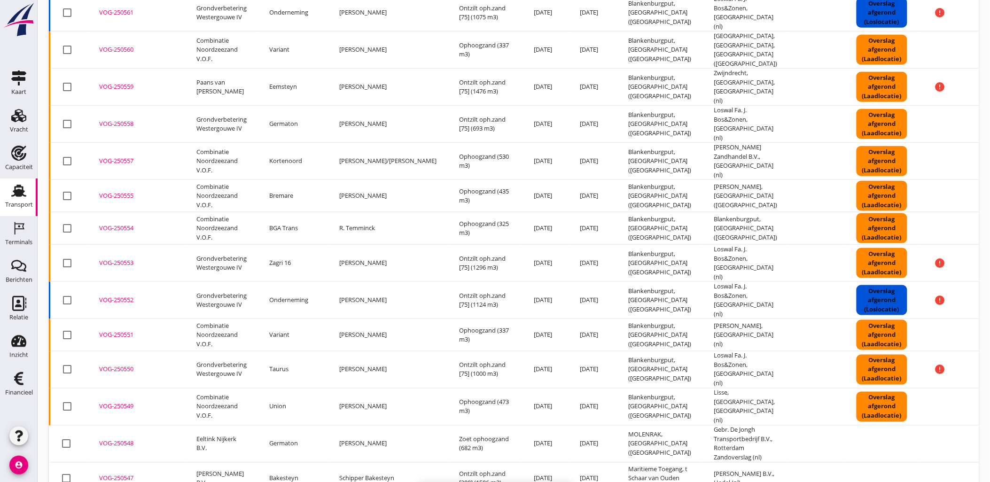
checkbox input "false"
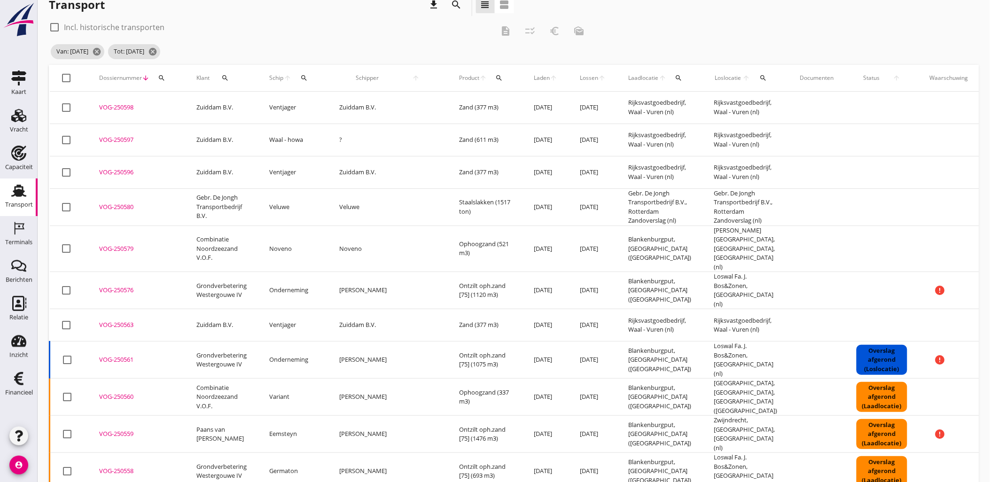
scroll to position [0, 0]
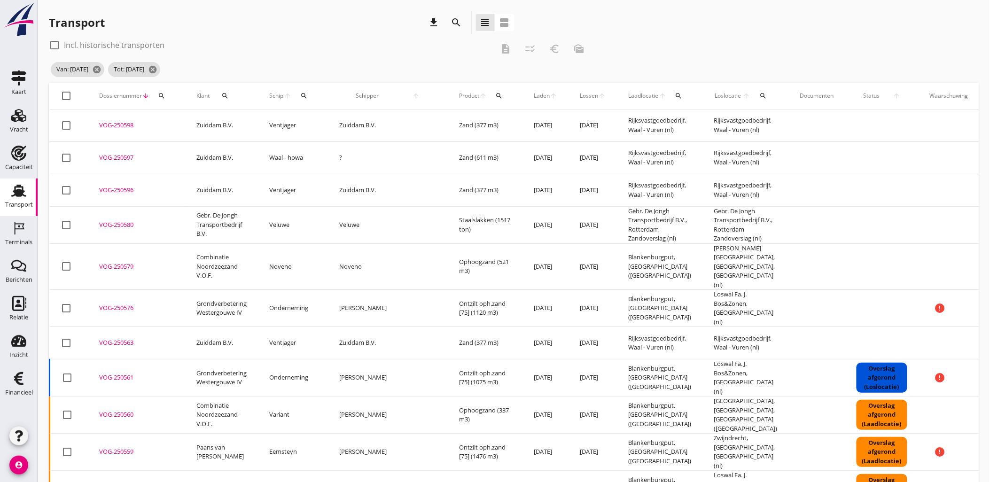
click at [162, 93] on icon "search" at bounding box center [162, 96] width 8 height 8
click at [240, 122] on input "Zoeken op dossiernummer..." at bounding box center [205, 123] width 98 height 15
paste input "VOG-250548"
type input "VOG-250548"
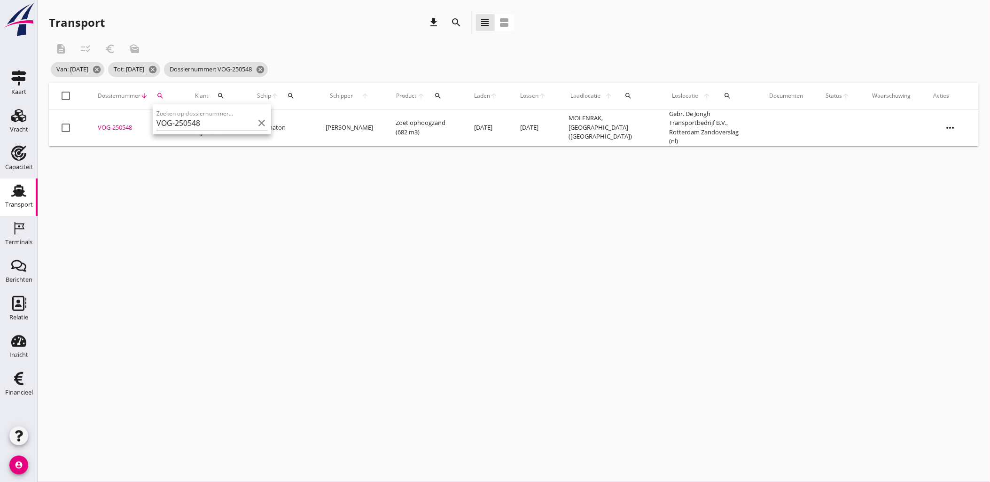
click at [127, 125] on div "VOG-250548" at bounding box center [135, 127] width 75 height 9
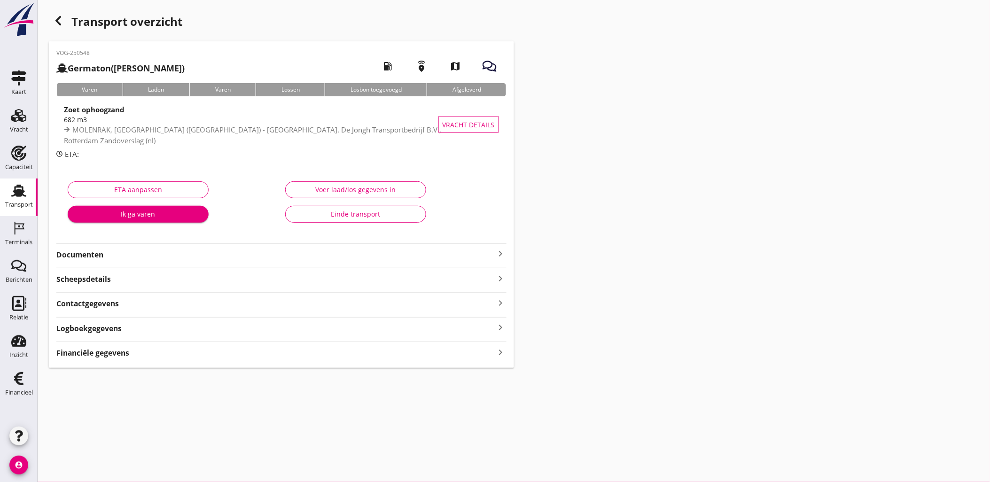
click at [247, 360] on div "VOG-250548 Germaton (Tonny Busker) local_gas_station emergency_share map Varen …" at bounding box center [281, 204] width 465 height 326
click at [245, 354] on div "Financiële gegevens keyboard_arrow_right" at bounding box center [281, 352] width 450 height 13
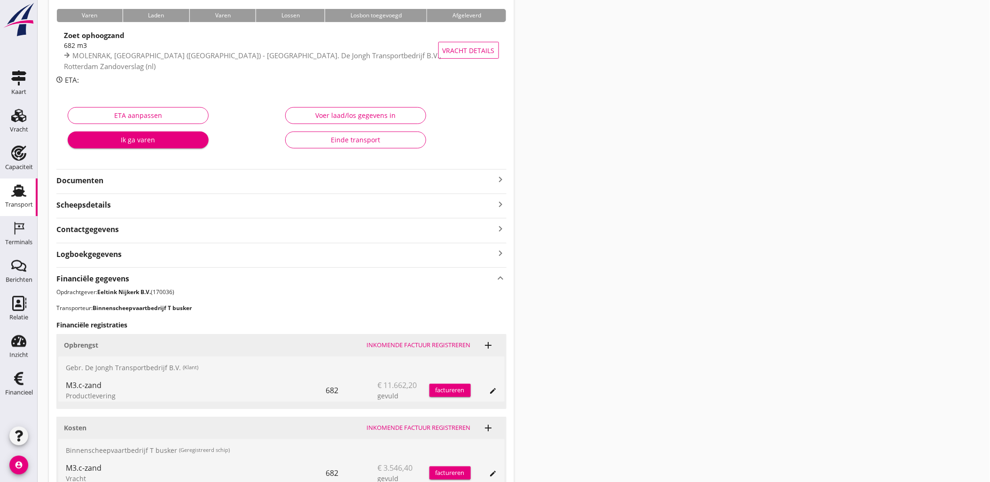
scroll to position [284, 0]
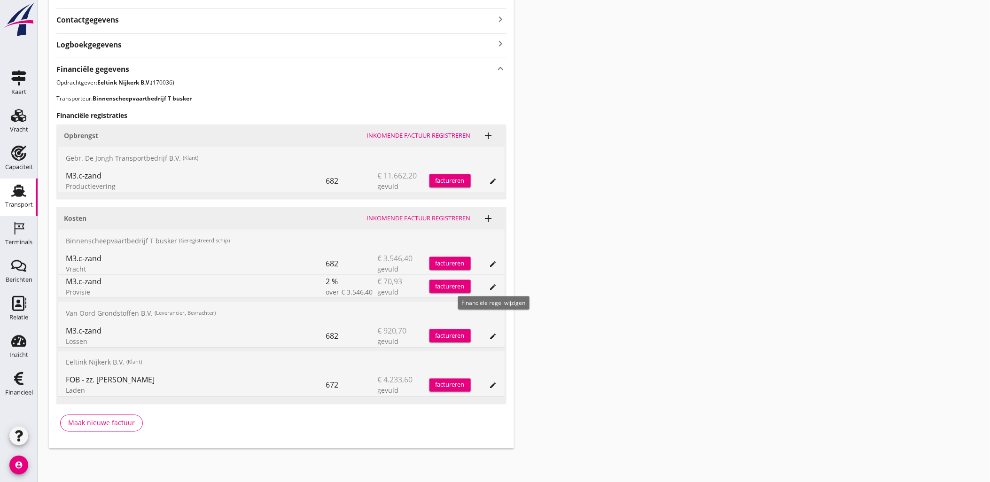
click at [492, 285] on icon "edit" at bounding box center [494, 287] width 8 height 8
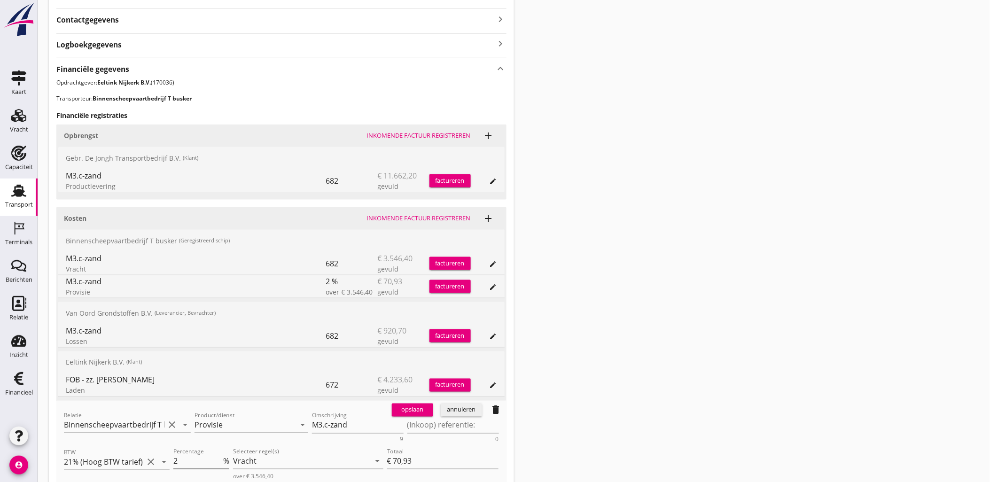
click at [175, 458] on input "2" at bounding box center [197, 461] width 48 height 15
type input "-2"
type input "€ -70,93"
type input "-2"
click at [411, 412] on div "opslaan" at bounding box center [413, 409] width 34 height 9
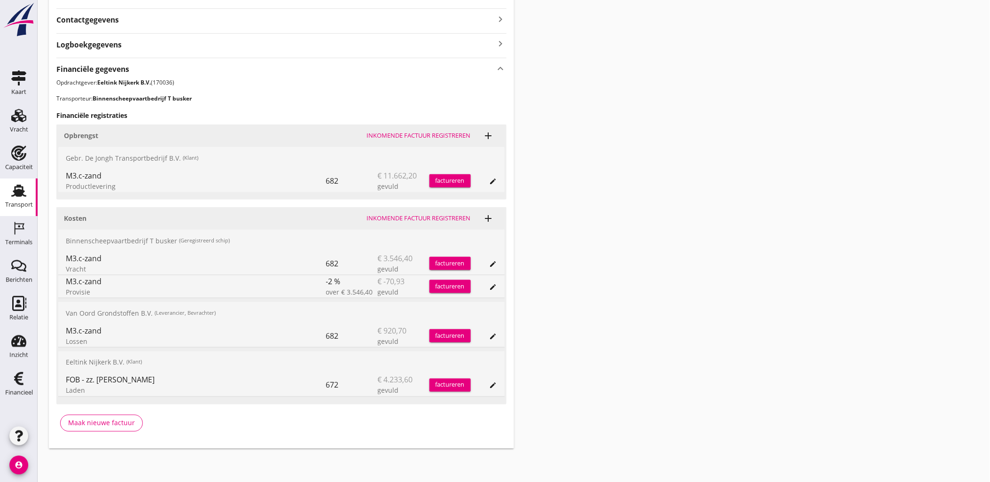
click at [774, 217] on div "Transport overzicht VOG-250548 Germaton (Tonny Busker) local_gas_station emerge…" at bounding box center [514, 88] width 952 height 744
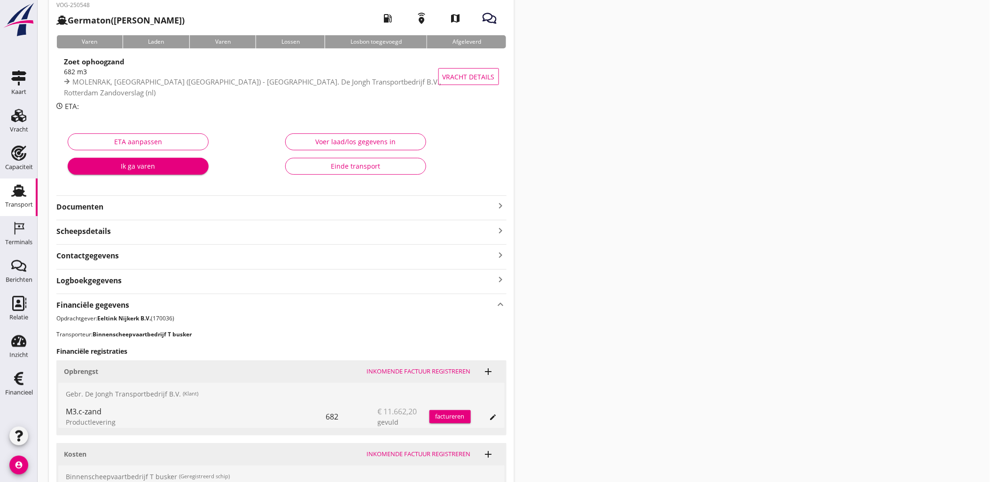
scroll to position [0, 0]
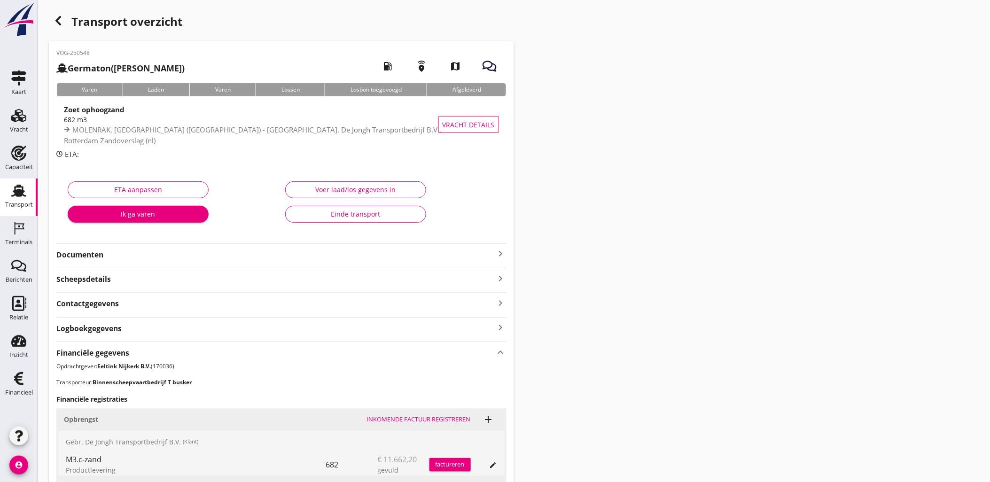
click at [57, 12] on div "button" at bounding box center [58, 20] width 19 height 19
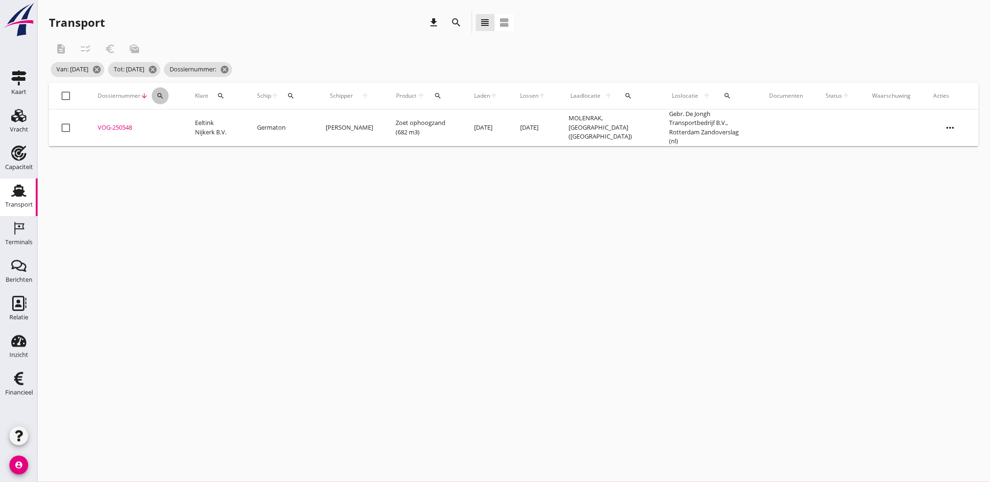
click at [165, 96] on div "search" at bounding box center [160, 96] width 17 height 8
click at [176, 122] on input "Zoeken op dossiernummer..." at bounding box center [204, 123] width 98 height 15
paste input "VOG-250533"
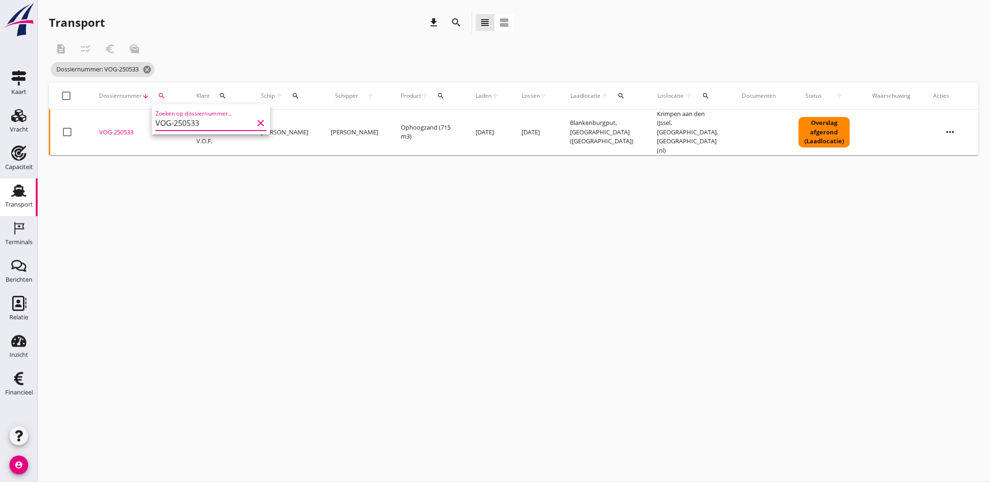
type input "VOG-250533"
click at [117, 128] on div "VOG-250533" at bounding box center [136, 132] width 75 height 9
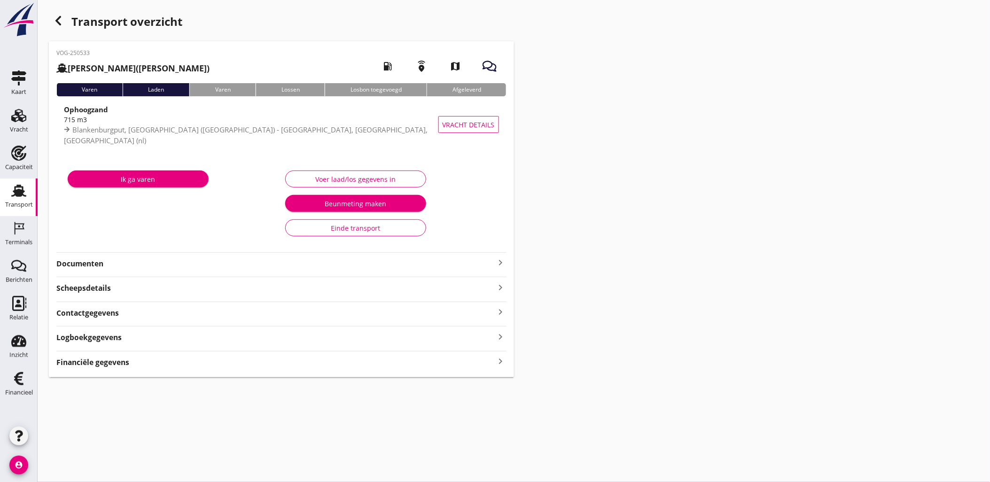
click at [118, 340] on strong "Logboekgegevens" at bounding box center [88, 337] width 65 height 11
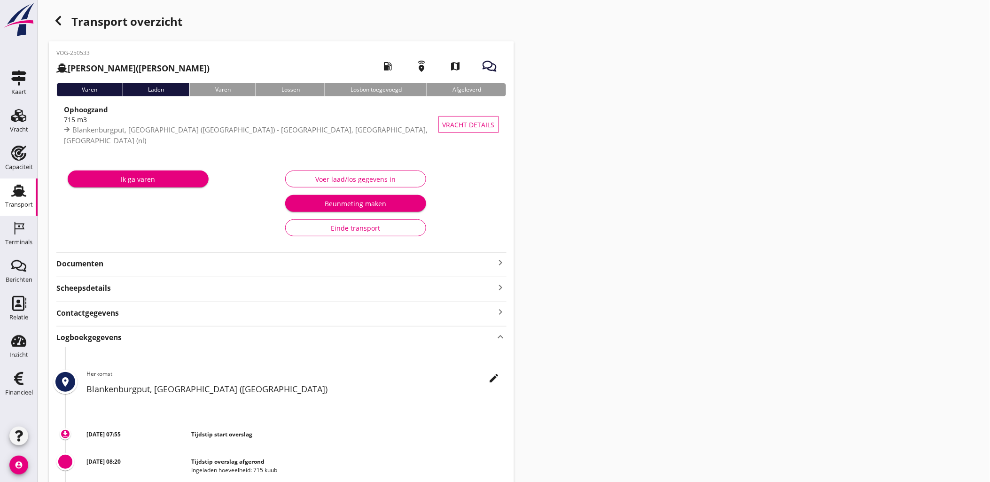
click at [60, 22] on icon "button" at bounding box center [58, 20] width 11 height 11
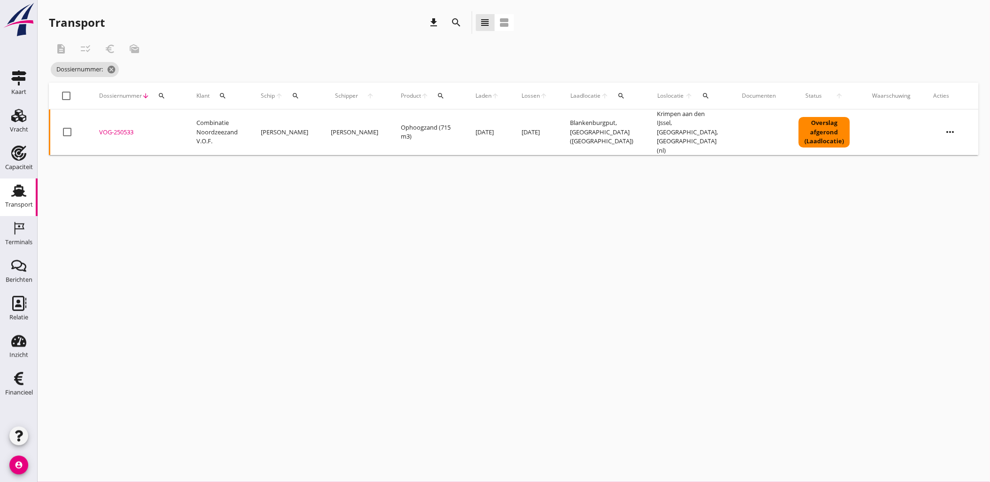
click at [129, 128] on div "VOG-250533" at bounding box center [136, 132] width 75 height 9
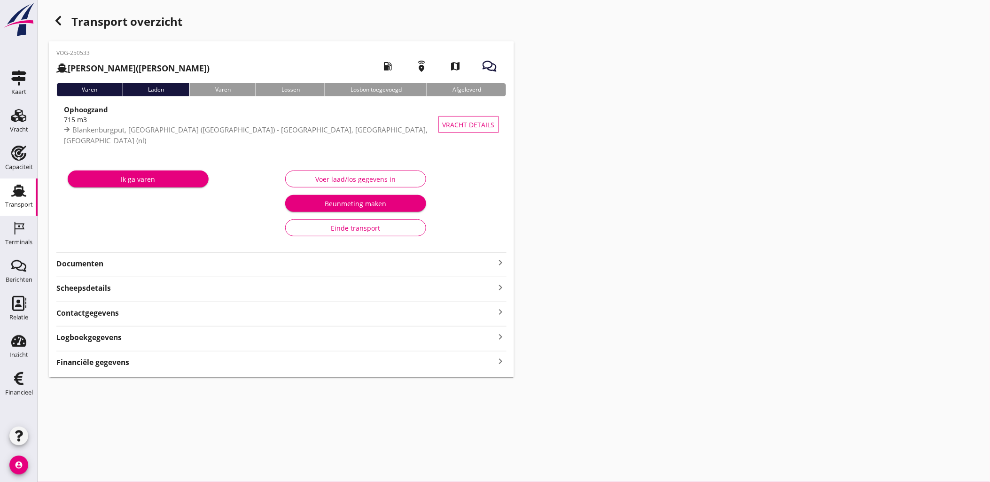
click at [140, 366] on div "Financiële gegevens keyboard_arrow_right" at bounding box center [281, 361] width 450 height 13
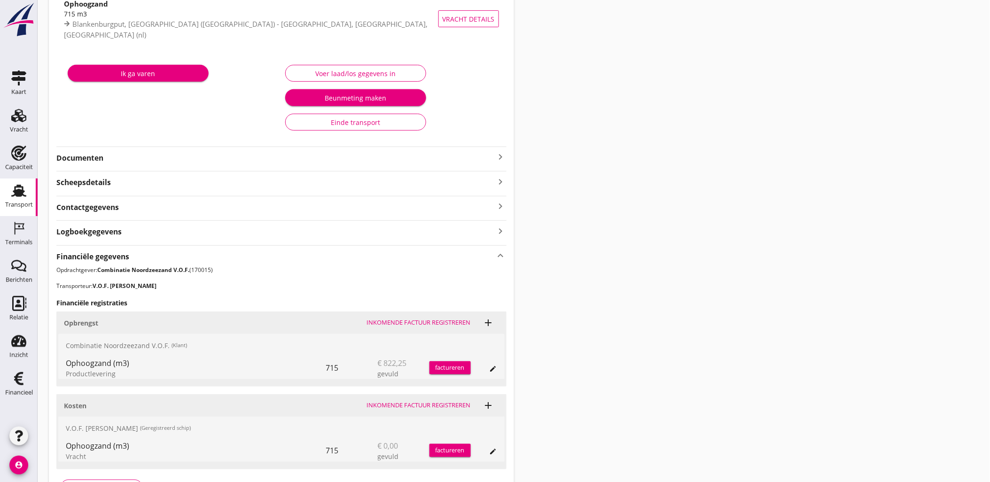
scroll to position [171, 0]
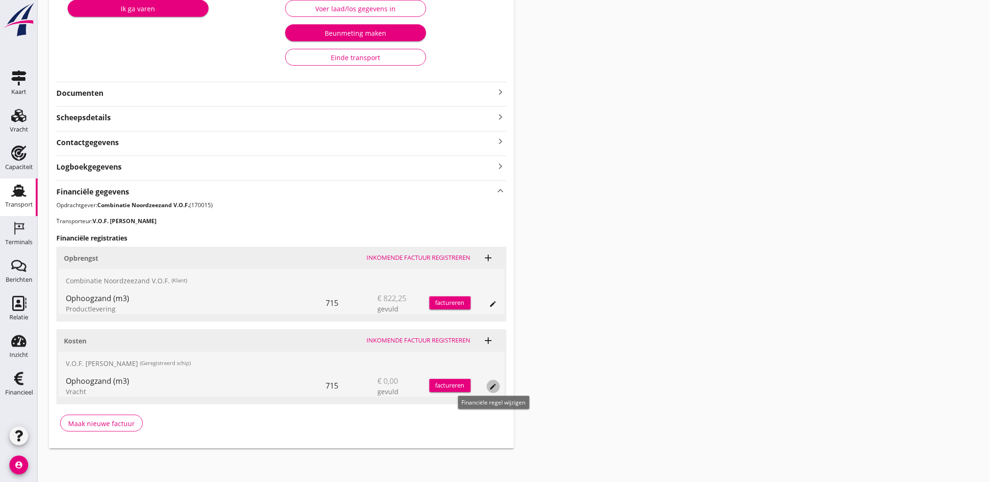
click at [492, 383] on icon "edit" at bounding box center [494, 387] width 8 height 8
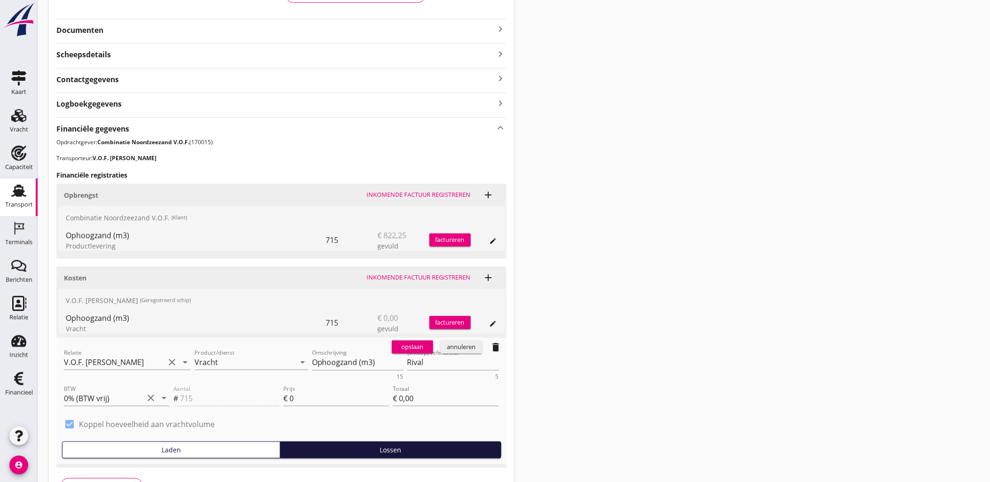
scroll to position [297, 0]
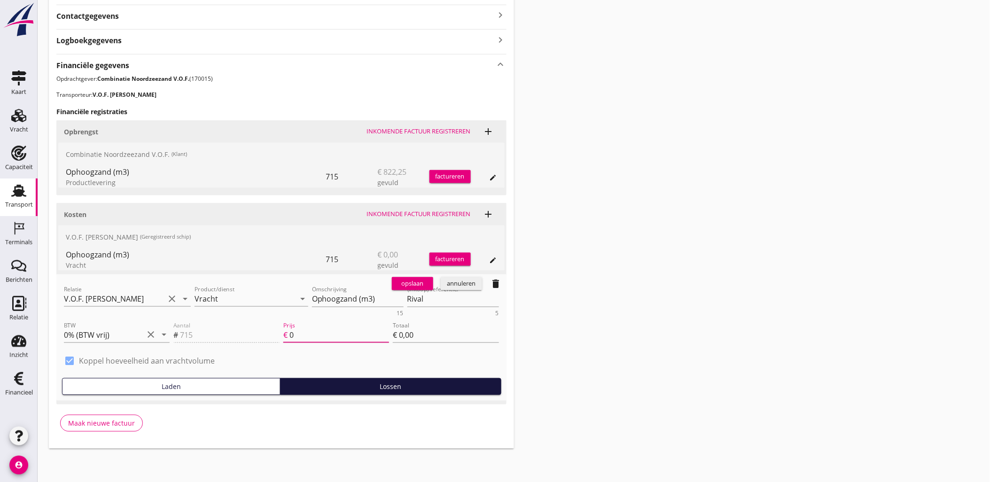
drag, startPoint x: 317, startPoint y: 337, endPoint x: 247, endPoint y: 330, distance: 70.8
click at [247, 330] on div "Aantal # 715 Prijs € 0 Totaal € 0,00" at bounding box center [335, 336] width 329 height 36
type input "1"
type input "€ 715,00"
type input "1.1"
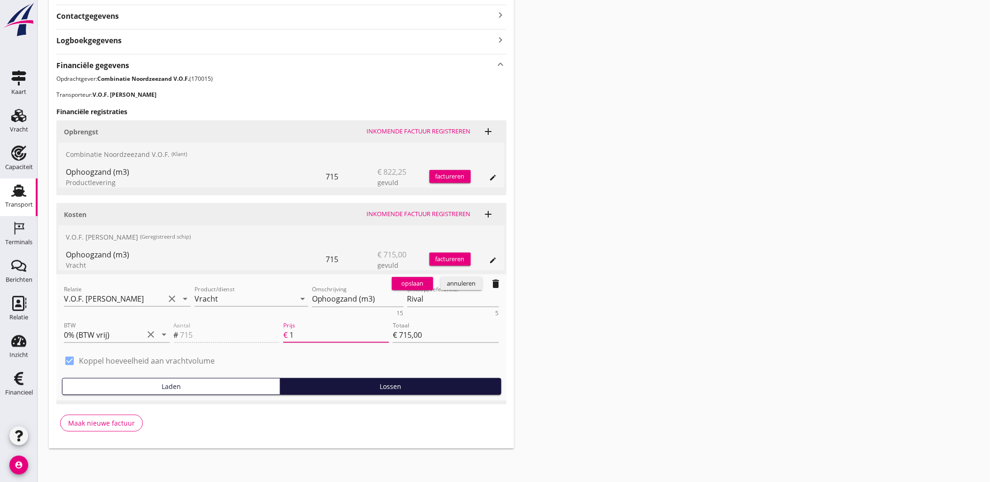
type input "€ 786,50"
type input "1.15"
type input "€ 822,25"
type input "1.15"
click at [402, 283] on div "opslaan" at bounding box center [413, 283] width 34 height 9
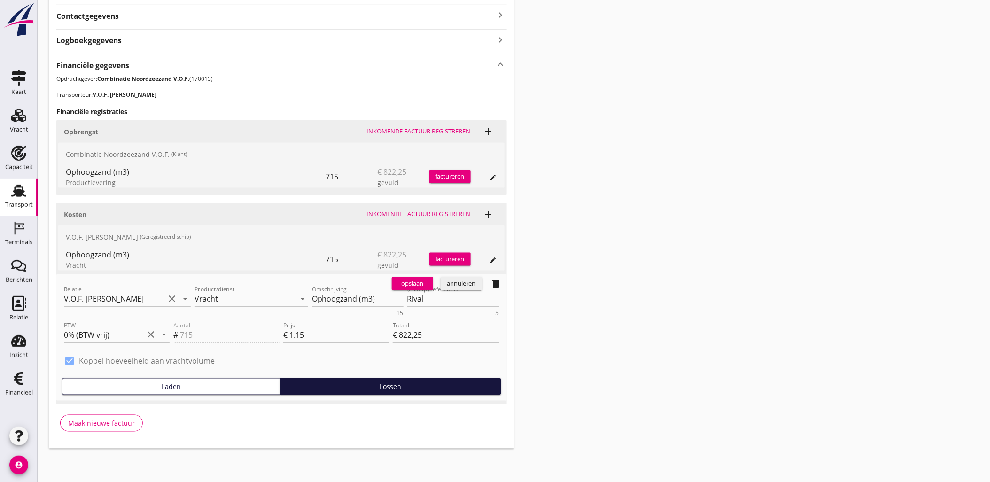
scroll to position [171, 0]
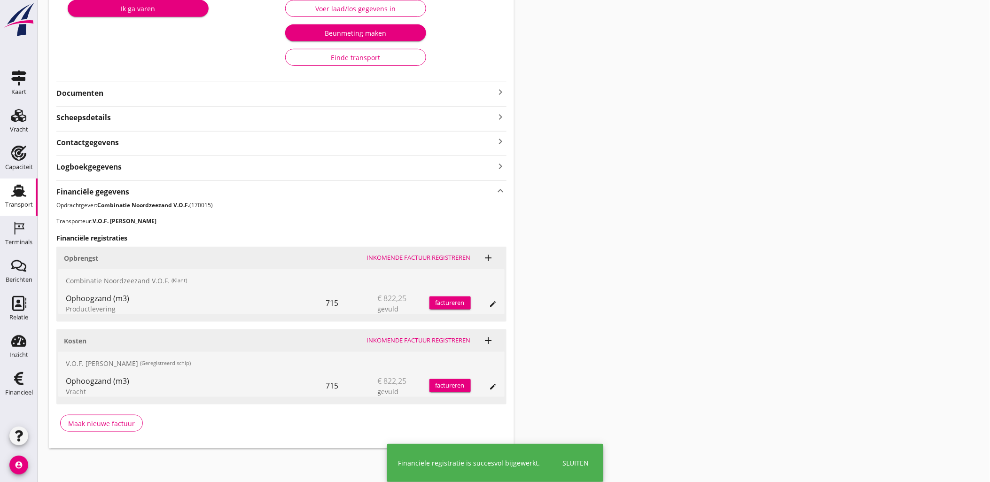
click at [673, 199] on div "Transport overzicht VOG-250533 Cornelis sr (Kees Broere) local_gas_station emer…" at bounding box center [514, 144] width 952 height 630
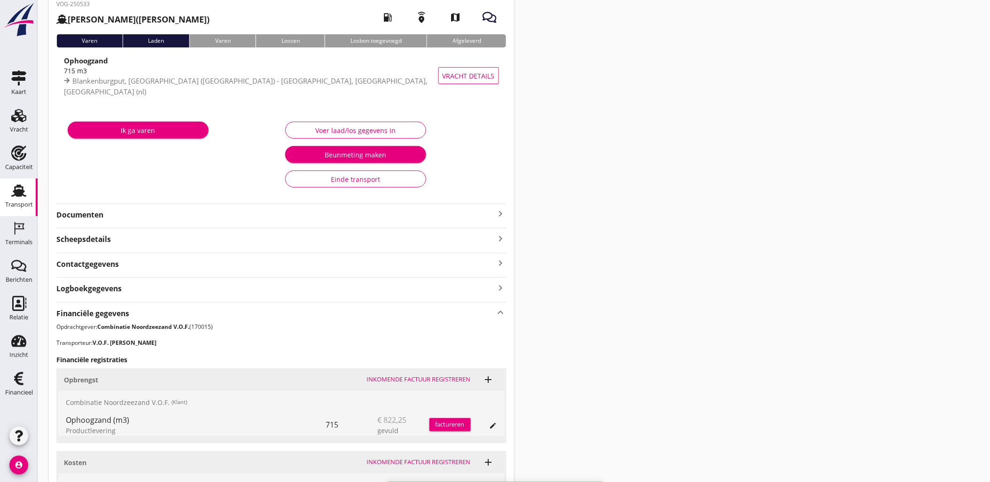
scroll to position [0, 0]
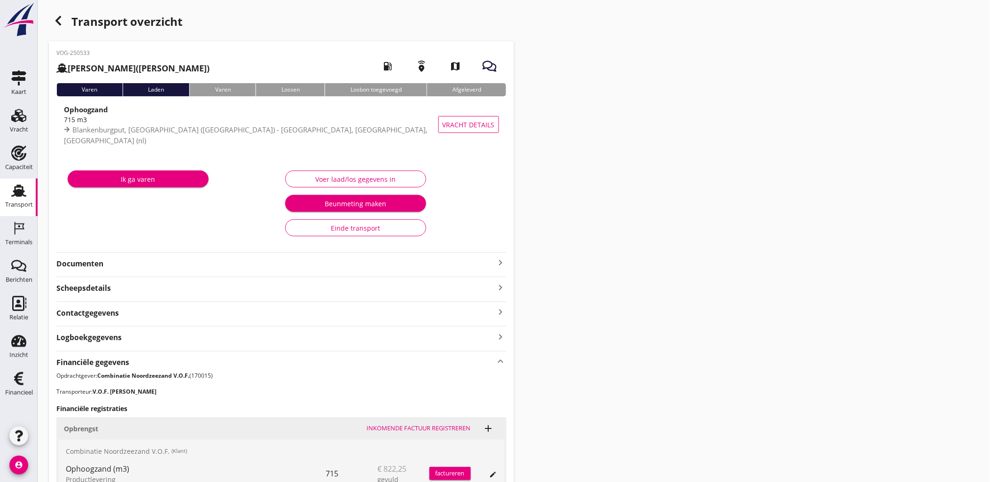
click at [52, 18] on div "button" at bounding box center [58, 20] width 19 height 19
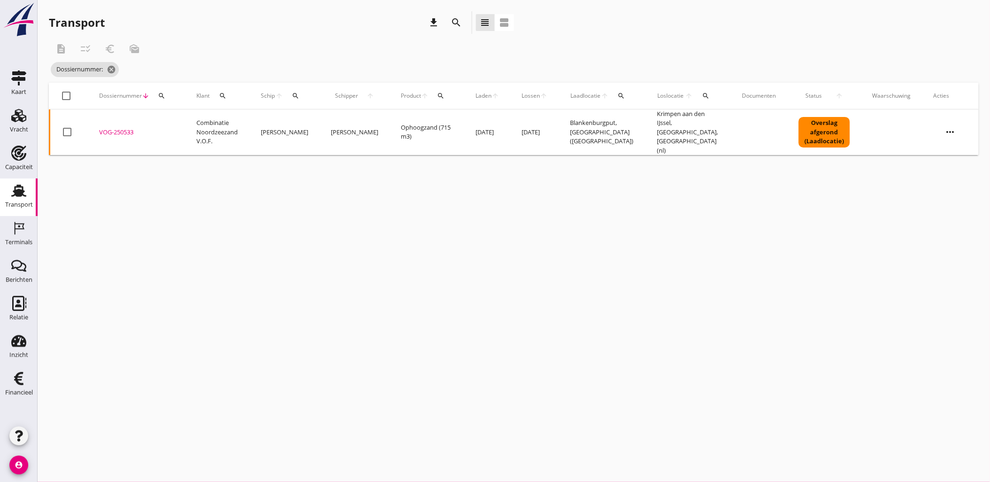
click at [163, 96] on icon "search" at bounding box center [162, 96] width 8 height 8
click at [185, 128] on input "Zoeken op dossiernummer..." at bounding box center [205, 123] width 98 height 15
paste input "VOG-250534"
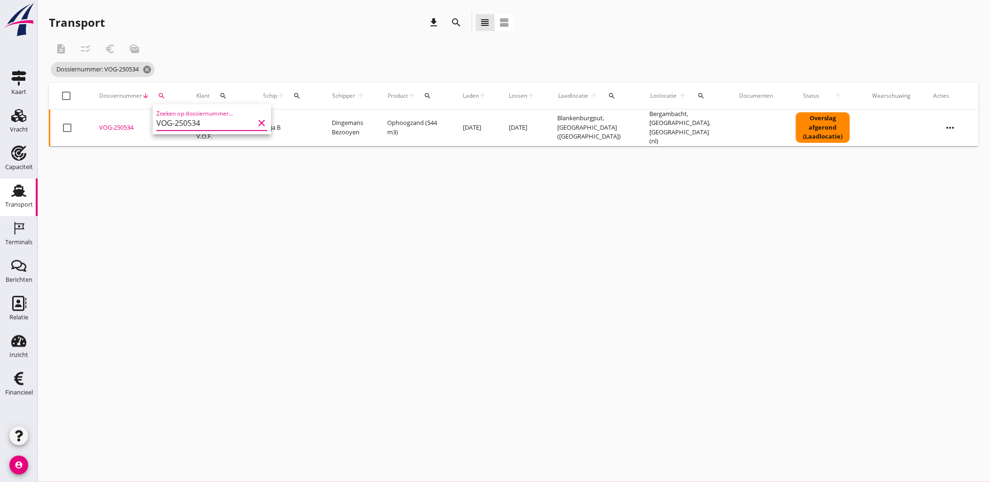
type input "VOG-250534"
click at [124, 125] on div "VOG-250534" at bounding box center [136, 127] width 75 height 9
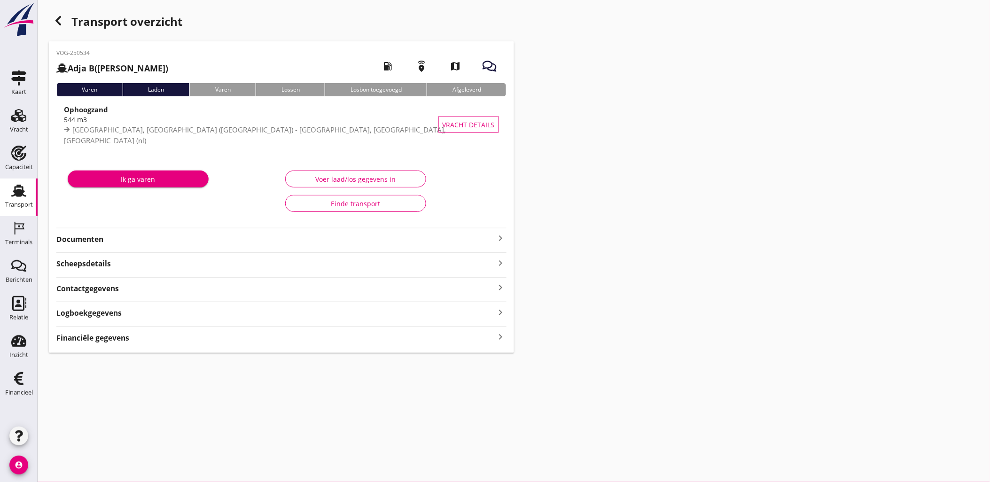
click at [101, 338] on div "VOG-250534 Adja B (Dingemans Bezooyen) local_gas_station emergency_share map Va…" at bounding box center [281, 196] width 465 height 311
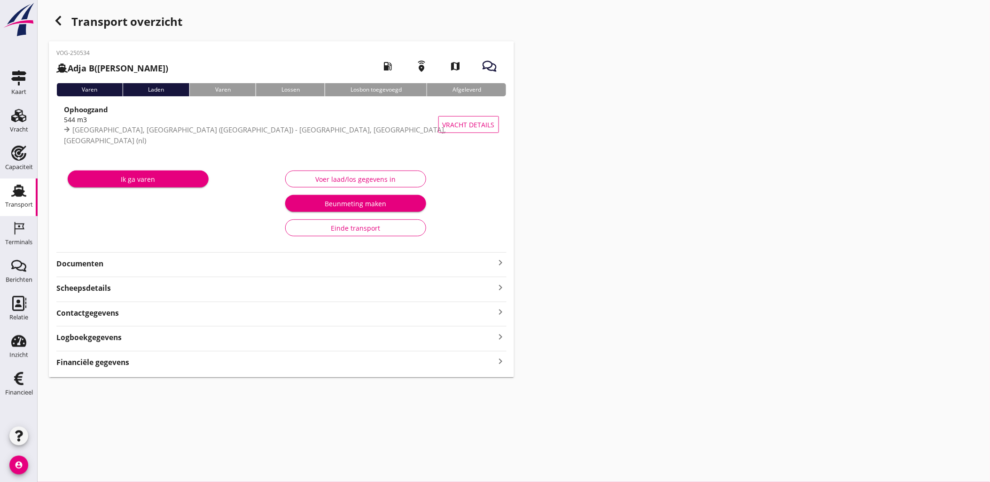
click at [151, 363] on div "Financiële gegevens keyboard_arrow_right" at bounding box center [281, 361] width 450 height 13
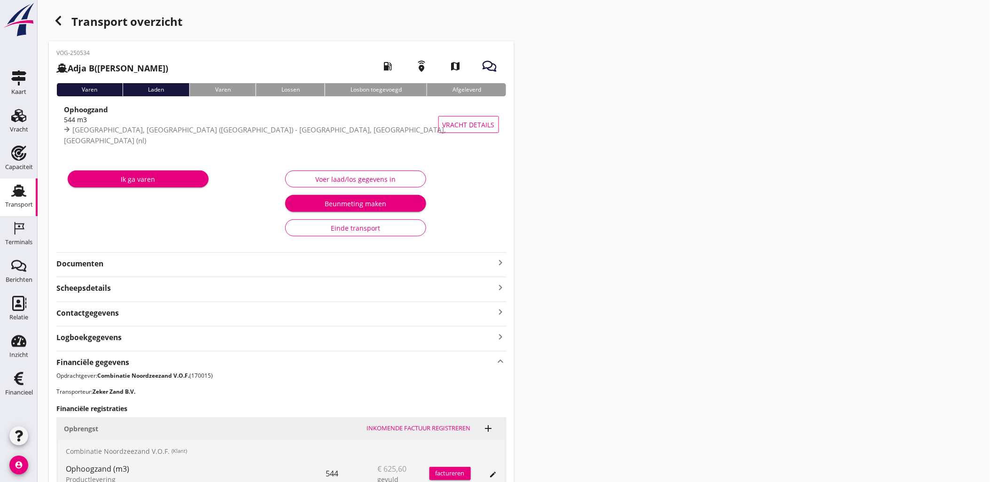
scroll to position [171, 0]
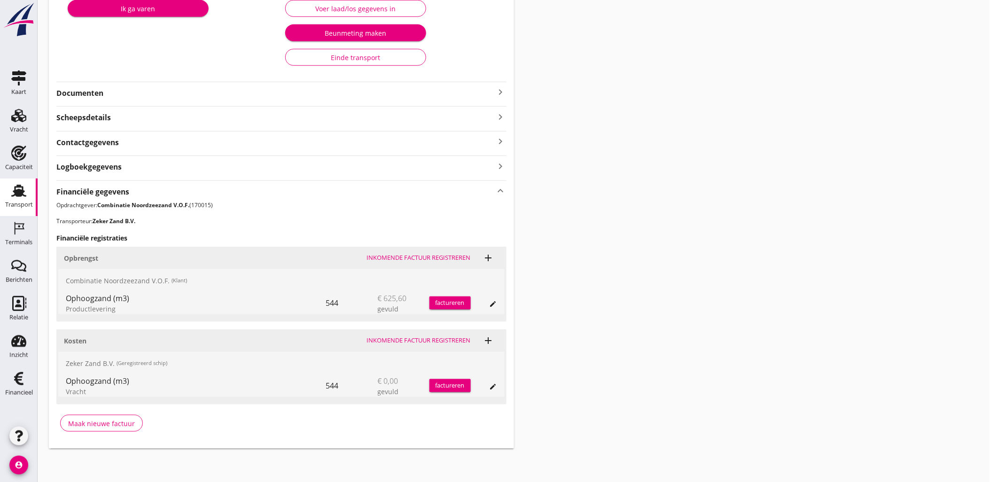
click at [491, 389] on icon "edit" at bounding box center [494, 387] width 8 height 8
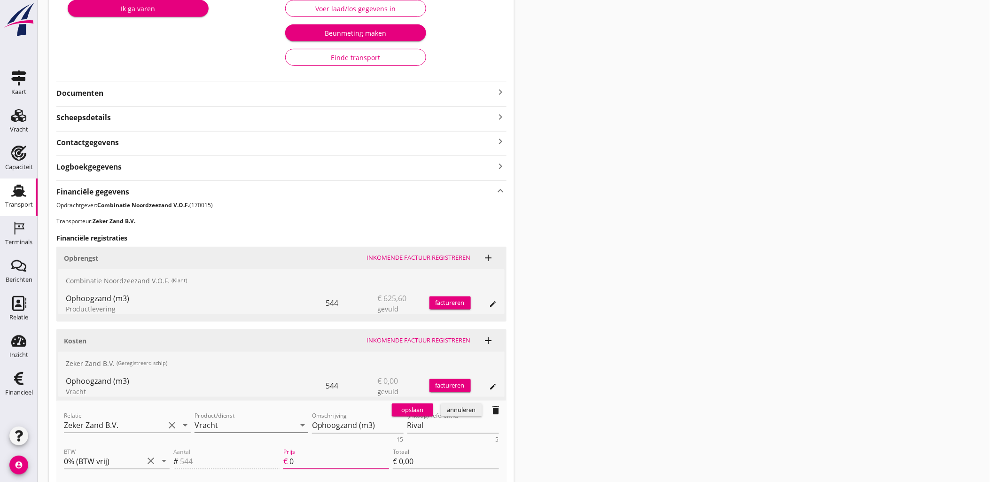
drag, startPoint x: 329, startPoint y: 459, endPoint x: 210, endPoint y: 429, distance: 122.7
click at [209, 449] on div "Aantal # 544 Prijs € 0 Totaal € 0,00" at bounding box center [335, 462] width 329 height 36
type input "1"
type input "€ 544,00"
type input "1.1"
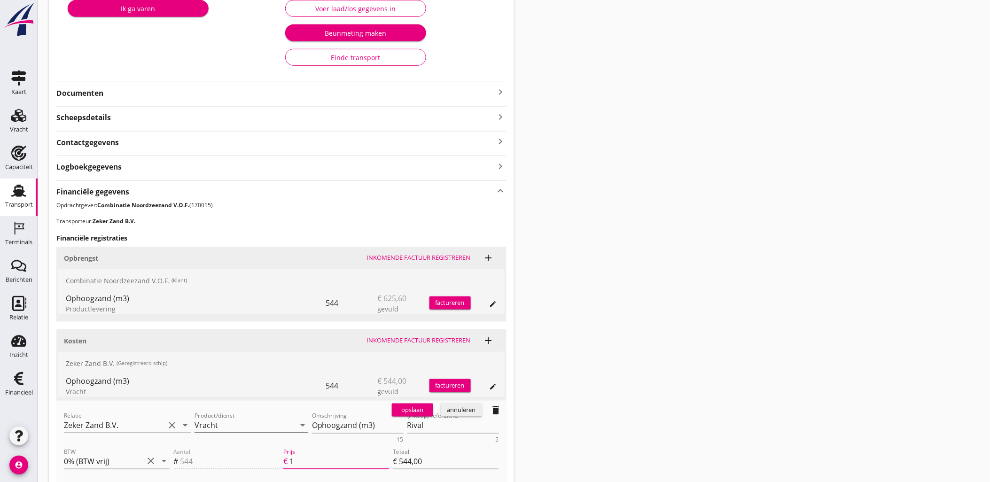
type input "€ 598,40"
type input "1.15"
type input "€ 625,60"
type input "1.15"
click at [409, 414] on div "opslaan" at bounding box center [413, 409] width 34 height 9
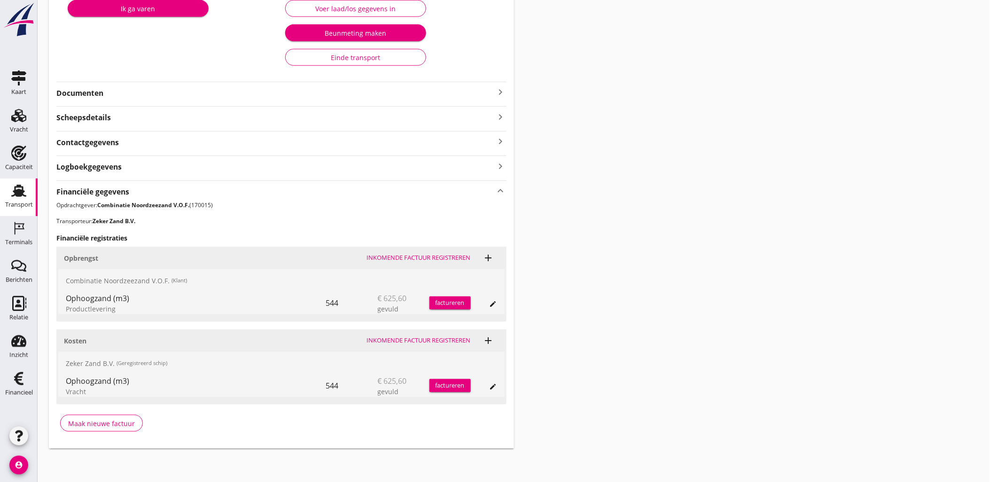
click at [824, 302] on div "Transport overzicht VOG-250534 Adja B (Dingemans Bezooyen) local_gas_station em…" at bounding box center [514, 144] width 952 height 630
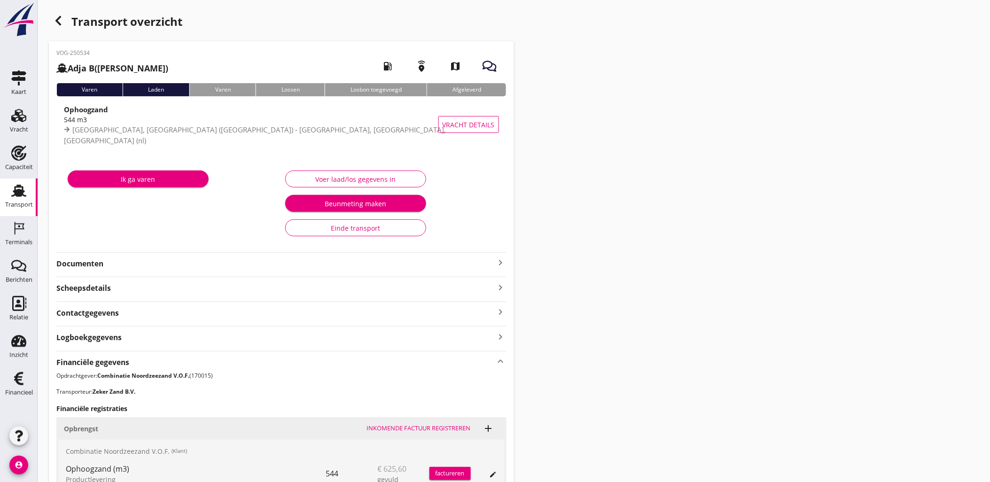
click at [53, 16] on icon "button" at bounding box center [58, 20] width 11 height 11
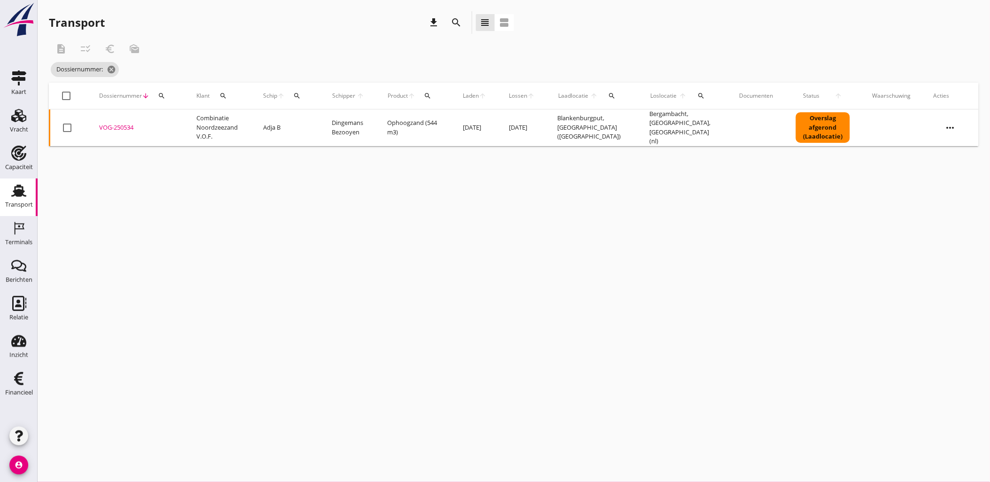
click at [168, 96] on div "search" at bounding box center [161, 96] width 17 height 8
click at [179, 124] on input "Zoeken op dossiernummer..." at bounding box center [205, 123] width 98 height 15
paste input "VOG-250549"
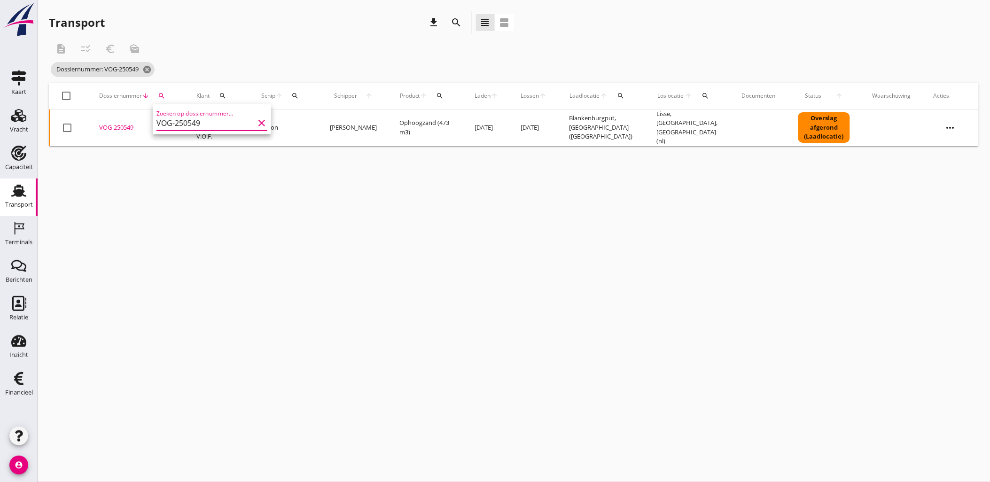
type input "VOG-250549"
click at [125, 126] on div "VOG-250549" at bounding box center [136, 127] width 75 height 9
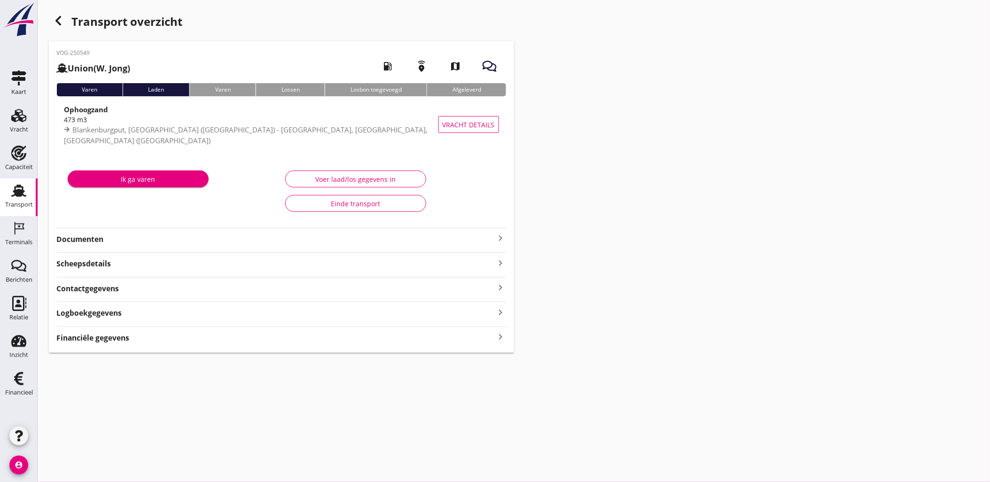
click at [127, 339] on strong "Financiële gegevens" at bounding box center [92, 338] width 73 height 11
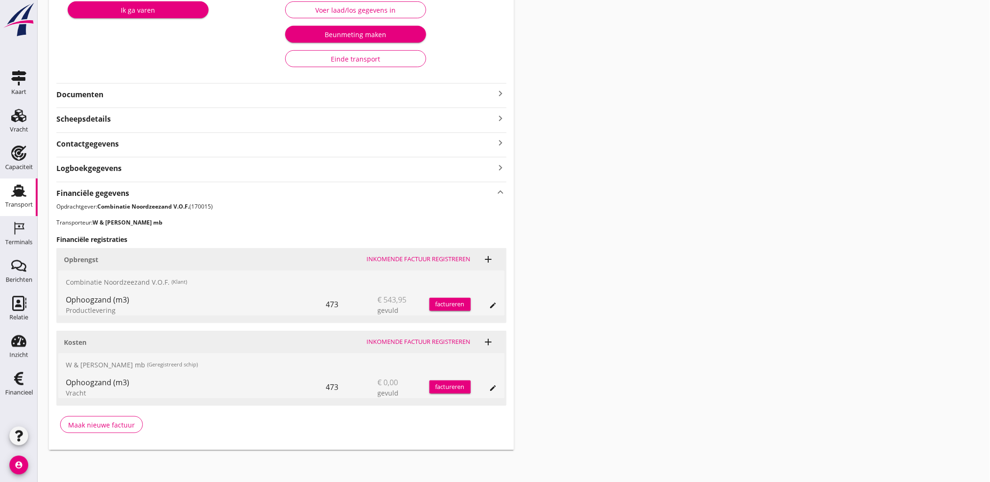
scroll to position [171, 0]
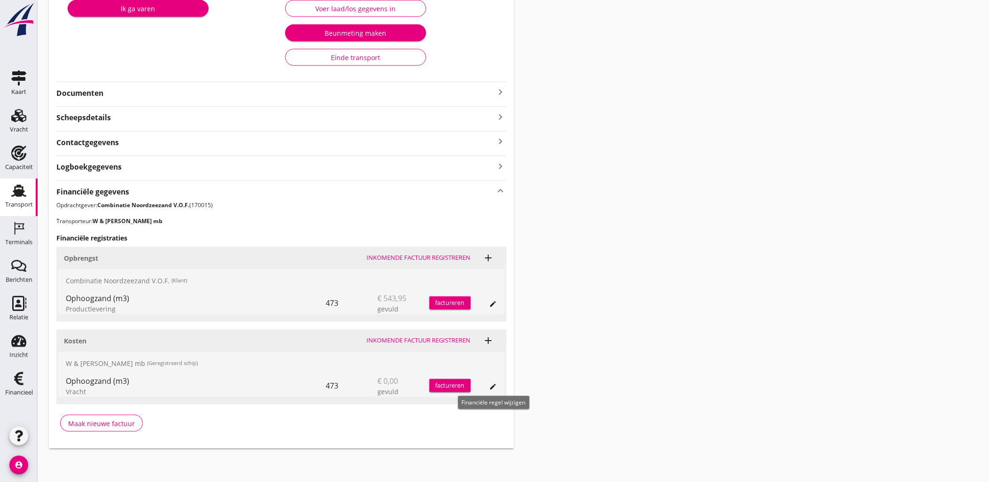
click at [490, 387] on icon "edit" at bounding box center [494, 387] width 8 height 8
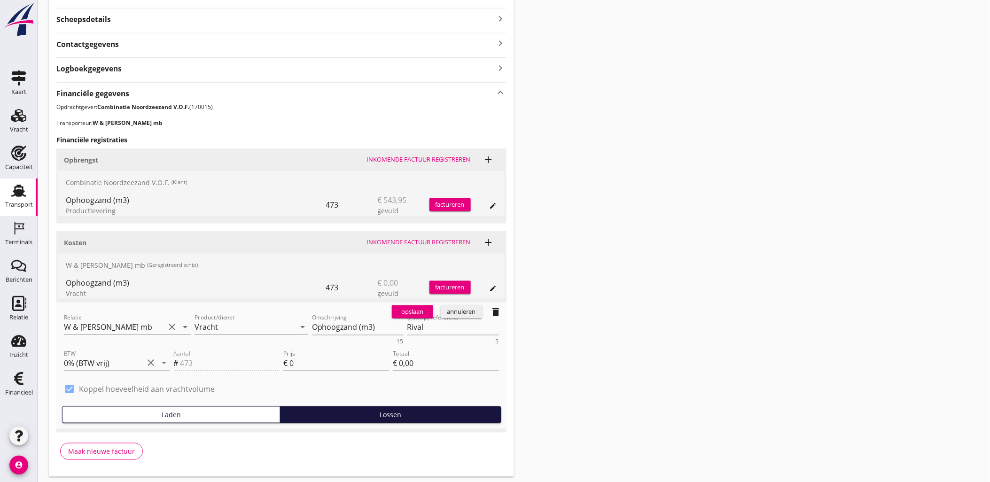
scroll to position [297, 0]
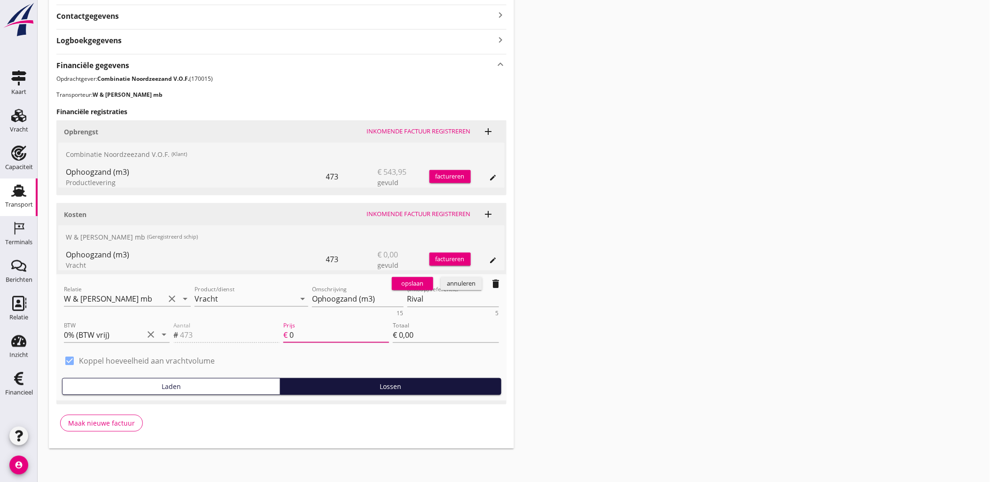
drag, startPoint x: 304, startPoint y: 330, endPoint x: 264, endPoint y: 330, distance: 40.4
click at [264, 330] on div "Aantal # 473 Prijs € 0 Totaal € 0,00" at bounding box center [335, 336] width 329 height 36
type input "1"
type input "€ 473,00"
type input "1.1"
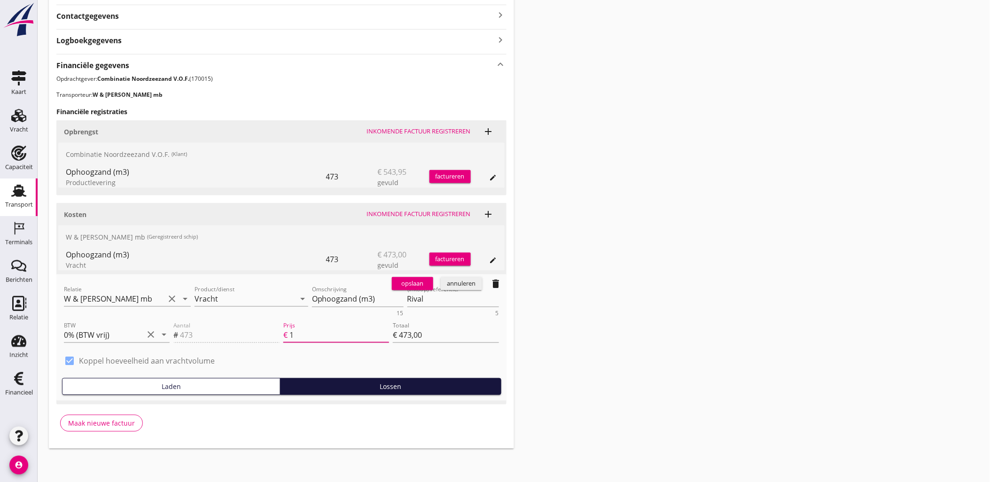
type input "€ 520,30"
type input "1.15"
type input "€ 543,95"
type input "1.15"
click at [402, 283] on div "opslaan" at bounding box center [413, 283] width 34 height 9
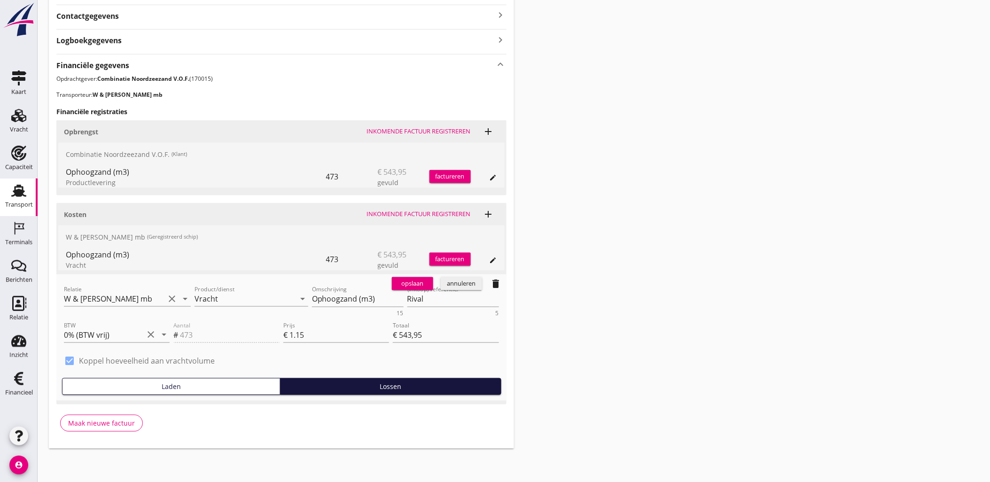
scroll to position [171, 0]
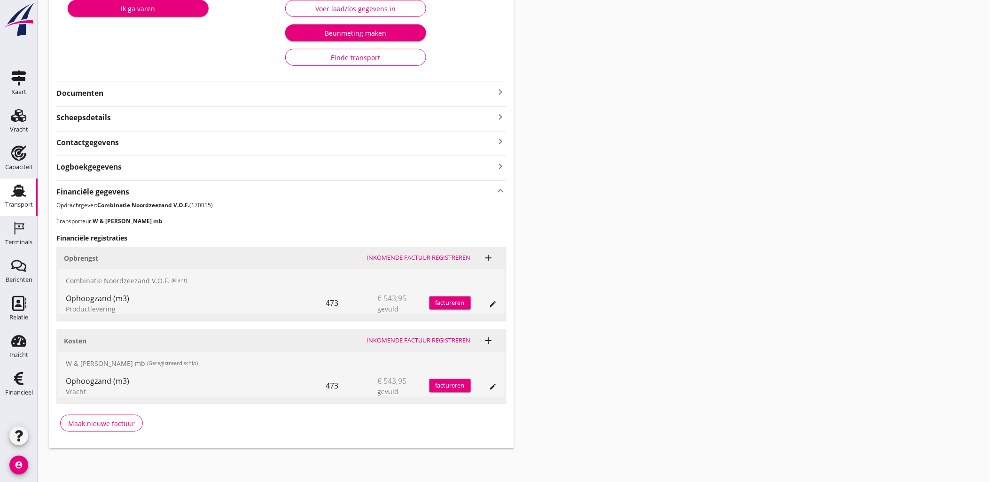
drag, startPoint x: 804, startPoint y: 288, endPoint x: 777, endPoint y: 286, distance: 26.4
click at [804, 287] on div "Transport overzicht VOG-250549 Union (W. Jong) local_gas_station emergency_shar…" at bounding box center [514, 144] width 952 height 630
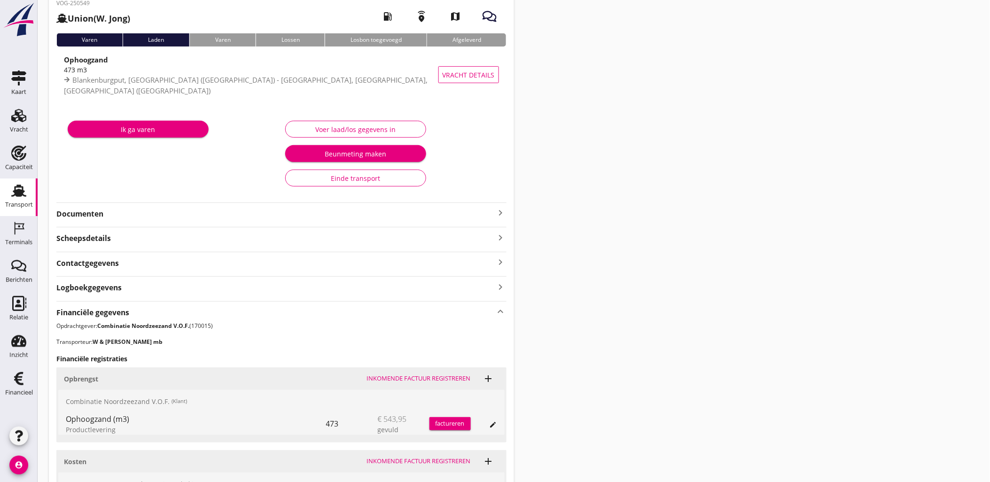
scroll to position [0, 0]
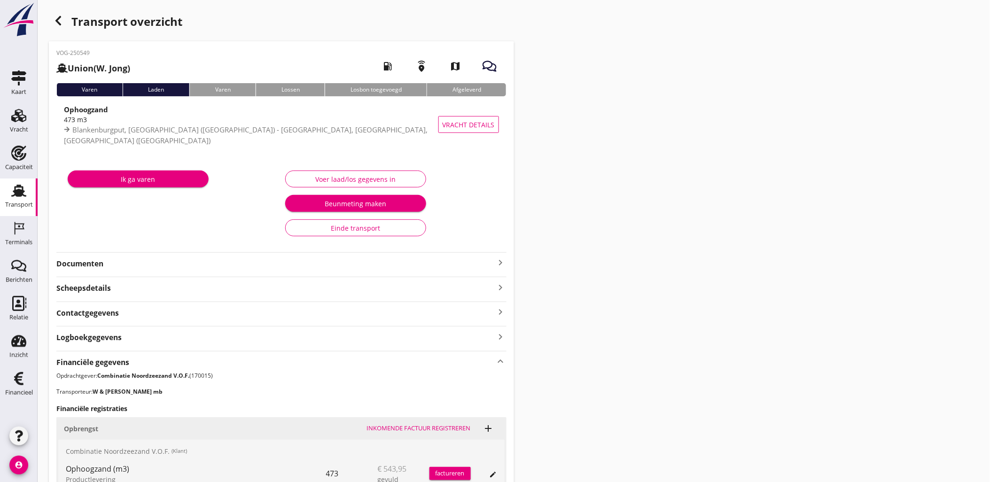
click at [55, 14] on div "button" at bounding box center [58, 20] width 19 height 19
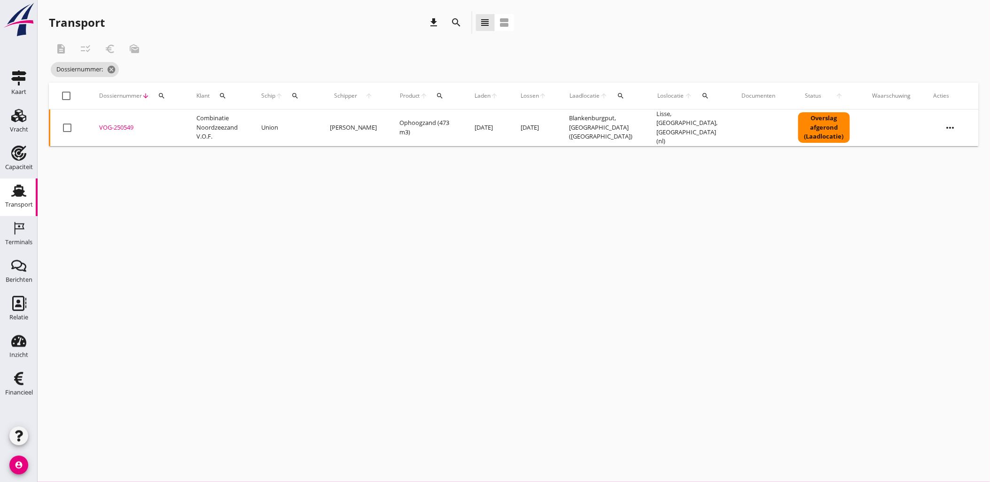
click at [165, 97] on div "search" at bounding box center [161, 96] width 17 height 8
click at [184, 124] on input "Zoeken op dossiernummer..." at bounding box center [205, 123] width 98 height 15
paste input "VOG-250579"
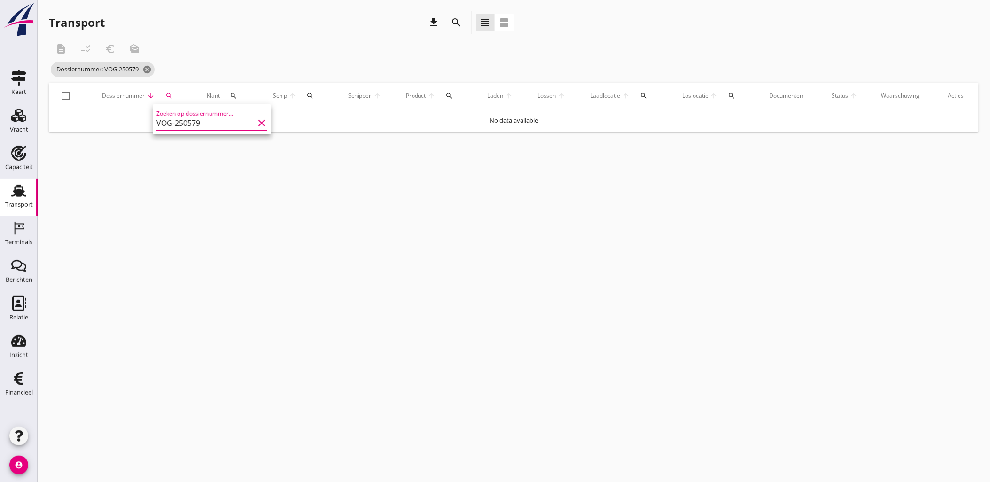
type input "VOG-250579"
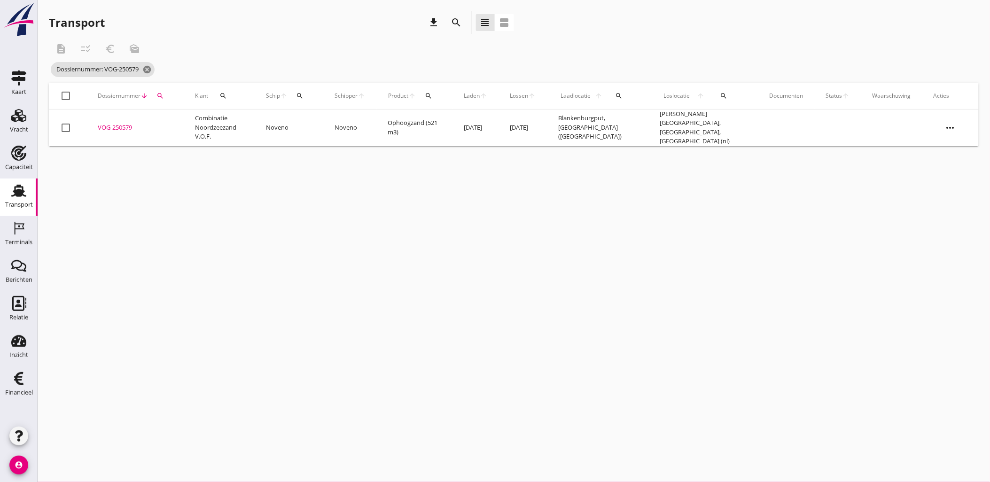
click at [118, 124] on div "VOG-250579" at bounding box center [135, 127] width 75 height 9
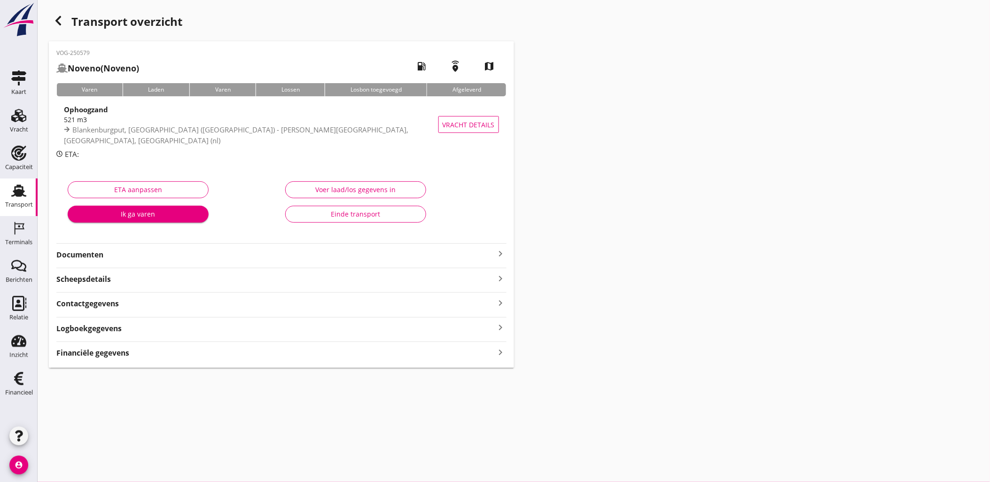
click at [181, 354] on div "Financiële gegevens keyboard_arrow_right" at bounding box center [281, 352] width 450 height 13
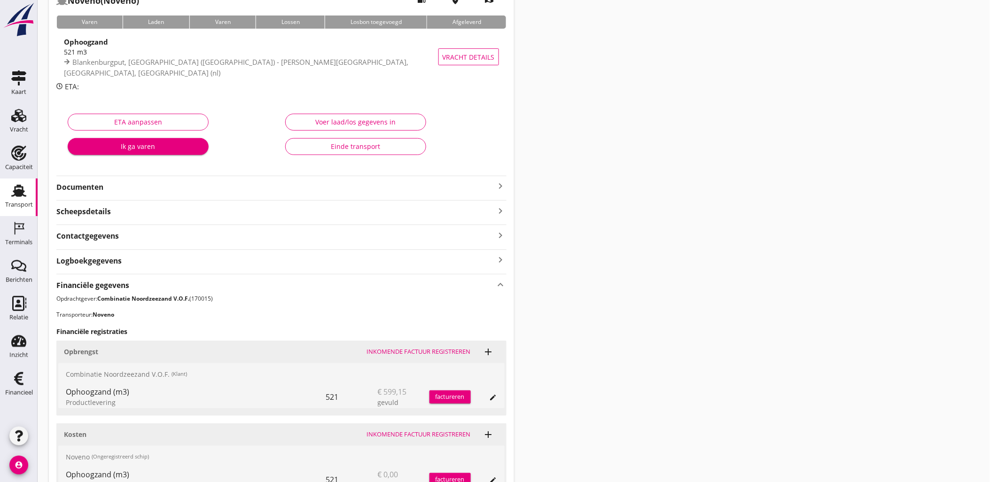
scroll to position [161, 0]
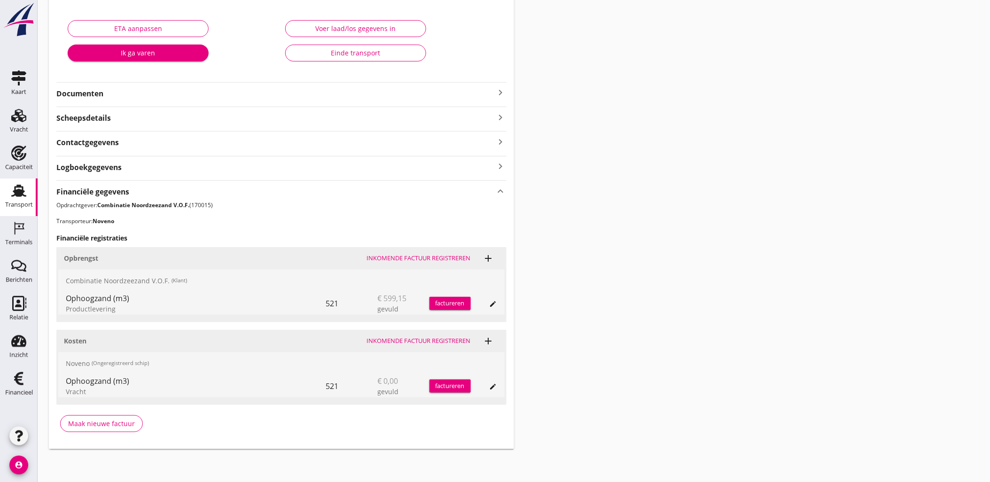
click at [496, 389] on icon "edit" at bounding box center [494, 387] width 8 height 8
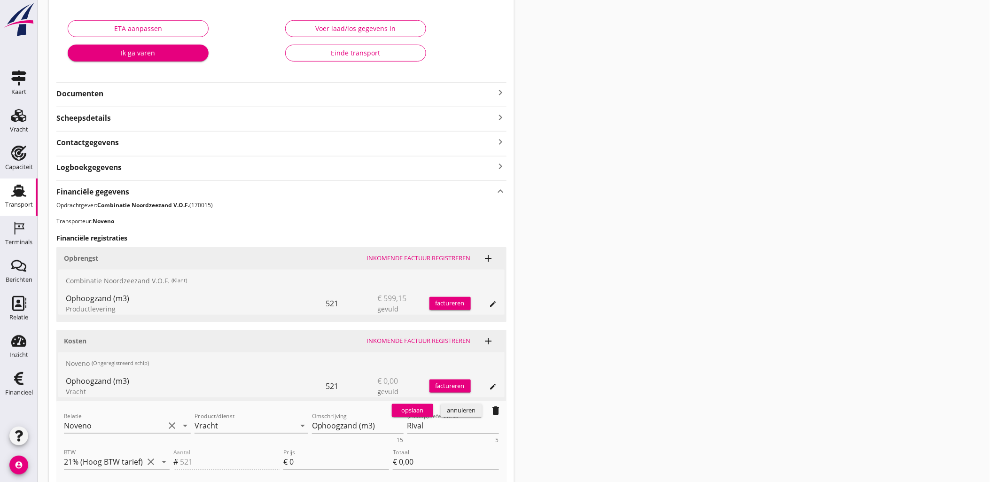
click at [319, 449] on div "Prijs € 0" at bounding box center [336, 464] width 106 height 30
drag, startPoint x: 323, startPoint y: 455, endPoint x: 245, endPoint y: 442, distance: 79.5
click at [266, 448] on div "Aantal # 521 Prijs € 0 Totaal € 0,00" at bounding box center [335, 463] width 329 height 36
type input "1"
type input "€ 521,00"
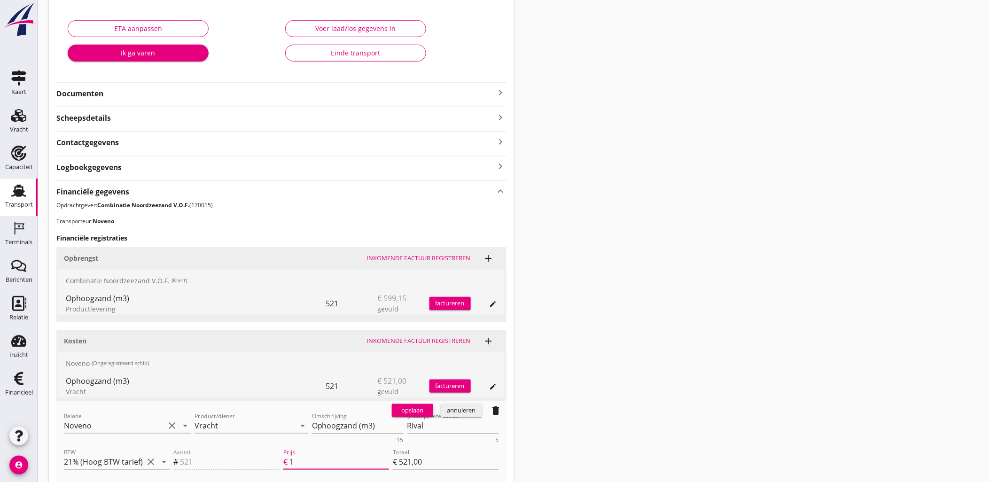
type input "1.1"
type input "€ 573,10"
type input "1.15"
type input "€ 599,15"
type input "1.15"
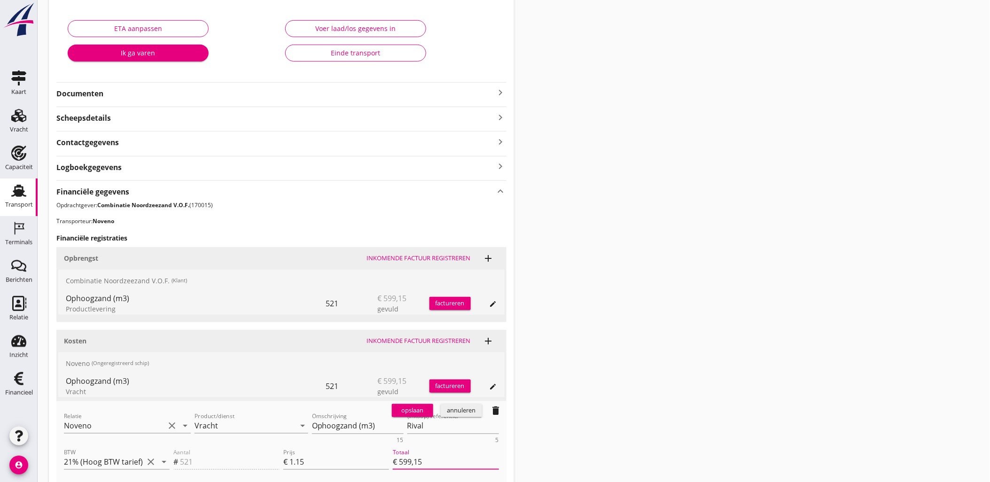
click at [416, 414] on div "opslaan" at bounding box center [413, 410] width 34 height 9
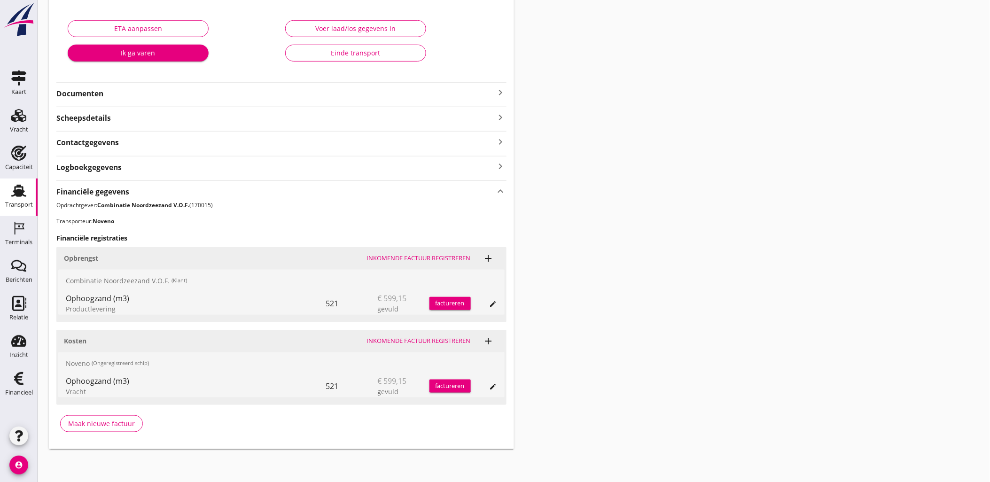
click at [689, 148] on div "Transport overzicht VOG-250579 Noveno (Noveno) local_gas_station emergency_shar…" at bounding box center [514, 150] width 952 height 622
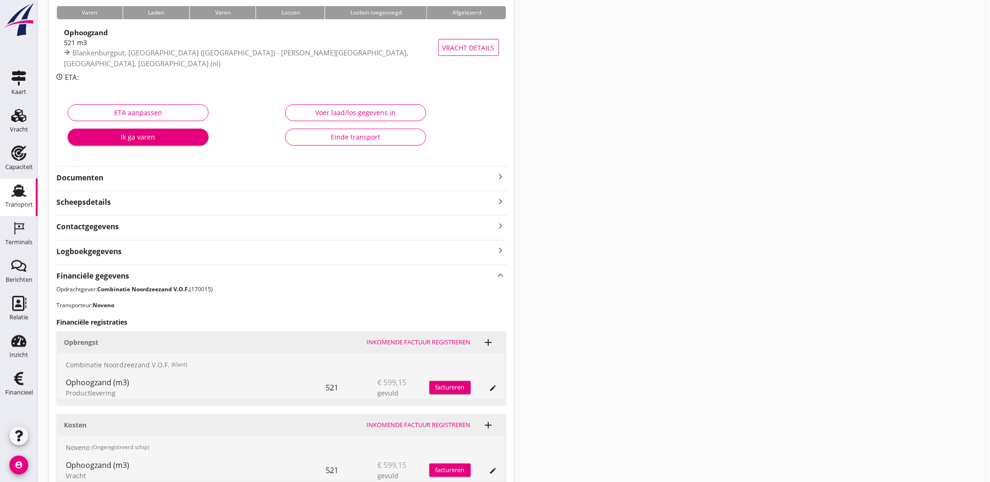
scroll to position [0, 0]
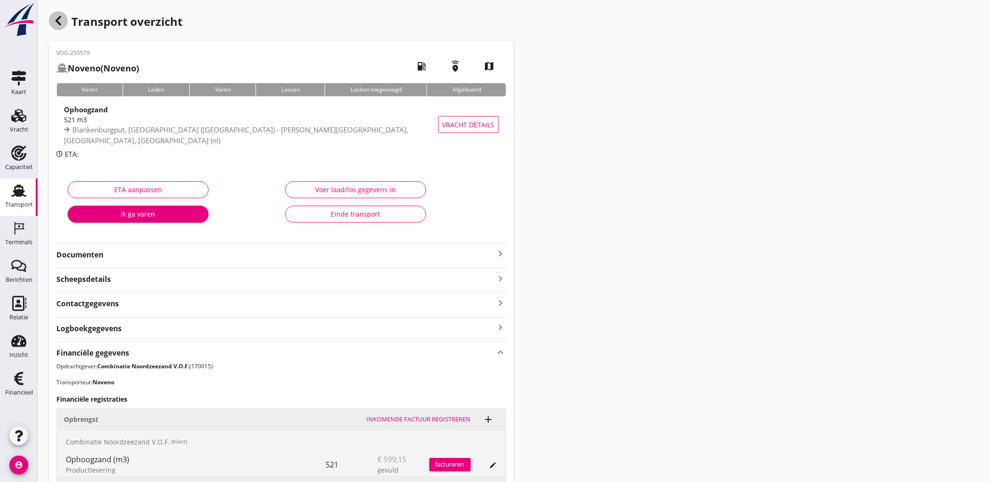
click at [64, 23] on div "button" at bounding box center [58, 20] width 19 height 19
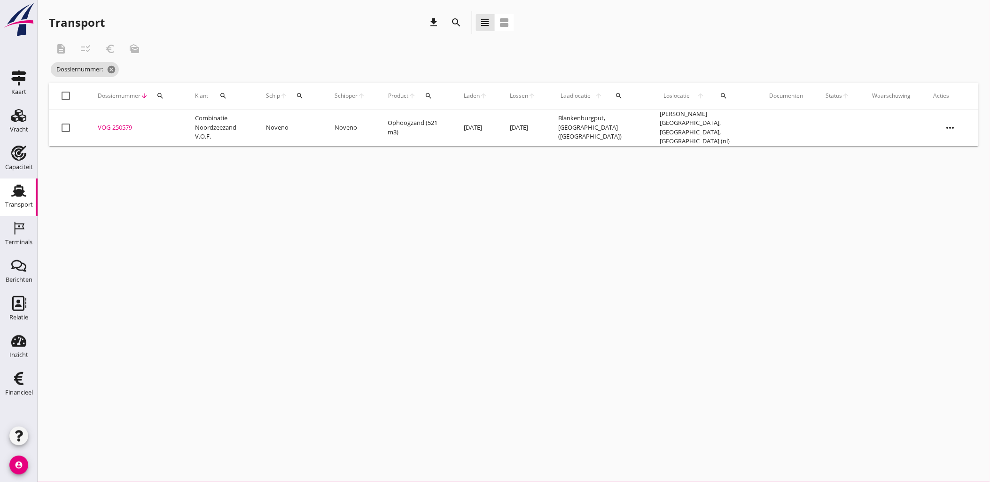
click at [166, 97] on div "search" at bounding box center [160, 96] width 17 height 8
click at [168, 121] on input "Zoeken op dossiernummer..." at bounding box center [204, 123] width 98 height 15
paste input "VOG-250579"
type input "VOG-250579"
click at [132, 129] on div "VOG-250579" at bounding box center [135, 127] width 75 height 9
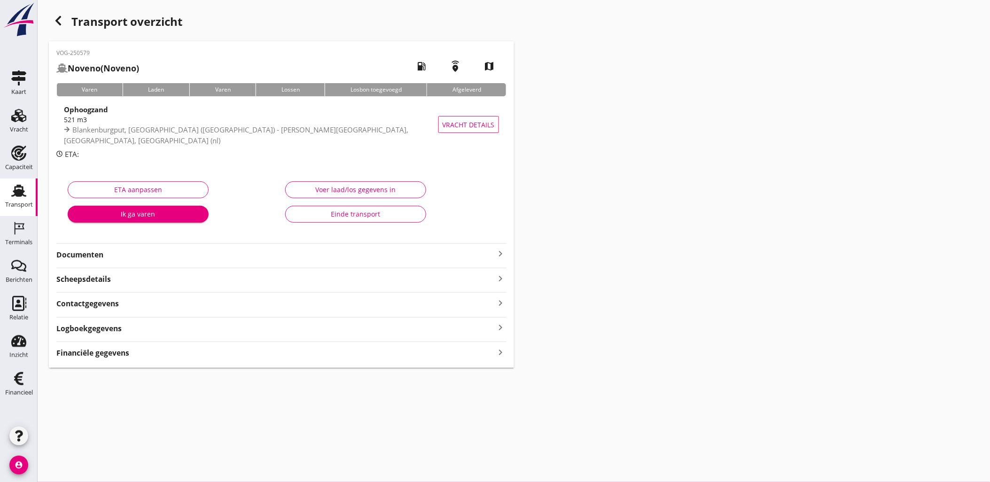
click at [110, 351] on strong "Financiële gegevens" at bounding box center [92, 353] width 73 height 11
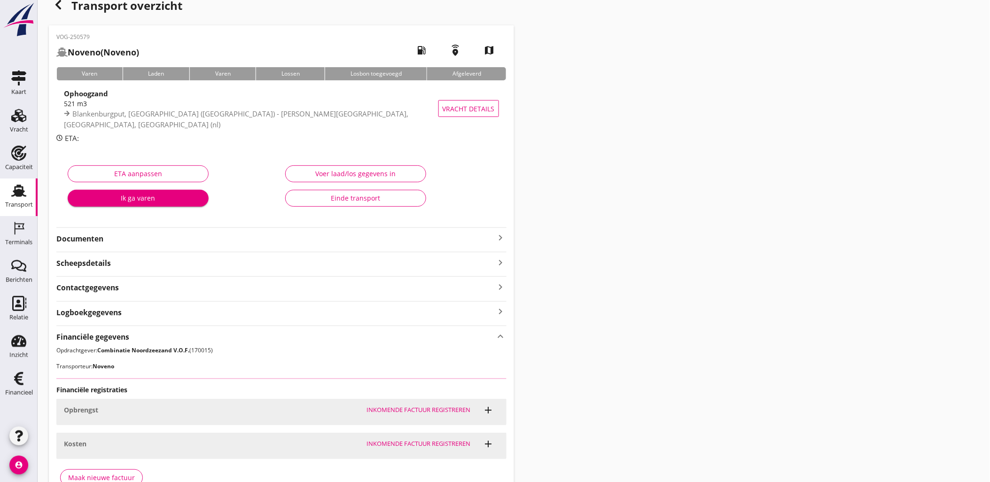
scroll to position [161, 0]
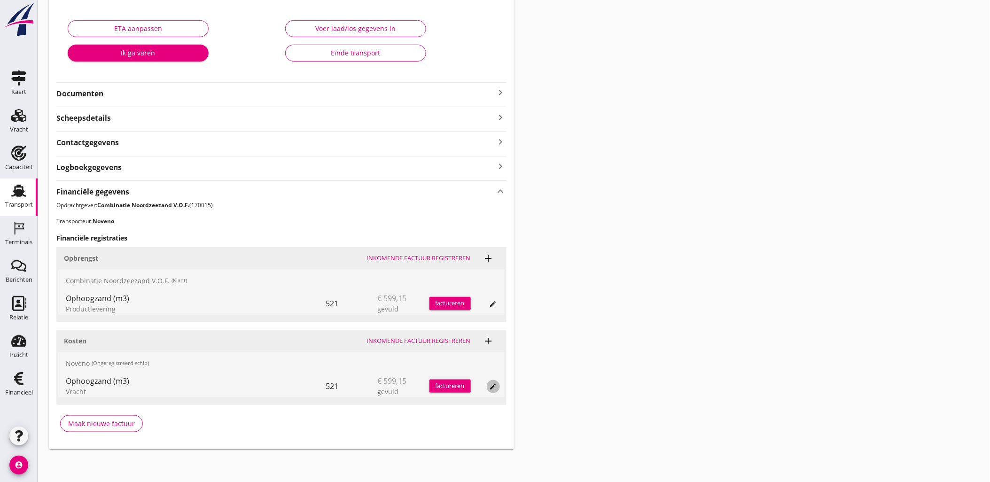
click at [490, 387] on div "edit" at bounding box center [493, 387] width 13 height 8
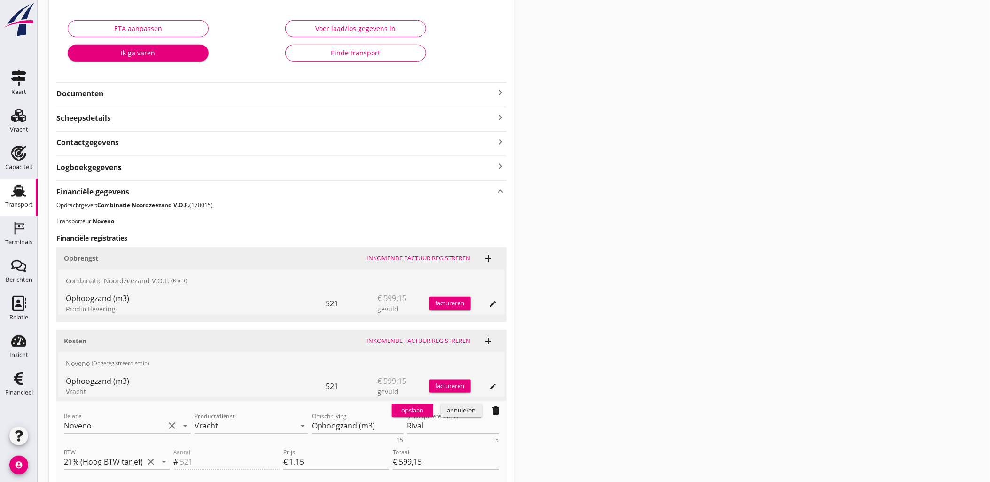
drag, startPoint x: 102, startPoint y: 412, endPoint x: 107, endPoint y: 421, distance: 10.1
click at [102, 412] on div "Relatie Noveno clear arrow_drop_down" at bounding box center [127, 427] width 127 height 30
click at [109, 421] on input "Noveno" at bounding box center [114, 425] width 101 height 15
click at [105, 445] on div "Van Oord Grondstoffen B.V." at bounding box center [127, 443] width 112 height 11
type input "Van Oord Grondstoffen B.V. (0231)"
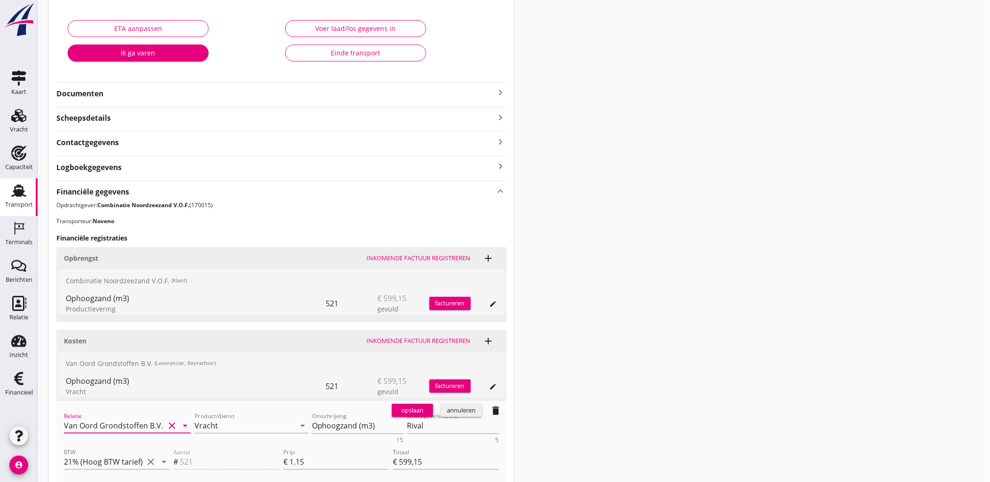
click at [414, 411] on div "opslaan" at bounding box center [413, 410] width 34 height 9
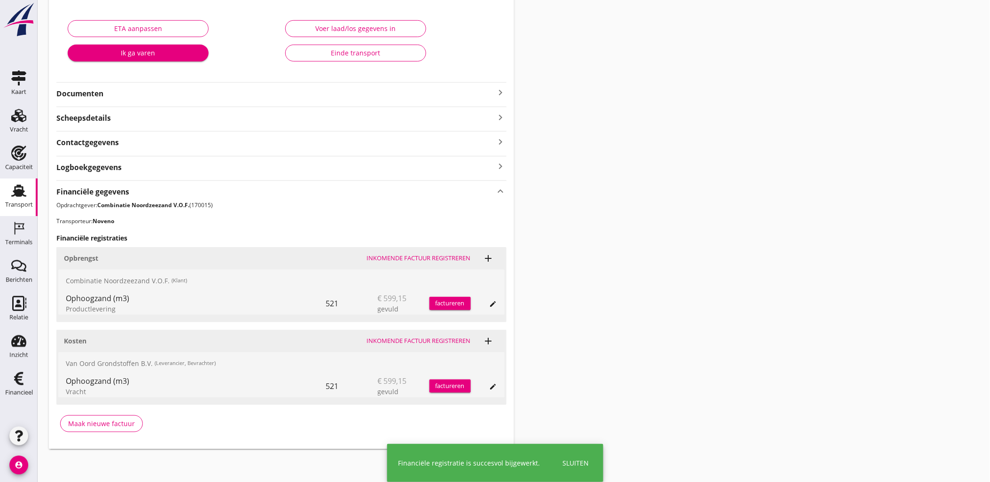
click at [630, 162] on div "Transport overzicht VOG-250579 Noveno (Noveno) local_gas_station emergency_shar…" at bounding box center [514, 150] width 952 height 622
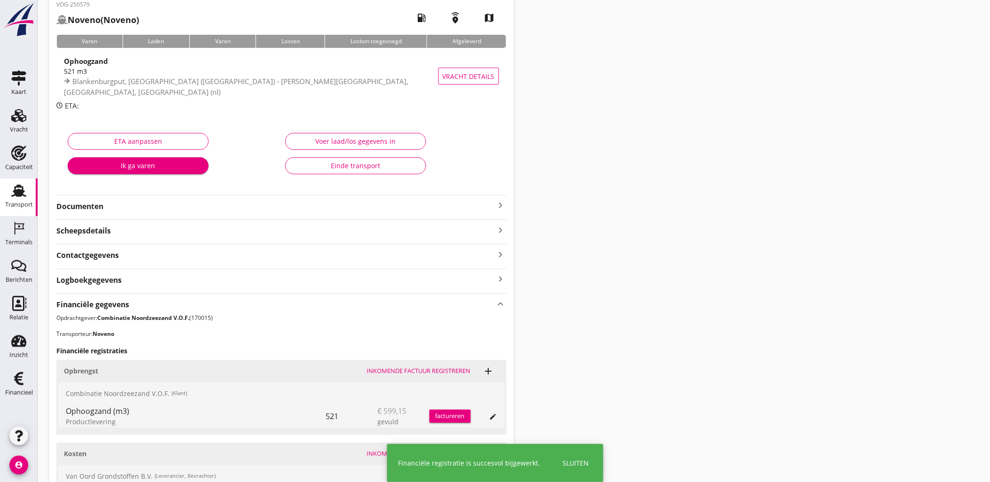
scroll to position [0, 0]
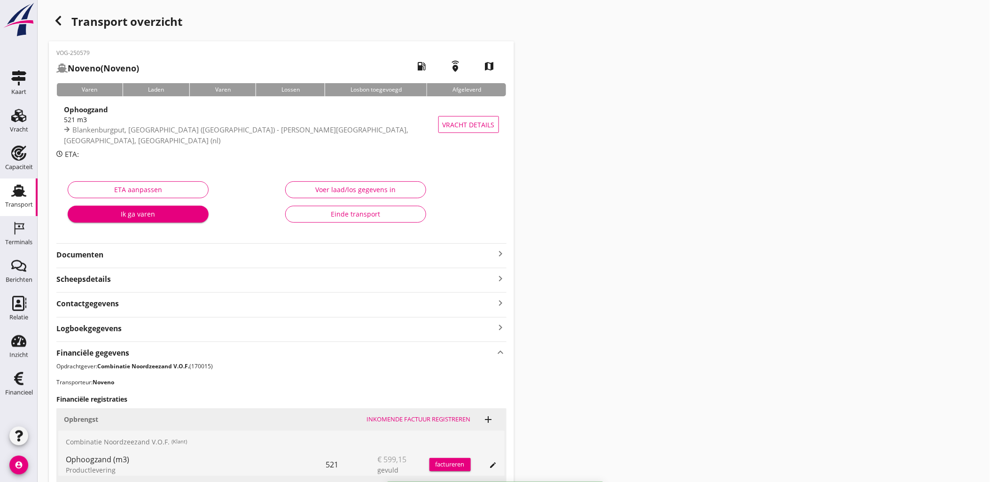
click at [62, 21] on div "button" at bounding box center [58, 20] width 19 height 19
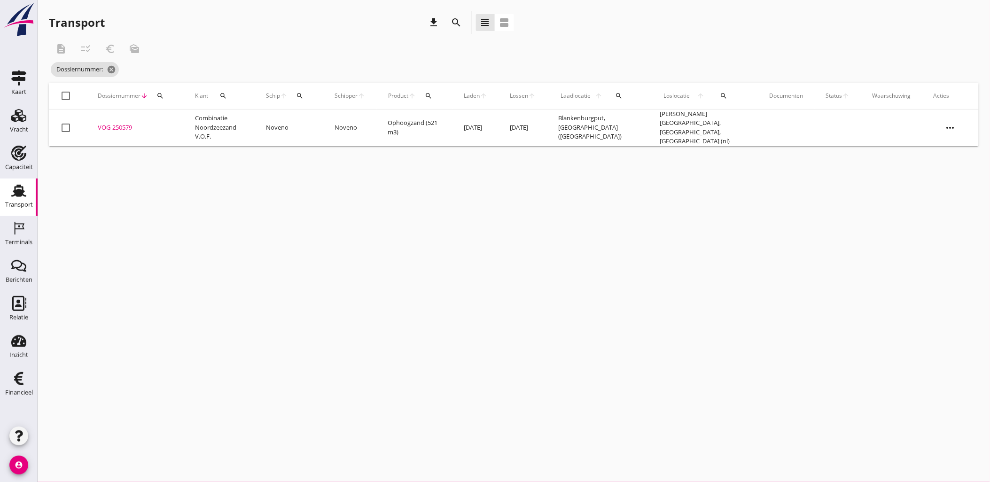
click at [163, 95] on icon "search" at bounding box center [160, 96] width 8 height 8
click at [171, 121] on input "Zoeken op dossiernummer..." at bounding box center [204, 123] width 98 height 15
paste input "VOG-250533"
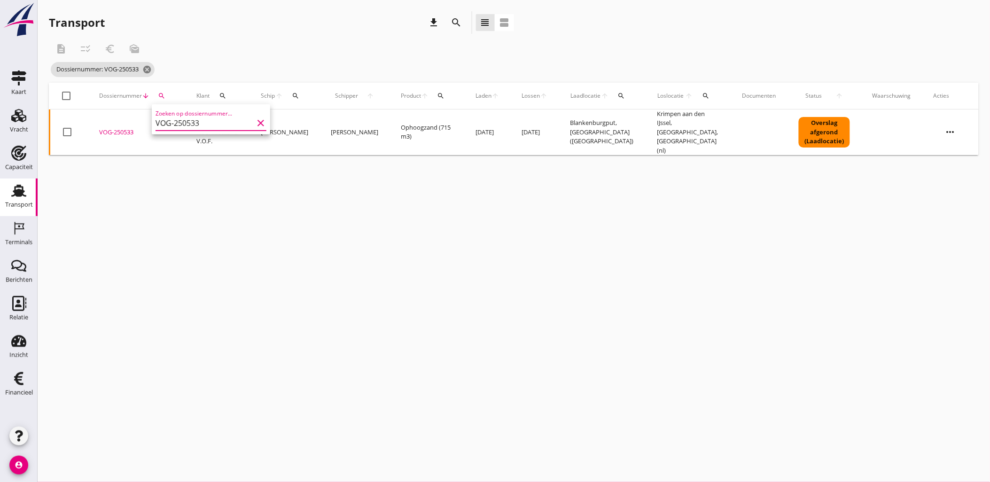
type input "VOG-250533"
click at [114, 129] on div "VOG-250533" at bounding box center [136, 132] width 75 height 9
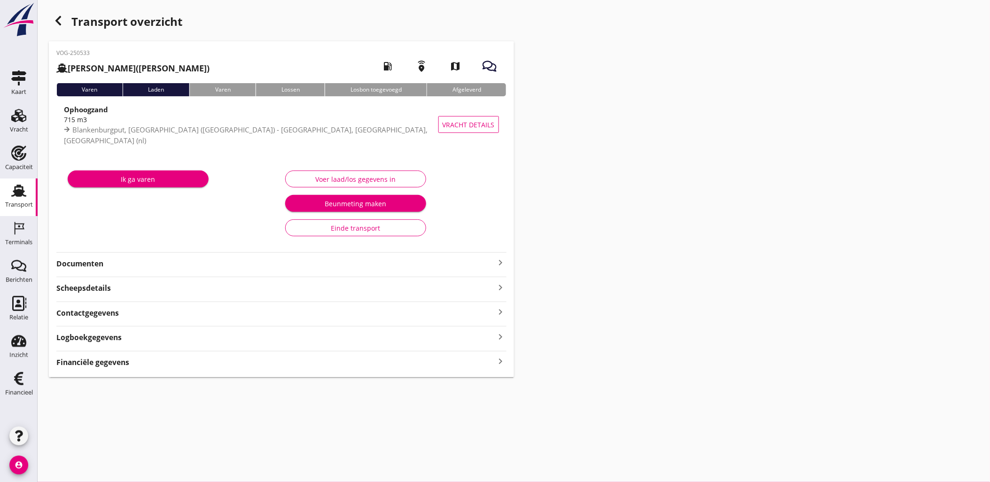
click at [115, 337] on strong "Logboekgegevens" at bounding box center [88, 337] width 65 height 11
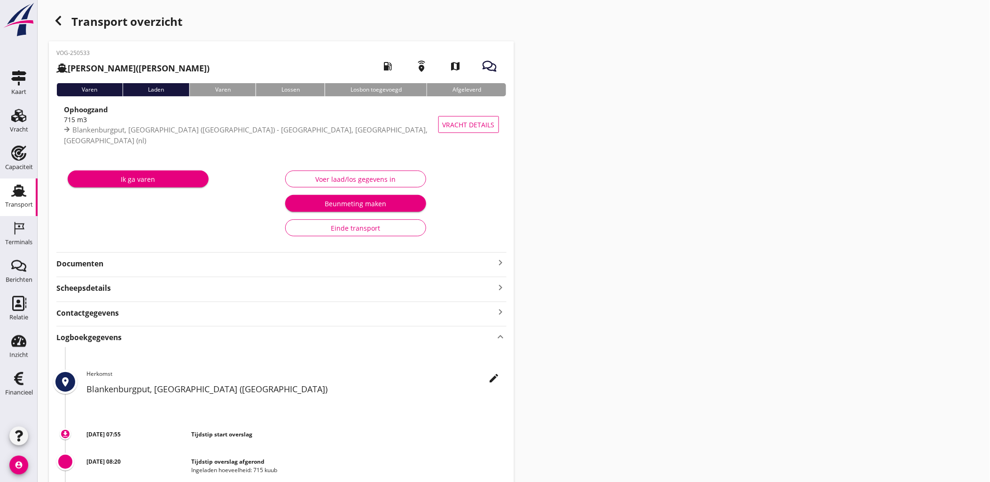
click at [128, 343] on div "Logboekgegevens keyboard_arrow_up" at bounding box center [281, 336] width 450 height 13
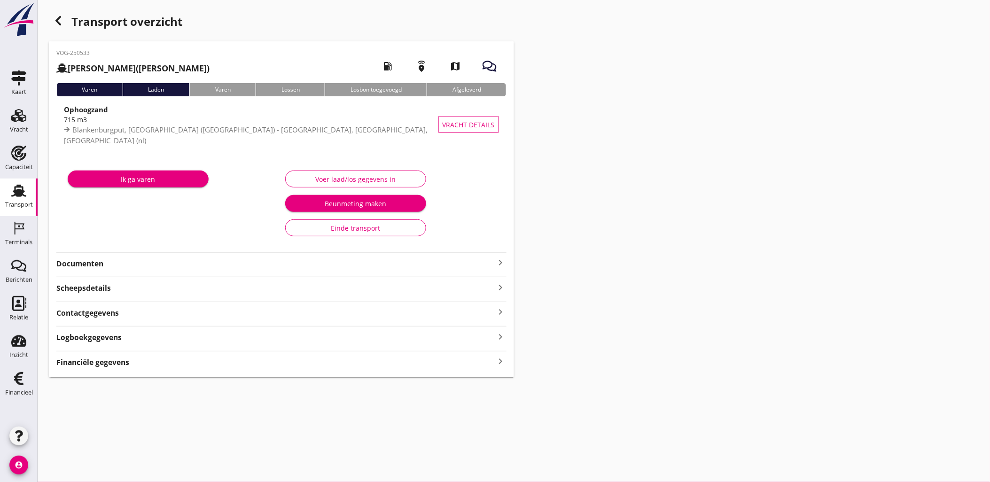
click at [133, 362] on div "Financiële gegevens keyboard_arrow_right" at bounding box center [281, 361] width 450 height 13
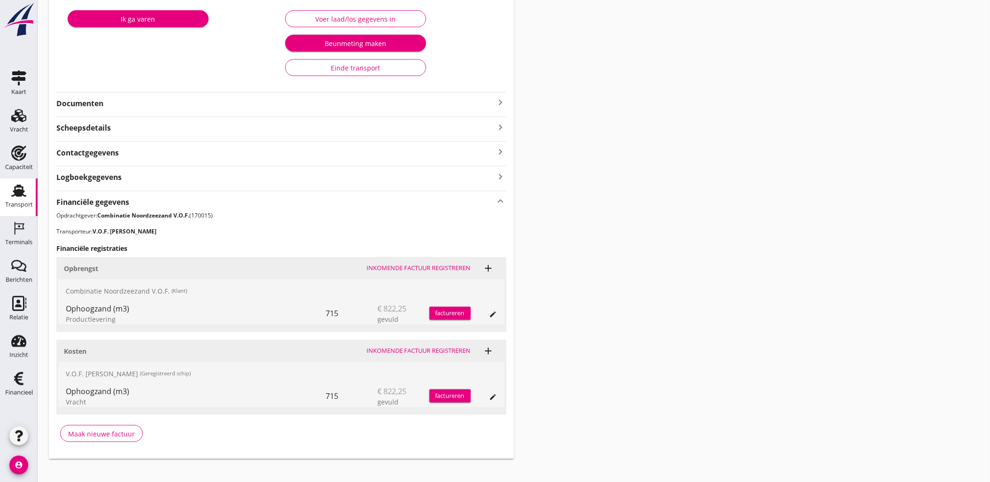
scroll to position [171, 0]
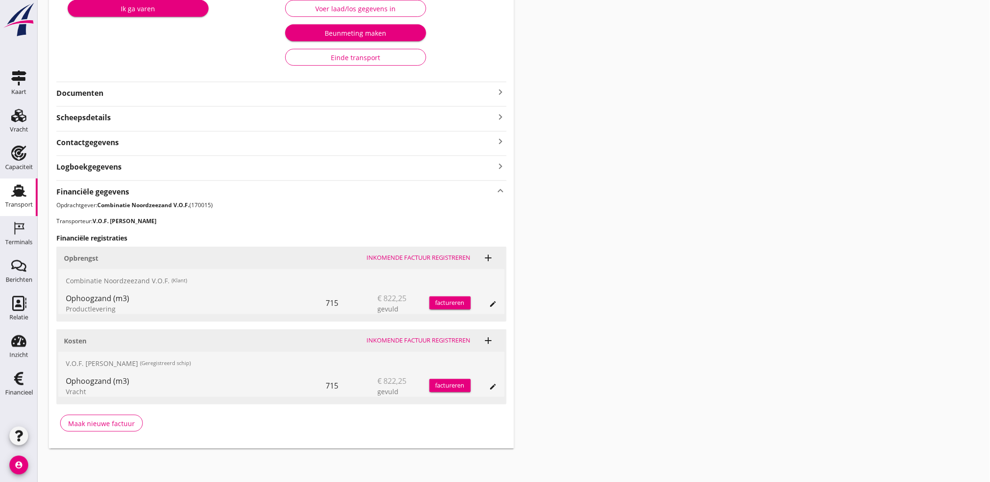
click at [490, 387] on icon "edit" at bounding box center [494, 387] width 8 height 8
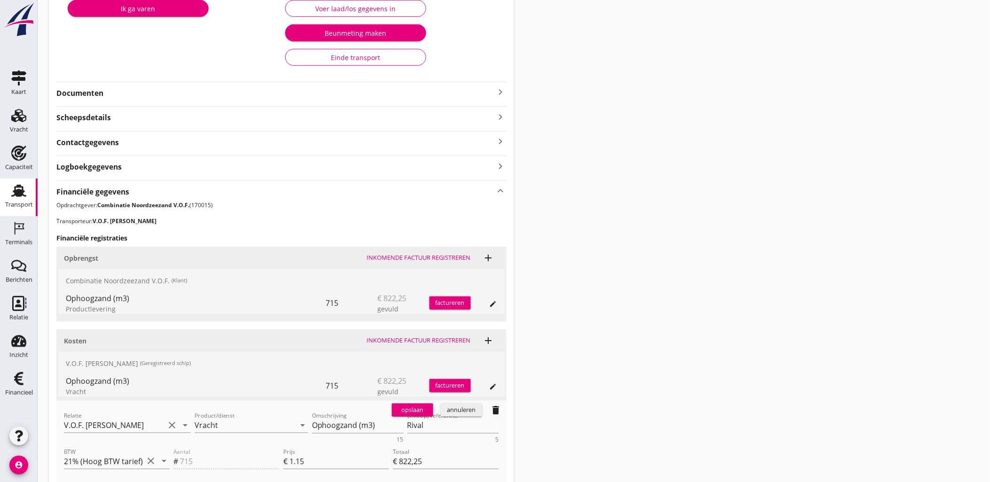
click at [101, 412] on div "Relatie V.O.F. Cornelis Sr. clear arrow_drop_down" at bounding box center [127, 427] width 127 height 30
click at [107, 415] on div "Relatie V.O.F. Cornelis Sr. clear arrow_drop_down" at bounding box center [127, 427] width 127 height 30
click at [108, 419] on input "V.O.F. Cornelis Sr." at bounding box center [114, 425] width 101 height 15
click at [99, 452] on div "0231 (Leverancier, Bevrachter)" at bounding box center [127, 454] width 112 height 10
type input "Van Oord Grondstoffen B.V. (0231)"
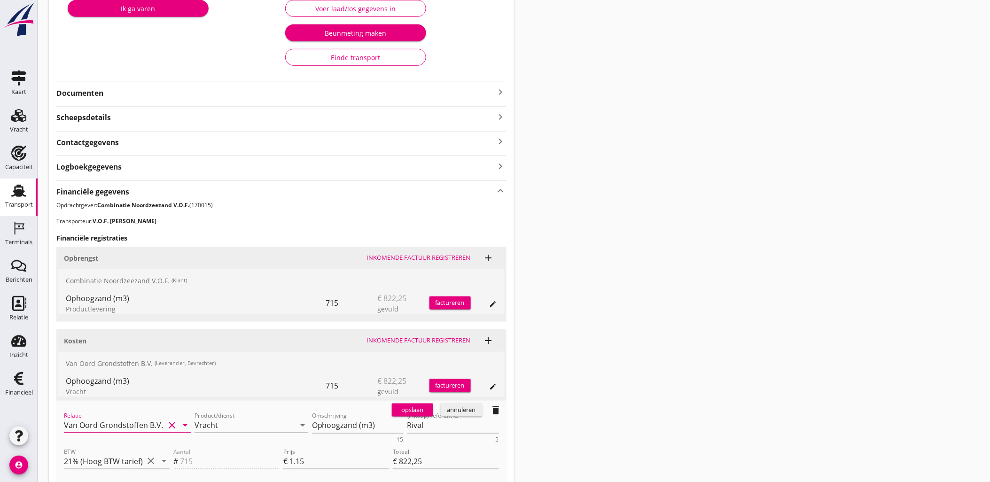
click at [389, 407] on div "opslaan annuleren delete" at bounding box center [447, 410] width 118 height 19
click at [404, 408] on div "opslaan" at bounding box center [413, 409] width 34 height 9
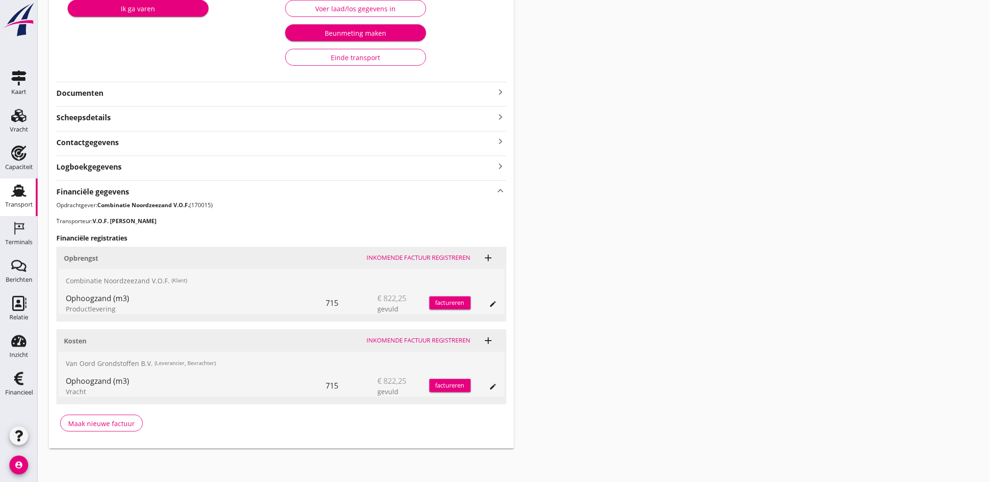
click at [689, 204] on div "Transport overzicht VOG-250533 Cornelis sr (Kees Broere) local_gas_station emer…" at bounding box center [514, 144] width 952 height 630
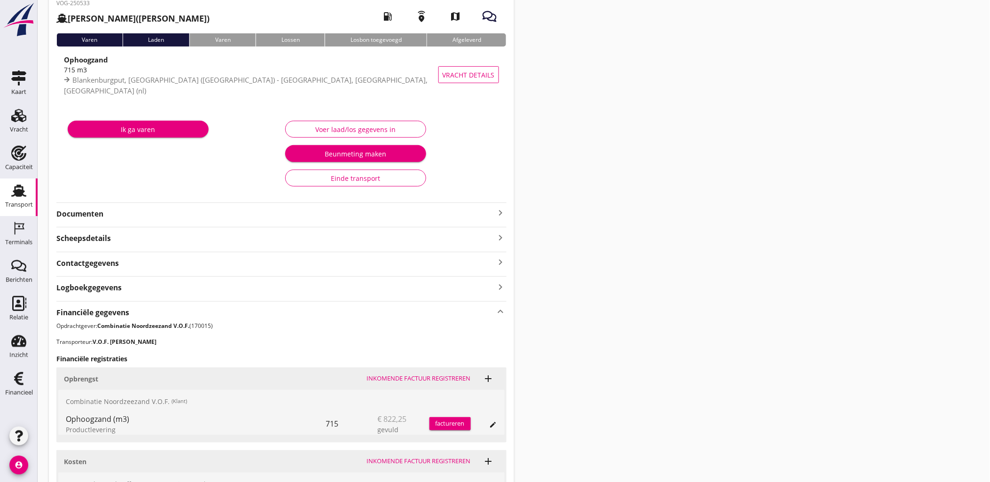
scroll to position [0, 0]
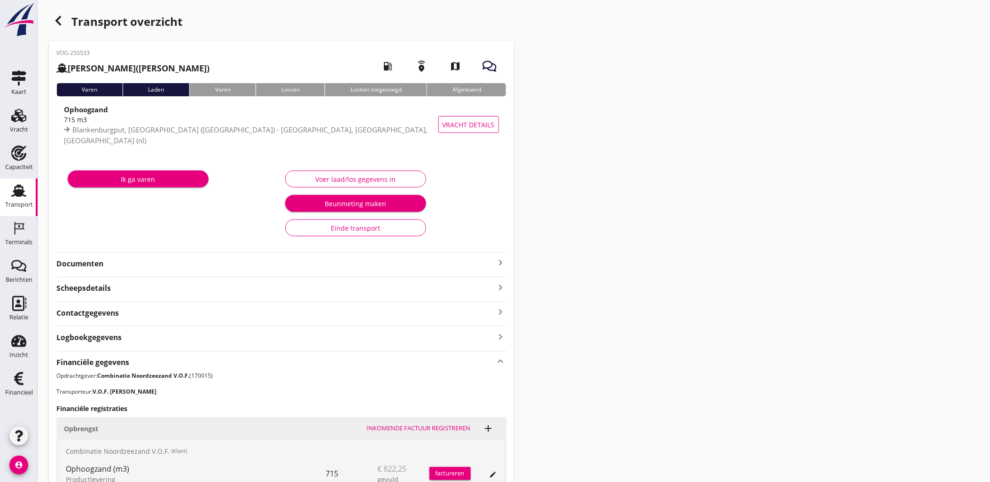
click at [58, 22] on use "button" at bounding box center [58, 20] width 6 height 9
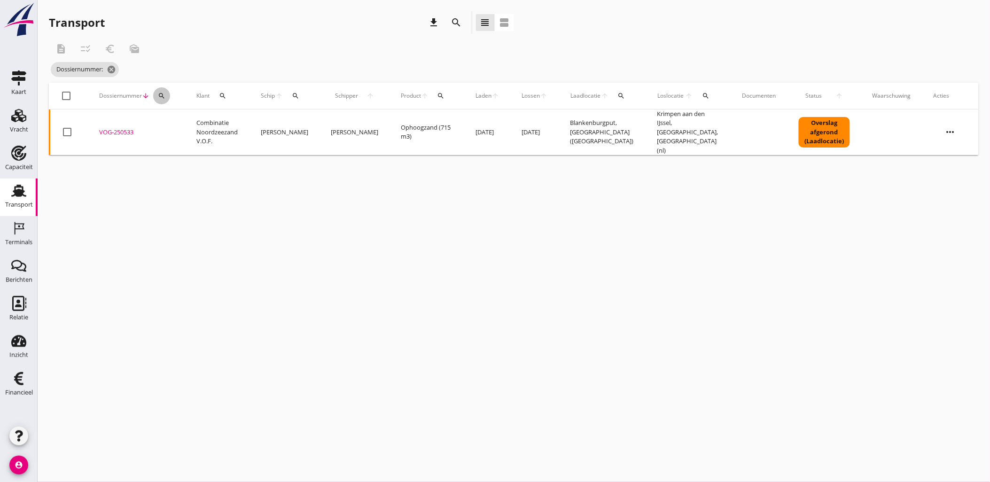
click at [162, 97] on icon "search" at bounding box center [162, 96] width 8 height 8
click at [174, 116] on input "Zoeken op dossiernummer..." at bounding box center [205, 123] width 98 height 15
paste input "VOG-250549"
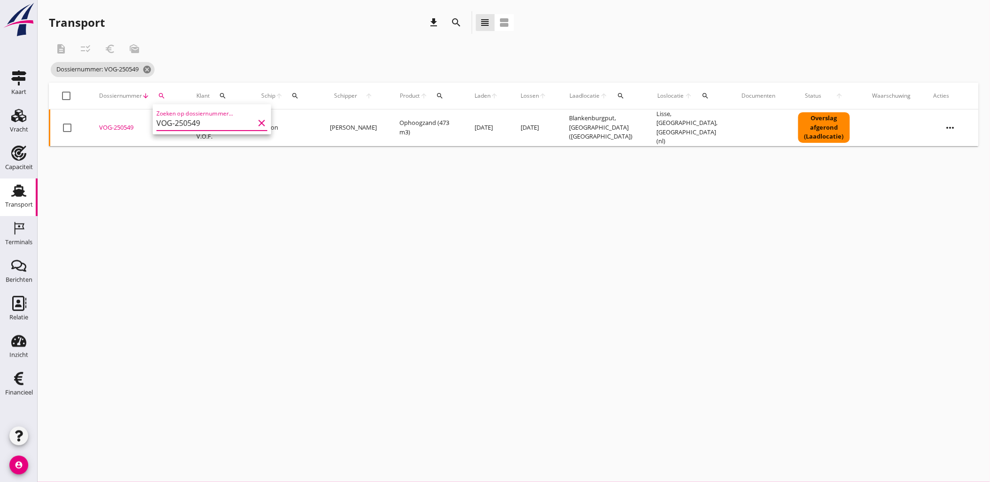
type input "VOG-250549"
click at [112, 124] on div "VOG-250549" at bounding box center [136, 127] width 75 height 9
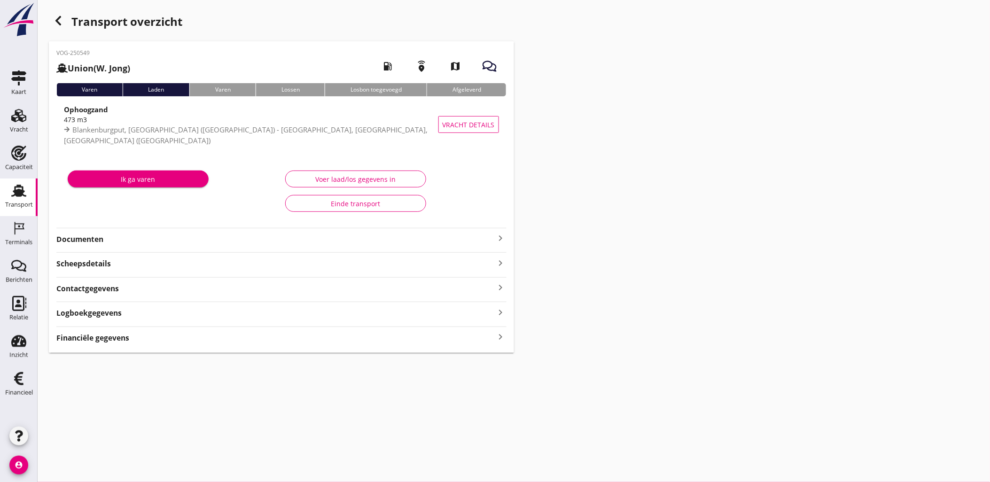
click at [120, 346] on div "VOG-250549 Union (W. Jong) local_gas_station emergency_share map Varen Laden Va…" at bounding box center [281, 196] width 465 height 311
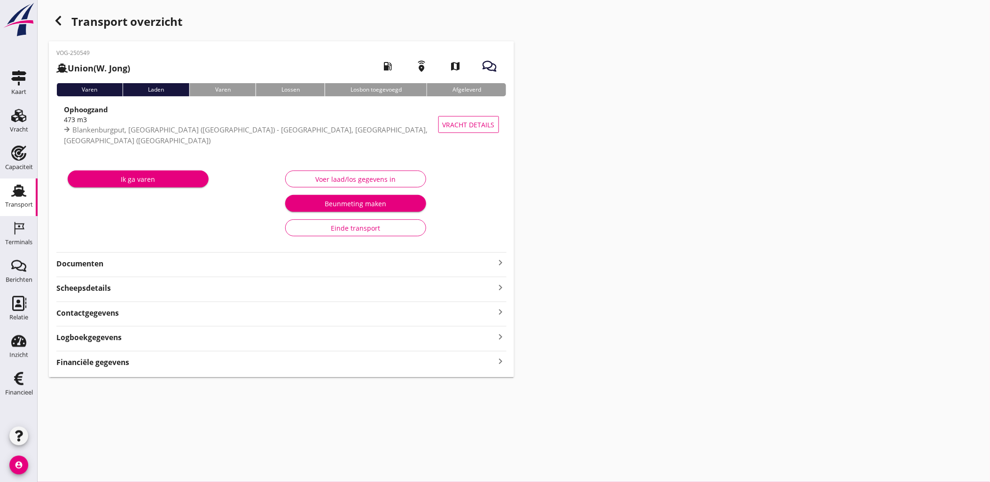
click at [117, 342] on strong "Logboekgegevens" at bounding box center [88, 337] width 65 height 11
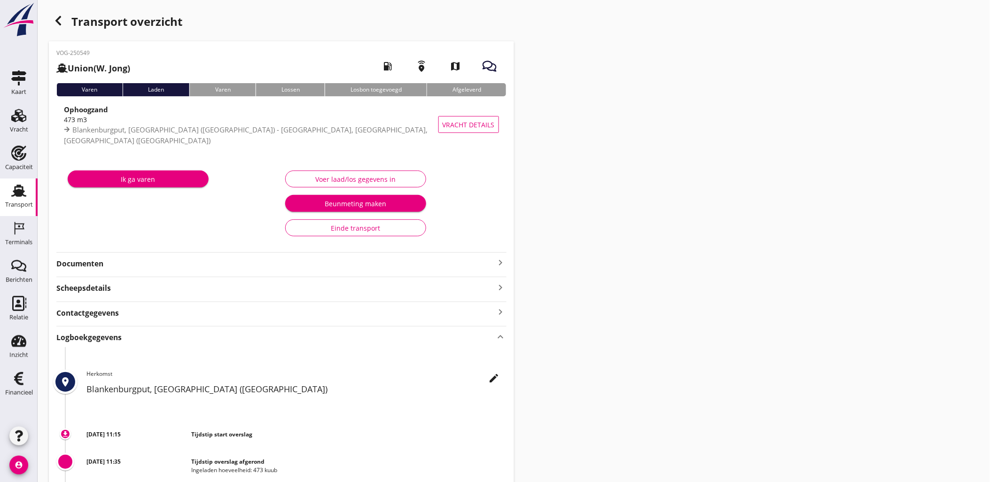
click at [117, 342] on strong "Logboekgegevens" at bounding box center [88, 337] width 65 height 11
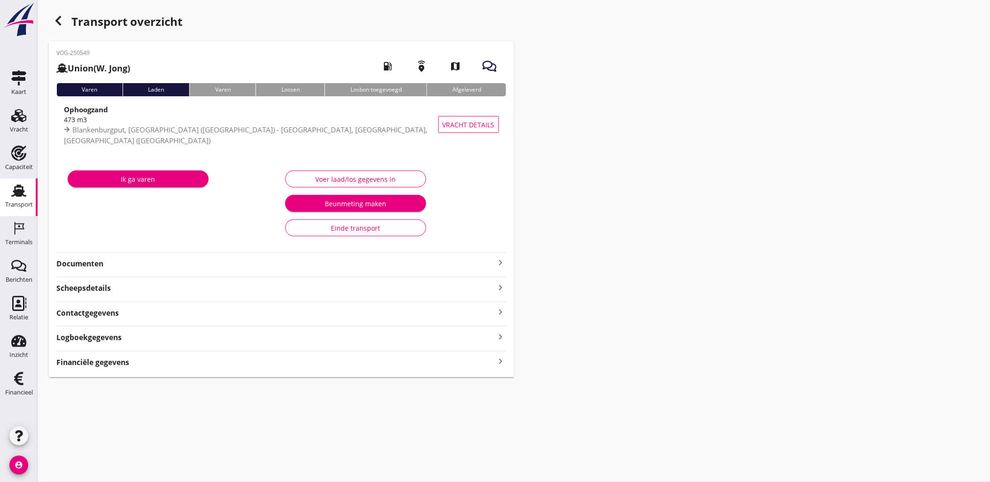
click at [123, 360] on strong "Financiële gegevens" at bounding box center [92, 362] width 73 height 11
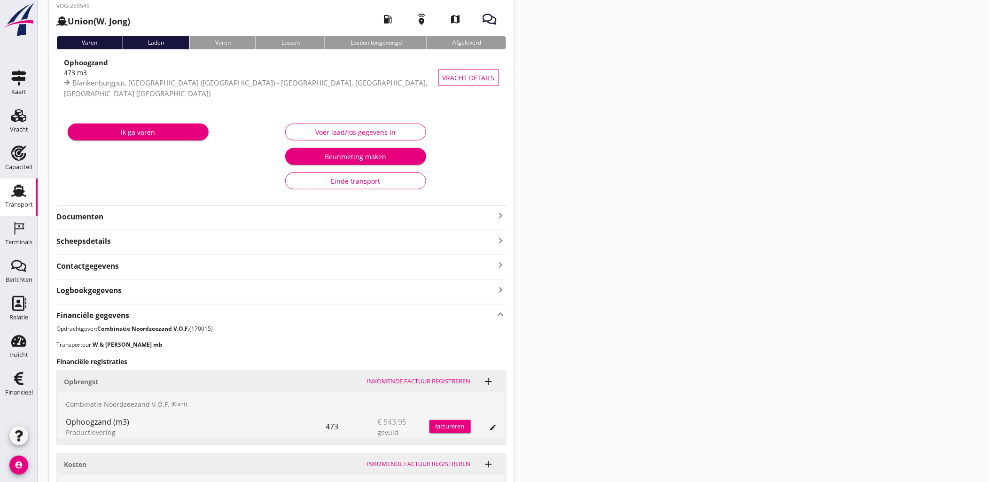
scroll to position [171, 0]
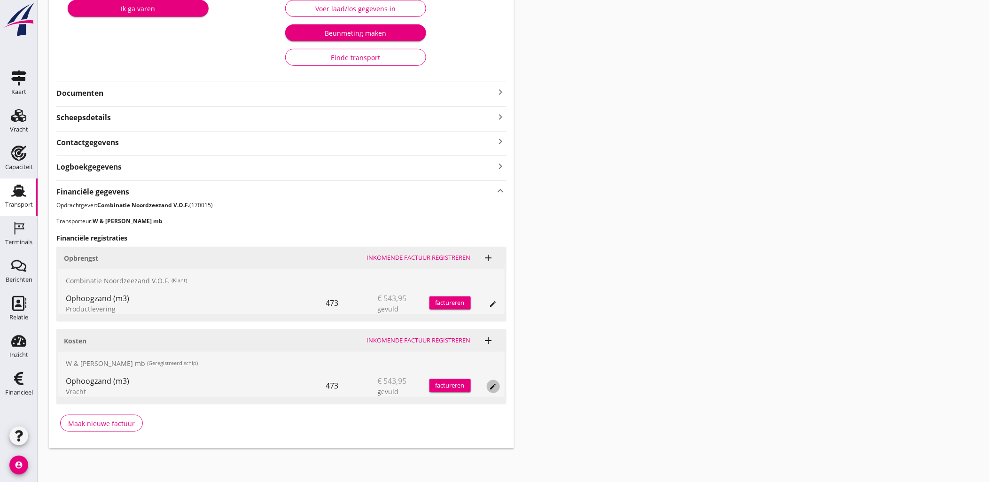
click at [489, 383] on div "edit" at bounding box center [493, 387] width 13 height 8
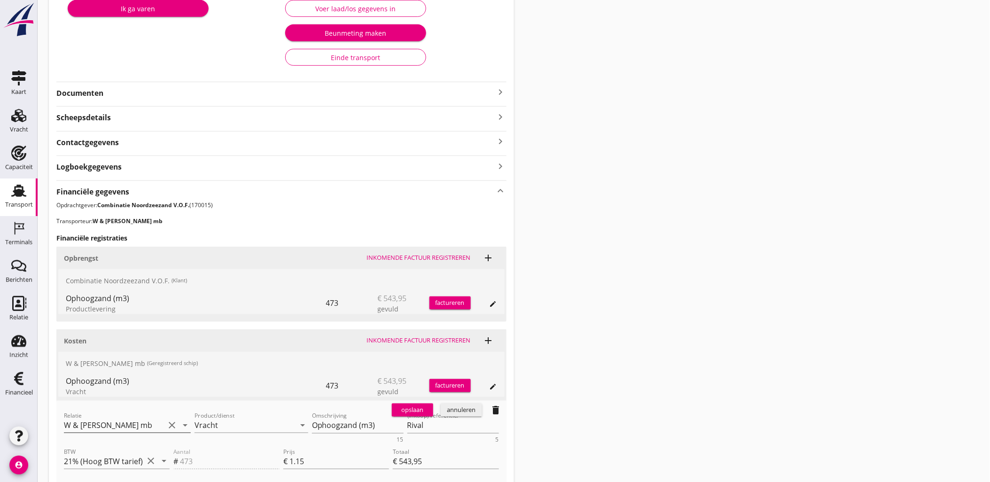
click at [148, 420] on input "W & M de jong mb" at bounding box center [114, 425] width 101 height 15
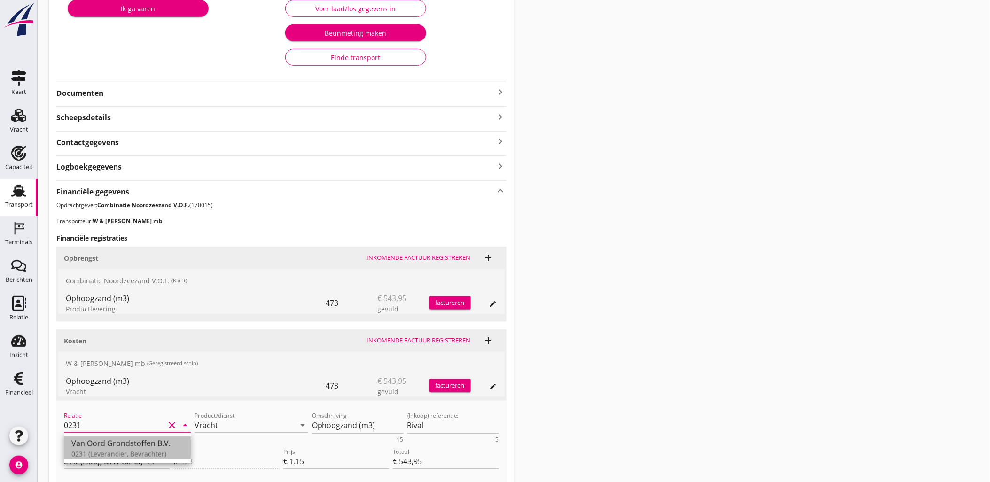
click at [132, 454] on div "0231 (Leverancier, Bevrachter)" at bounding box center [127, 454] width 112 height 10
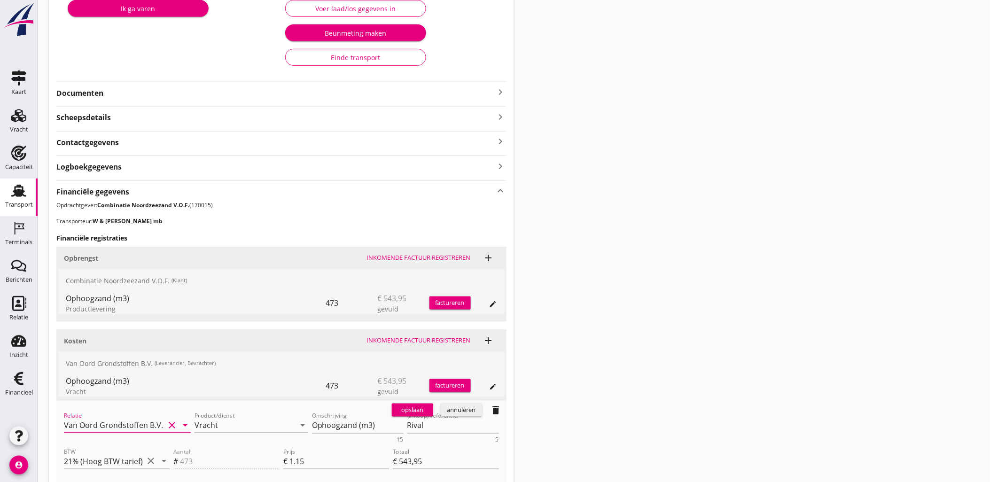
type input "Van Oord Grondstoffen B.V. (0231)"
click at [397, 411] on div "opslaan" at bounding box center [413, 409] width 34 height 9
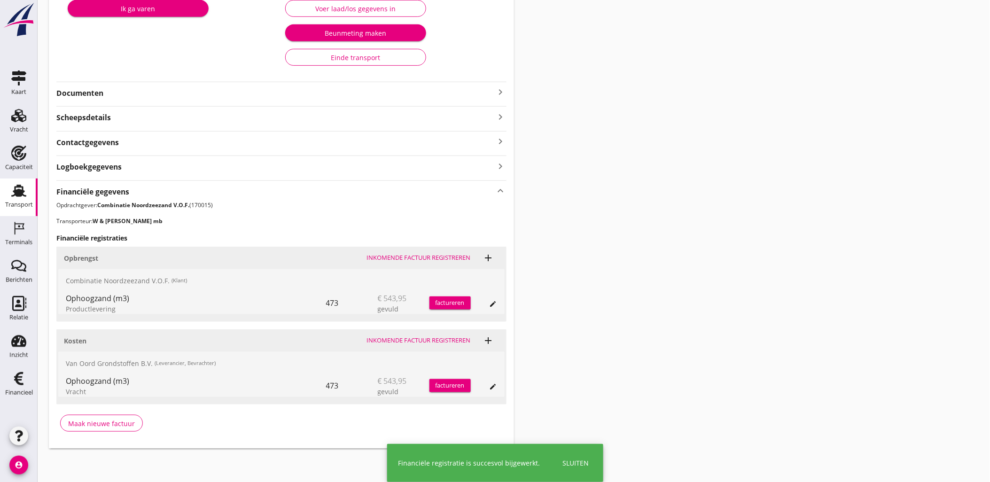
click at [727, 235] on div "Transport overzicht VOG-250549 Union (W. Jong) local_gas_station emergency_shar…" at bounding box center [514, 144] width 952 height 630
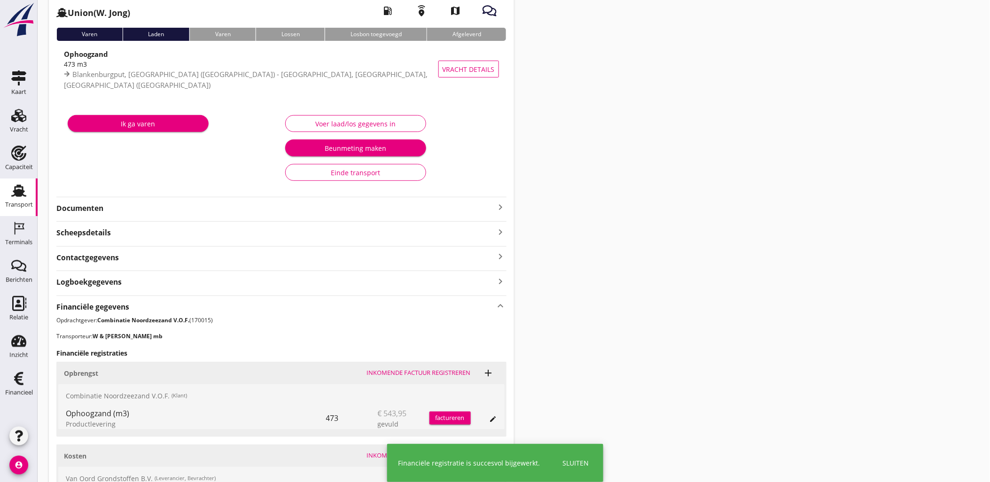
scroll to position [0, 0]
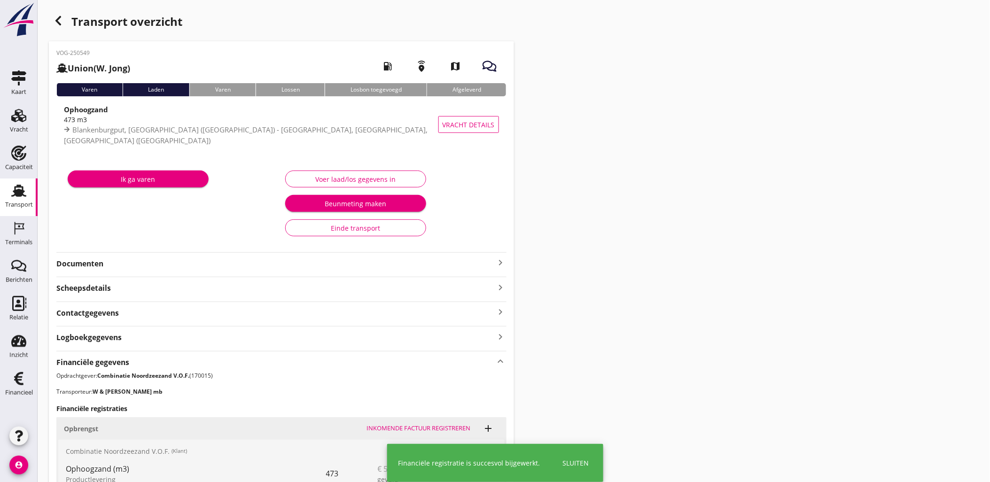
click at [63, 17] on icon "button" at bounding box center [58, 20] width 11 height 11
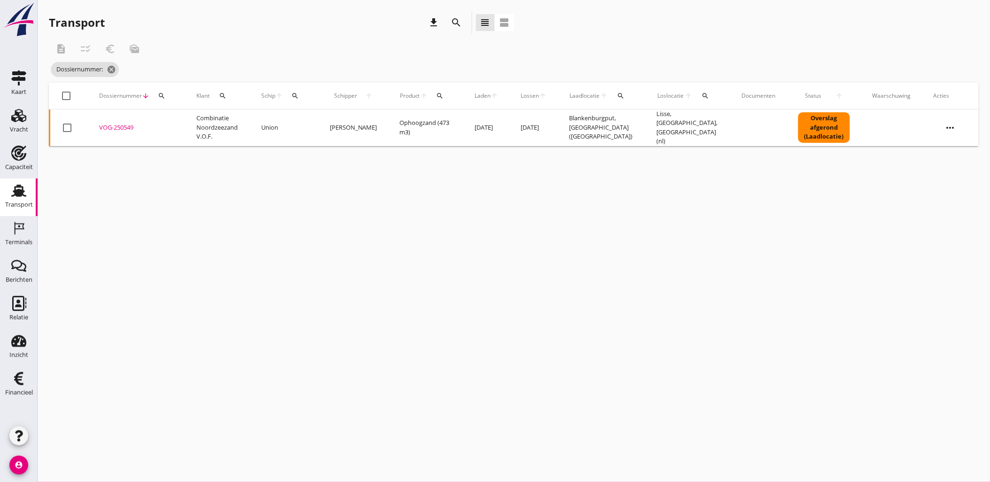
click at [161, 96] on icon "search" at bounding box center [162, 96] width 8 height 8
click at [208, 117] on input "Zoeken op dossiernummer..." at bounding box center [205, 123] width 98 height 15
paste input "VOG-250534"
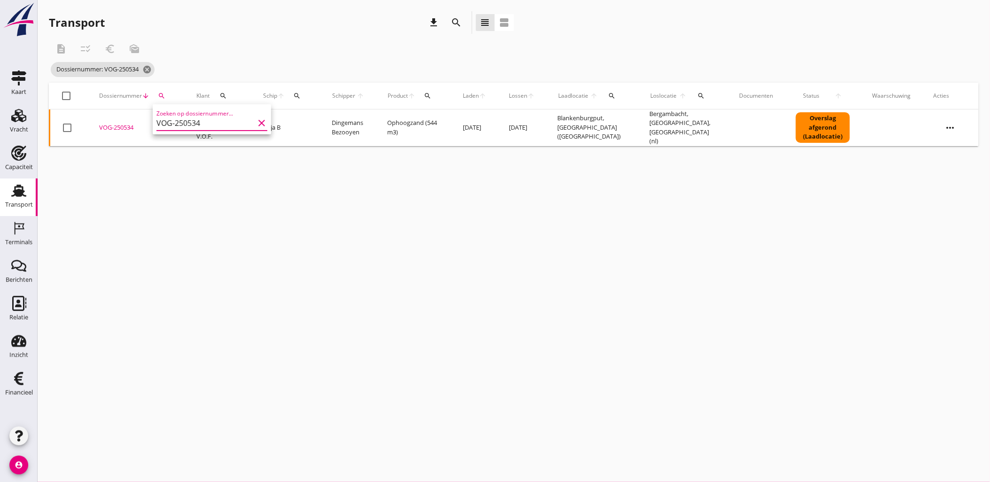
type input "VOG-250534"
click at [115, 128] on div "VOG-250534" at bounding box center [136, 127] width 75 height 9
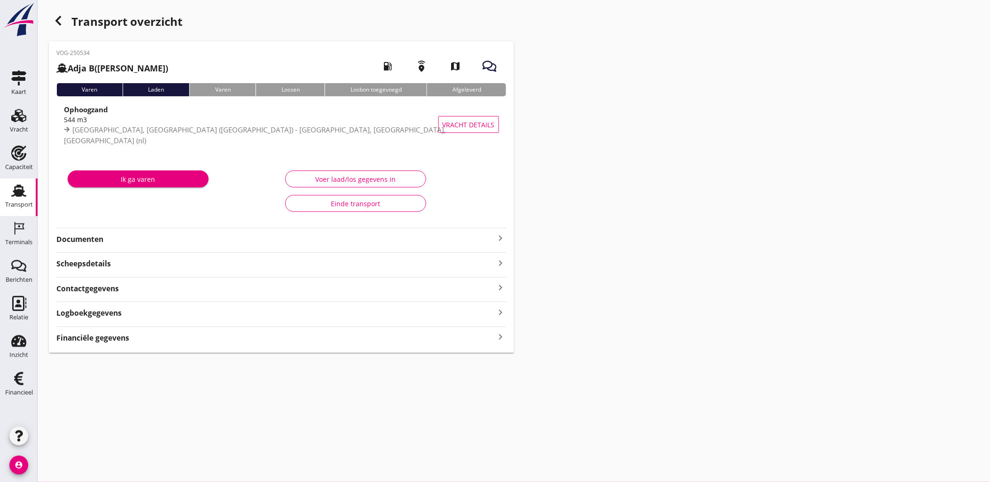
click at [129, 336] on div "VOG-250534 Adja B (Dingemans Bezooyen) local_gas_station emergency_share map Va…" at bounding box center [281, 196] width 465 height 311
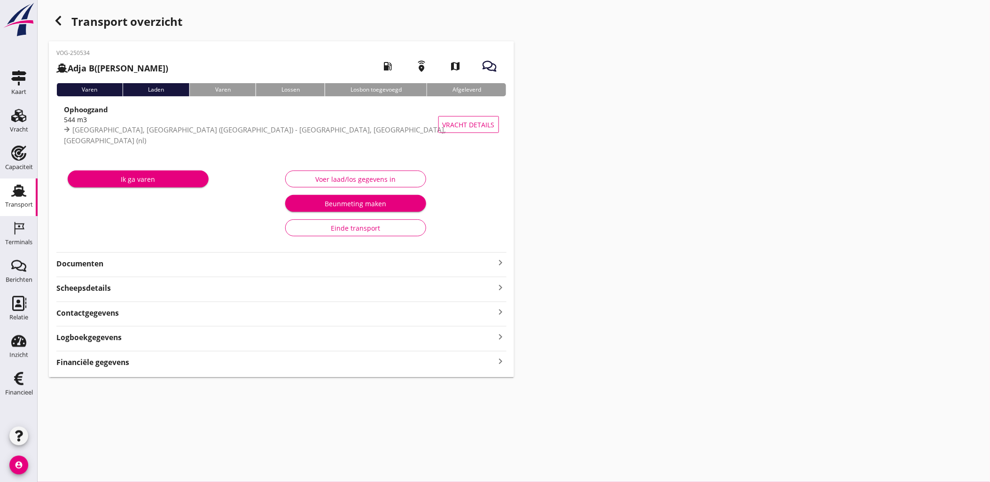
click at [98, 369] on div "VOG-250534 Adja B (Dingemans Bezooyen) local_gas_station emergency_share map Va…" at bounding box center [281, 209] width 465 height 336
click at [99, 364] on strong "Financiële gegevens" at bounding box center [92, 362] width 73 height 11
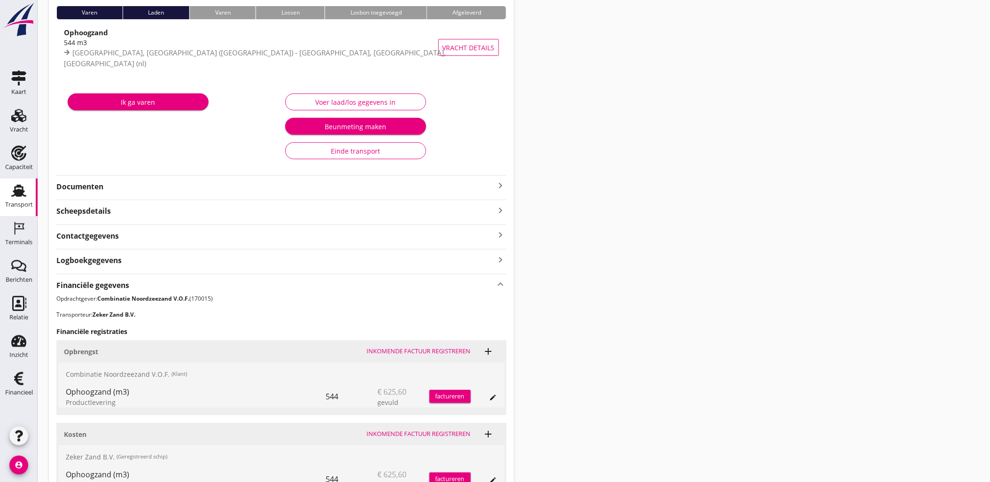
scroll to position [171, 0]
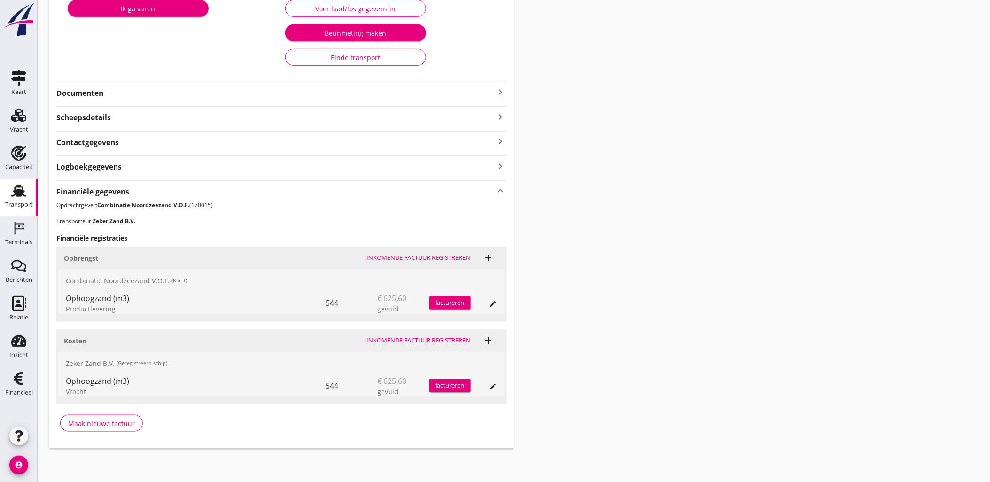
click at [495, 386] on icon "edit" at bounding box center [494, 387] width 8 height 8
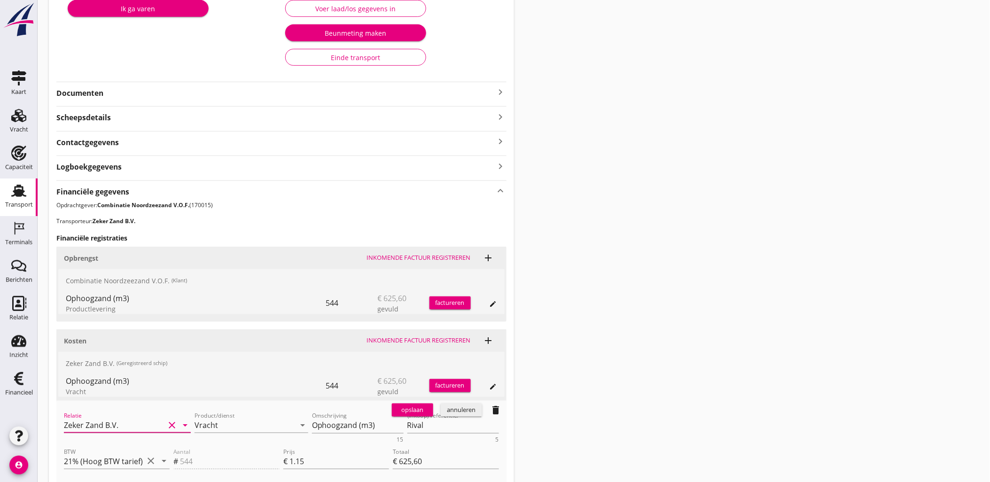
click at [117, 418] on input "Zeker Zand B.V." at bounding box center [114, 425] width 101 height 15
click at [134, 453] on div "0231 (Leverancier, Bevrachter)" at bounding box center [127, 454] width 112 height 10
type input "Van Oord Grondstoffen B.V. (0231)"
click at [400, 404] on button "opslaan" at bounding box center [412, 410] width 41 height 13
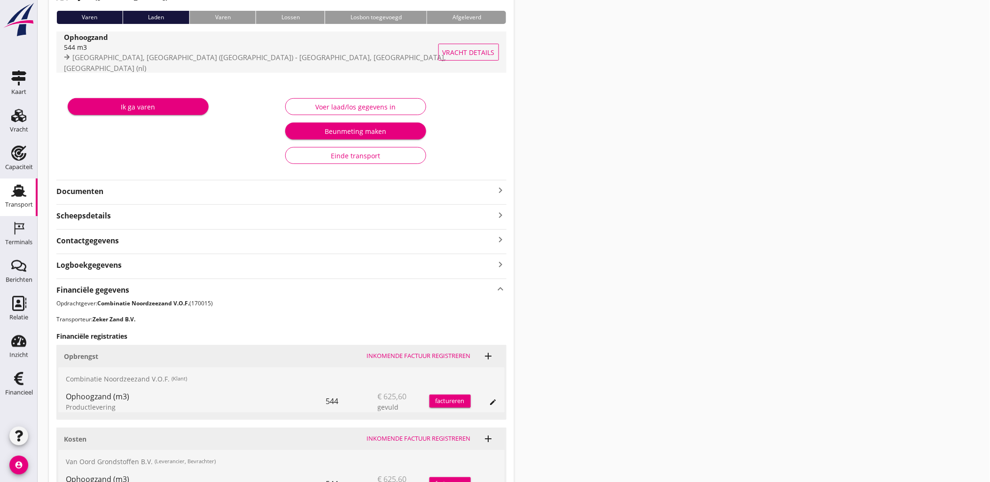
scroll to position [0, 0]
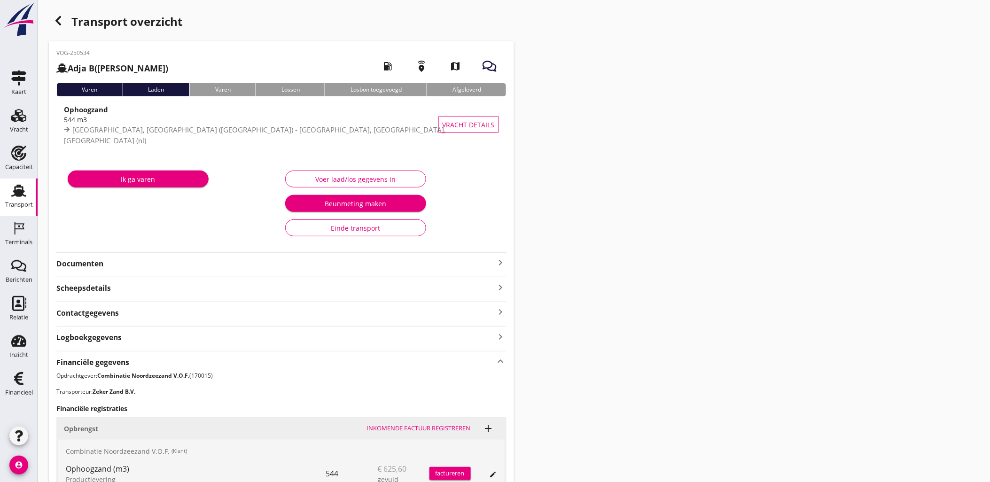
click at [57, 16] on icon "button" at bounding box center [58, 20] width 11 height 11
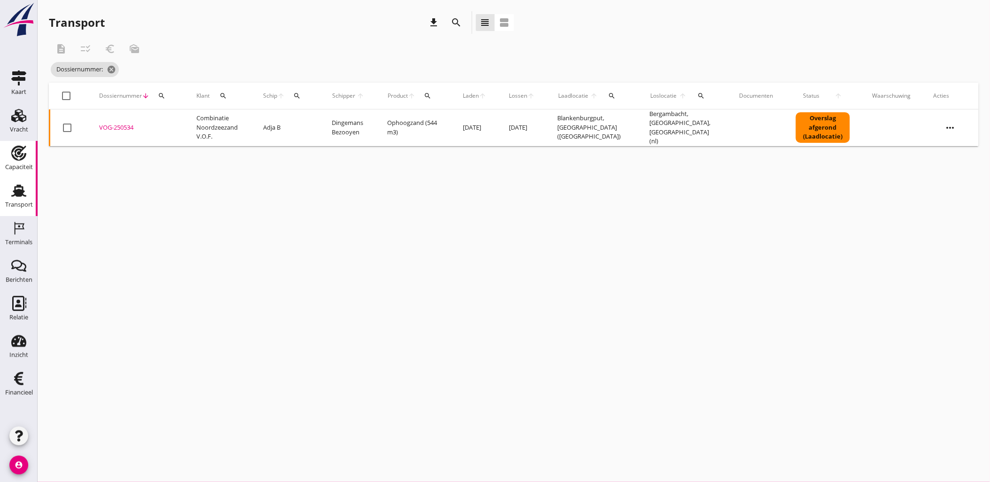
click at [17, 154] on icon "Capaciteit" at bounding box center [18, 153] width 15 height 15
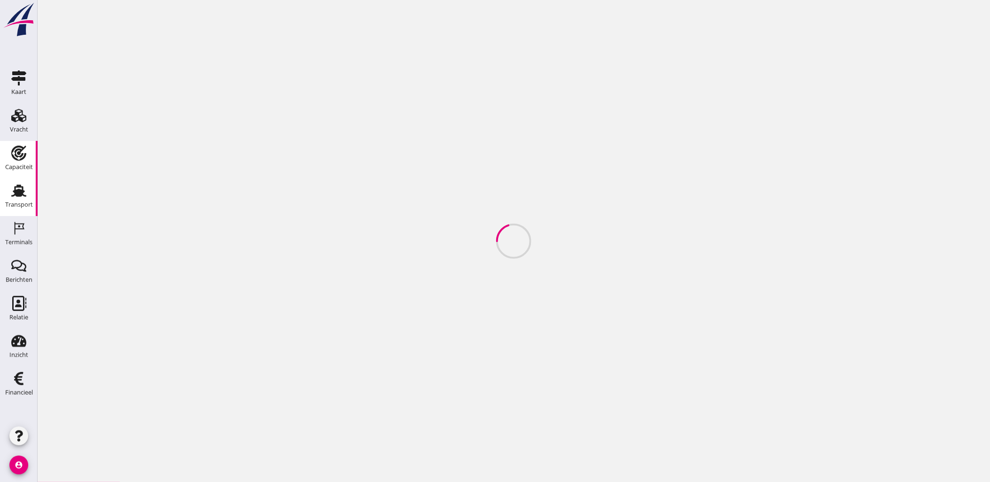
click at [16, 194] on use at bounding box center [18, 191] width 15 height 12
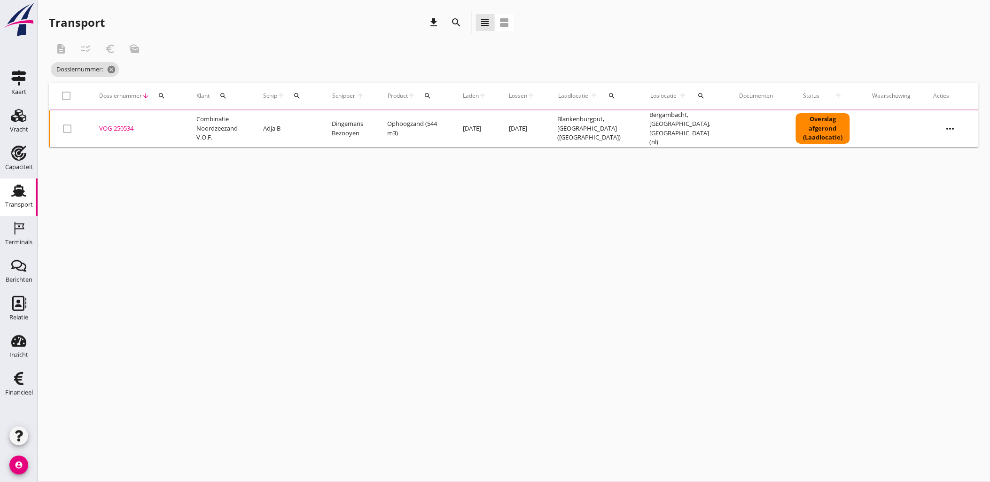
click at [445, 10] on div "Transport download search view_headline view_agenda description checklist_rtl e…" at bounding box center [514, 79] width 952 height 158
click at [457, 17] on icon "search" at bounding box center [456, 22] width 11 height 11
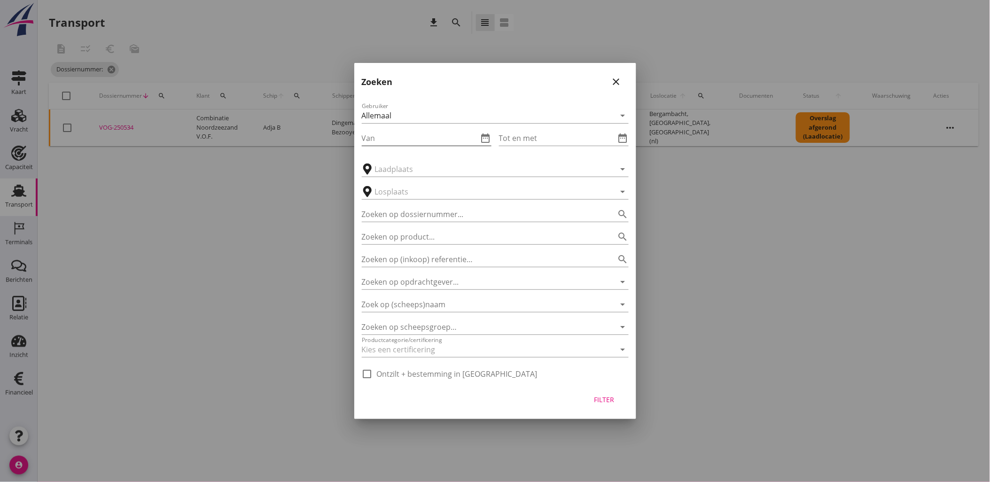
click at [483, 135] on icon "date_range" at bounding box center [485, 137] width 11 height 11
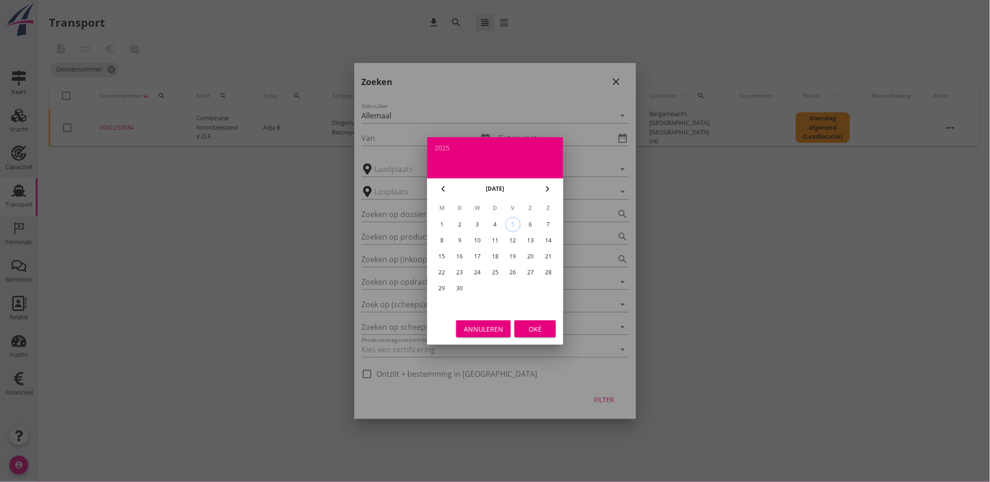
click at [510, 240] on div "12" at bounding box center [512, 240] width 15 height 15
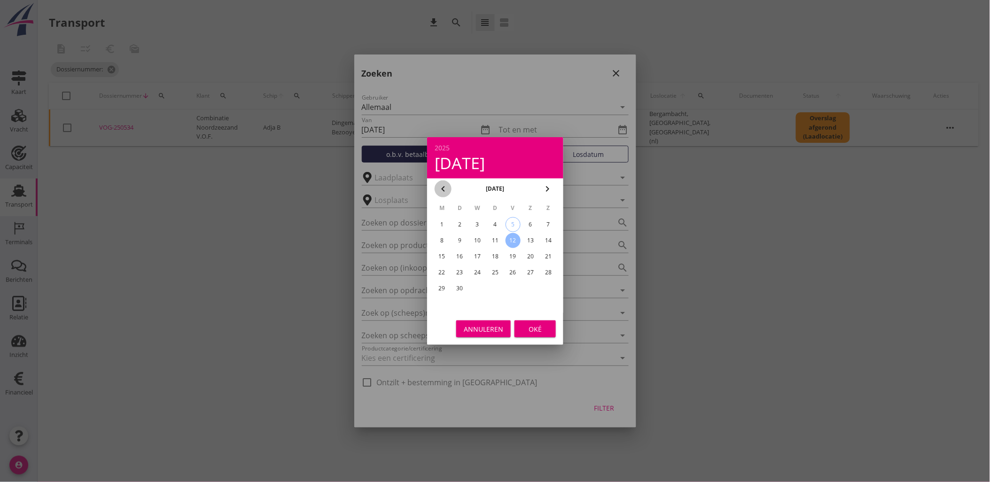
click at [448, 189] on div "chevron_left" at bounding box center [443, 188] width 17 height 11
click at [524, 274] on div "23" at bounding box center [530, 272] width 15 height 15
type input "2025-08-23"
click at [538, 325] on div "Oké" at bounding box center [535, 329] width 26 height 10
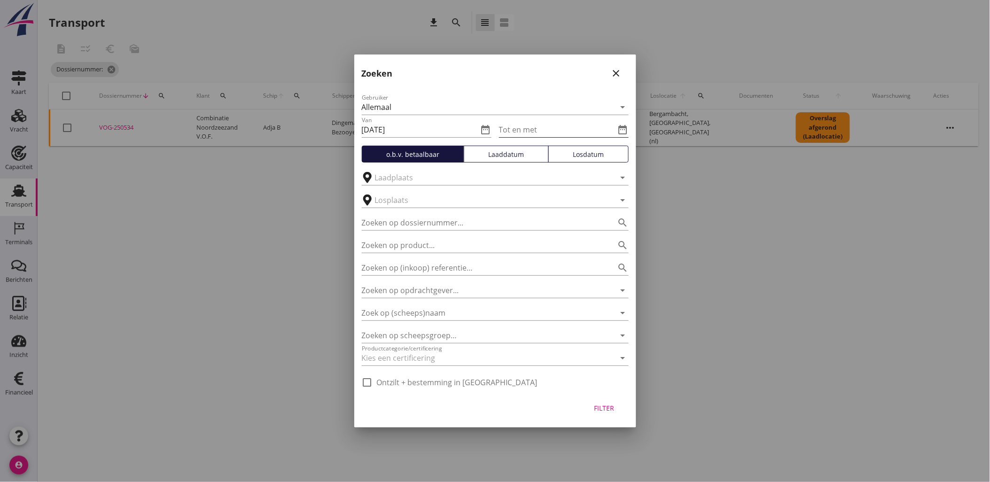
click at [625, 129] on icon "date_range" at bounding box center [622, 129] width 11 height 11
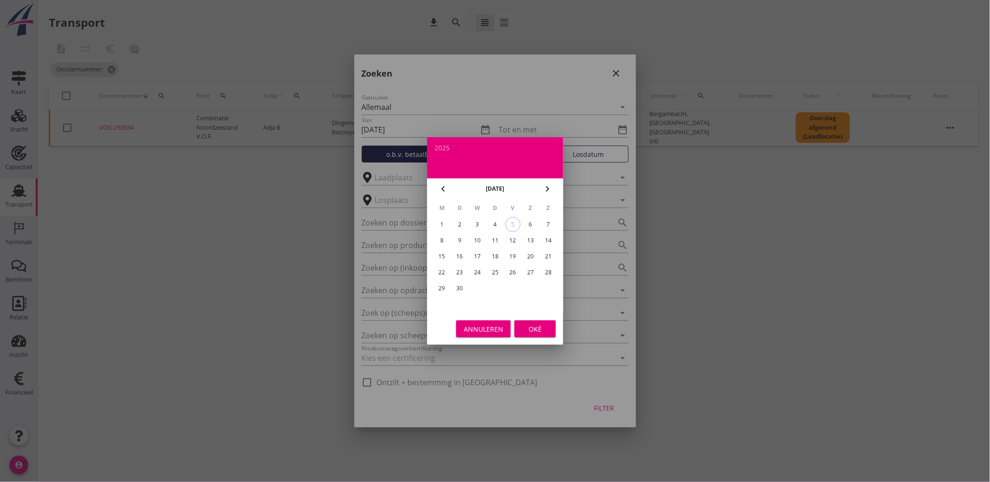
click at [444, 186] on icon "chevron_left" at bounding box center [442, 188] width 11 height 11
click at [546, 288] on div "31" at bounding box center [548, 288] width 15 height 15
type input "2025-08-31"
click at [541, 330] on div "Oké" at bounding box center [535, 329] width 26 height 10
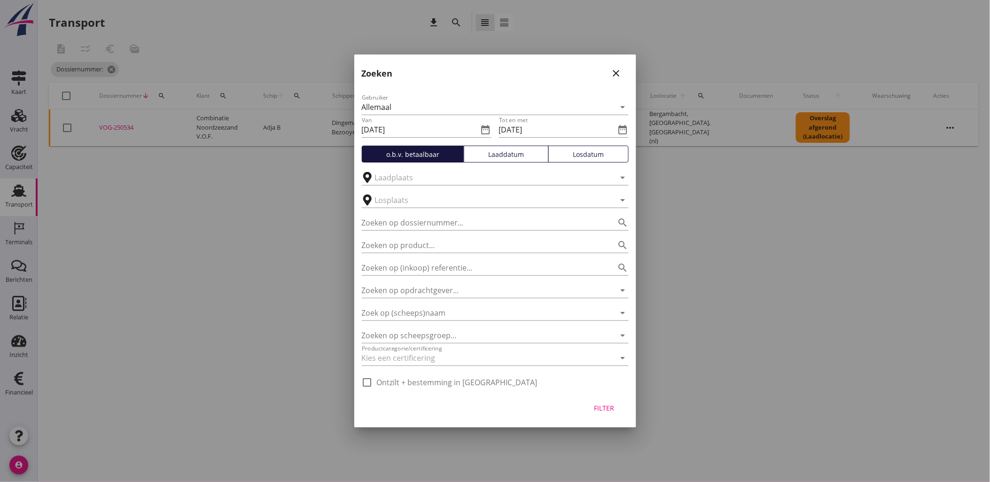
click at [515, 163] on div "Gebruiker Allemaal arrow_drop_down Van 2025-08-23 date_range Tot en met 2025-08…" at bounding box center [495, 238] width 282 height 307
click at [515, 153] on div "Laaddatum" at bounding box center [506, 154] width 77 height 10
click at [601, 414] on button "Filter" at bounding box center [603, 407] width 41 height 17
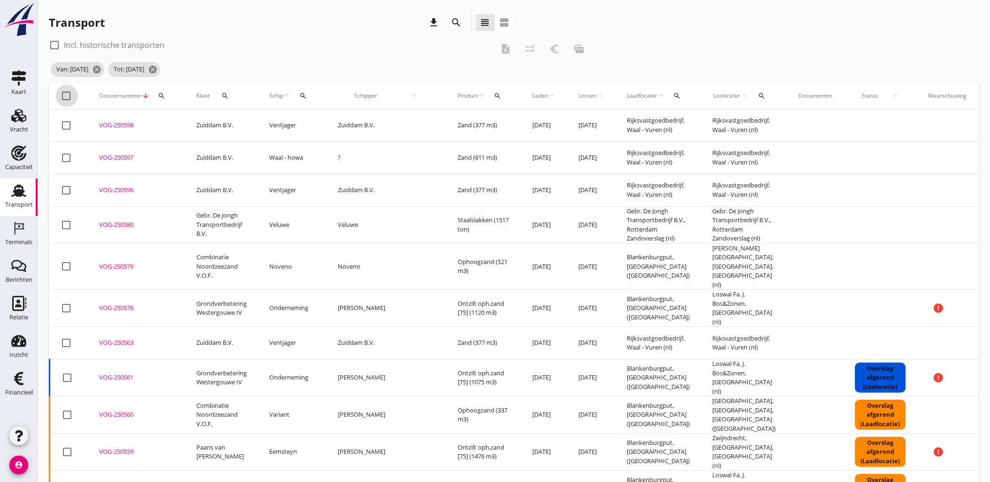
click at [66, 102] on div at bounding box center [67, 96] width 16 height 16
checkbox input "true"
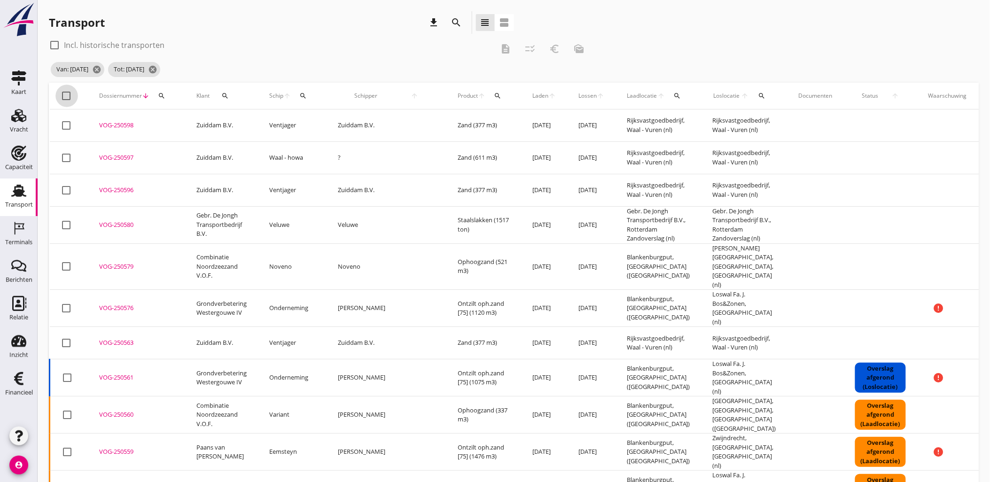
checkbox input "true"
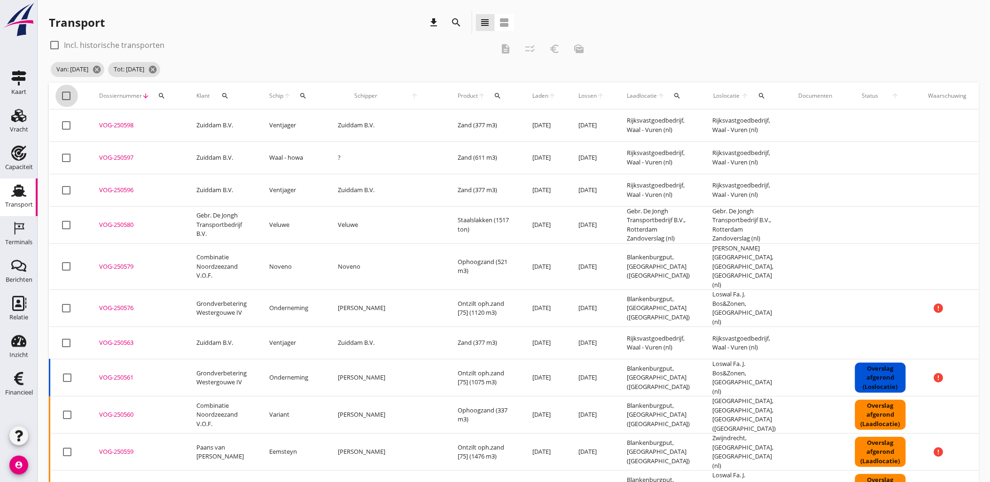
checkbox input "true"
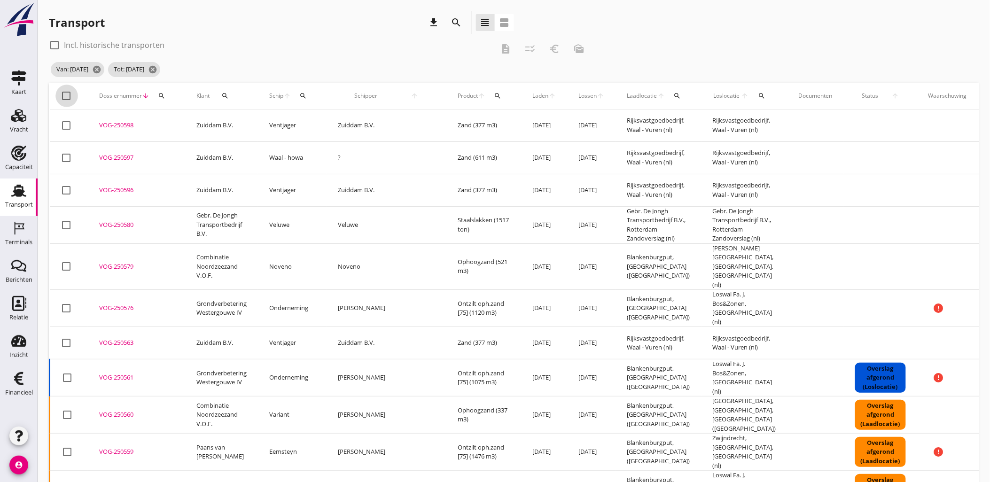
checkbox input "true"
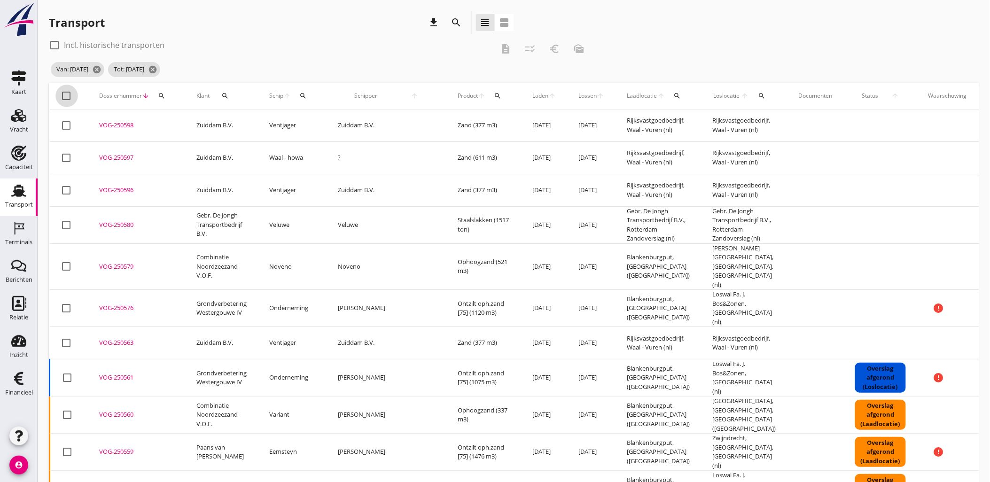
checkbox input "true"
click at [530, 47] on icon "checklist_rtl" at bounding box center [529, 48] width 11 height 11
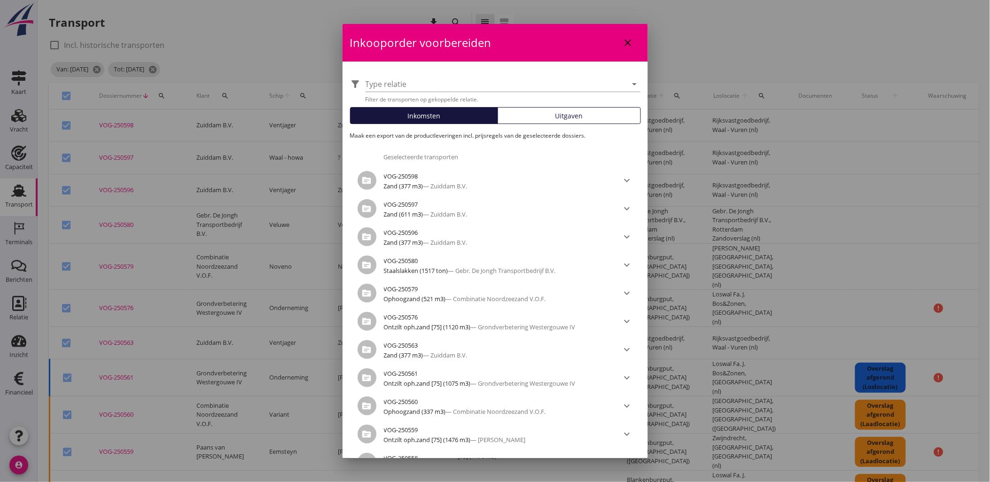
click at [563, 120] on button "Uitgaven" at bounding box center [568, 115] width 143 height 17
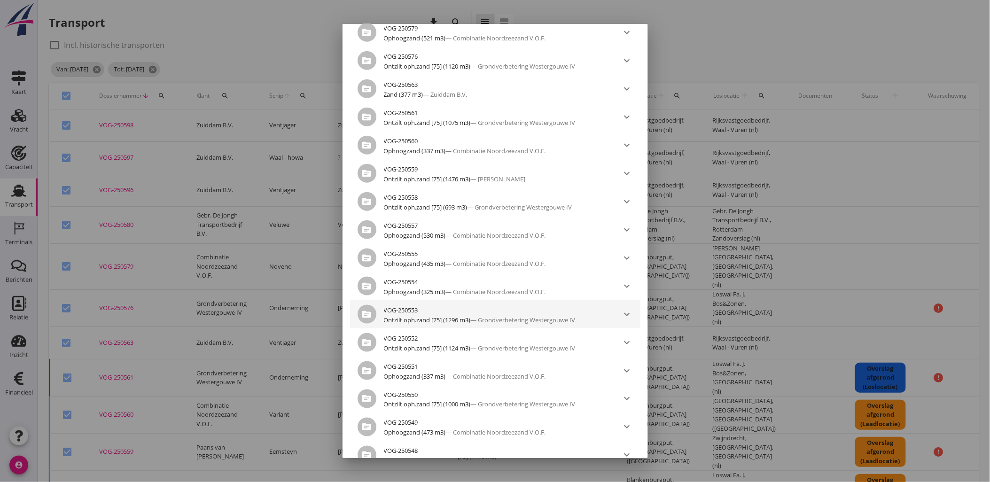
scroll to position [355, 0]
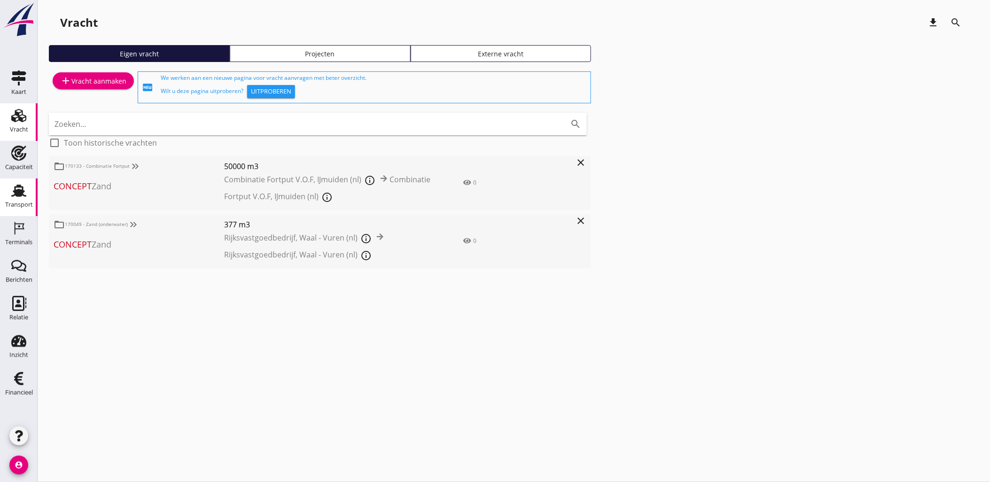
click at [21, 192] on use at bounding box center [18, 191] width 15 height 12
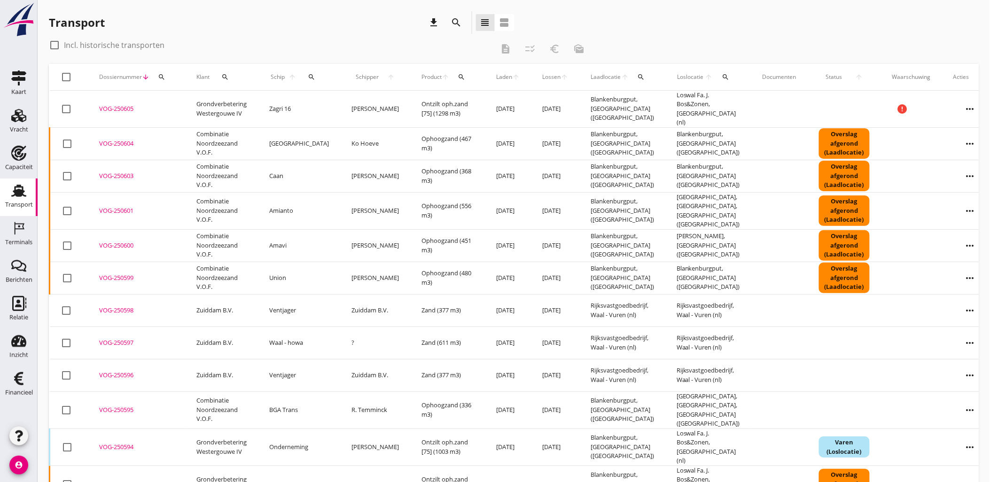
click at [166, 78] on div "search" at bounding box center [161, 77] width 17 height 8
click at [187, 104] on input "Zoeken op dossiernummer..." at bounding box center [205, 104] width 98 height 15
paste input "VOG-250548"
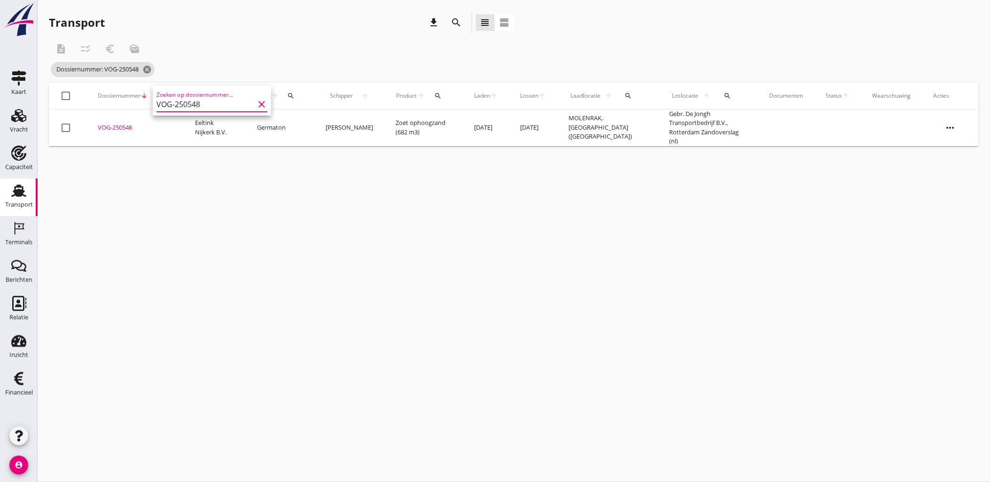
type input "VOG-250548"
click at [111, 125] on div "VOG-250548" at bounding box center [135, 127] width 75 height 9
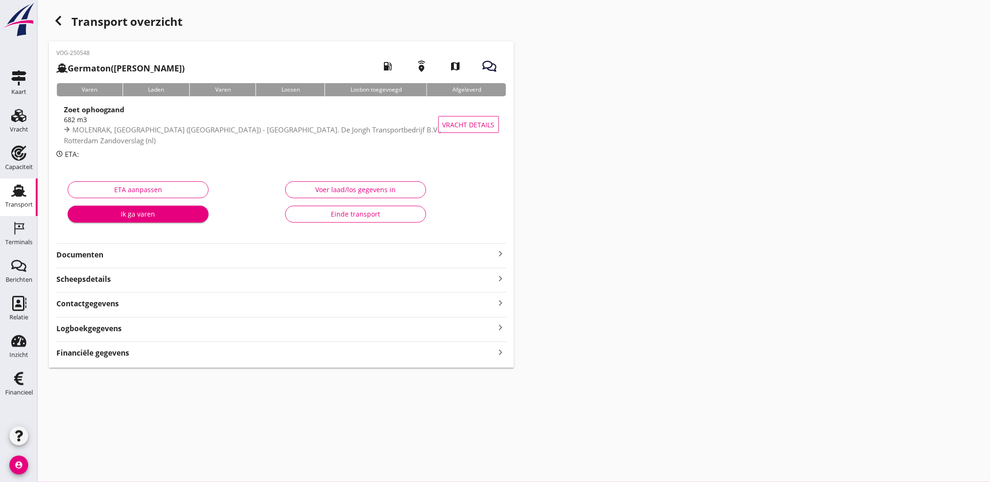
click at [205, 356] on div "Financiële gegevens keyboard_arrow_right" at bounding box center [281, 352] width 450 height 13
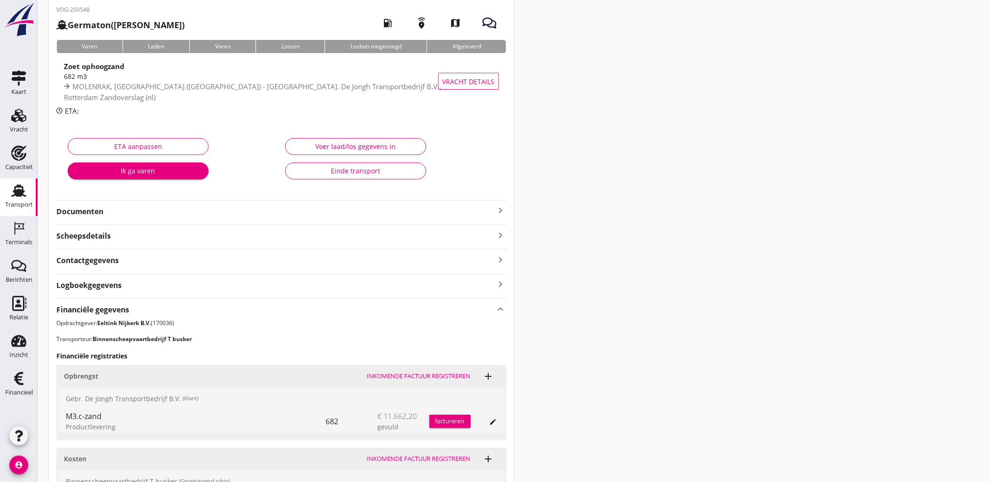
scroll to position [284, 0]
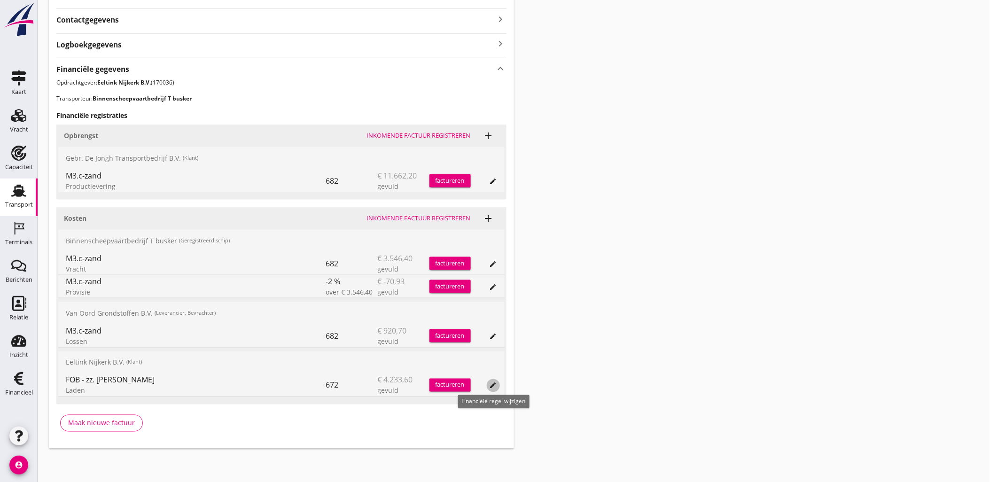
click at [496, 387] on icon "edit" at bounding box center [494, 386] width 8 height 8
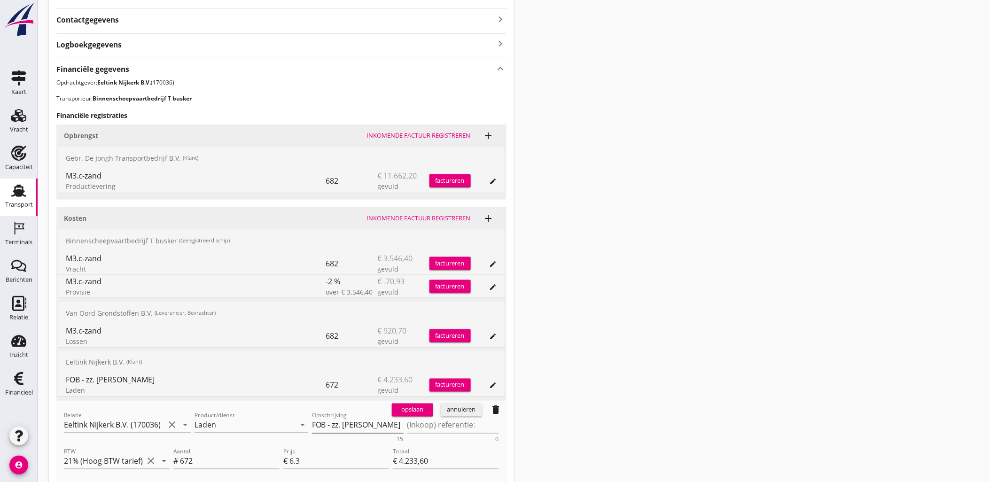
click at [346, 421] on textarea "FOB - zz. [PERSON_NAME]" at bounding box center [358, 426] width 92 height 16
paste textarea "gezeefd zand over 6 mm"
click at [312, 424] on textarea "gezeefd zand over 6 mm" at bounding box center [358, 426] width 92 height 16
type textarea "Gezeefd zand (6mm)"
click at [406, 414] on div "opslaan" at bounding box center [413, 409] width 34 height 9
